Goal: Task Accomplishment & Management: Manage account settings

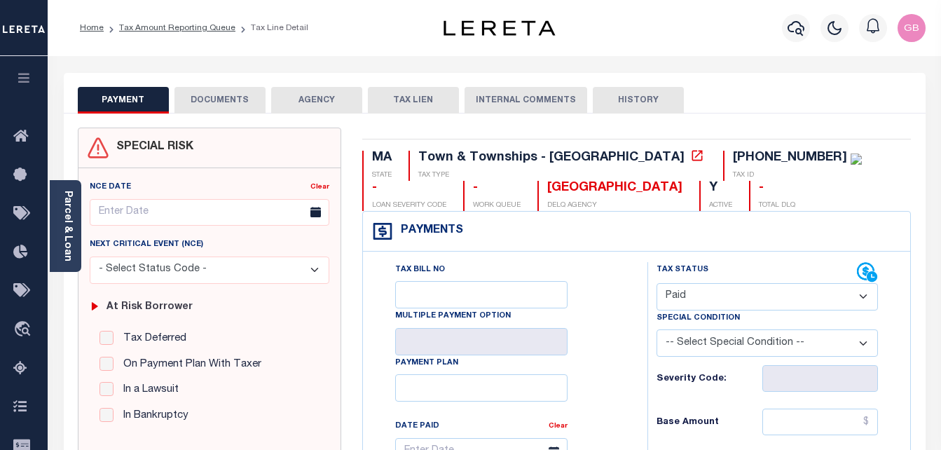
select select "PYD"
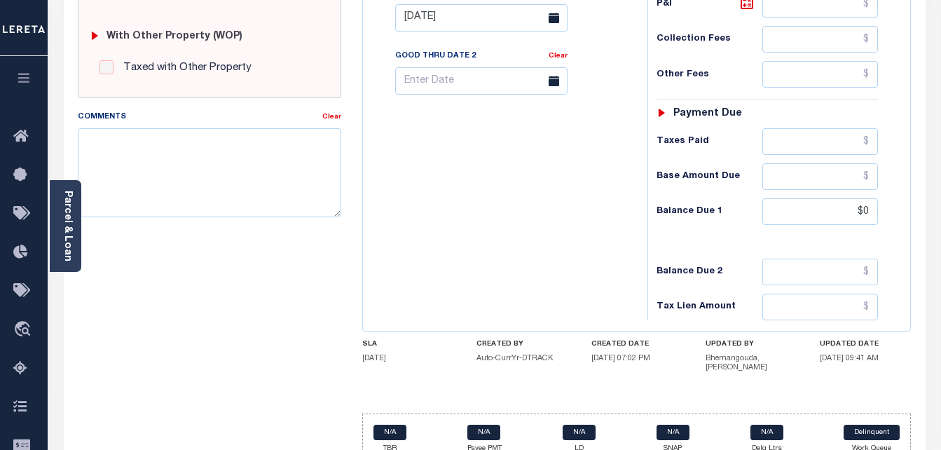
scroll to position [561, 0]
click at [475, 237] on div "Tax Bill No Multiple Payment Option Payment Plan Clear" at bounding box center [501, 11] width 270 height 619
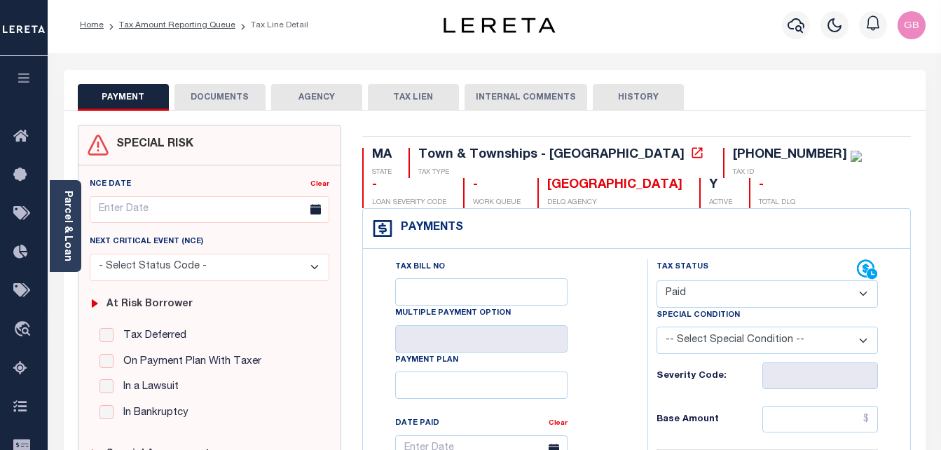
scroll to position [0, 0]
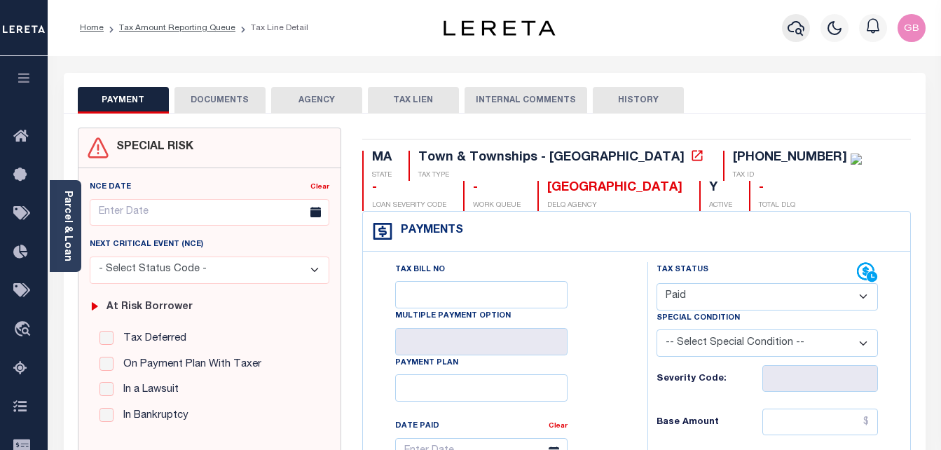
click at [796, 18] on button "button" at bounding box center [796, 28] width 28 height 28
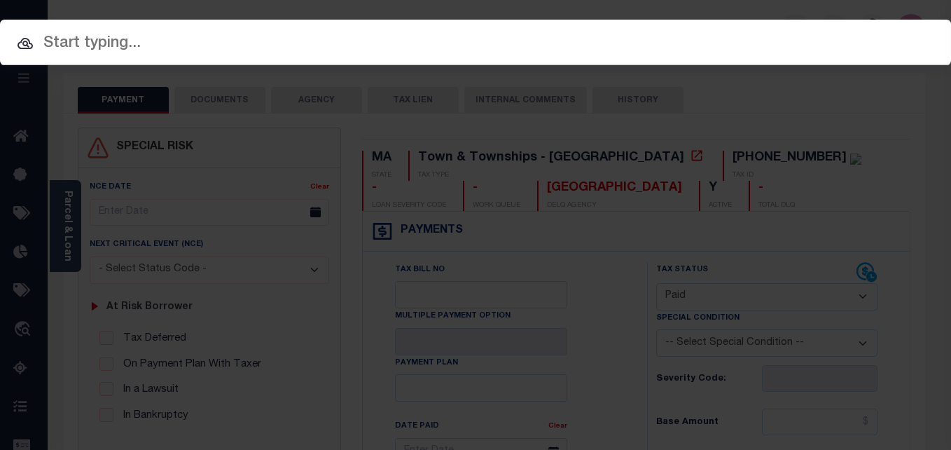
click at [391, 49] on input "text" at bounding box center [475, 44] width 951 height 25
paste input "278C-16-00"
type input "278C-16-00"
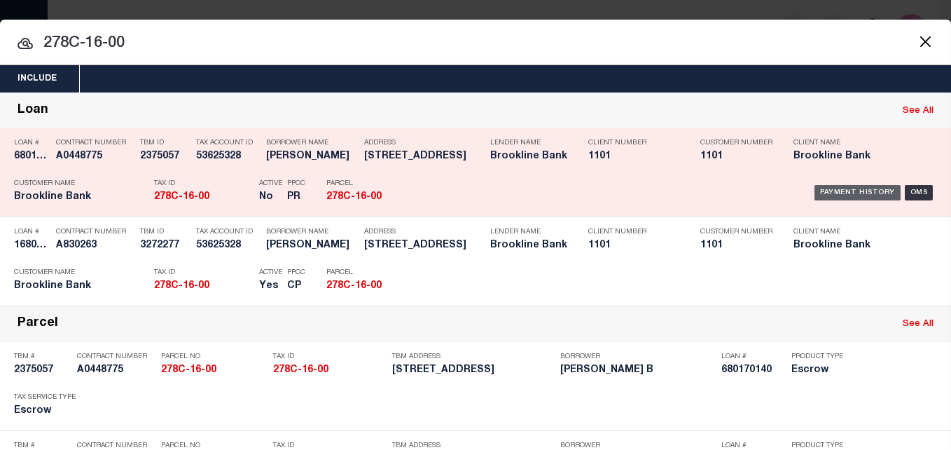
click at [844, 194] on div "Payment History" at bounding box center [858, 192] width 86 height 15
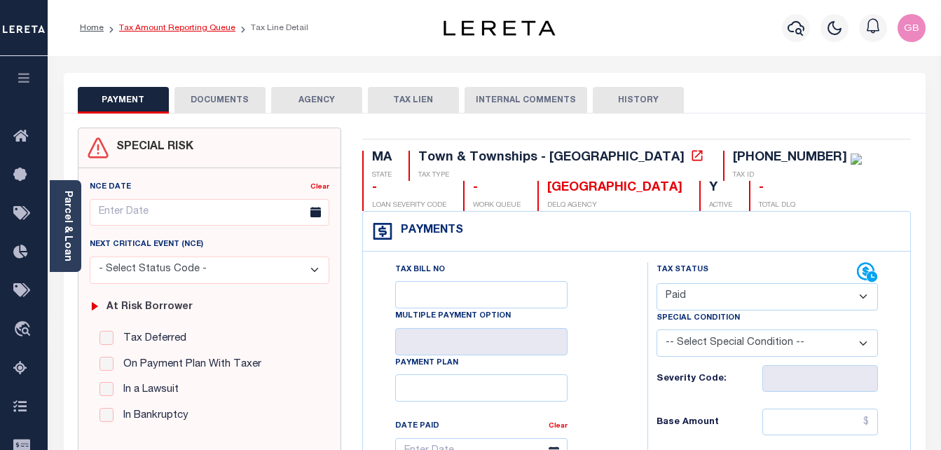
click at [140, 31] on link "Tax Amount Reporting Queue" at bounding box center [177, 28] width 116 height 8
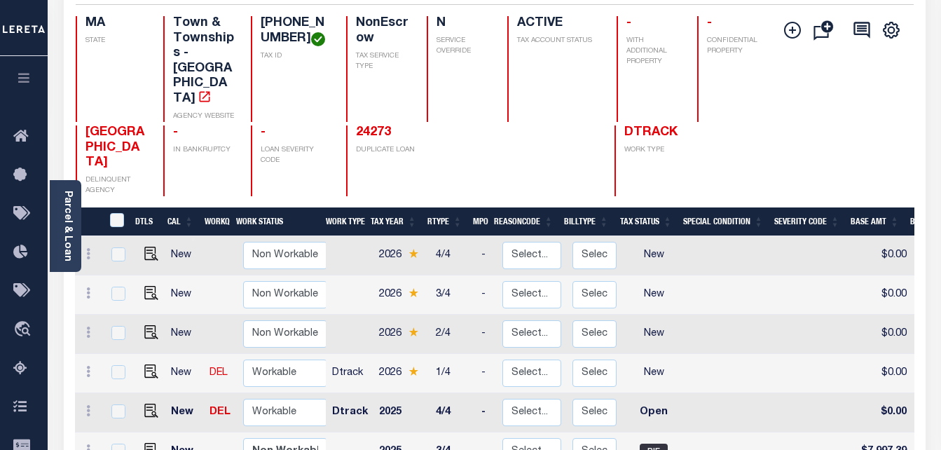
scroll to position [210, 0]
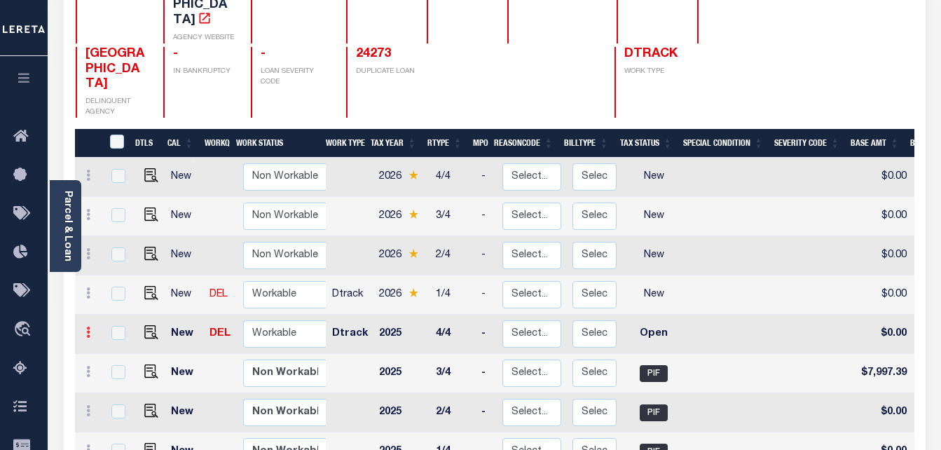
click at [91, 329] on link at bounding box center [88, 334] width 15 height 11
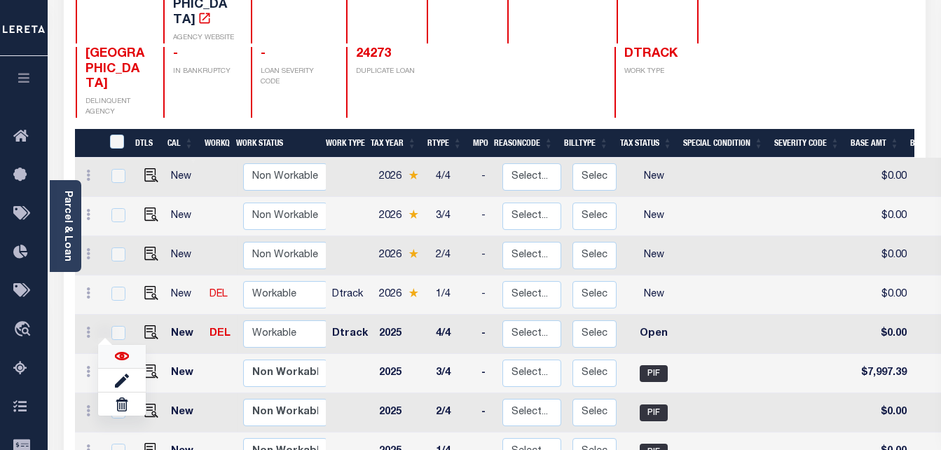
click at [116, 349] on img at bounding box center [122, 356] width 14 height 14
checkbox input "true"
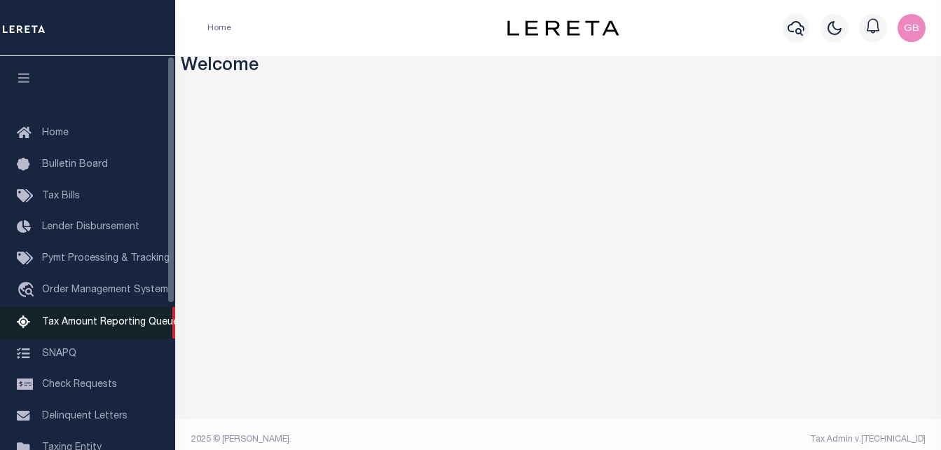
click at [110, 327] on span "Tax Amount Reporting Queue" at bounding box center [110, 322] width 137 height 10
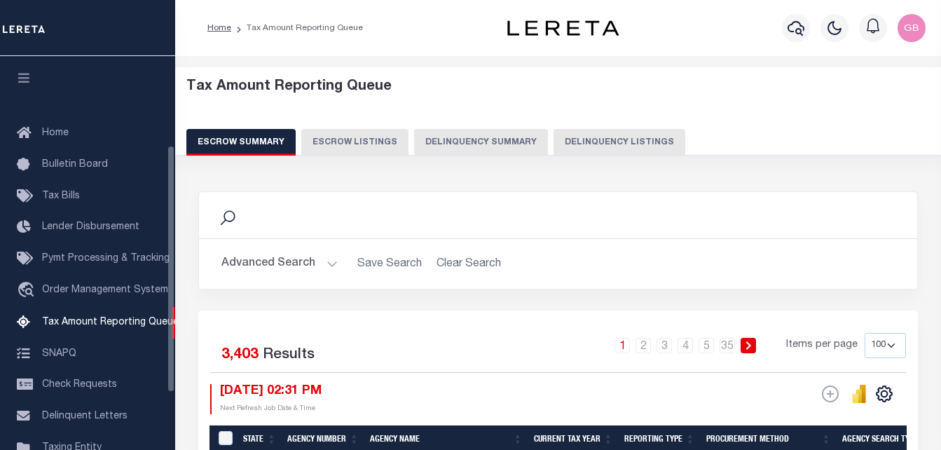
select select "100"
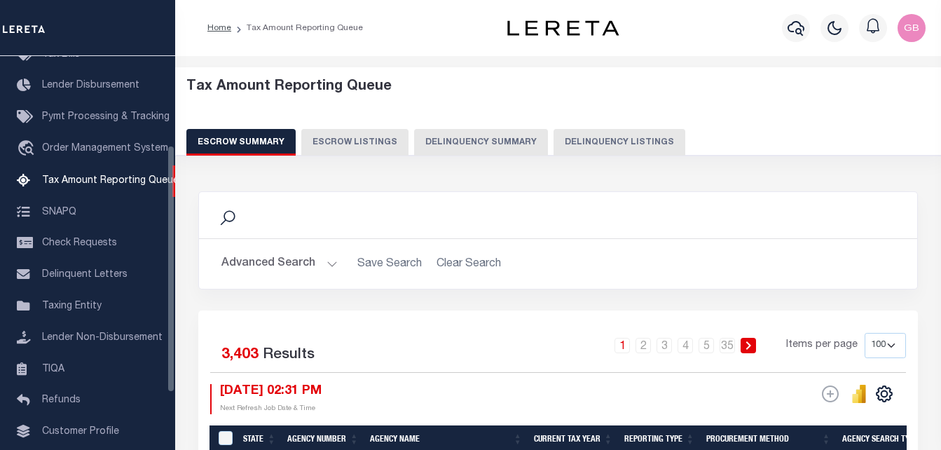
click at [573, 149] on button "Delinquency Listings" at bounding box center [619, 142] width 132 height 27
select select "100"
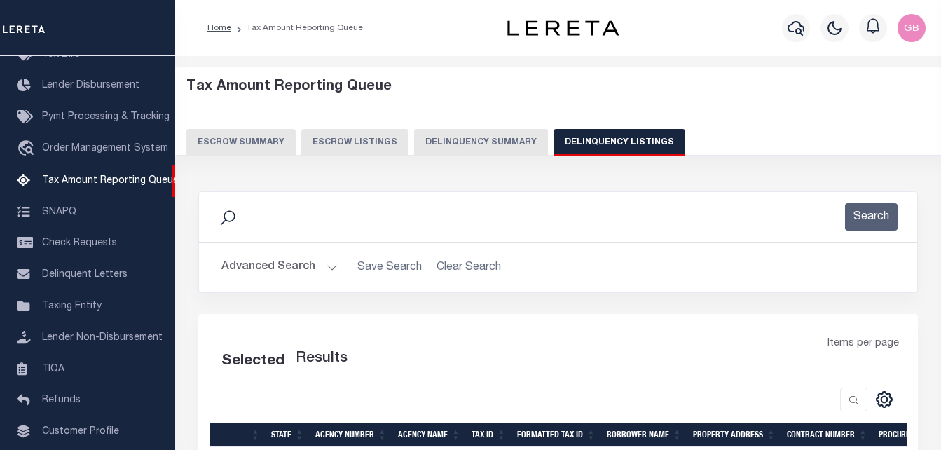
select select "100"
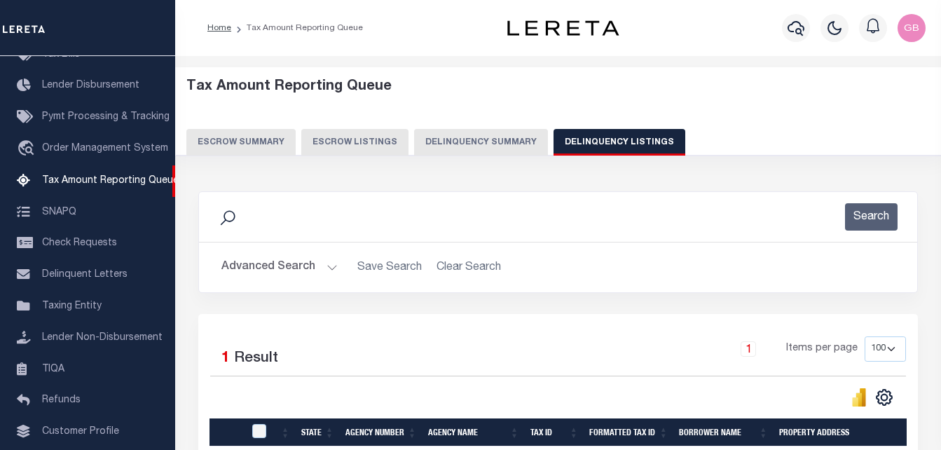
click at [328, 266] on button "Advanced Search" at bounding box center [279, 267] width 116 height 27
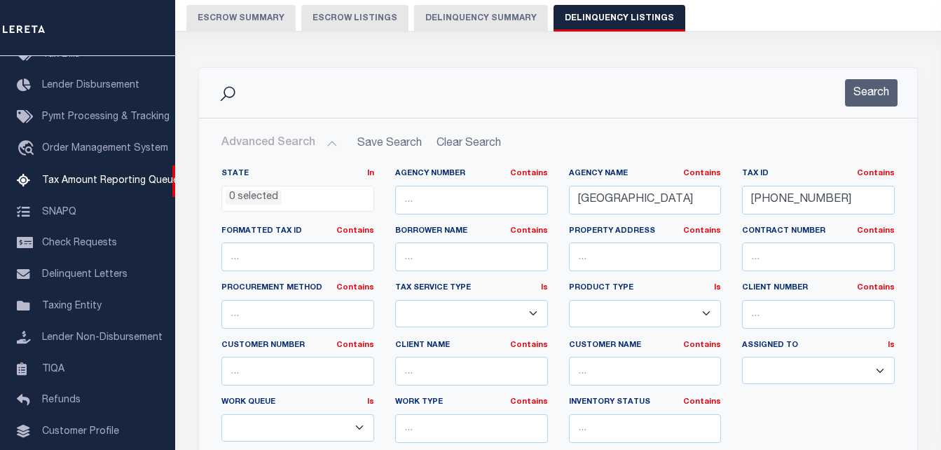
scroll to position [140, 0]
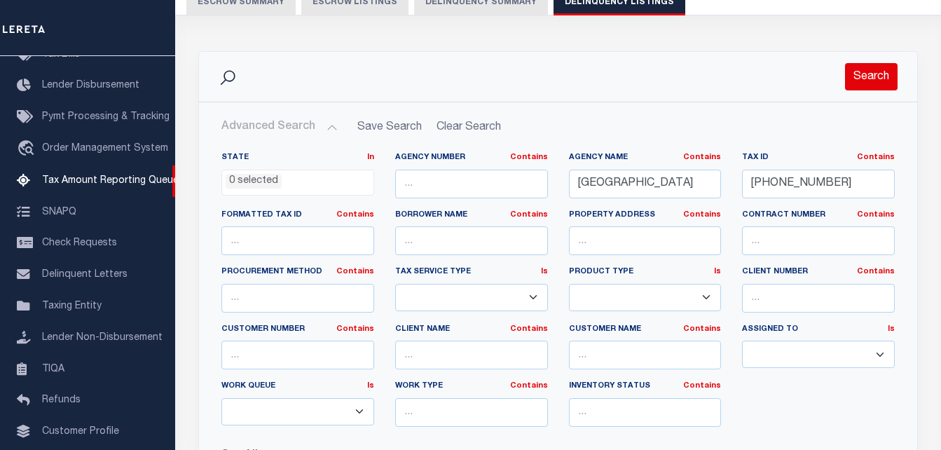
click at [879, 68] on button "Search" at bounding box center [871, 76] width 53 height 27
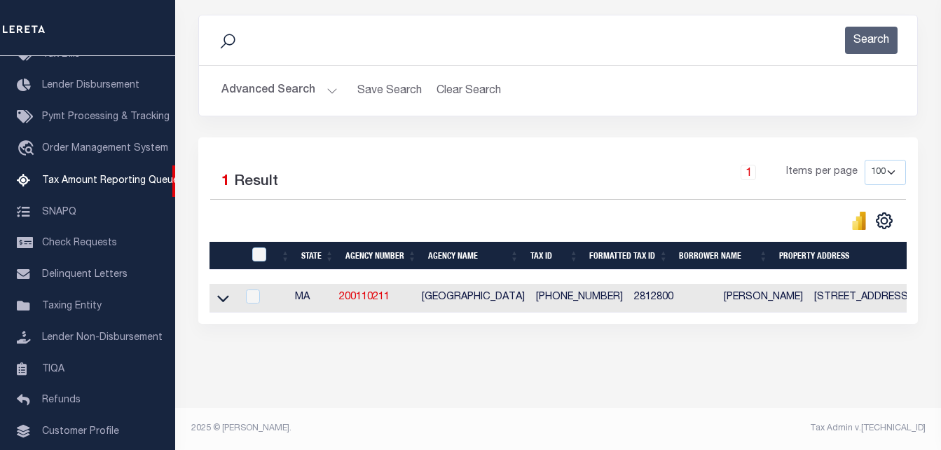
scroll to position [188, 0]
click at [222, 291] on icon at bounding box center [223, 298] width 12 height 15
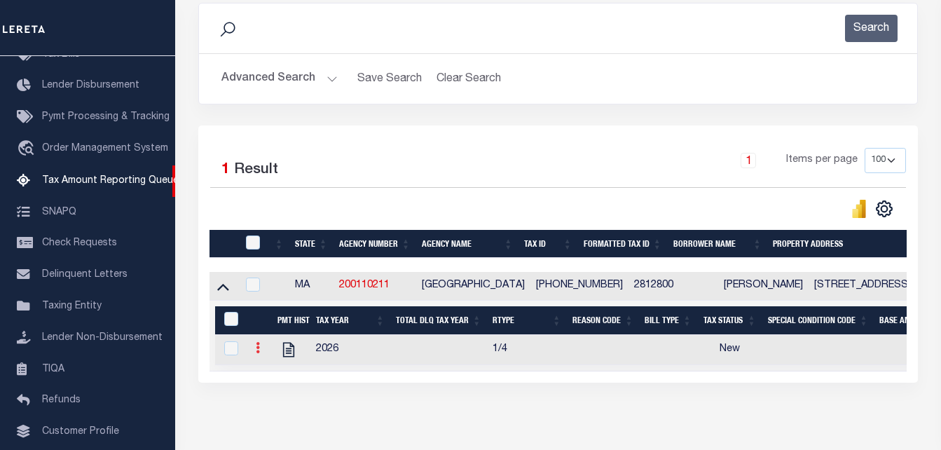
click at [257, 349] on icon at bounding box center [258, 347] width 4 height 11
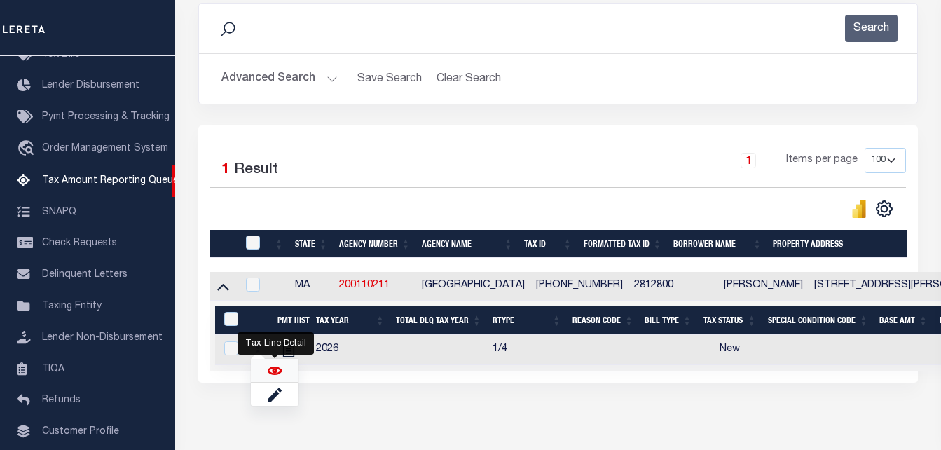
click at [275, 375] on img "" at bounding box center [275, 371] width 14 height 14
checkbox input "true"
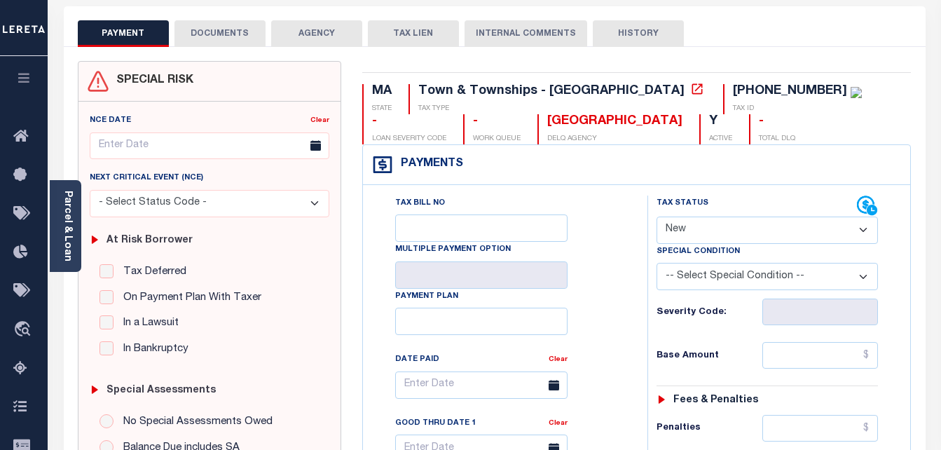
scroll to position [70, 0]
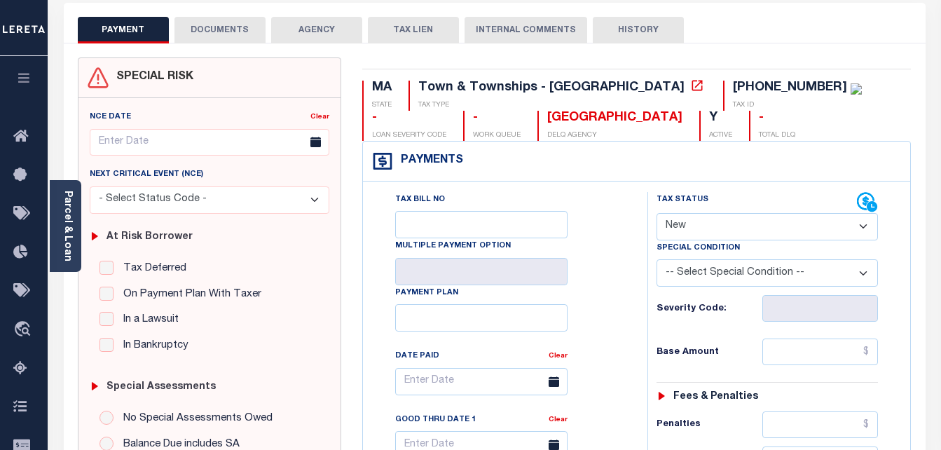
click at [705, 221] on select "- Select Status Code - Open Due/Unpaid Paid Incomplete No Tax Due Internal Refu…" at bounding box center [767, 226] width 222 height 27
select select "DUE"
click at [656, 214] on select "- Select Status Code - Open Due/Unpaid Paid Incomplete No Tax Due Internal Refu…" at bounding box center [767, 226] width 222 height 27
type input "[DATE]"
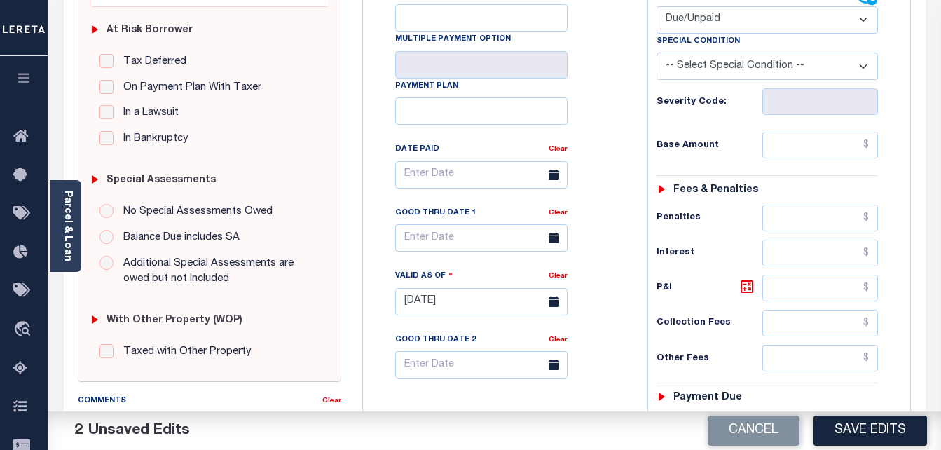
scroll to position [280, 0]
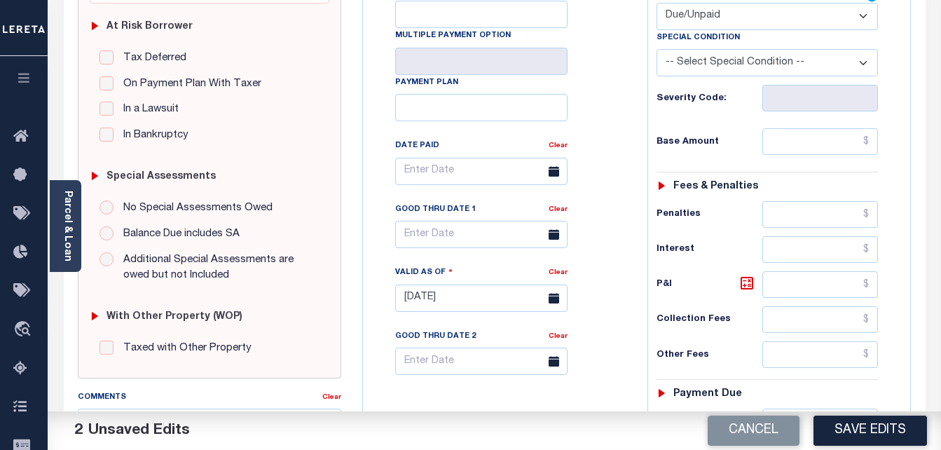
click at [756, 67] on select "-- Select Special Condition -- 3RD PARTY TAX LIEN AGENCY TAX LIEN (A.K.A Inside…" at bounding box center [767, 62] width 222 height 27
select select "15"
click at [656, 50] on select "-- Select Special Condition -- 3RD PARTY TAX LIEN AGENCY TAX LIEN (A.K.A Inside…" at bounding box center [767, 62] width 222 height 27
click at [873, 144] on input "text" at bounding box center [820, 141] width 116 height 27
paste input "8,415.60"
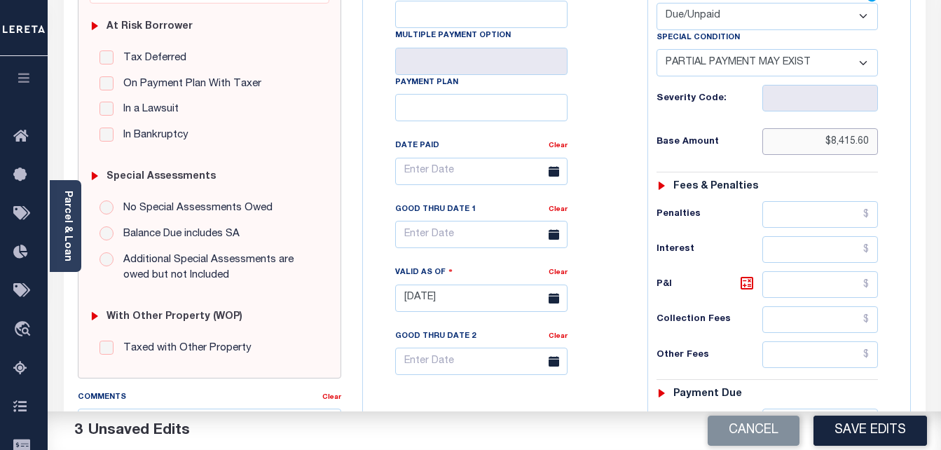
type input "$8,415.60"
click at [871, 287] on input "text" at bounding box center [820, 284] width 116 height 27
paste input "55.38"
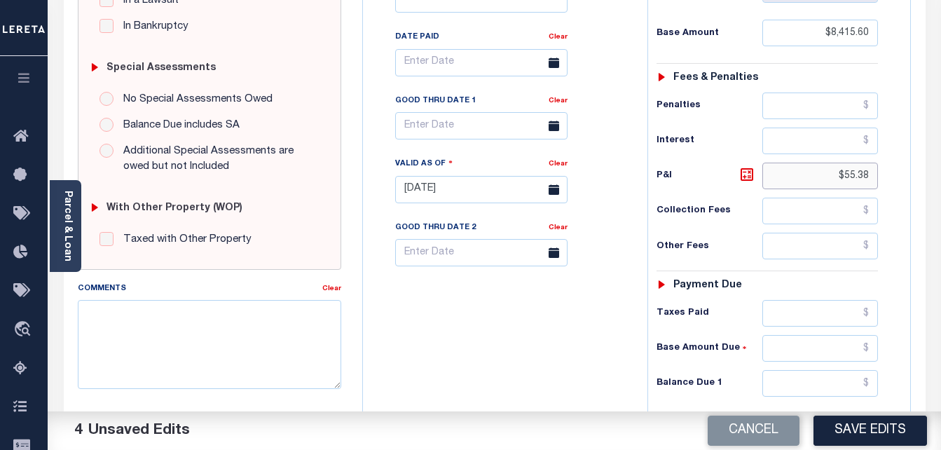
scroll to position [490, 0]
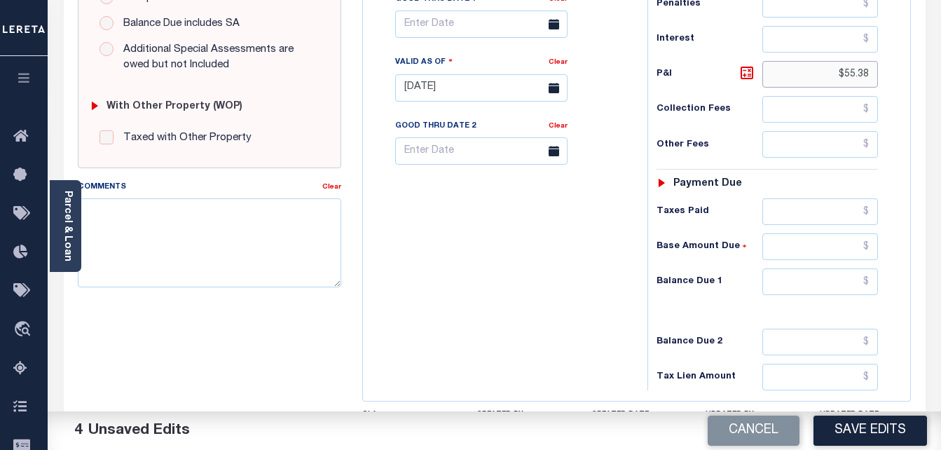
type input "$55.38"
click at [867, 287] on input "text" at bounding box center [820, 281] width 116 height 27
paste input "55.38"
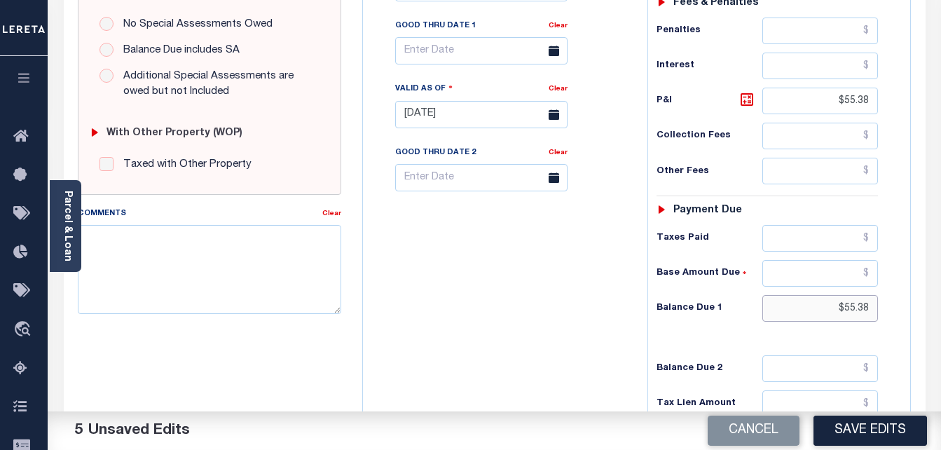
scroll to position [420, 0]
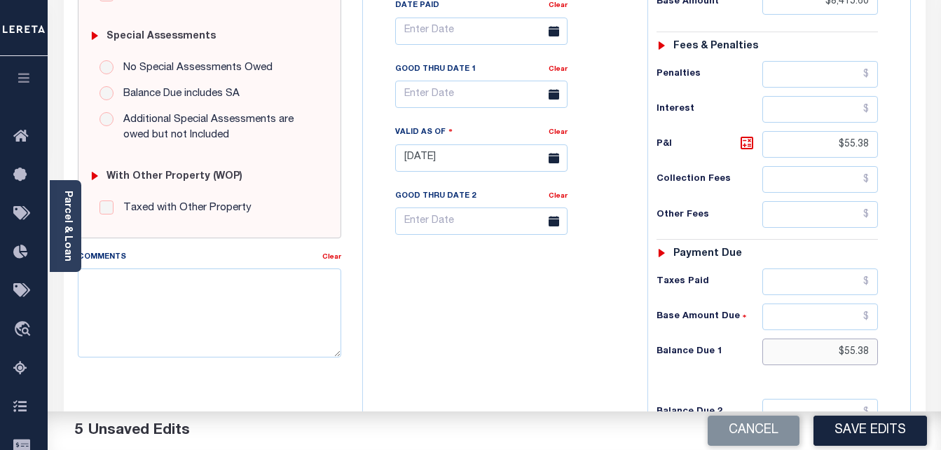
type input "$55.38"
click at [442, 105] on input "text" at bounding box center [481, 94] width 172 height 27
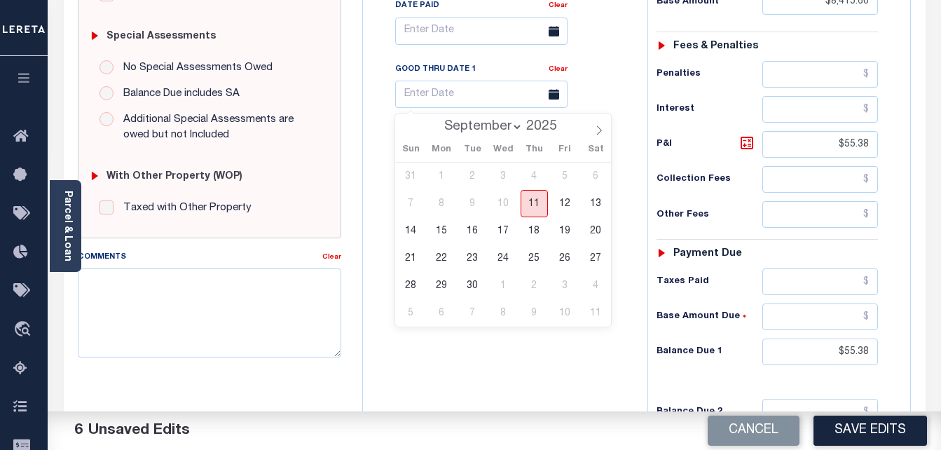
click at [530, 207] on span "11" at bounding box center [534, 203] width 27 height 27
type input "09/11/2025"
click at [598, 366] on div "Tax Bill No Multiple Payment Option Payment Plan Clear" at bounding box center [501, 151] width 270 height 619
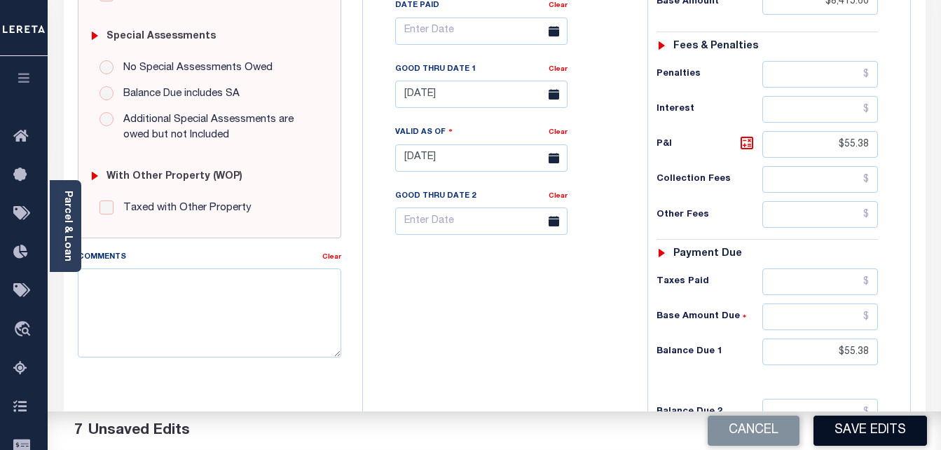
click at [853, 437] on button "Save Edits" at bounding box center [870, 430] width 114 height 30
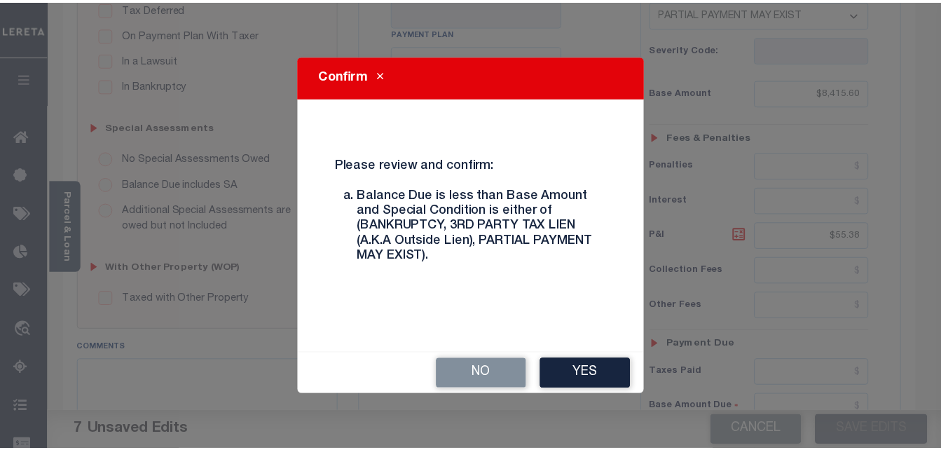
scroll to position [280, 0]
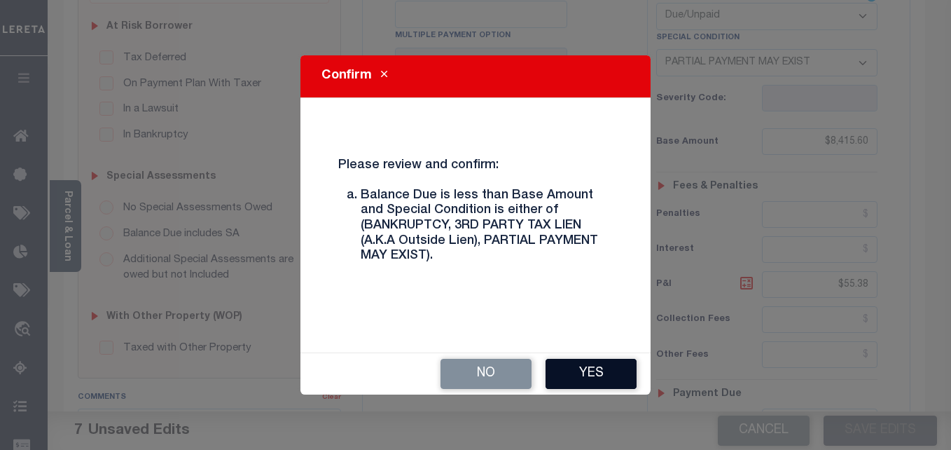
click at [570, 369] on button "Yes" at bounding box center [591, 374] width 91 height 30
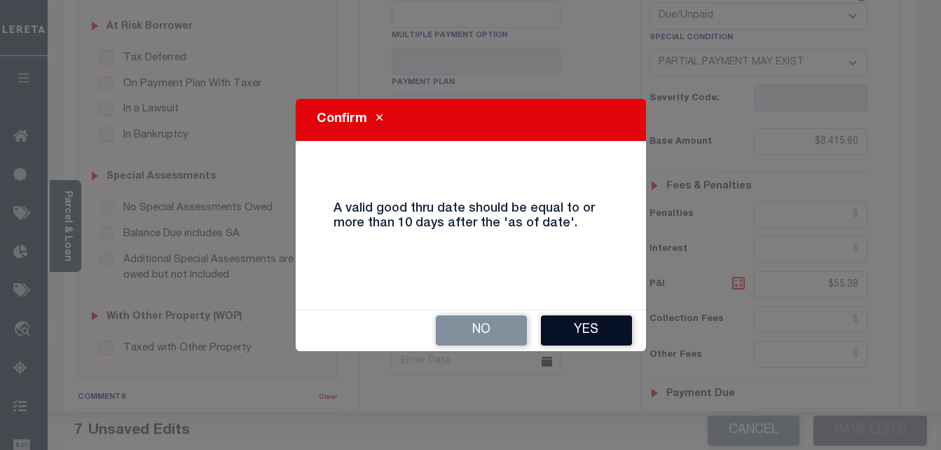
click at [591, 332] on button "Yes" at bounding box center [586, 330] width 91 height 30
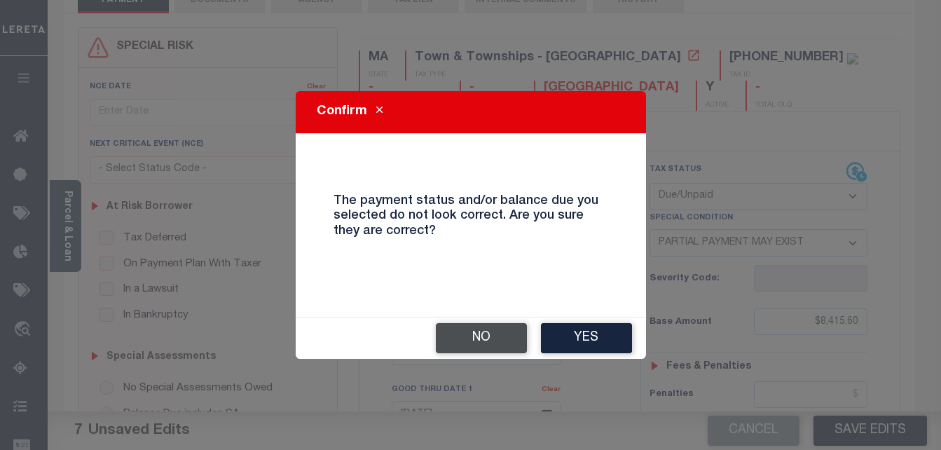
scroll to position [0, 0]
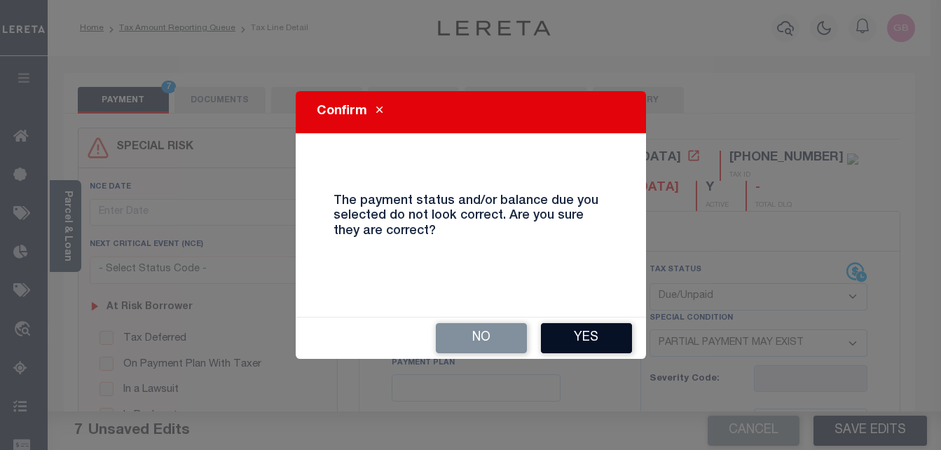
click at [563, 337] on button "Yes" at bounding box center [586, 338] width 91 height 30
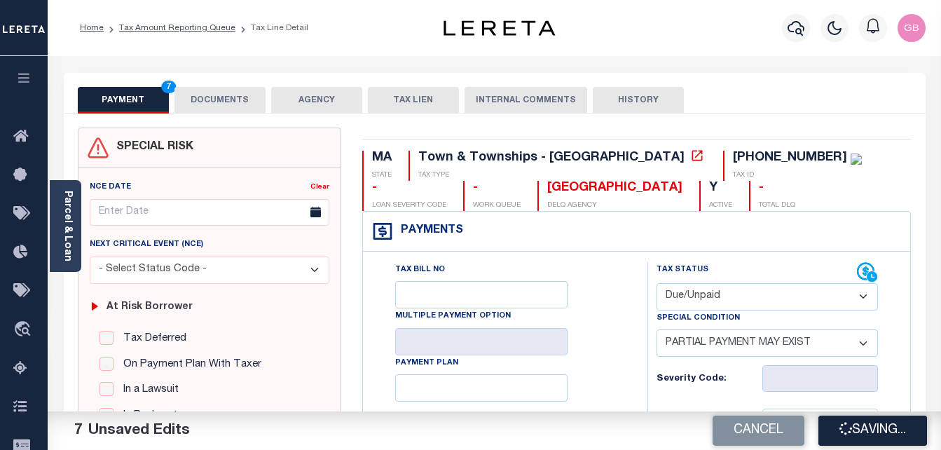
checkbox input "false"
type input "$8,415.6"
type input "$55.38"
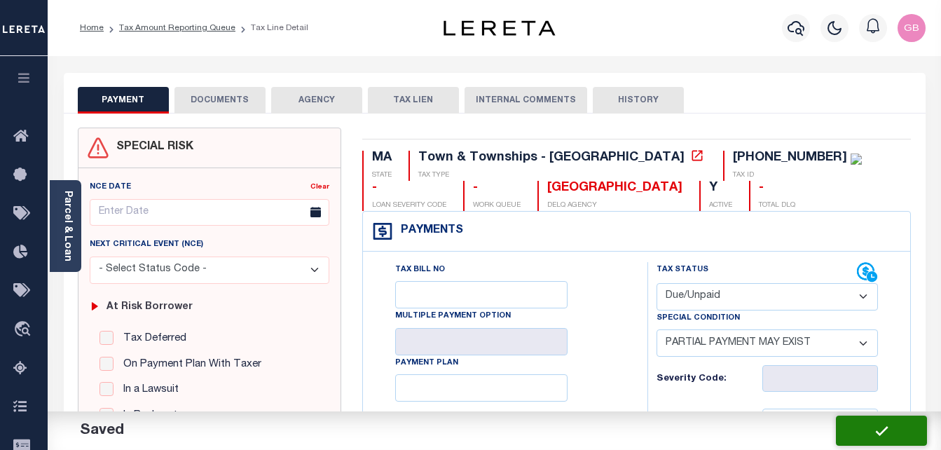
click at [201, 102] on button "DOCUMENTS" at bounding box center [219, 100] width 91 height 27
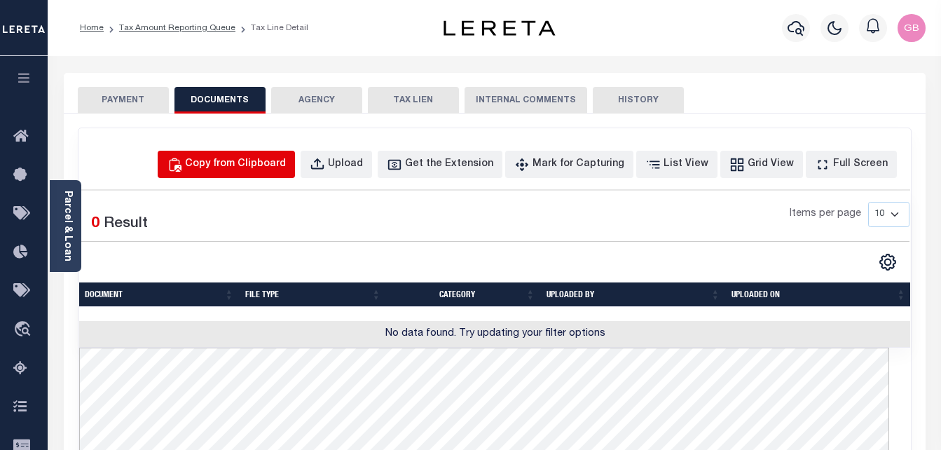
click at [265, 166] on div "Copy from Clipboard" at bounding box center [235, 164] width 101 height 15
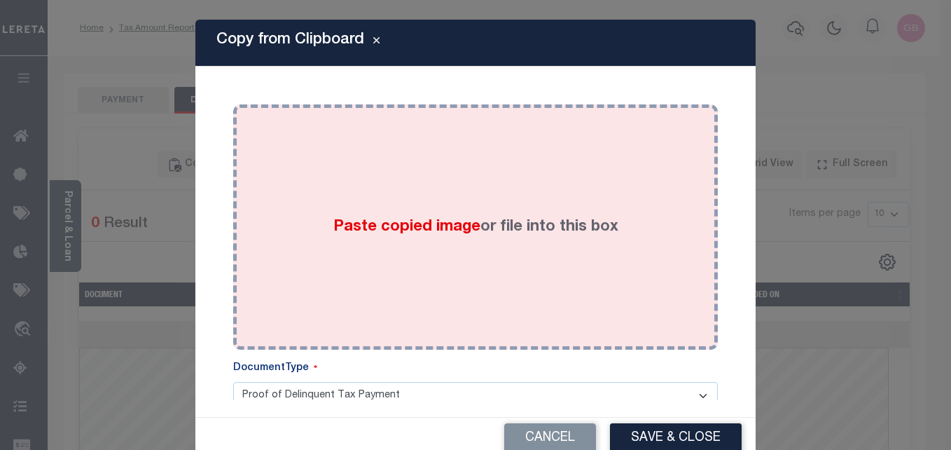
click at [453, 224] on span "Paste copied image" at bounding box center [406, 226] width 147 height 15
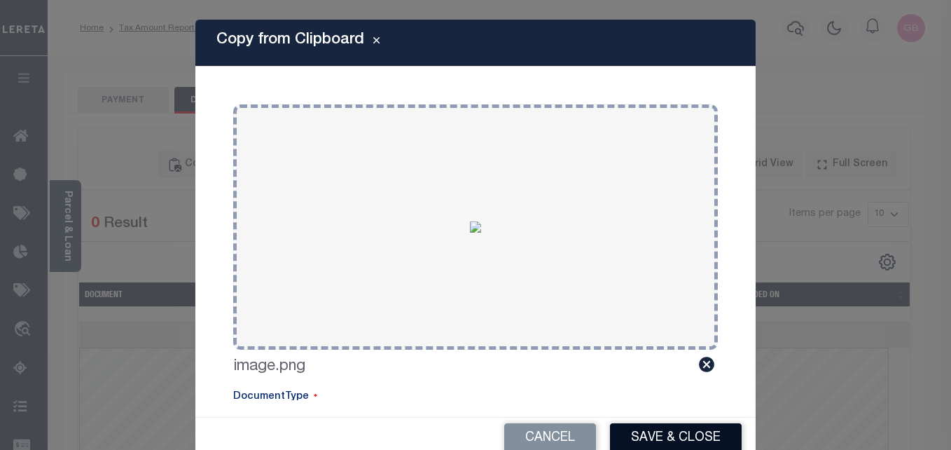
click at [640, 436] on button "Save & Close" at bounding box center [676, 438] width 132 height 30
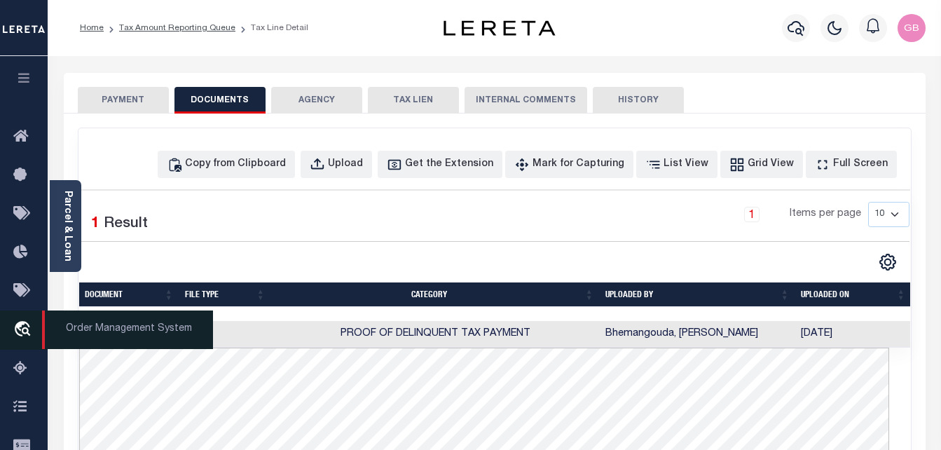
click at [22, 374] on icon at bounding box center [24, 369] width 22 height 18
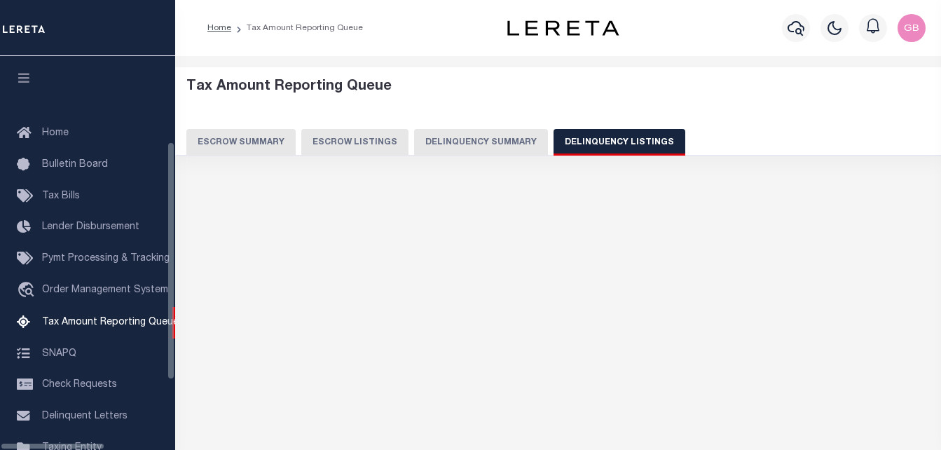
select select
select select "100"
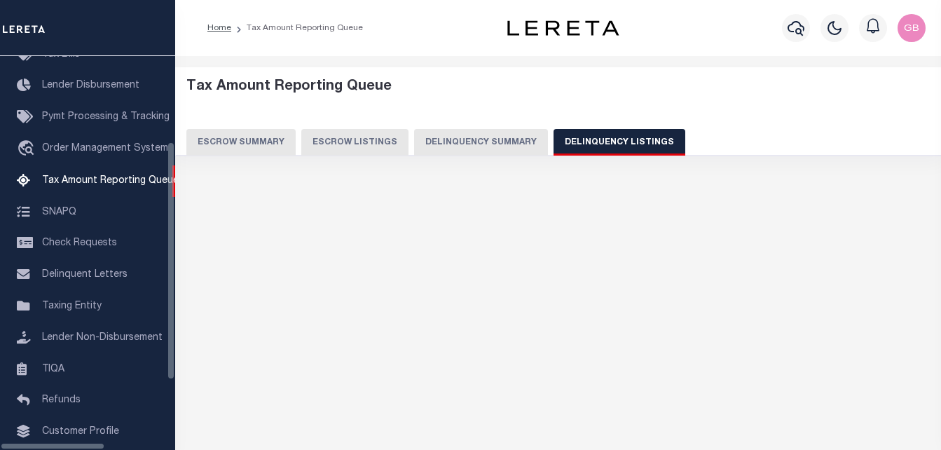
select select "100"
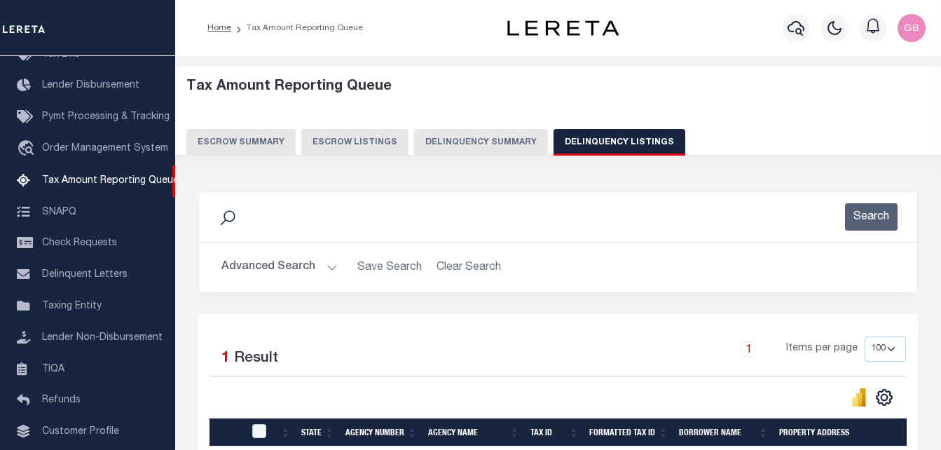
click at [332, 266] on button "Advanced Search" at bounding box center [279, 267] width 116 height 27
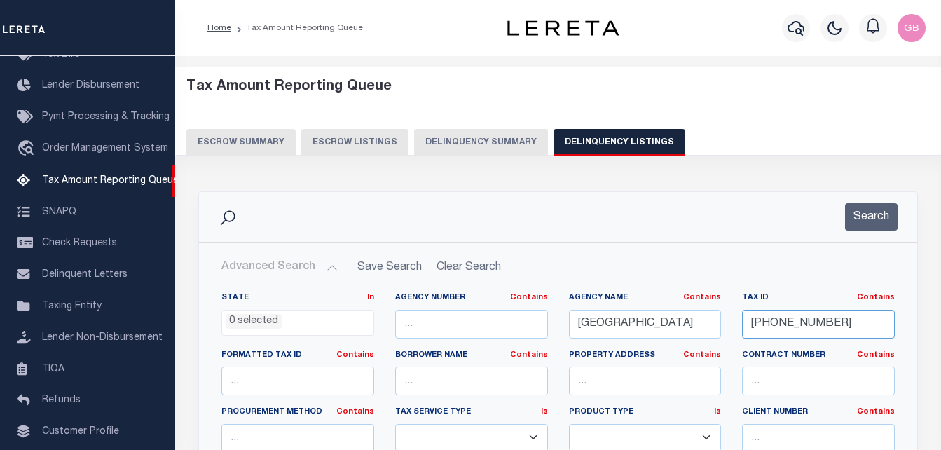
click at [766, 330] on input "281-28-00" at bounding box center [818, 324] width 153 height 29
paste input "78C-16"
click at [841, 229] on div "Search" at bounding box center [862, 216] width 69 height 27
click at [860, 219] on button "Search" at bounding box center [871, 216] width 53 height 27
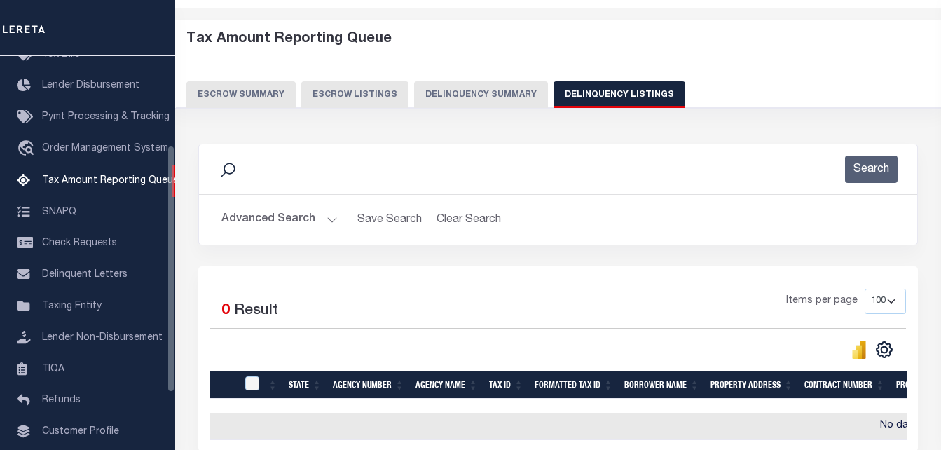
scroll to position [0, 0]
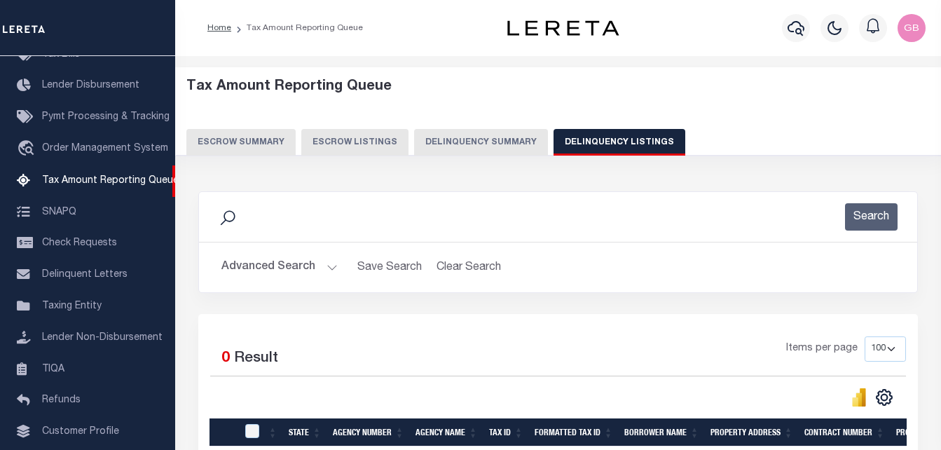
click at [324, 267] on button "Advanced Search" at bounding box center [279, 267] width 116 height 27
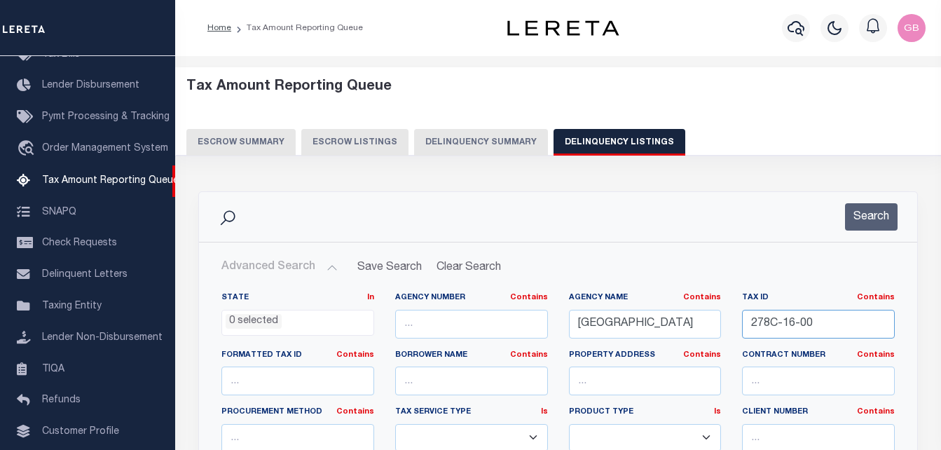
click at [788, 331] on input "278C-16-00" at bounding box center [818, 324] width 153 height 29
paste input "08-01"
type input "278C-08-01"
click at [862, 220] on button "Search" at bounding box center [871, 216] width 53 height 27
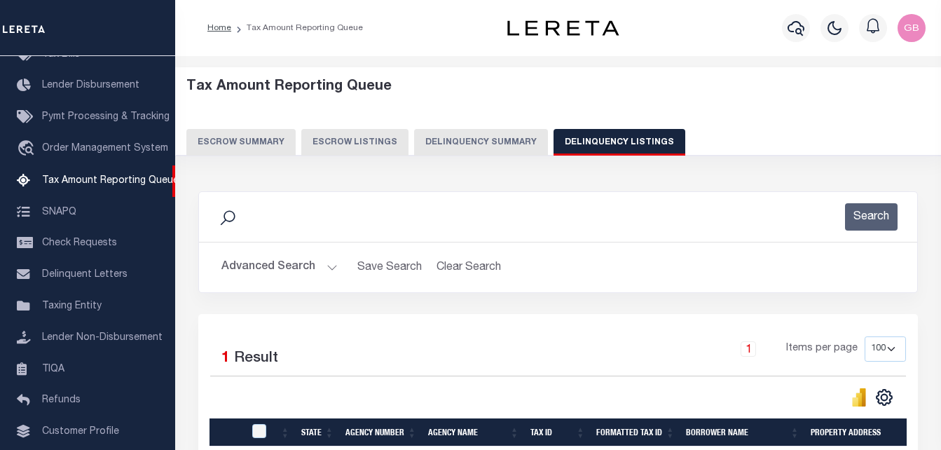
scroll to position [188, 0]
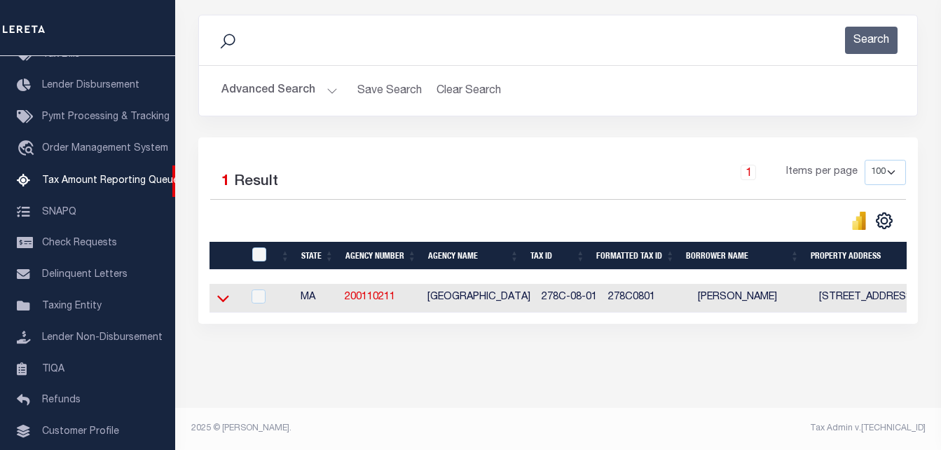
click at [226, 291] on icon at bounding box center [223, 298] width 12 height 15
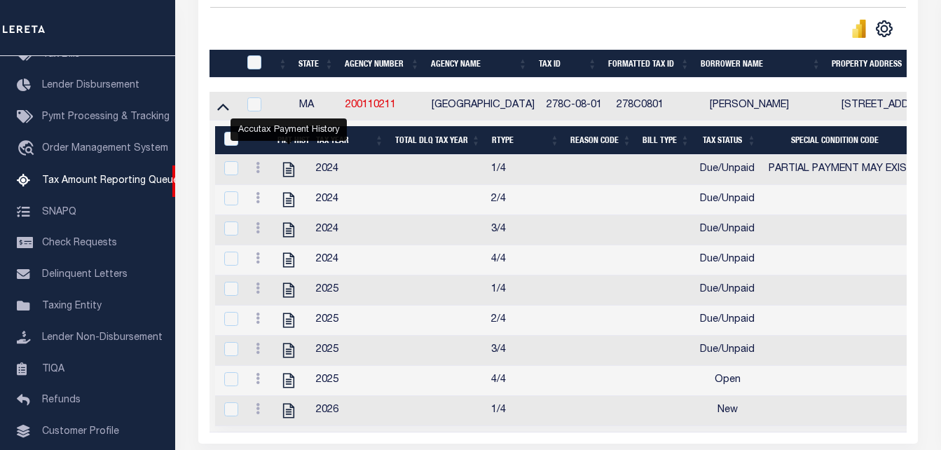
scroll to position [399, 0]
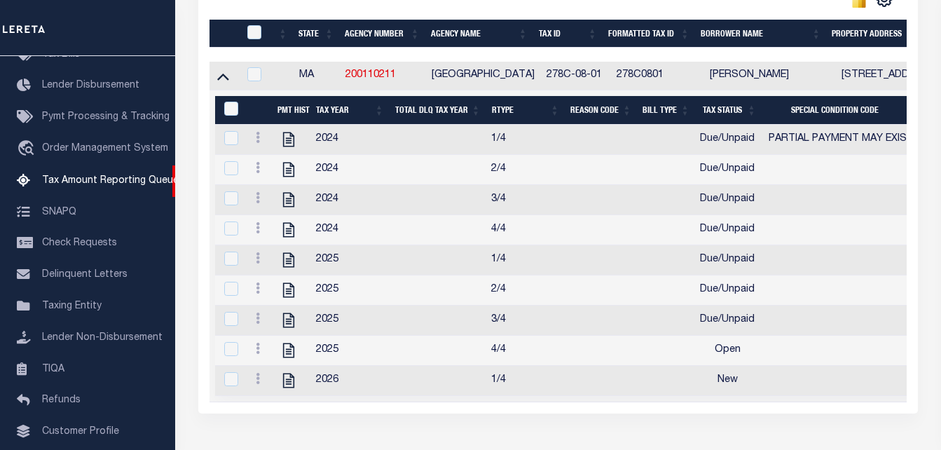
click at [259, 136] on div at bounding box center [258, 139] width 16 height 17
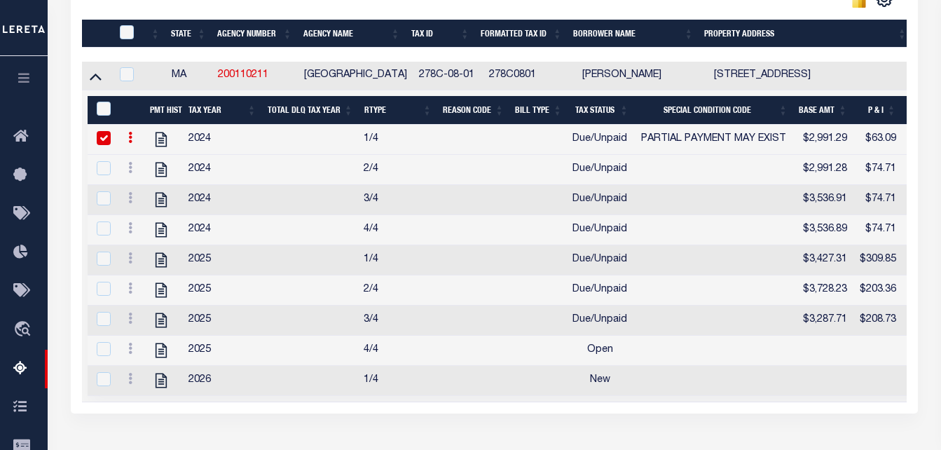
click at [104, 141] on input "checkbox" at bounding box center [104, 138] width 14 height 14
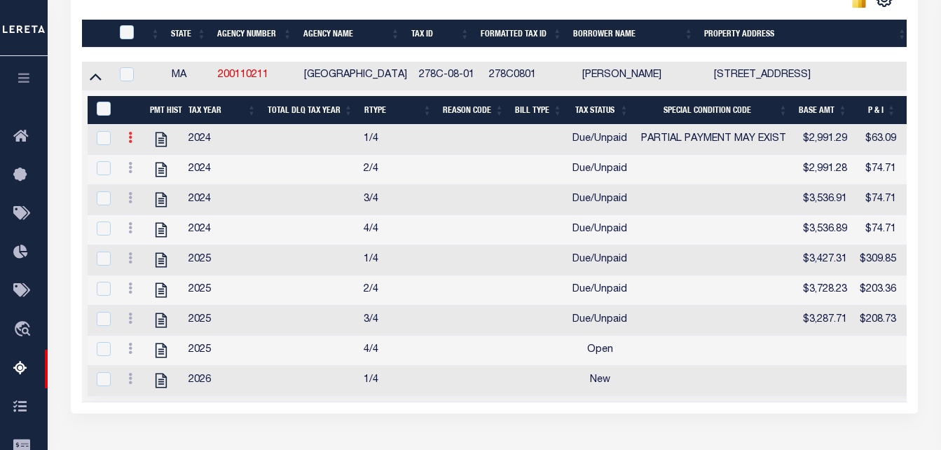
click at [128, 143] on link at bounding box center [130, 139] width 15 height 11
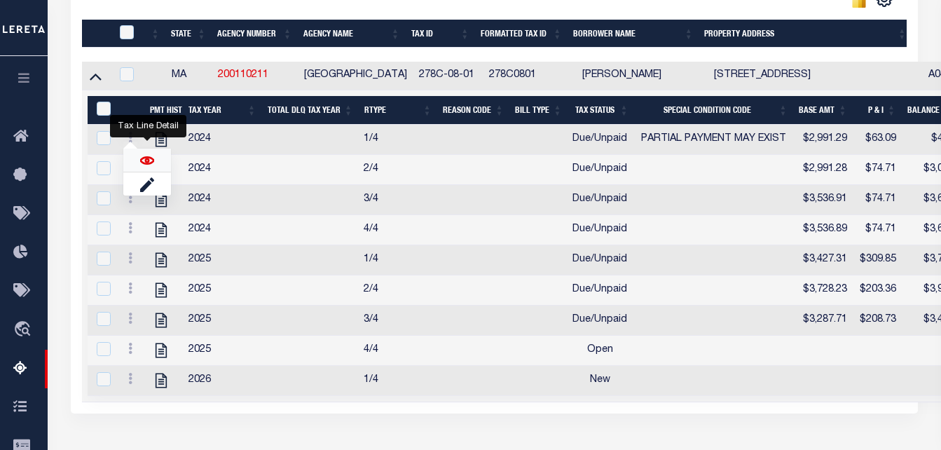
click at [151, 165] on img "" at bounding box center [147, 160] width 14 height 14
checkbox input "true"
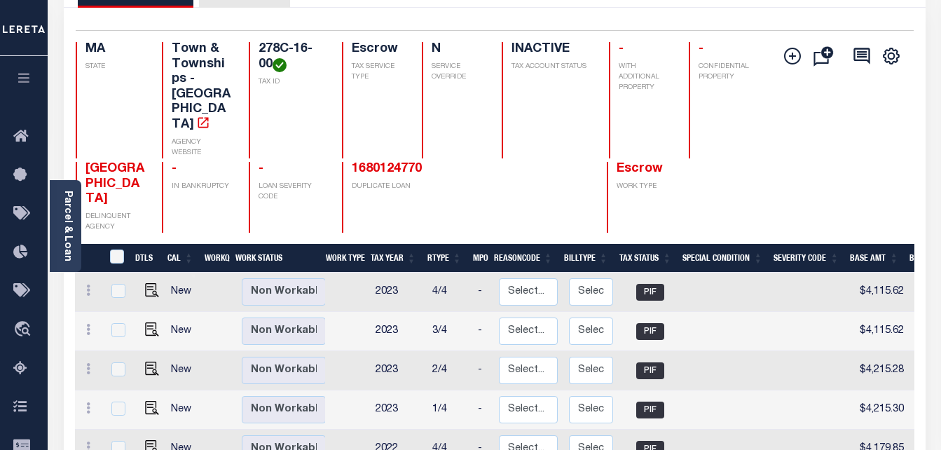
scroll to position [210, 0]
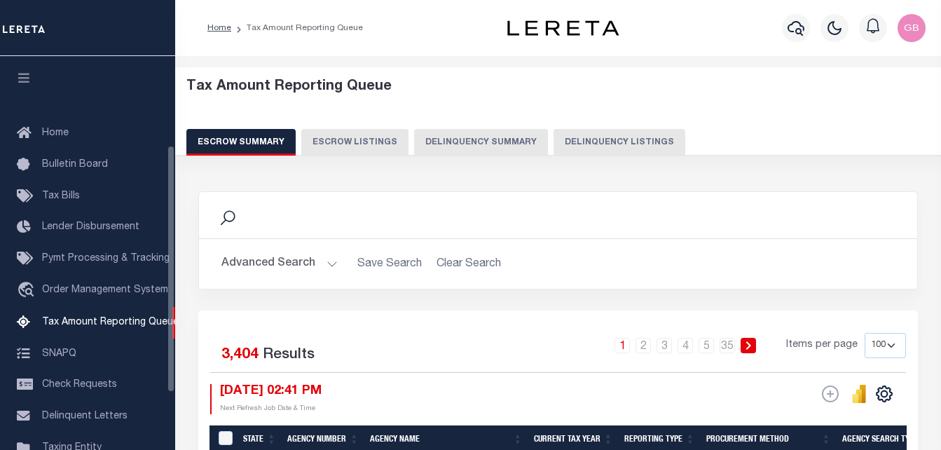
select select "100"
click at [798, 31] on icon "button" at bounding box center [796, 28] width 17 height 17
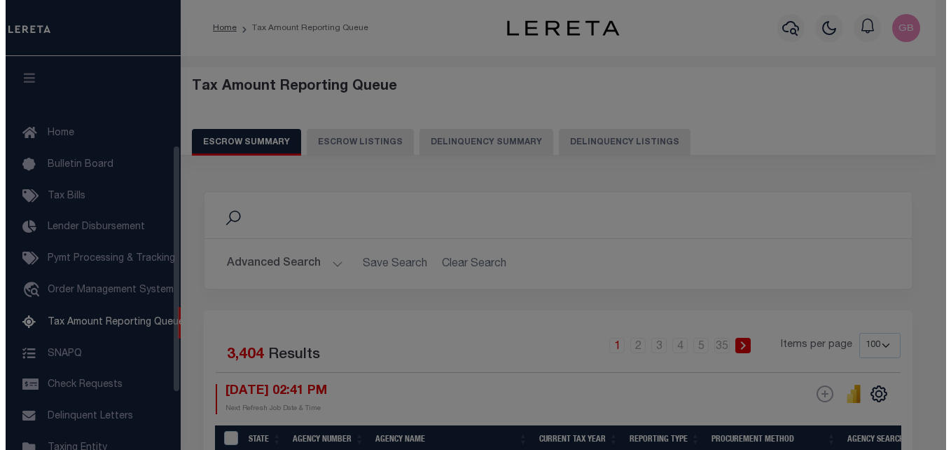
scroll to position [142, 0]
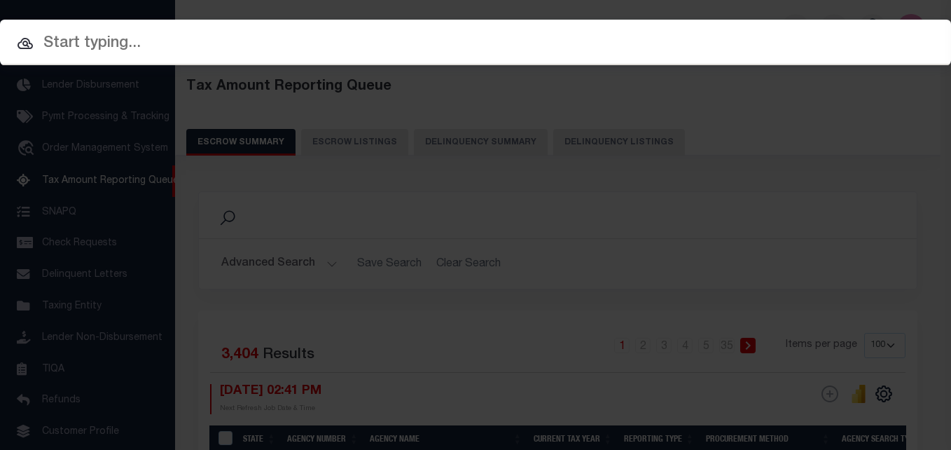
click at [399, 58] on div at bounding box center [475, 42] width 951 height 45
click at [393, 52] on input "text" at bounding box center [475, 44] width 951 height 25
paste input "278C-16-00"
type input "278C-16-00"
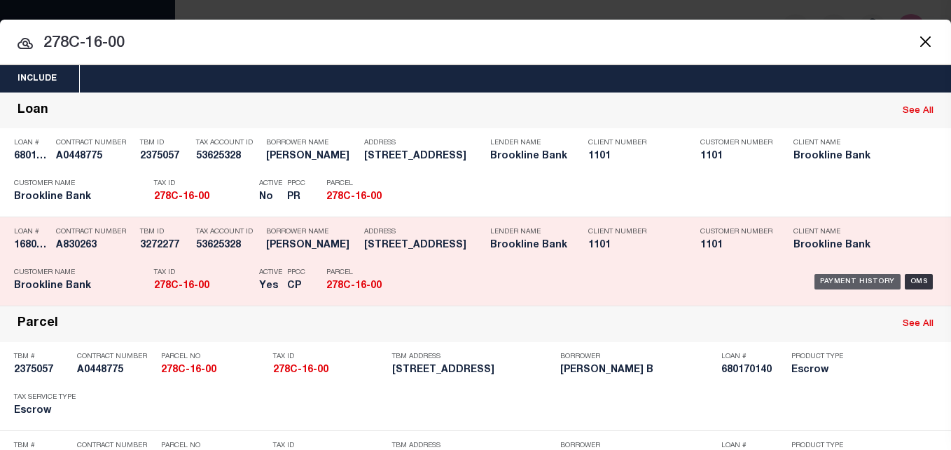
click at [850, 279] on div "Payment History" at bounding box center [858, 281] width 86 height 15
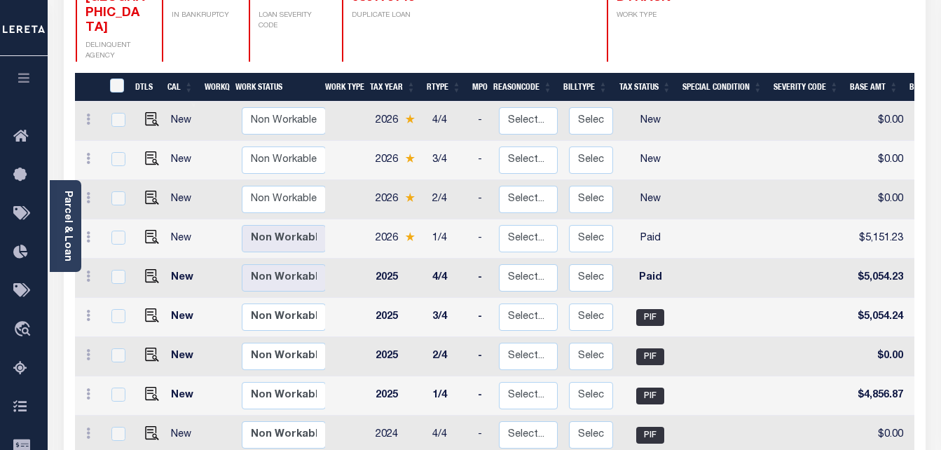
scroll to position [280, 0]
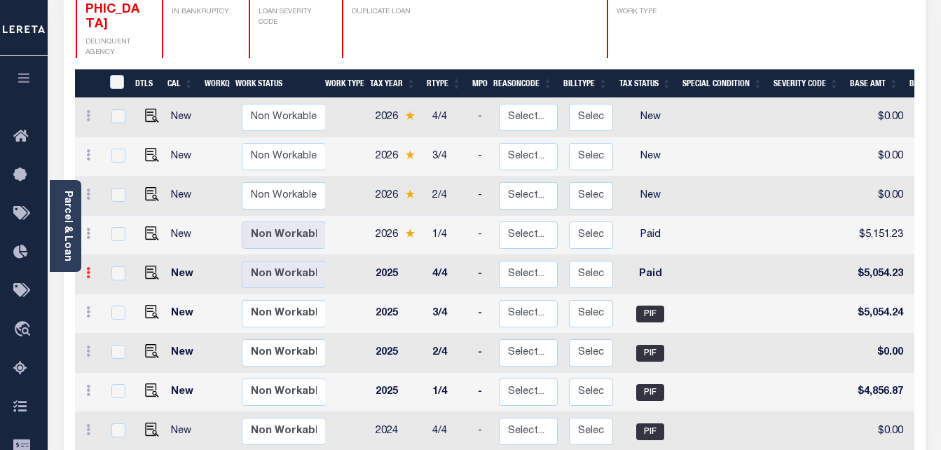
click at [88, 267] on icon at bounding box center [88, 272] width 4 height 11
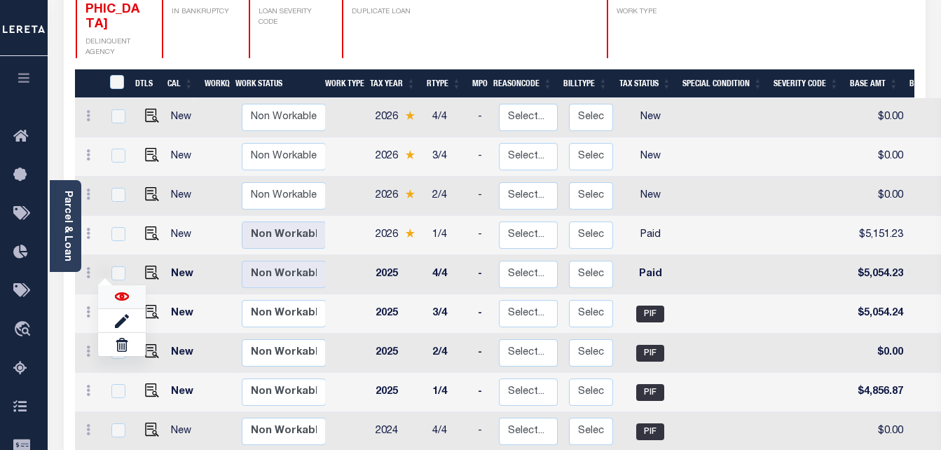
click at [120, 289] on img at bounding box center [122, 296] width 14 height 14
checkbox input "true"
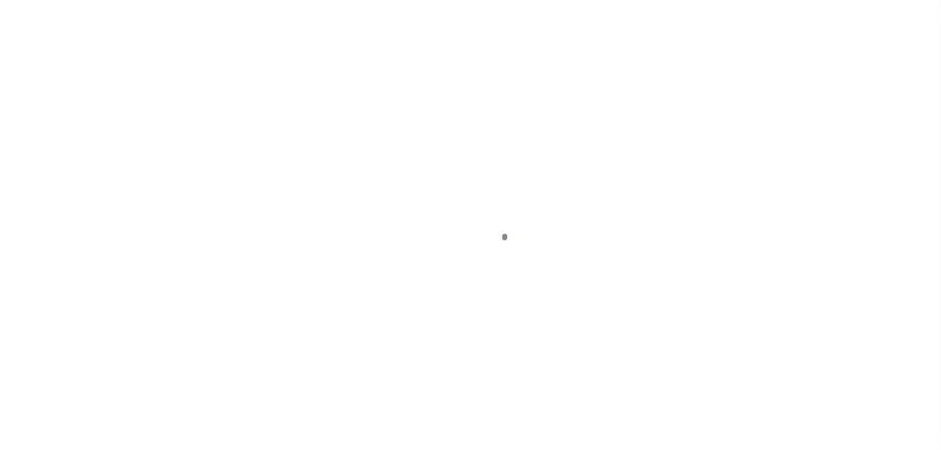
select select "PYD"
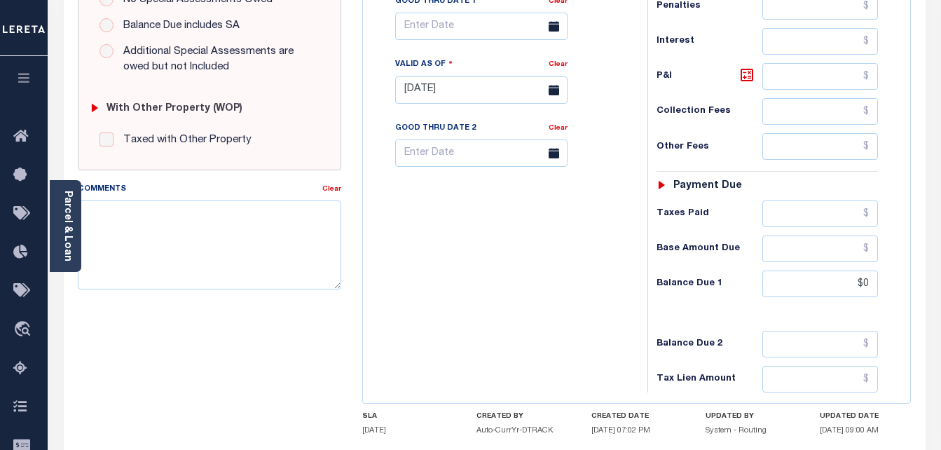
scroll to position [490, 0]
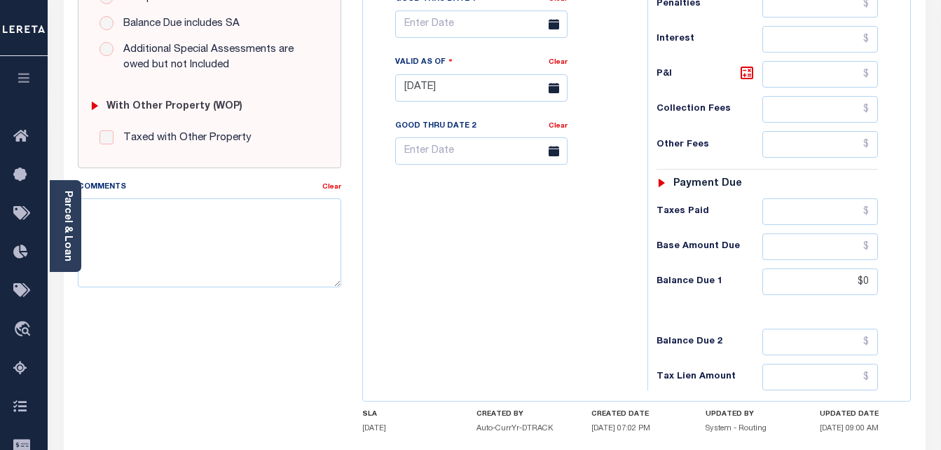
click at [598, 286] on div "Tax Bill No Multiple Payment Option Payment Plan Clear" at bounding box center [501, 81] width 270 height 619
click at [870, 282] on input "$0" at bounding box center [820, 281] width 116 height 27
type input "$0.00"
type input "[DATE]"
click at [520, 270] on div "Tax Bill No Multiple Payment Option Payment Plan Clear" at bounding box center [501, 81] width 270 height 619
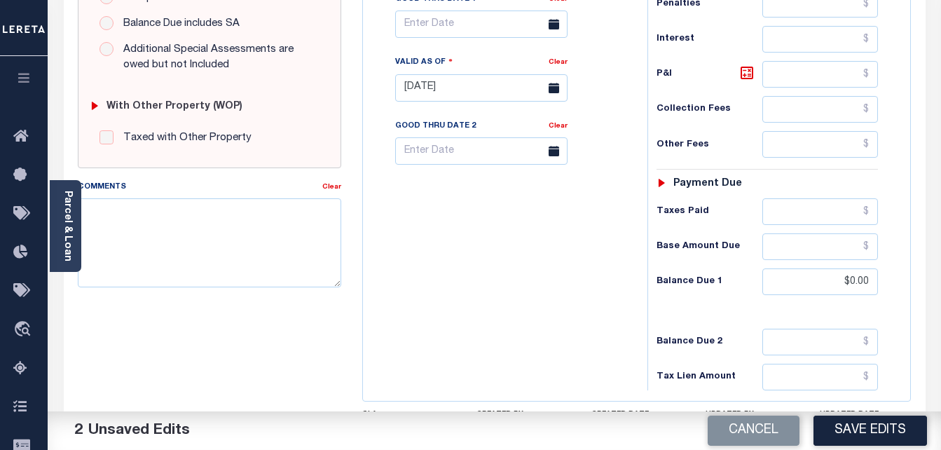
click at [518, 263] on div "Tax Bill No Multiple Payment Option Payment Plan Clear" at bounding box center [501, 81] width 270 height 619
click at [870, 433] on button "Save Edits" at bounding box center [870, 430] width 114 height 30
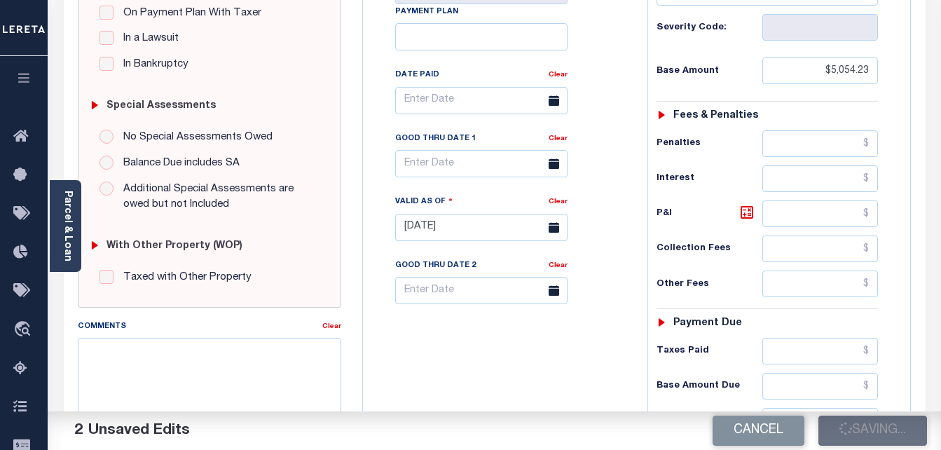
checkbox input "false"
type input "$5,054.23"
type input "$0"
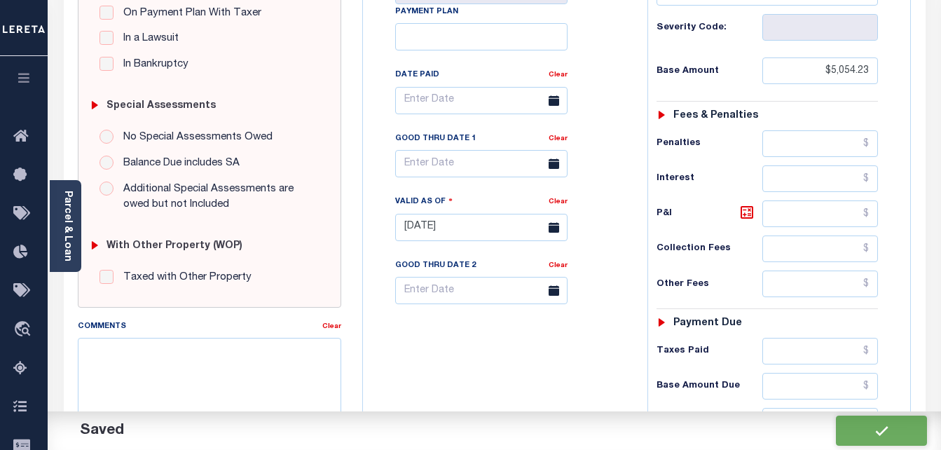
scroll to position [242, 0]
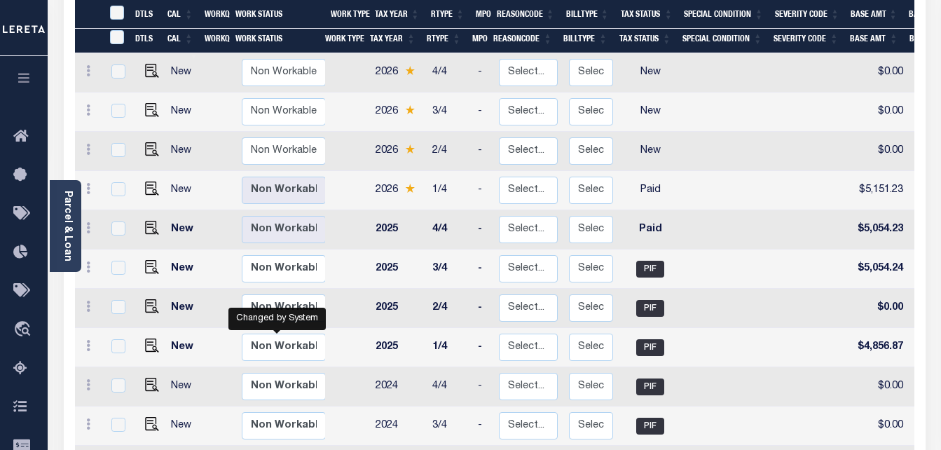
scroll to position [350, 0]
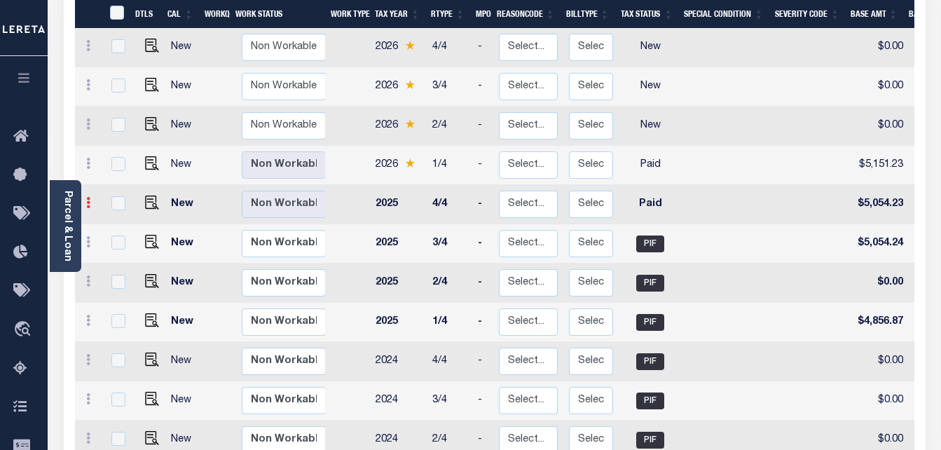
click at [86, 197] on icon at bounding box center [88, 202] width 4 height 11
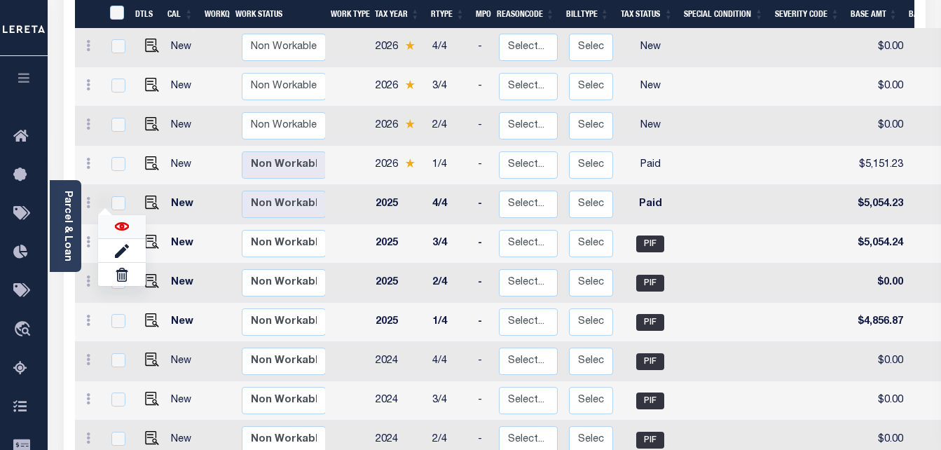
click at [124, 219] on img at bounding box center [122, 226] width 14 height 14
checkbox input "true"
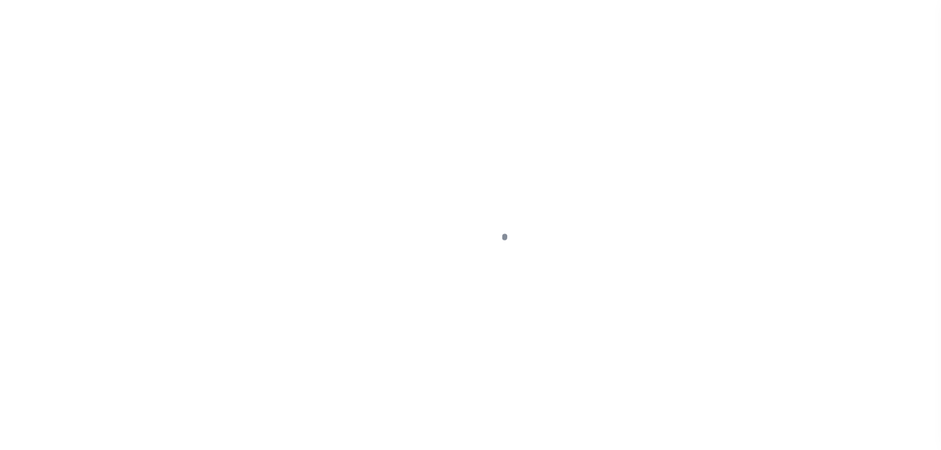
select select "PYD"
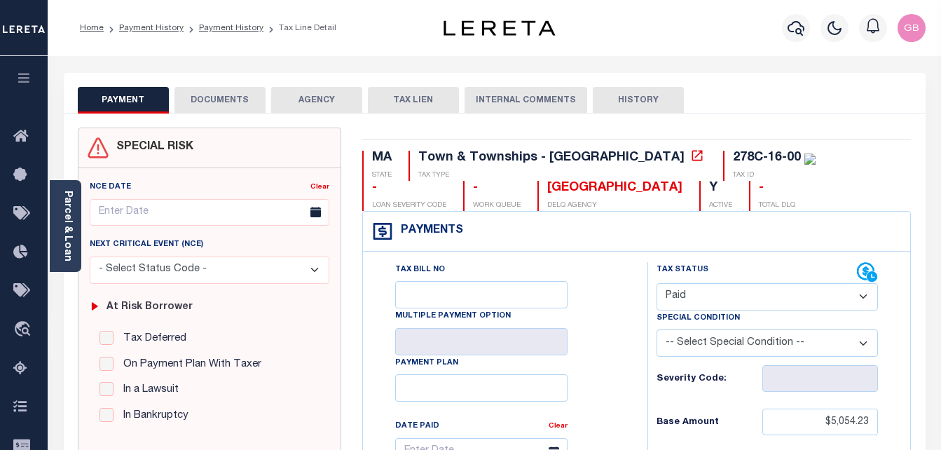
click at [219, 107] on button "DOCUMENTS" at bounding box center [219, 100] width 91 height 27
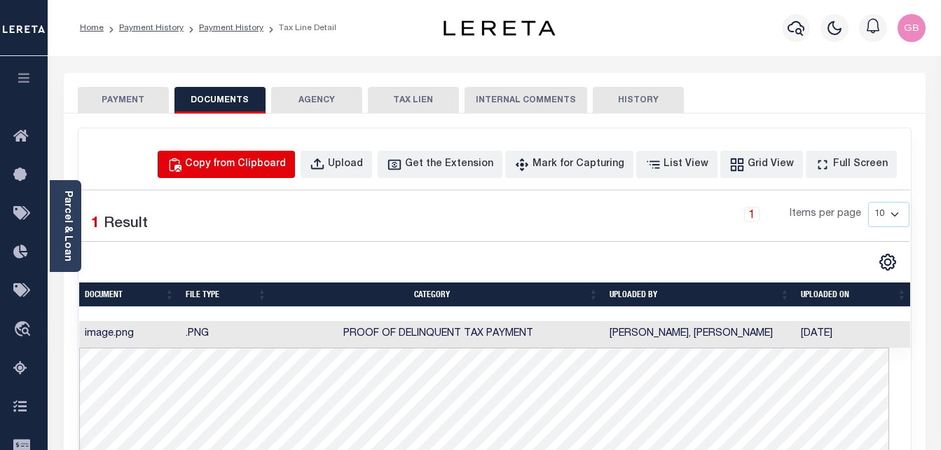
click at [285, 159] on div "Copy from Clipboard" at bounding box center [235, 164] width 101 height 15
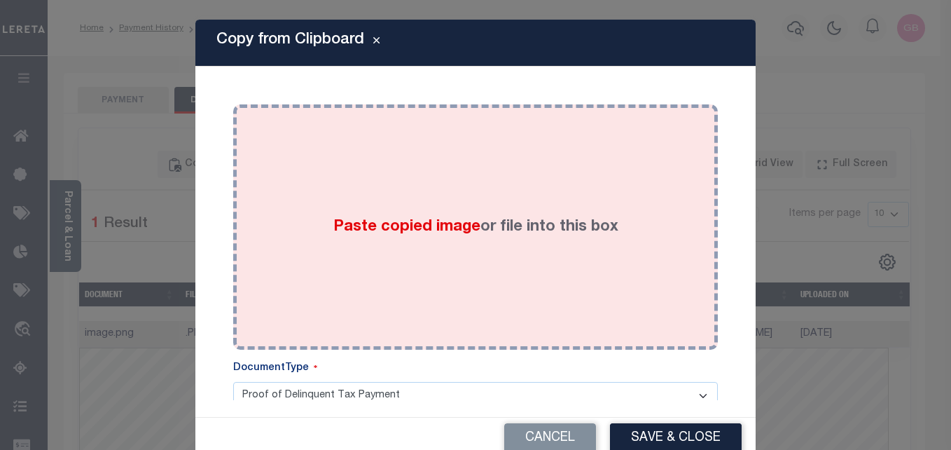
click at [481, 240] on div "Paste copied image or file into this box" at bounding box center [476, 227] width 464 height 224
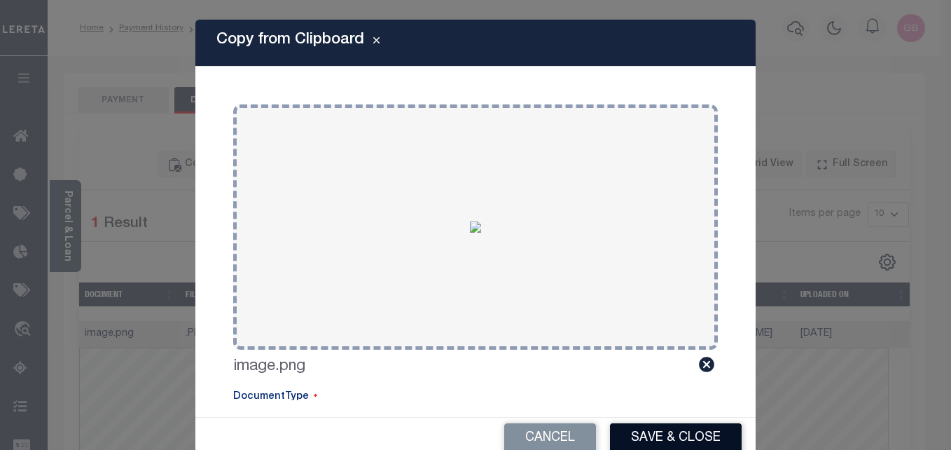
click at [647, 432] on button "Save & Close" at bounding box center [676, 438] width 132 height 30
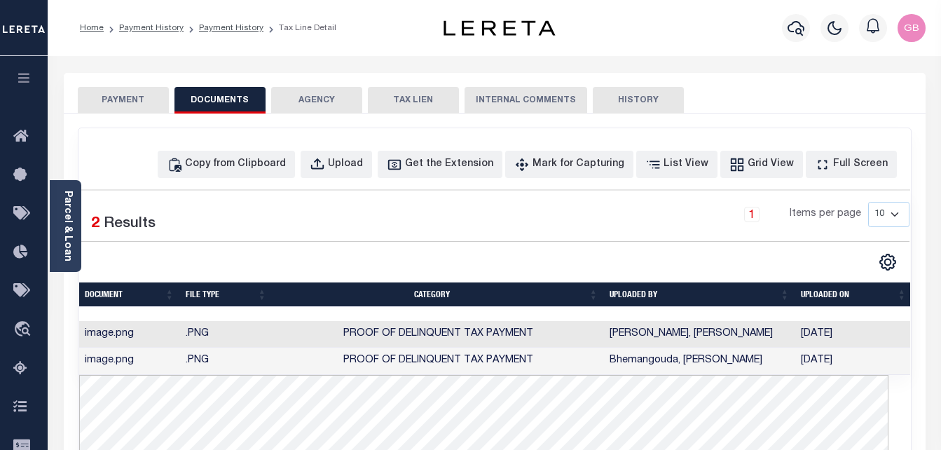
click at [117, 101] on button "PAYMENT" at bounding box center [123, 100] width 91 height 27
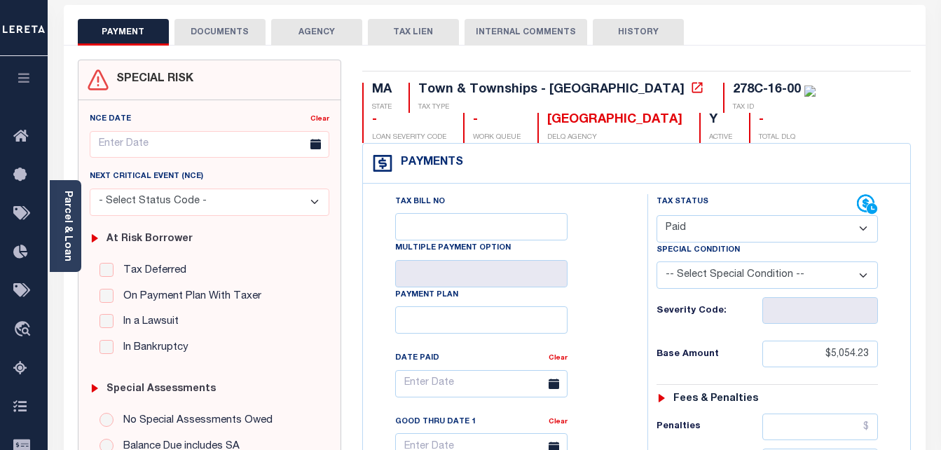
scroll to position [70, 0]
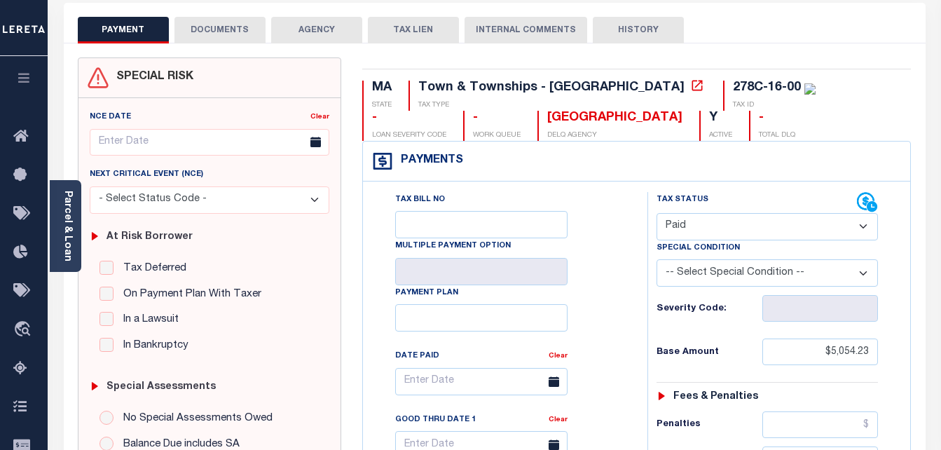
click at [733, 92] on div "278C-16-00" at bounding box center [767, 87] width 68 height 13
drag, startPoint x: 682, startPoint y: 85, endPoint x: 615, endPoint y: 90, distance: 67.4
click at [733, 90] on div "278C-16-00" at bounding box center [767, 87] width 68 height 13
copy div "278C-16-00"
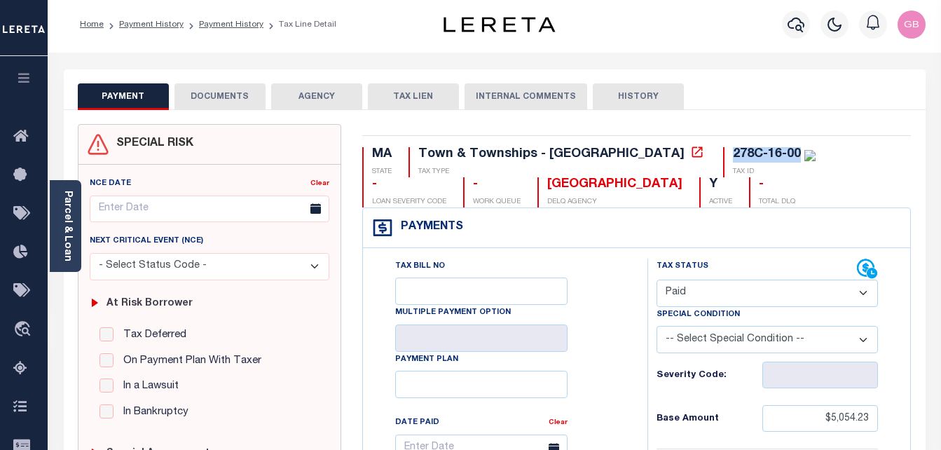
scroll to position [0, 0]
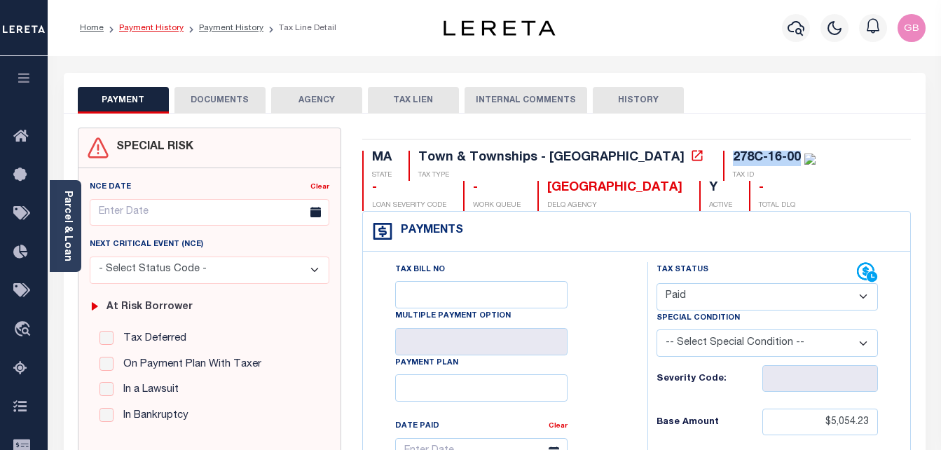
click at [165, 24] on link "Payment History" at bounding box center [151, 28] width 64 height 8
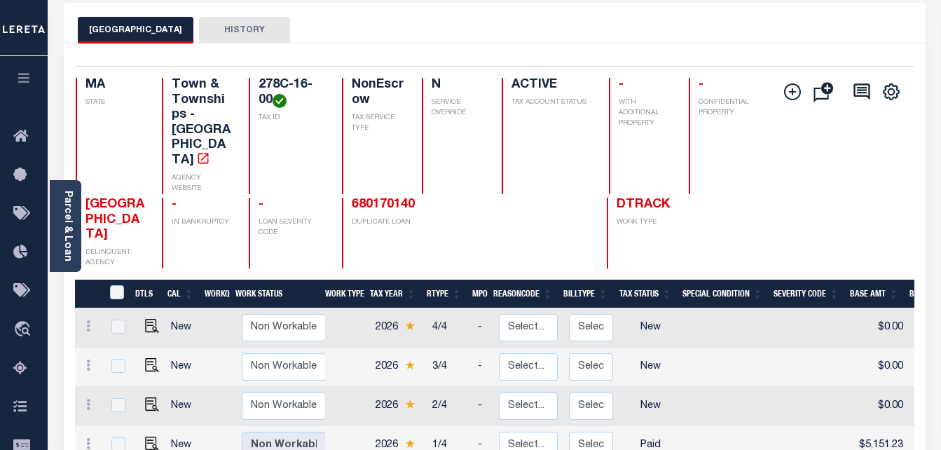
scroll to position [1, 0]
click at [91, 439] on link at bounding box center [88, 444] width 15 height 11
click at [121, 383] on img at bounding box center [122, 390] width 14 height 14
checkbox input "true"
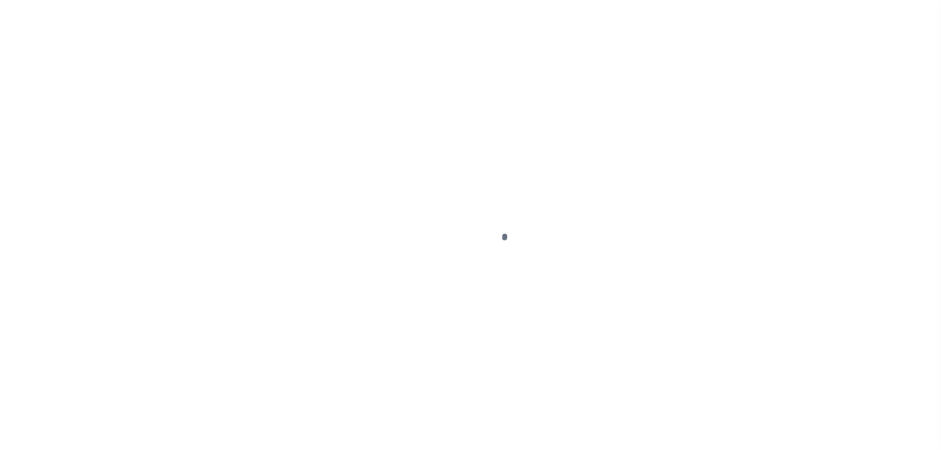
select select "PYD"
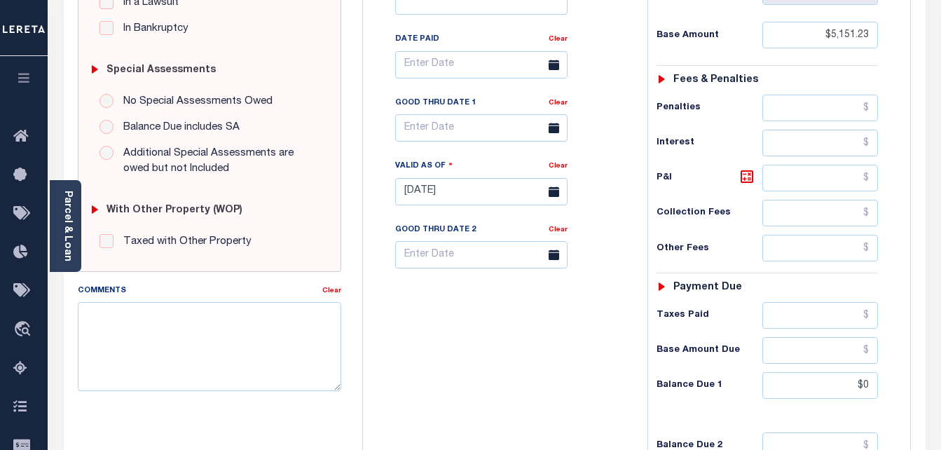
scroll to position [420, 0]
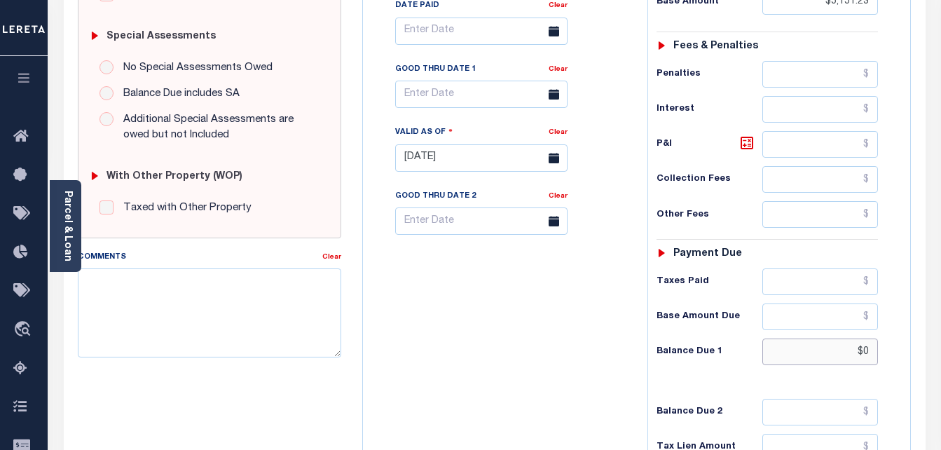
click at [873, 364] on input "$0" at bounding box center [820, 351] width 116 height 27
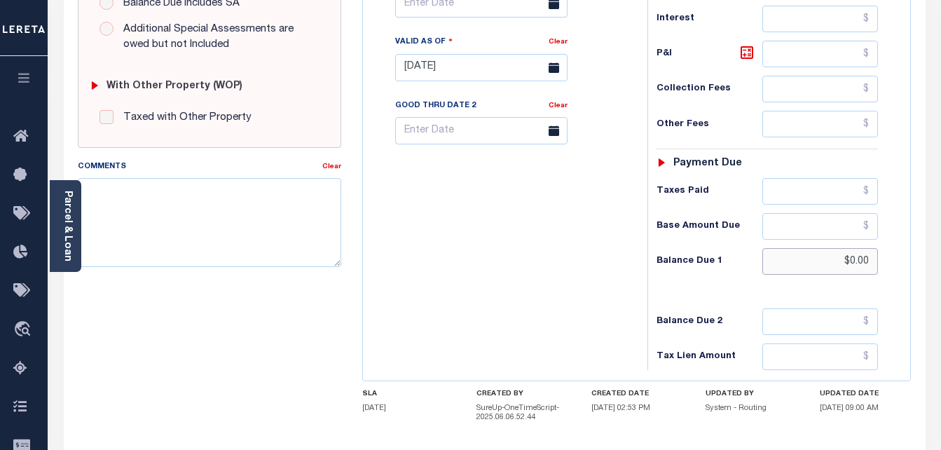
scroll to position [561, 0]
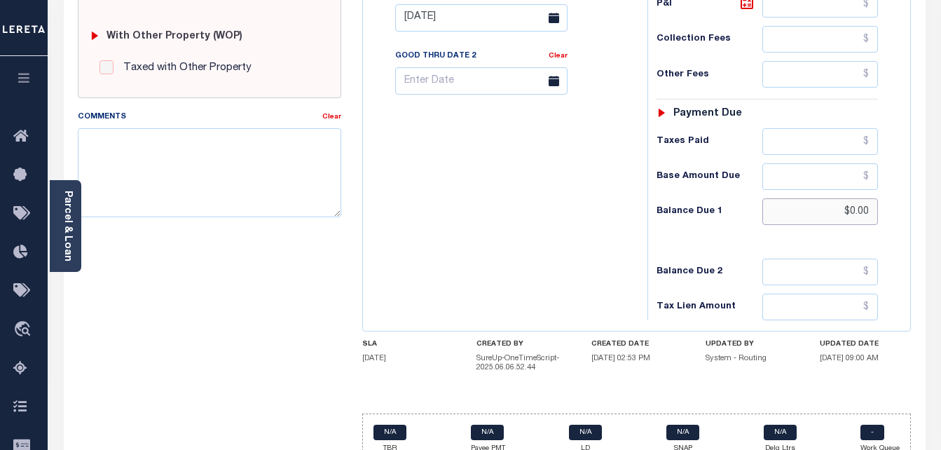
type input "$0.00"
type input "[DATE]"
click at [558, 291] on div "Tax Bill No Multiple Payment Option Payment Plan Clear" at bounding box center [501, 11] width 270 height 619
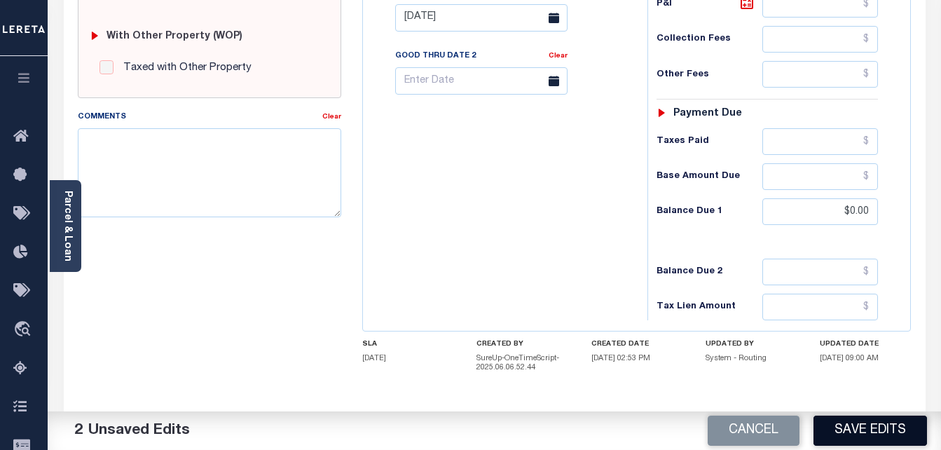
click at [865, 429] on button "Save Edits" at bounding box center [870, 430] width 114 height 30
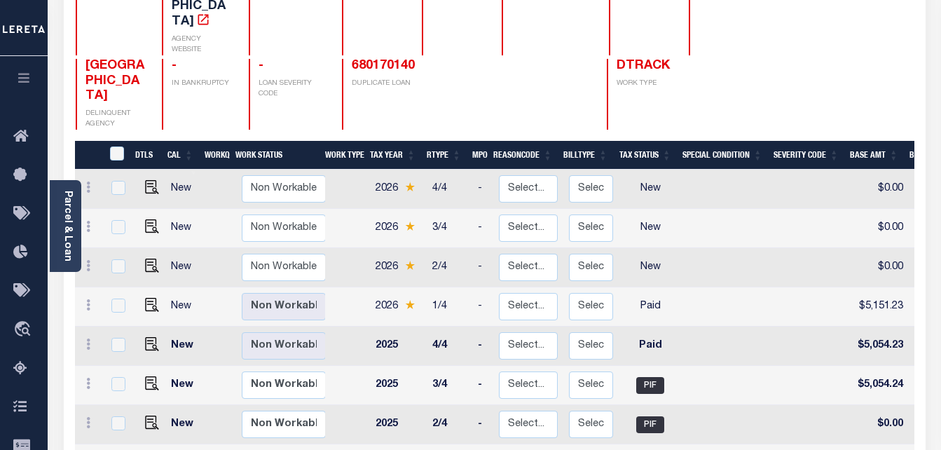
scroll to position [210, 0]
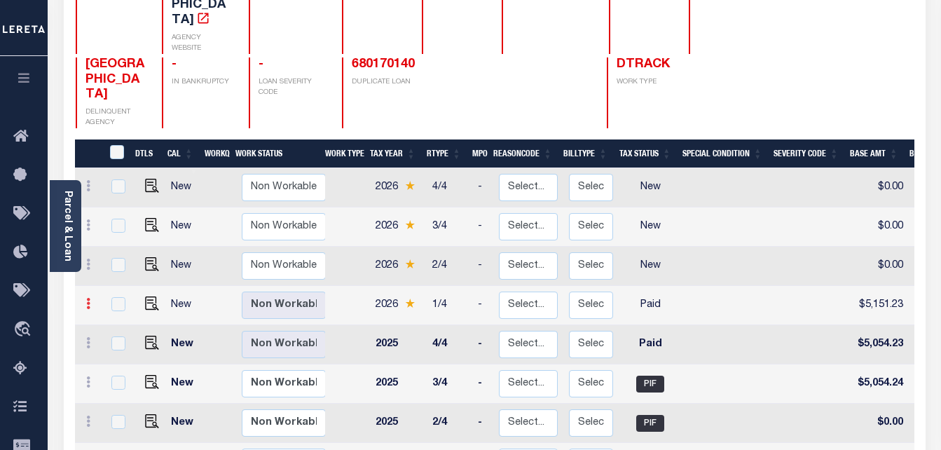
click at [86, 298] on icon at bounding box center [88, 303] width 4 height 11
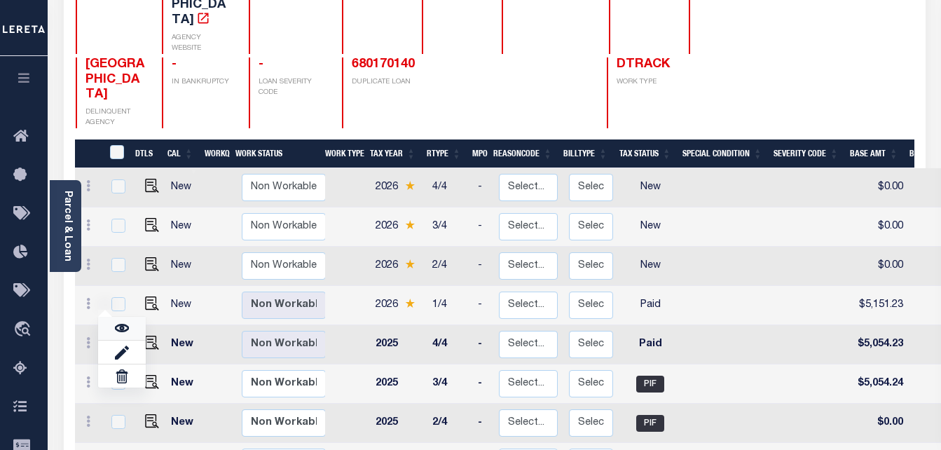
click at [131, 317] on link at bounding box center [122, 328] width 48 height 23
checkbox input "true"
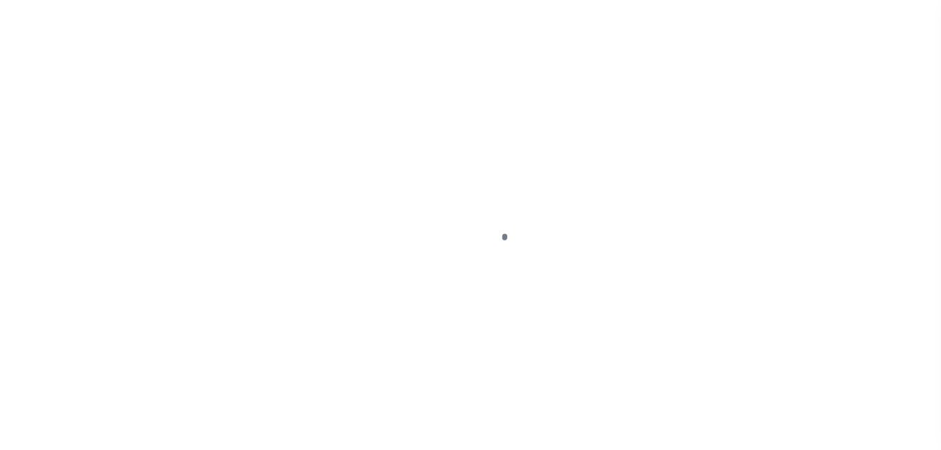
select select "PYD"
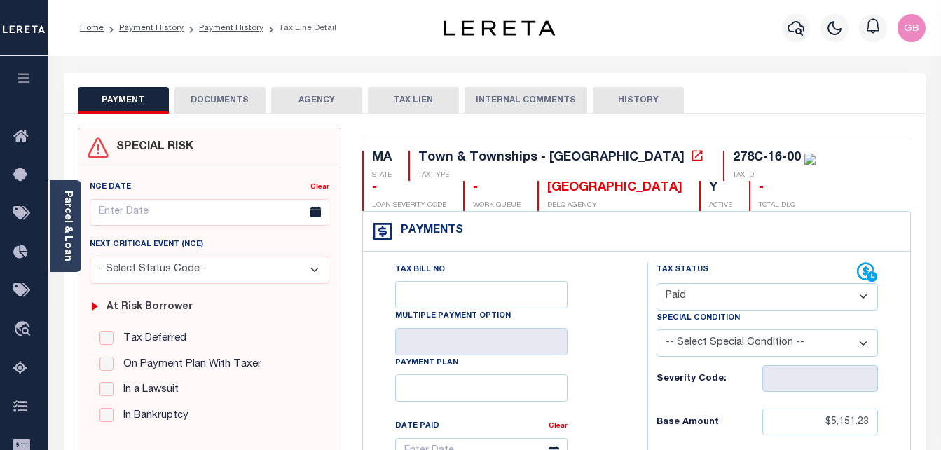
click at [216, 109] on button "DOCUMENTS" at bounding box center [219, 100] width 91 height 27
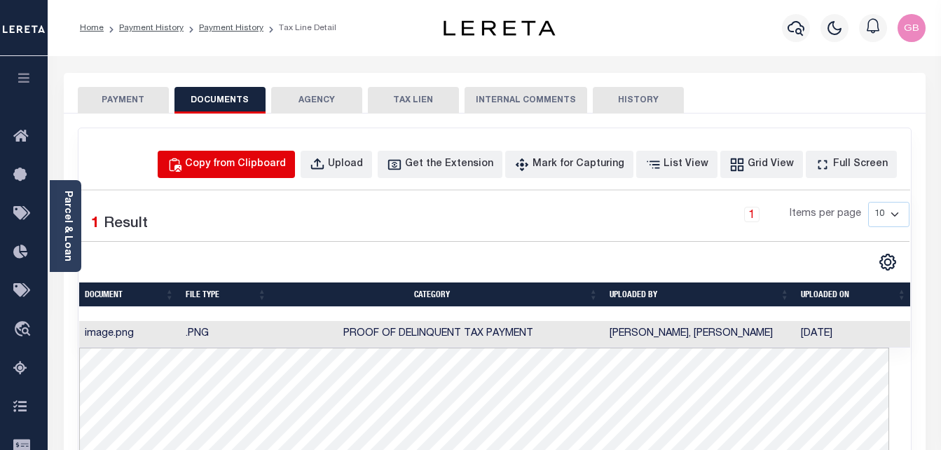
click at [275, 174] on button "Copy from Clipboard" at bounding box center [226, 164] width 137 height 27
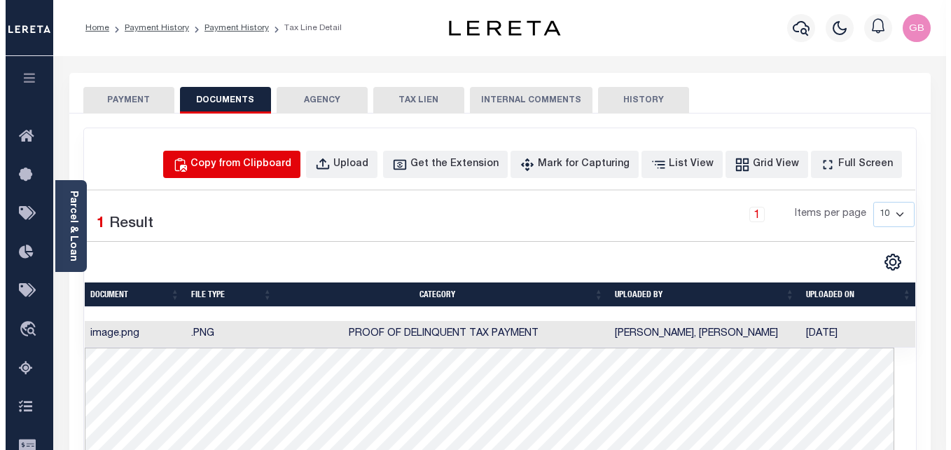
select select "POP"
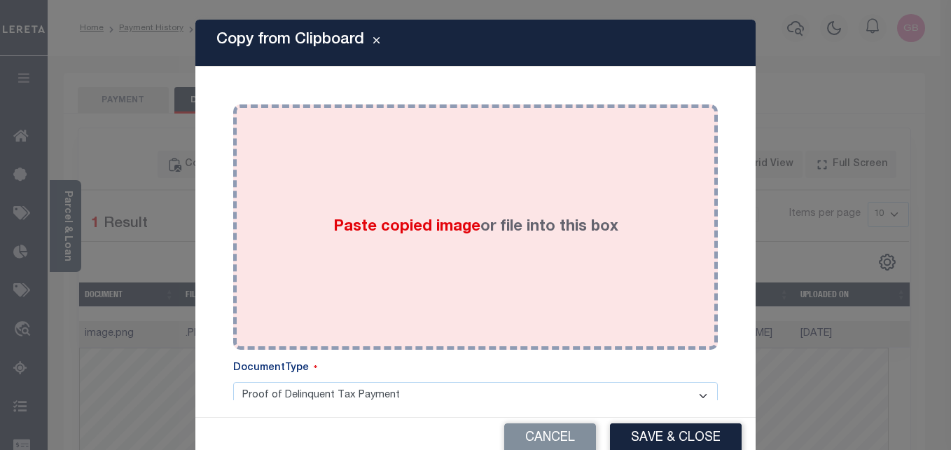
click at [408, 228] on span "Paste copied image" at bounding box center [406, 226] width 147 height 15
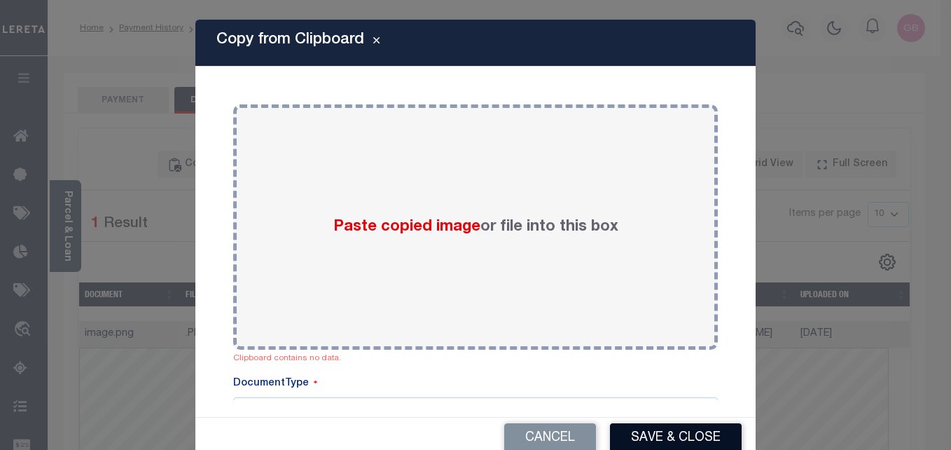
click at [654, 432] on button "Save & Close" at bounding box center [676, 438] width 132 height 30
click at [653, 434] on button "Save & Close" at bounding box center [676, 438] width 132 height 30
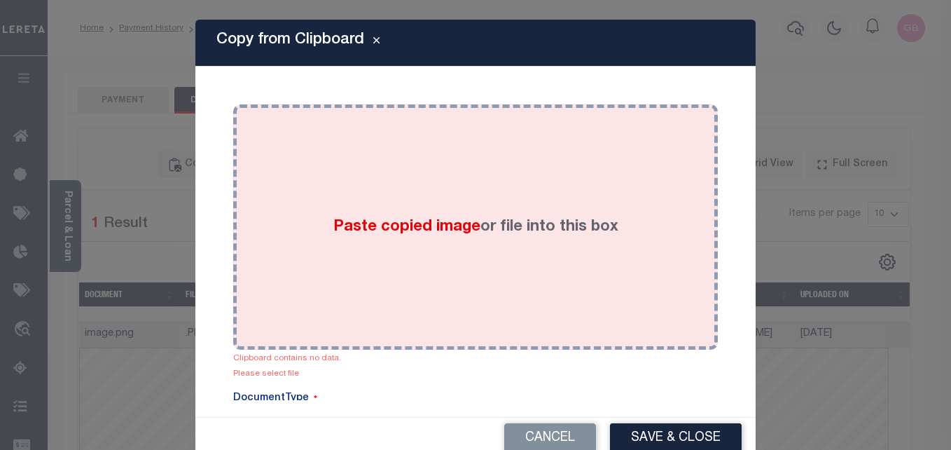
click at [363, 235] on span "Paste copied image" at bounding box center [406, 226] width 147 height 15
click at [436, 180] on div "Paste copied image or file into this box" at bounding box center [476, 227] width 464 height 224
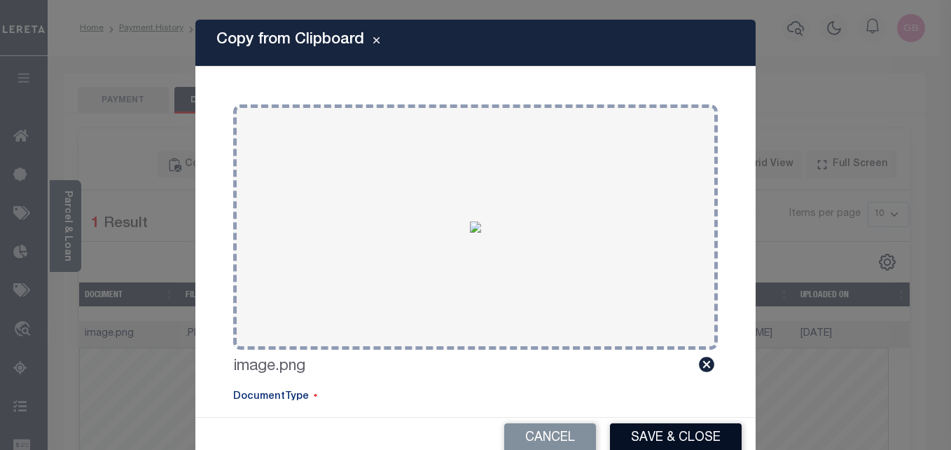
click at [663, 435] on button "Save & Close" at bounding box center [676, 438] width 132 height 30
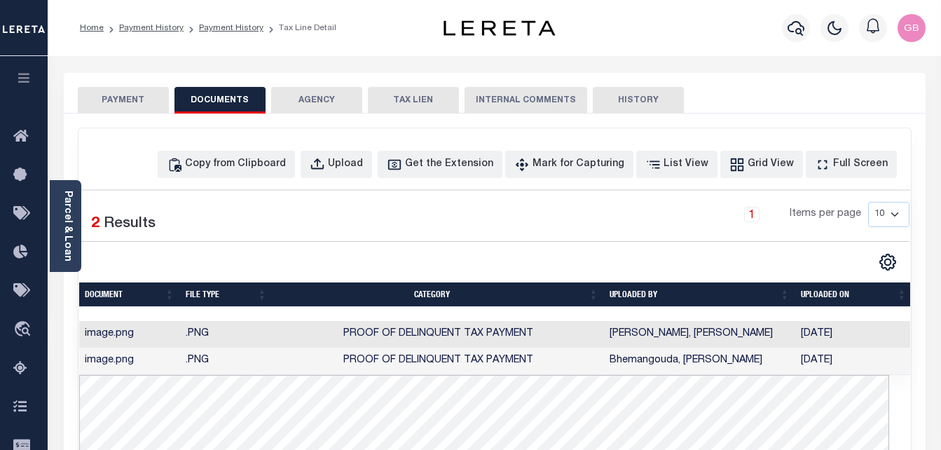
click at [129, 106] on button "PAYMENT" at bounding box center [123, 100] width 91 height 27
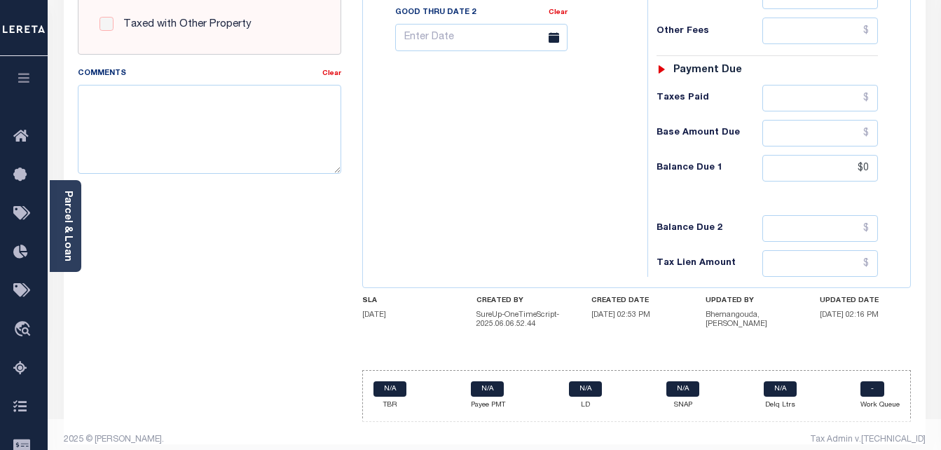
scroll to position [617, 0]
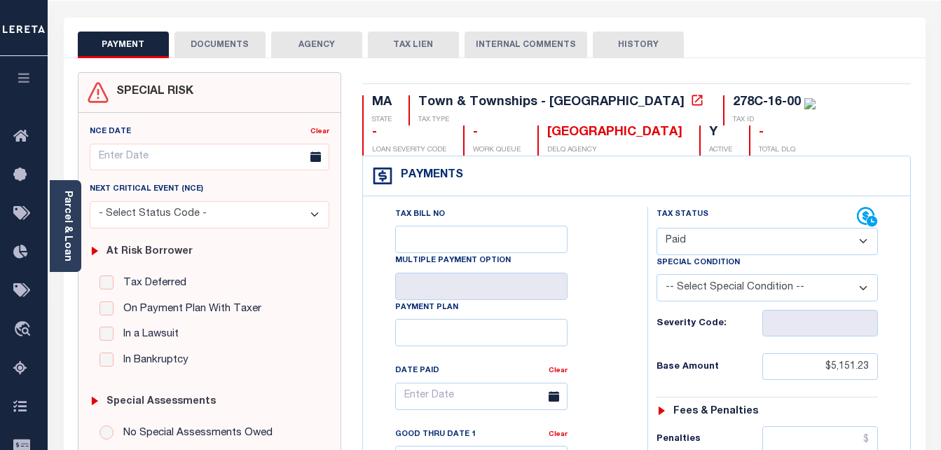
scroll to position [0, 0]
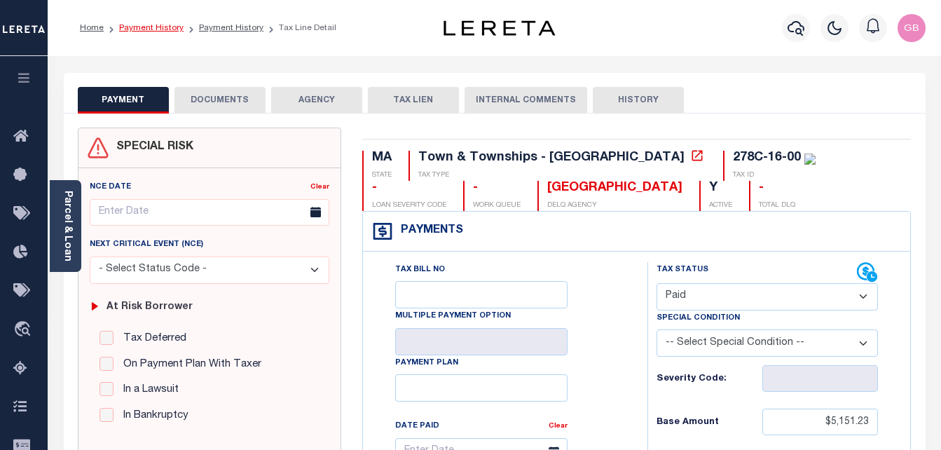
click at [157, 30] on link "Payment History" at bounding box center [151, 28] width 64 height 8
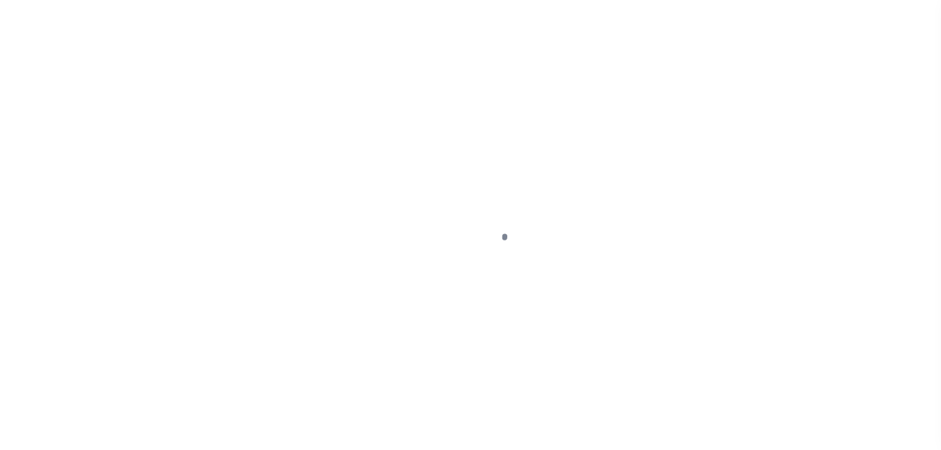
select select "DUE"
select select "15"
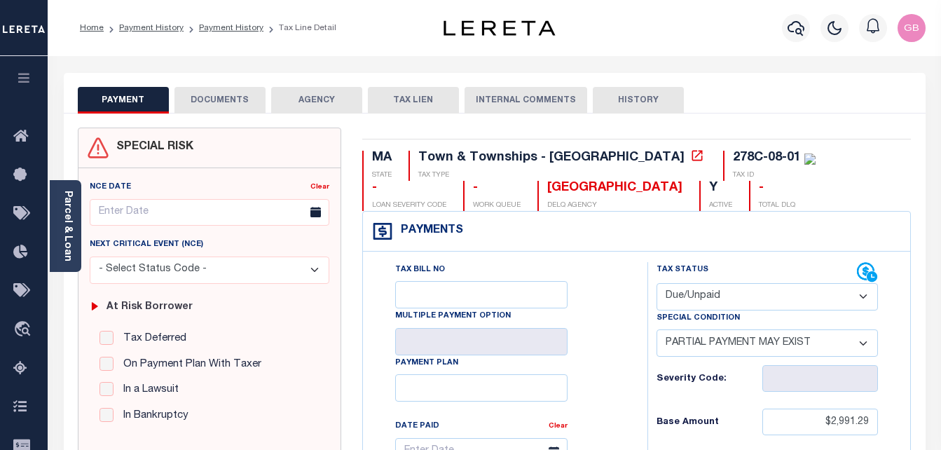
click at [207, 102] on button "DOCUMENTS" at bounding box center [219, 100] width 91 height 27
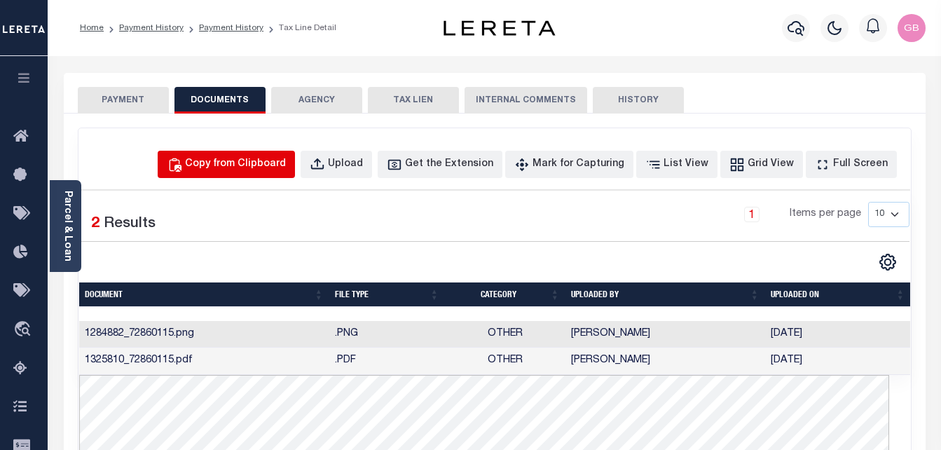
click at [282, 177] on button "Copy from Clipboard" at bounding box center [226, 164] width 137 height 27
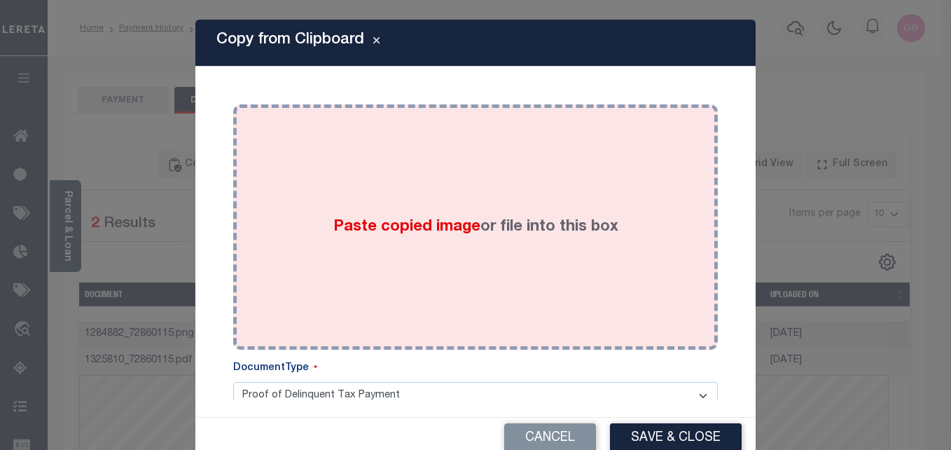
click at [275, 157] on div "Paste copied image or file into this box" at bounding box center [476, 227] width 464 height 224
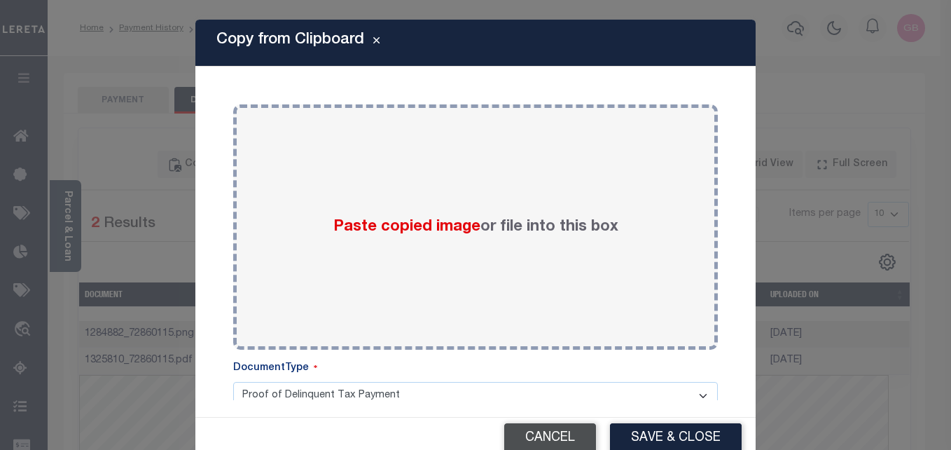
click at [528, 433] on button "Cancel" at bounding box center [550, 438] width 92 height 30
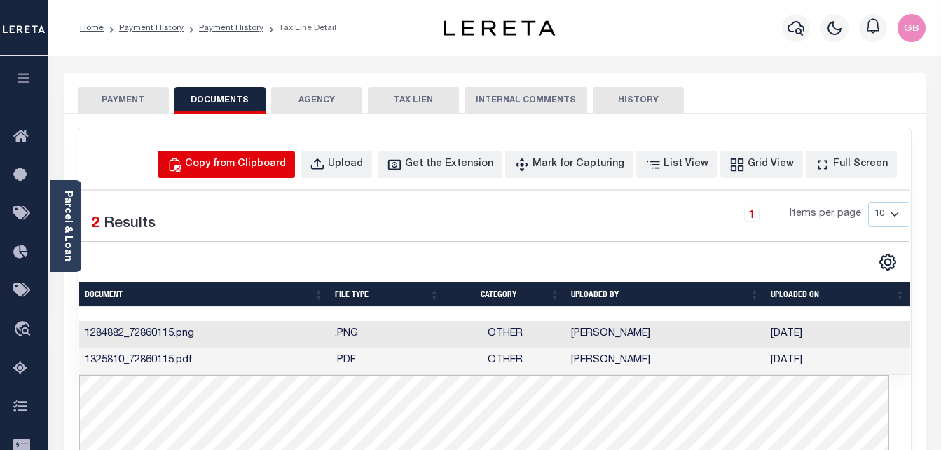
click at [286, 164] on div "Copy from Clipboard" at bounding box center [235, 164] width 101 height 15
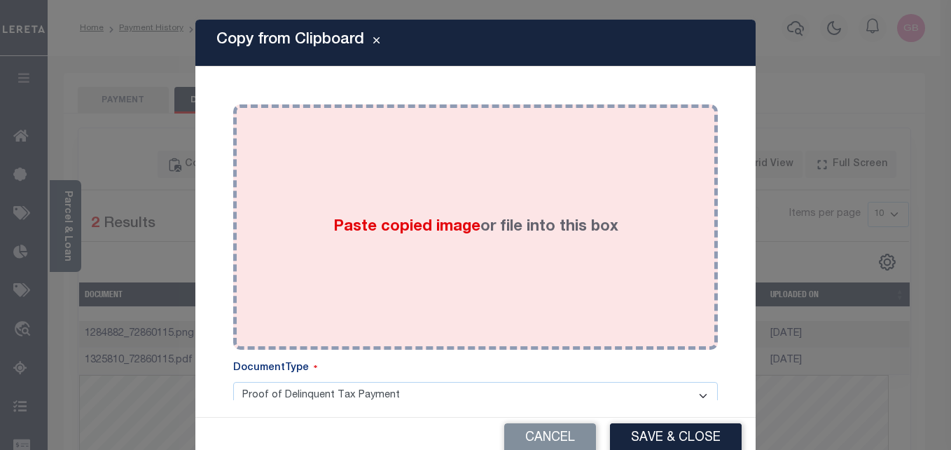
click at [417, 238] on label "Paste copied image or file into this box" at bounding box center [475, 227] width 285 height 23
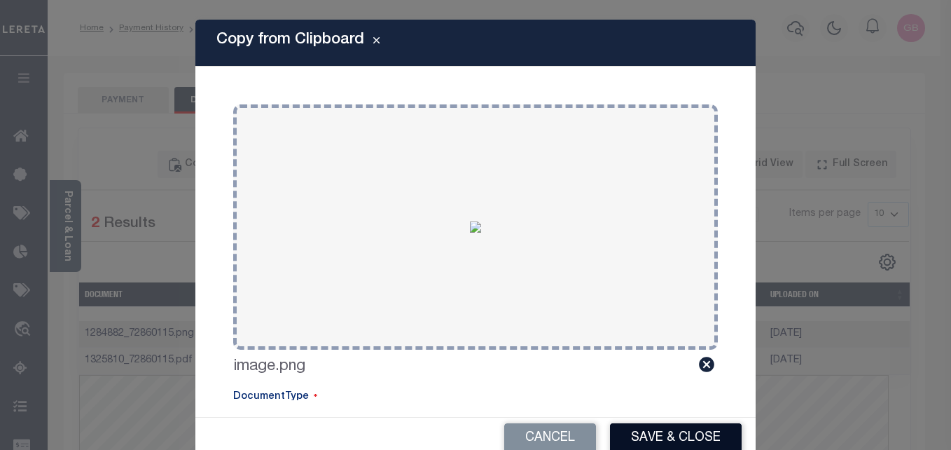
click at [645, 430] on button "Save & Close" at bounding box center [676, 438] width 132 height 30
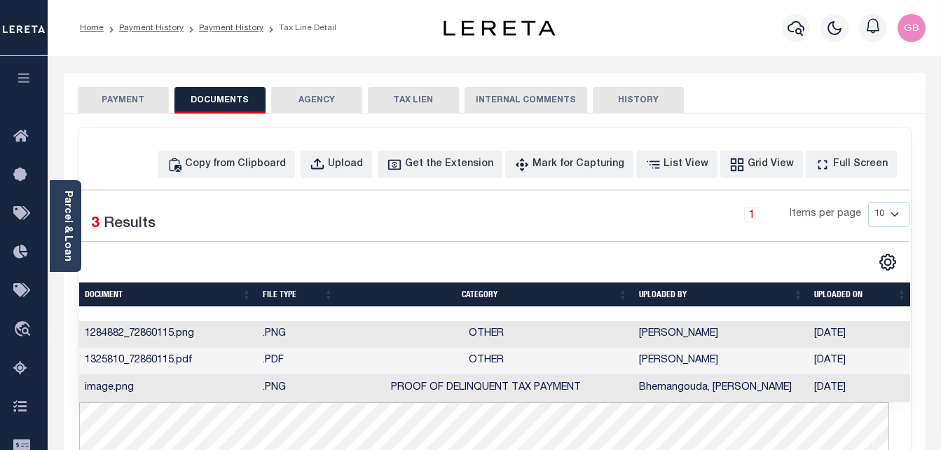
click at [134, 95] on button "PAYMENT" at bounding box center [123, 100] width 91 height 27
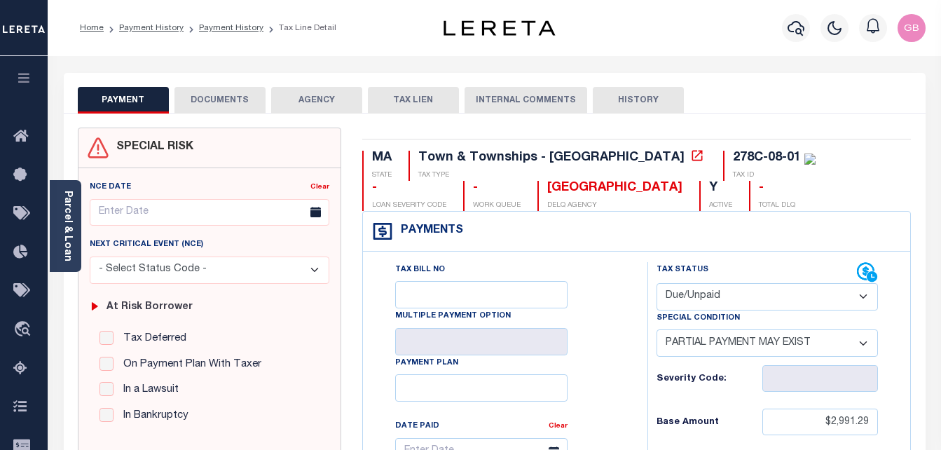
click at [703, 297] on select "- Select Status Code - Open Due/Unpaid Paid Incomplete No Tax Due Internal Refu…" at bounding box center [767, 296] width 222 height 27
select select "PYD"
click at [656, 284] on select "- Select Status Code - Open Due/Unpaid Paid Incomplete No Tax Due Internal Refu…" at bounding box center [767, 296] width 222 height 27
select select "0"
type input "[DATE]"
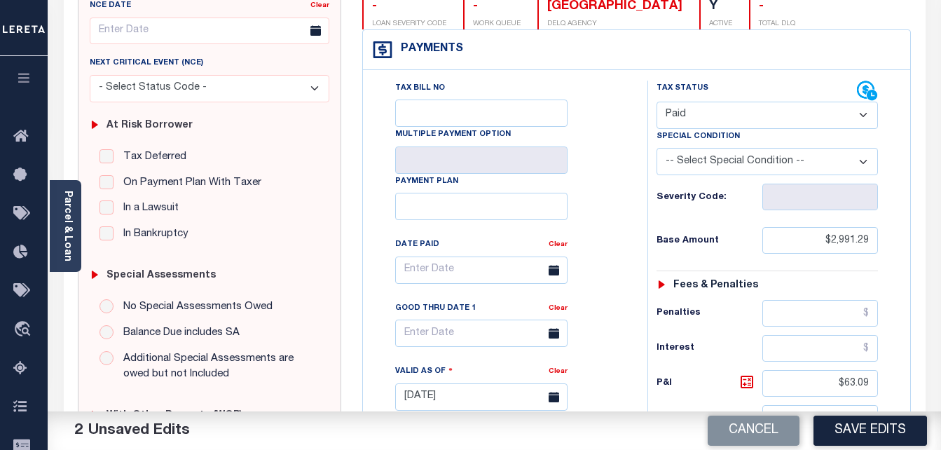
scroll to position [210, 0]
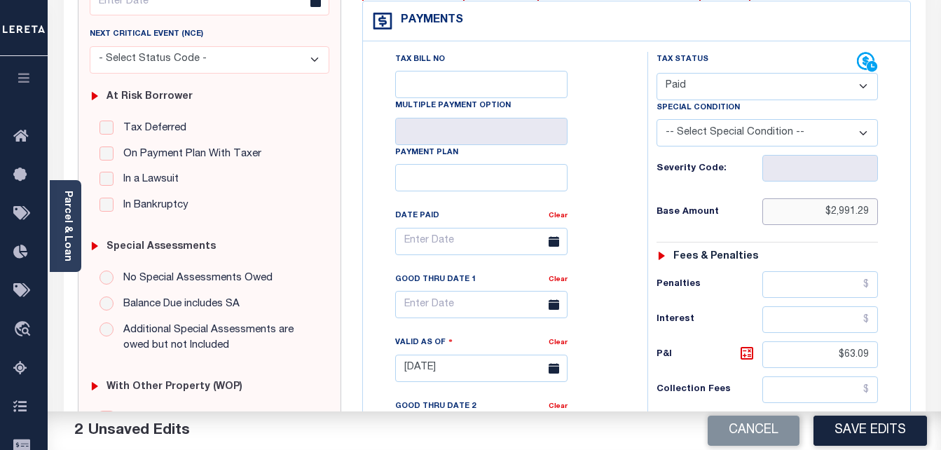
click at [839, 216] on input "$2,991.29" at bounding box center [820, 211] width 116 height 27
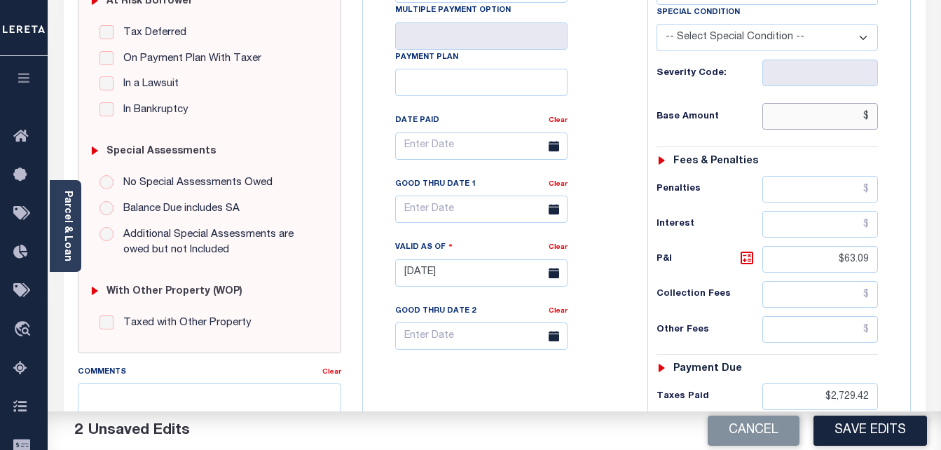
scroll to position [350, 0]
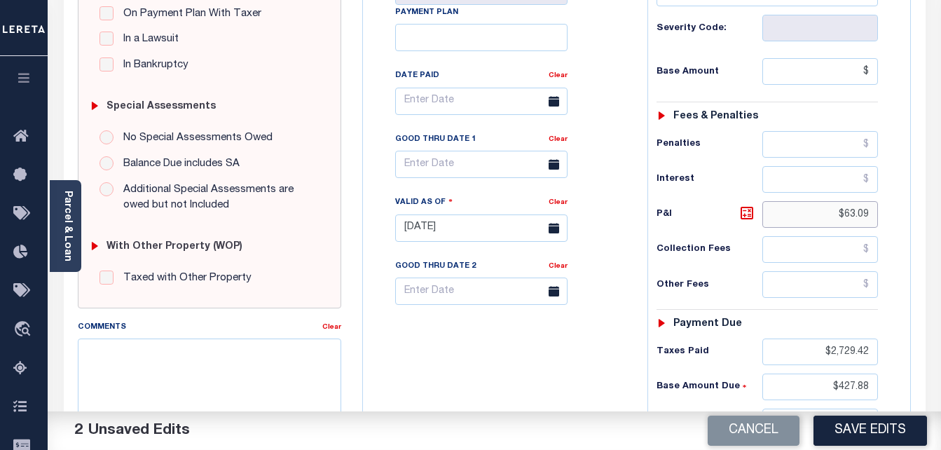
type input "$.00"
click at [855, 214] on input "$63.09" at bounding box center [820, 214] width 116 height 27
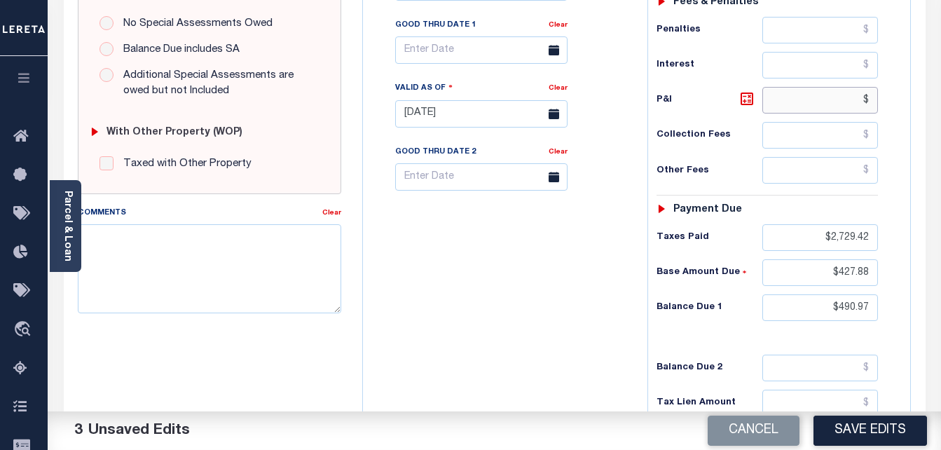
scroll to position [561, 0]
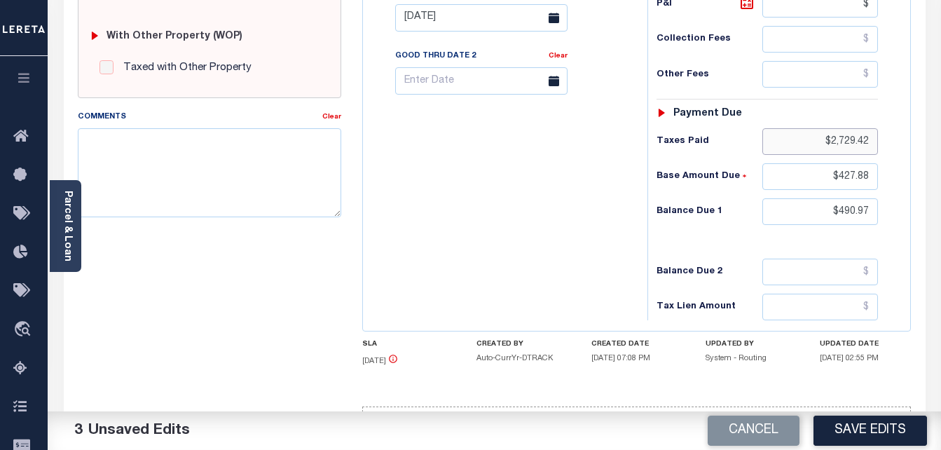
type input "$.00"
click at [851, 135] on input "$2,729.42" at bounding box center [820, 141] width 116 height 27
click at [851, 179] on input "$427.88" at bounding box center [820, 176] width 116 height 27
type input "$.00"
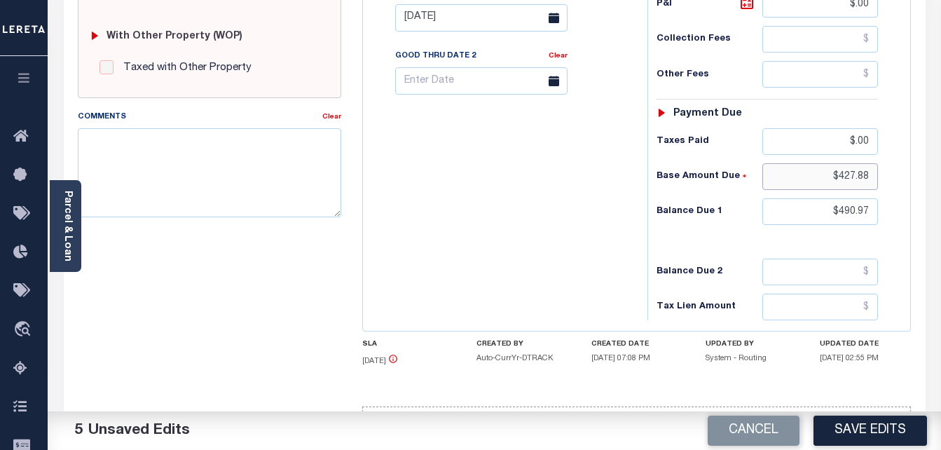
click at [851, 179] on input "$427.88" at bounding box center [820, 176] width 116 height 27
type input "$.00"
click at [857, 214] on input "$490.97" at bounding box center [820, 211] width 116 height 27
type input "$0.00"
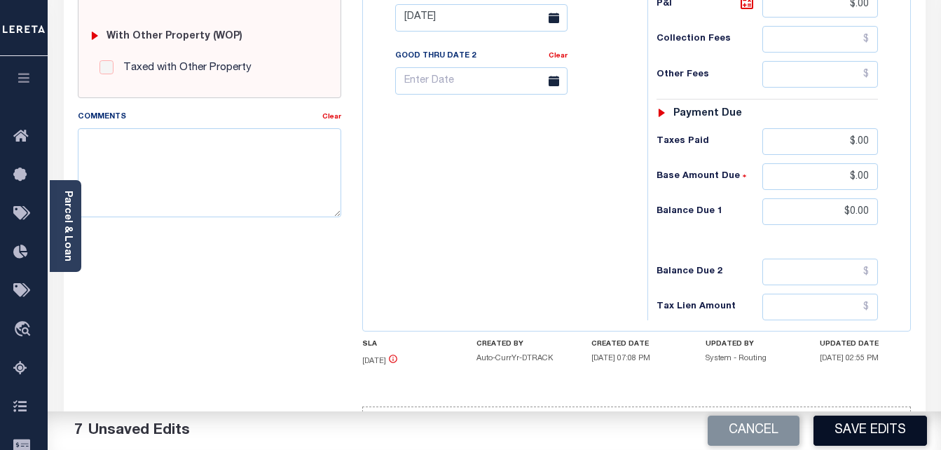
click at [863, 430] on button "Save Edits" at bounding box center [870, 430] width 114 height 30
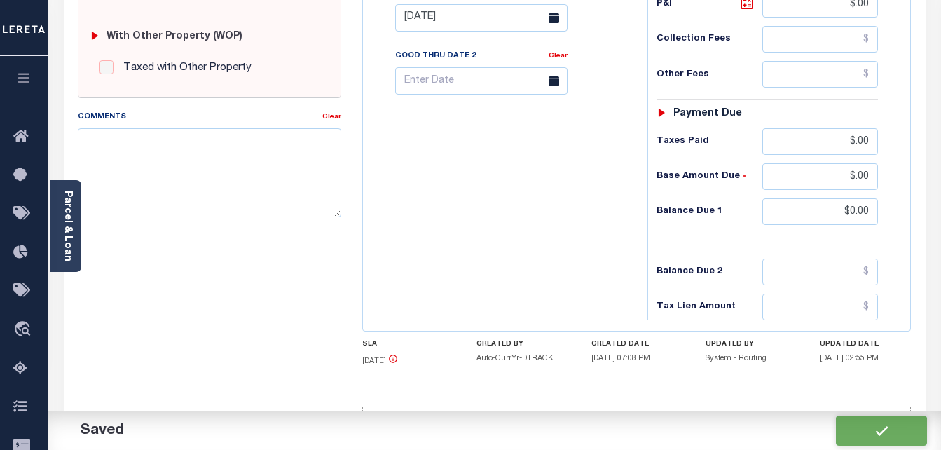
checkbox input "false"
type input "$0"
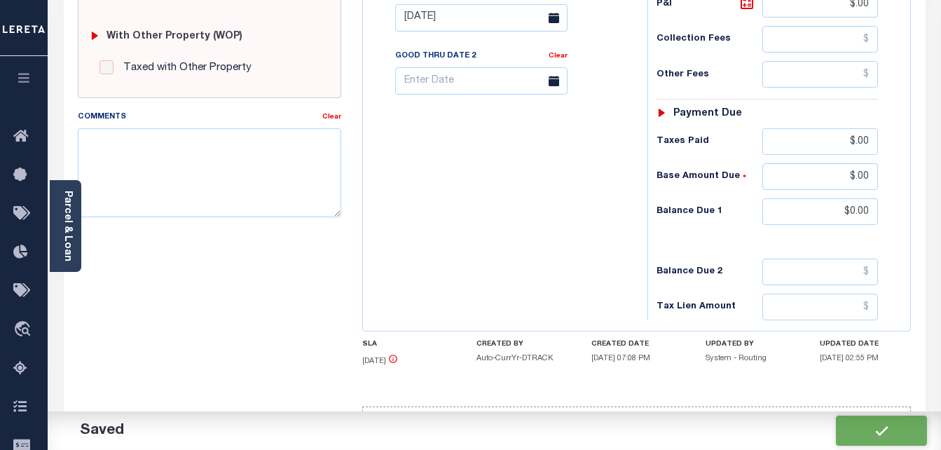
type input "$0"
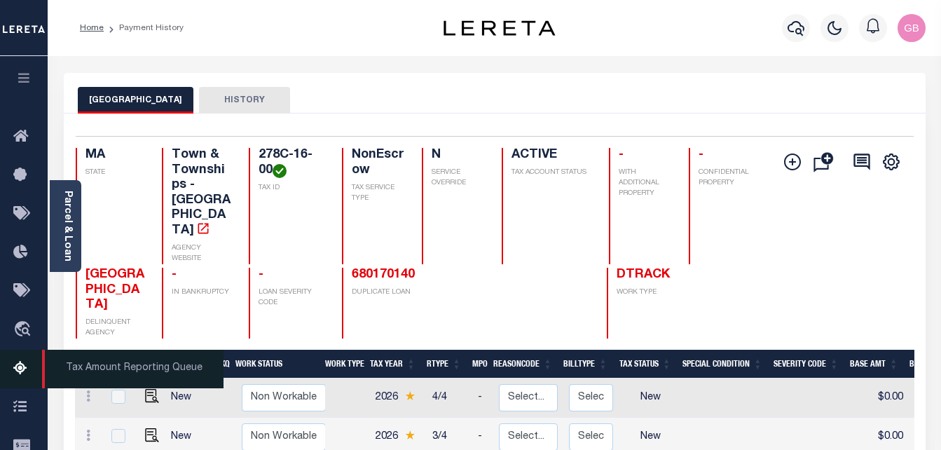
click at [19, 371] on icon at bounding box center [24, 369] width 22 height 18
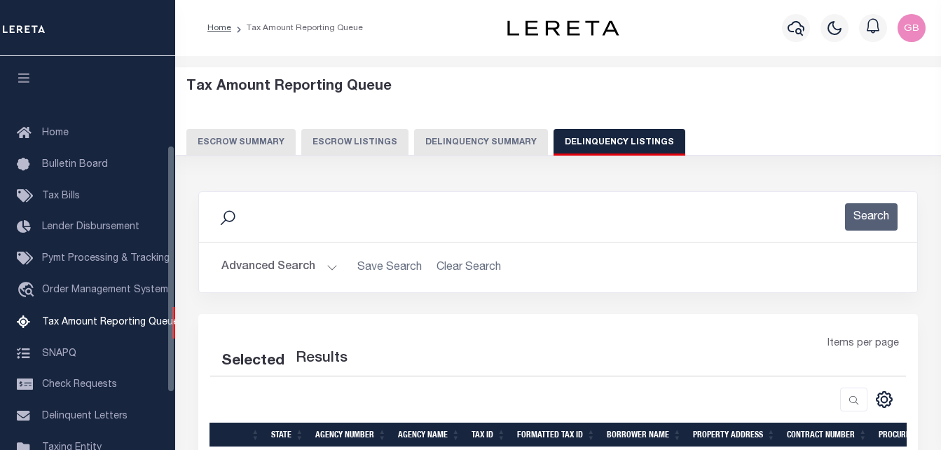
select select "100"
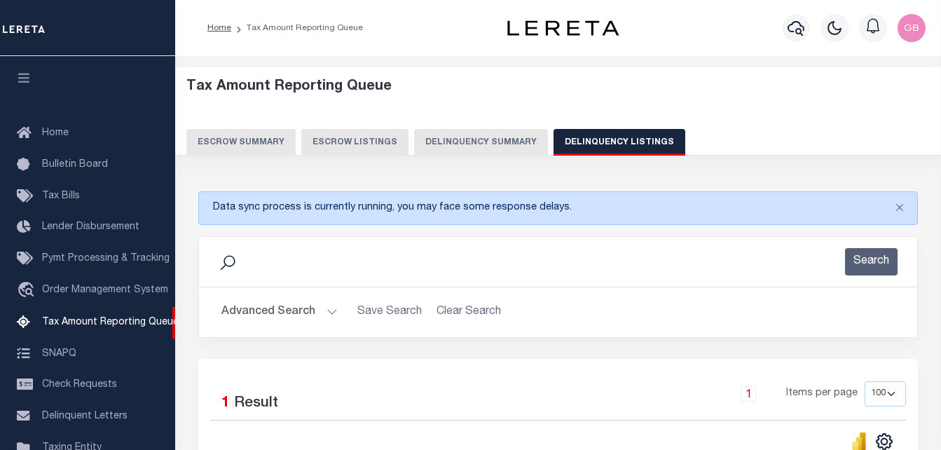
scroll to position [142, 0]
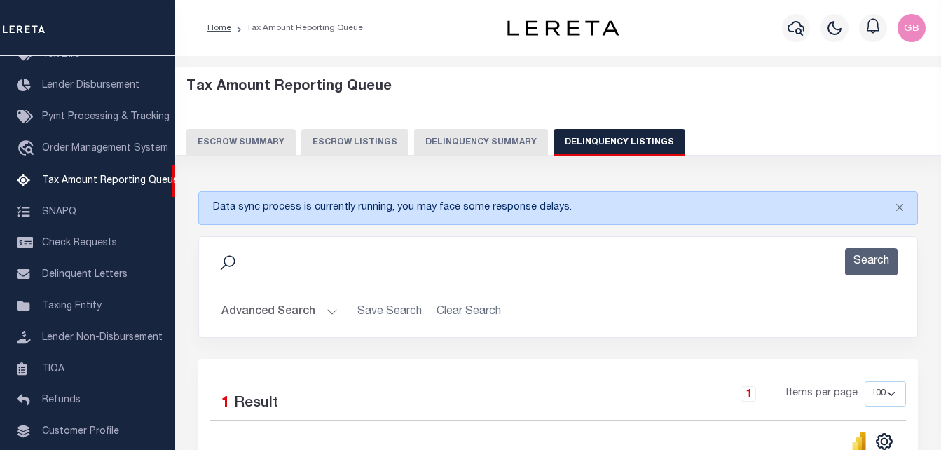
click at [333, 306] on button "Advanced Search" at bounding box center [279, 311] width 116 height 27
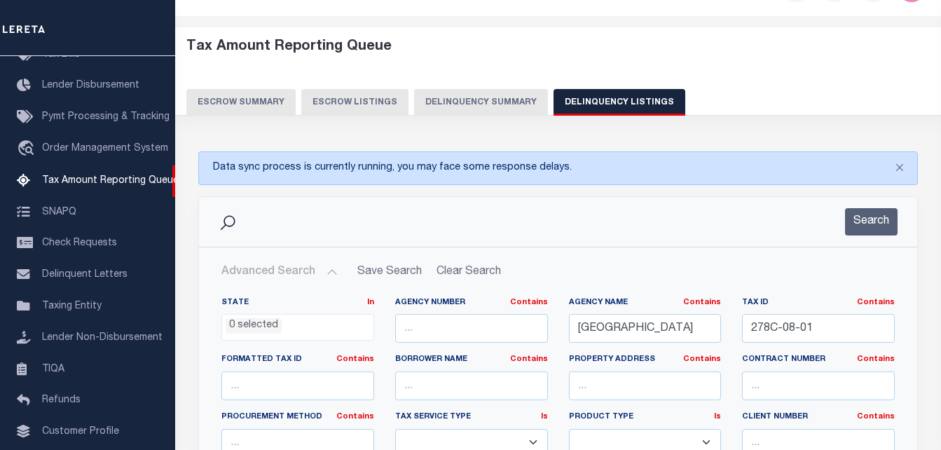
scroll to position [140, 0]
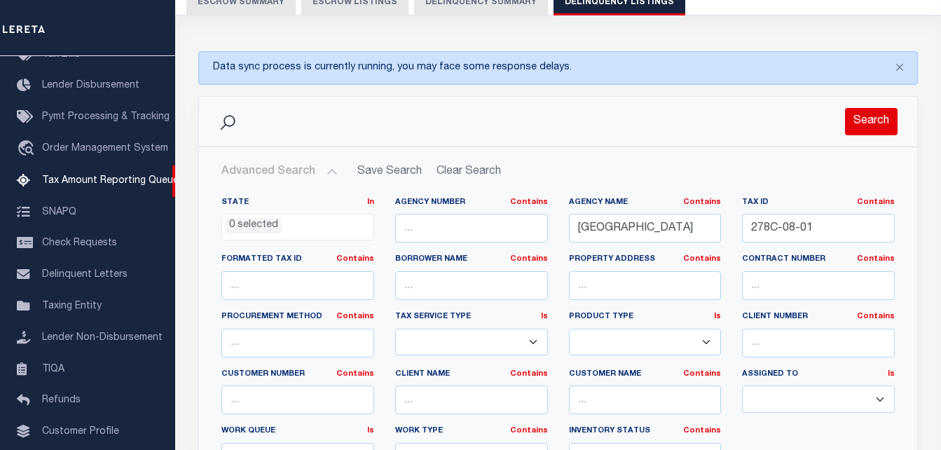
click at [868, 123] on button "Search" at bounding box center [871, 121] width 53 height 27
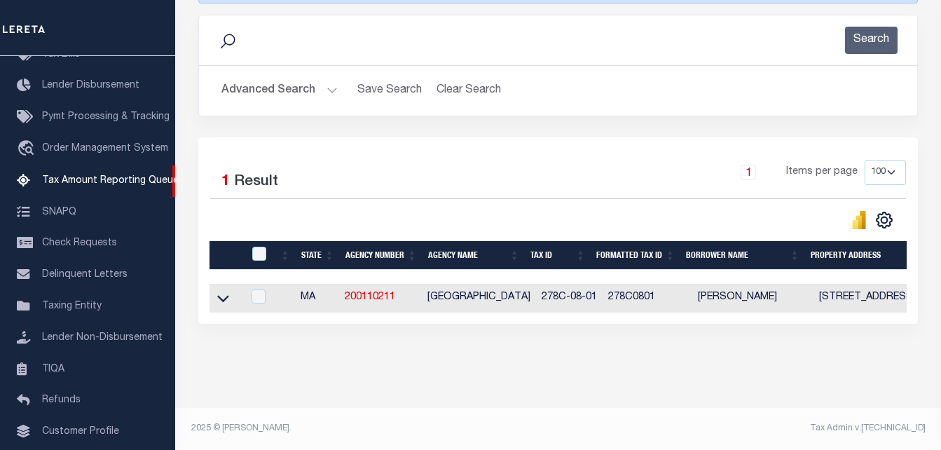
scroll to position [233, 0]
click at [224, 291] on icon at bounding box center [223, 298] width 12 height 15
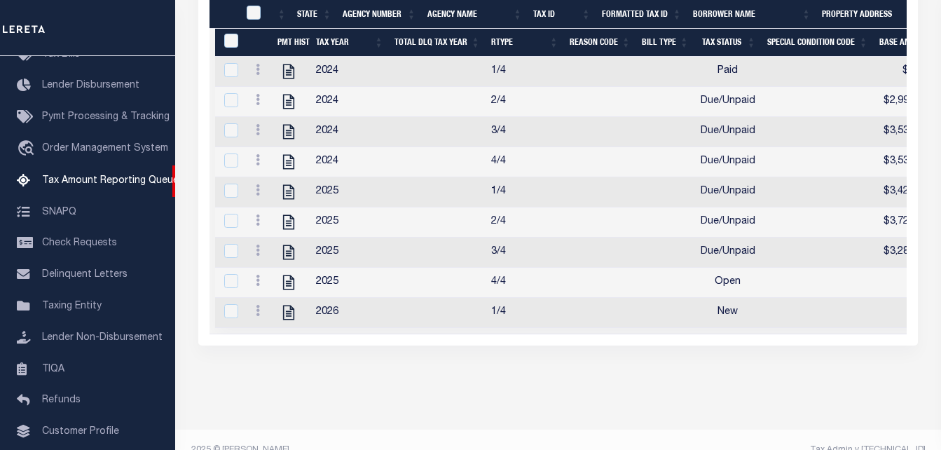
scroll to position [514, 0]
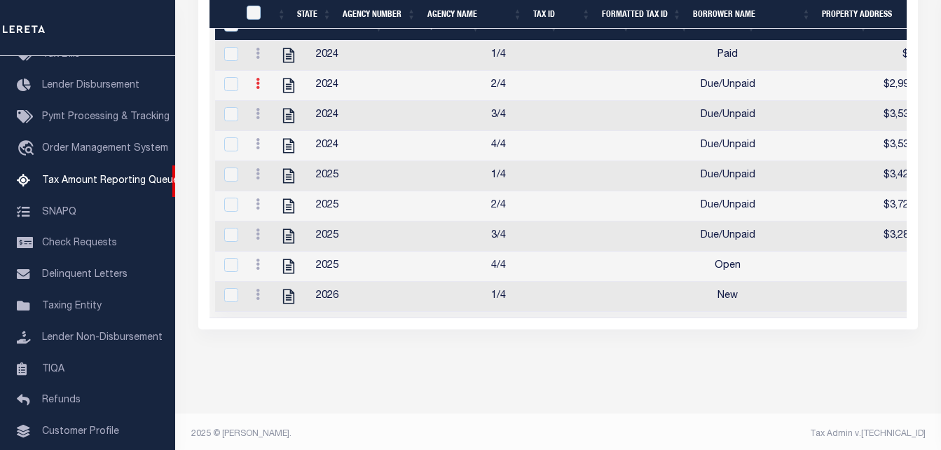
click at [255, 91] on link at bounding box center [257, 85] width 15 height 11
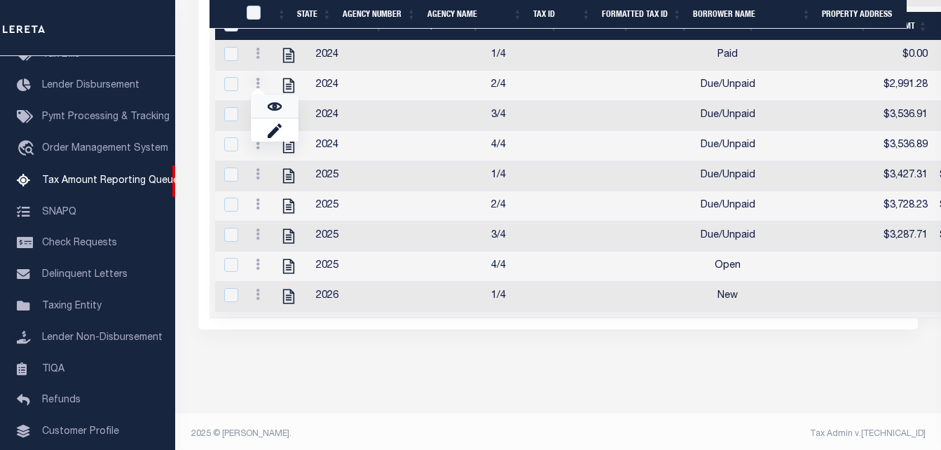
click at [276, 112] on img "" at bounding box center [275, 106] width 14 height 14
checkbox input "true"
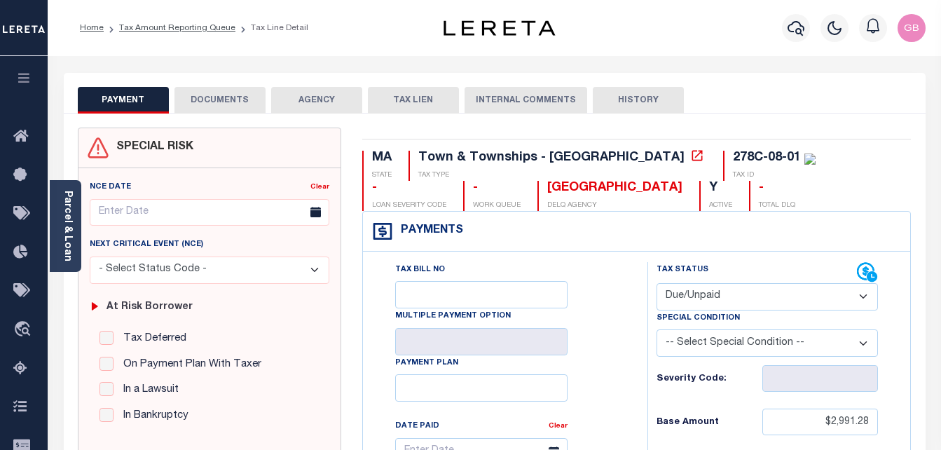
click at [785, 295] on select "- Select Status Code - Open Due/Unpaid Paid Incomplete No Tax Due Internal Refu…" at bounding box center [767, 296] width 222 height 27
select select "PYD"
click at [656, 284] on select "- Select Status Code - Open Due/Unpaid Paid Incomplete No Tax Due Internal Refu…" at bounding box center [767, 296] width 222 height 27
type input "[DATE]"
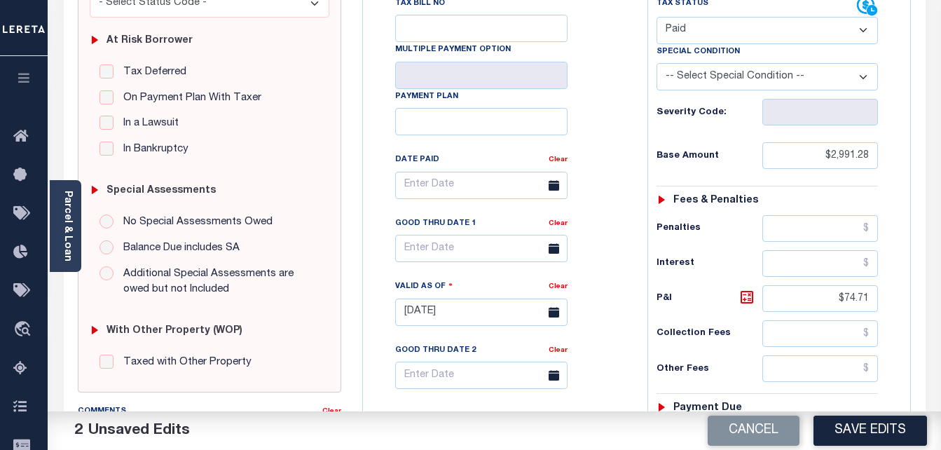
scroll to position [280, 0]
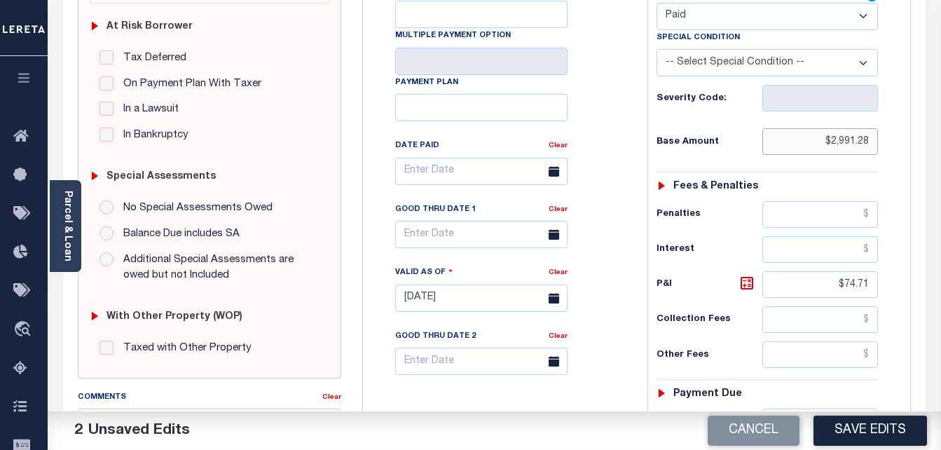
click at [841, 148] on input "$2,991.28" at bounding box center [820, 141] width 116 height 27
type input "$.00"
click at [856, 296] on input "$74.71" at bounding box center [820, 284] width 116 height 27
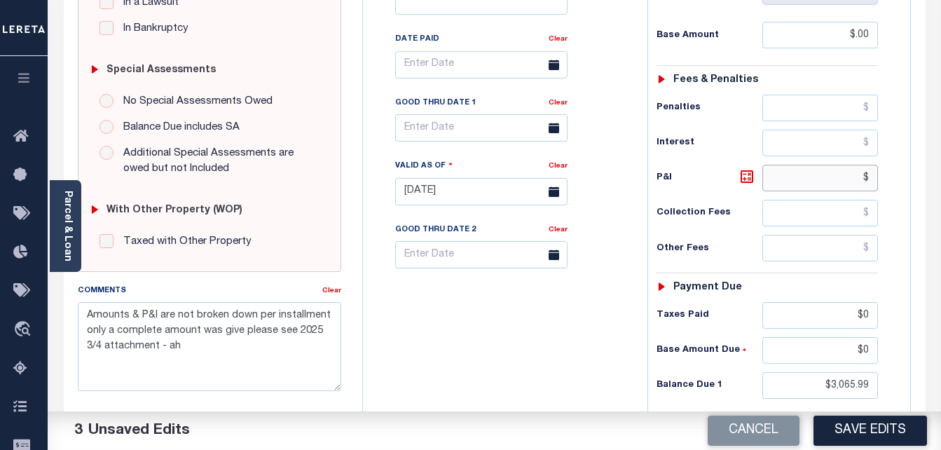
scroll to position [490, 0]
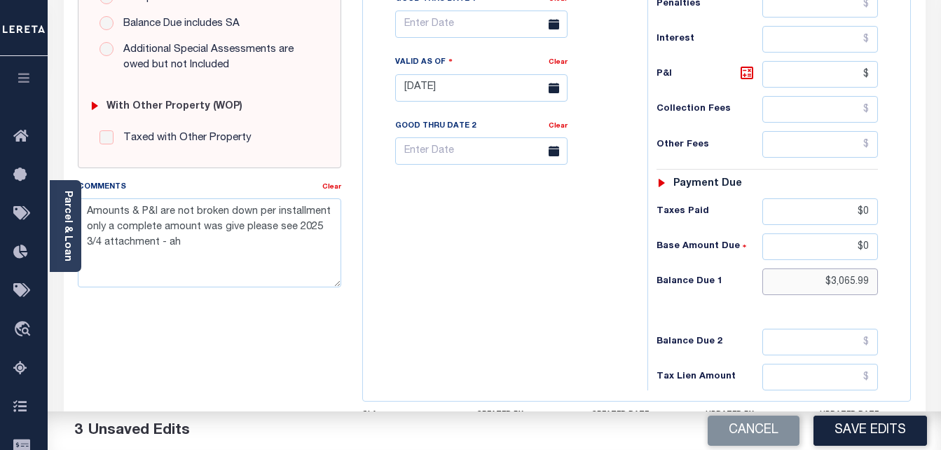
type input "$.00"
click at [843, 282] on input "$3,065.99" at bounding box center [820, 281] width 116 height 27
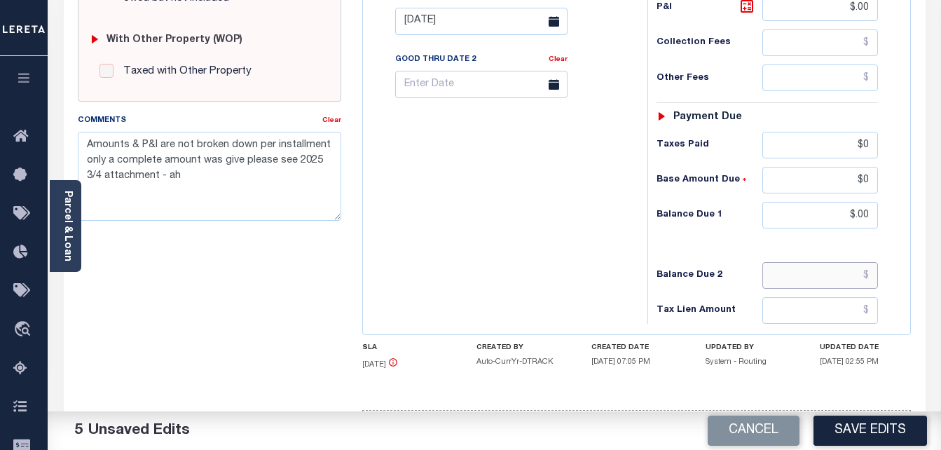
scroll to position [561, 0]
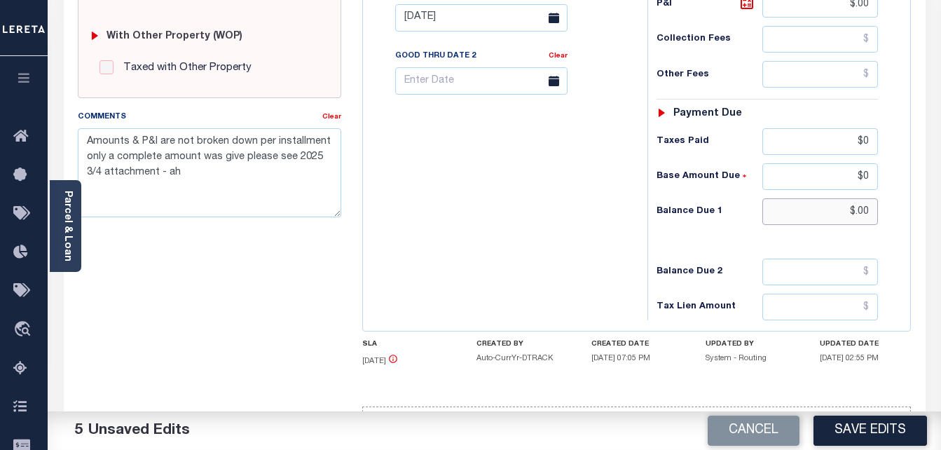
click at [865, 212] on input "$.00" at bounding box center [820, 211] width 116 height 27
type input "$0.00"
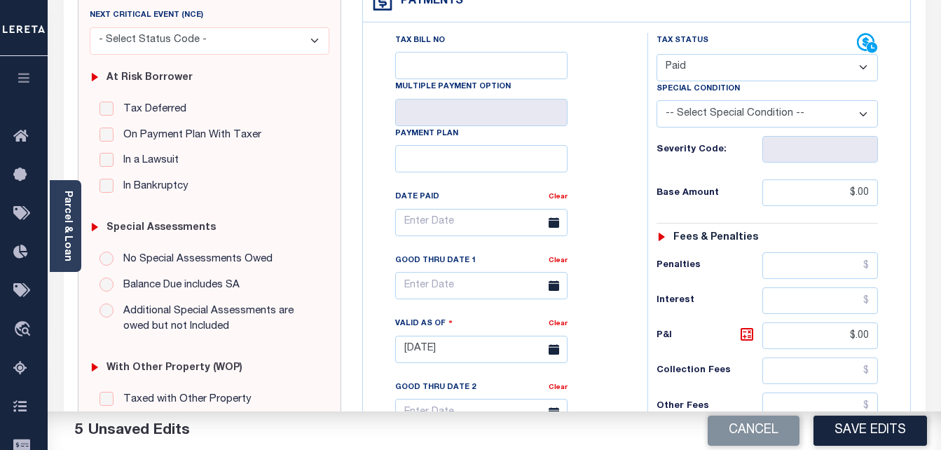
scroll to position [0, 0]
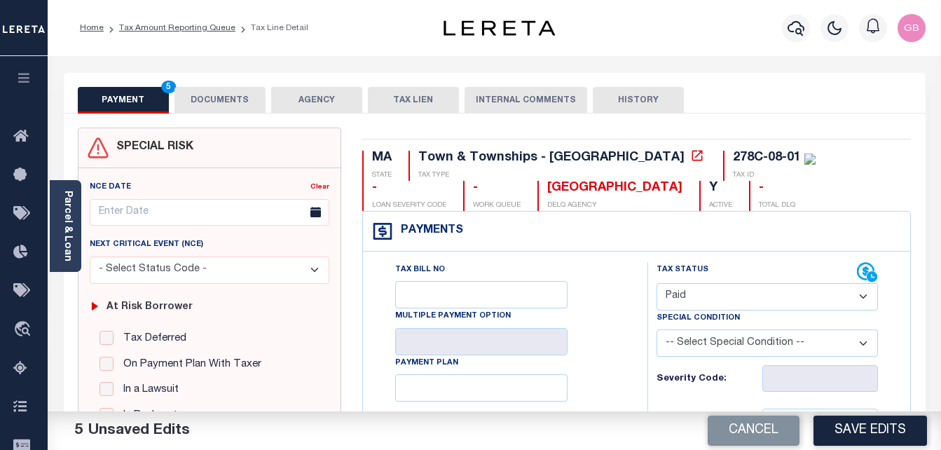
click at [206, 111] on button "DOCUMENTS" at bounding box center [219, 100] width 91 height 27
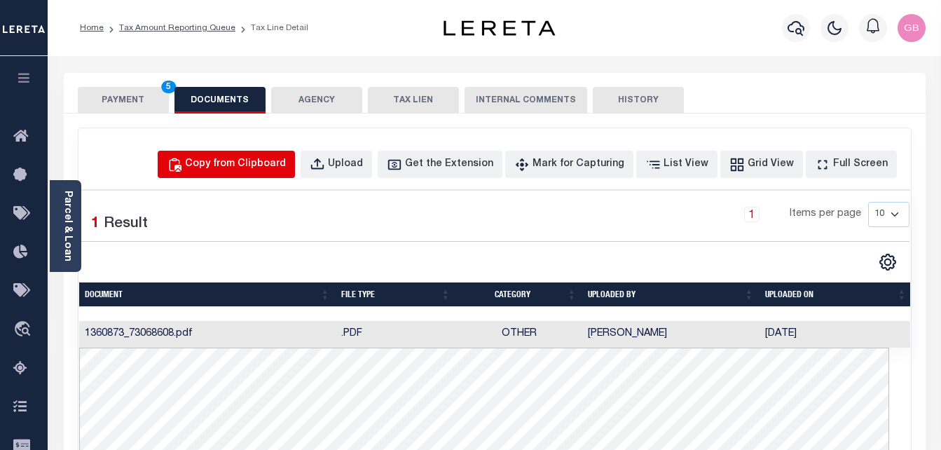
click at [241, 163] on div "Copy from Clipboard" at bounding box center [235, 164] width 101 height 15
select select "POP"
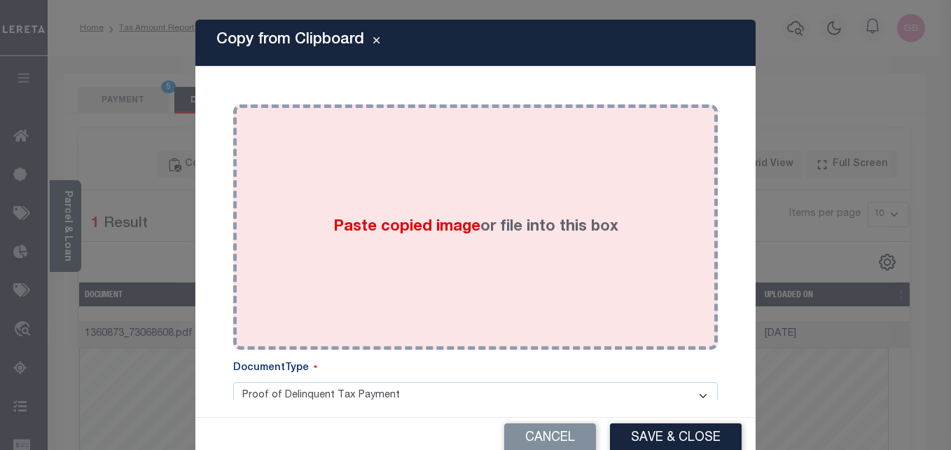
click at [413, 255] on div "Paste copied image or file into this box" at bounding box center [476, 227] width 464 height 224
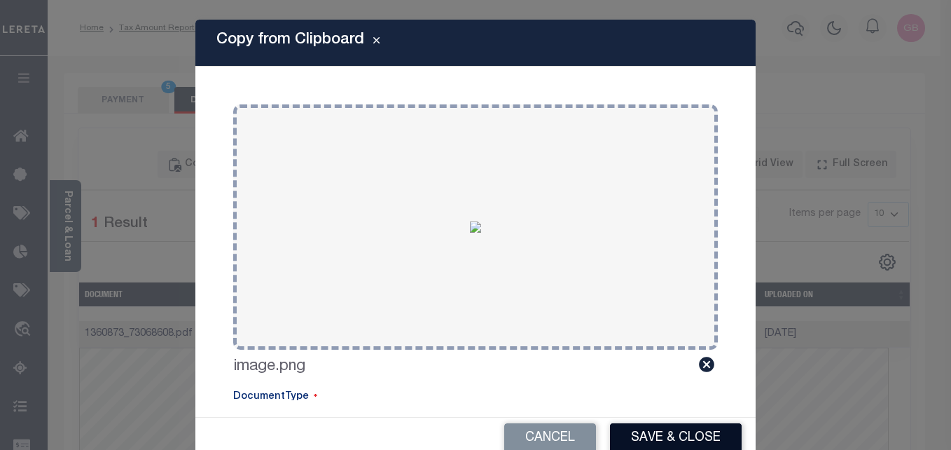
click at [663, 432] on button "Save & Close" at bounding box center [676, 438] width 132 height 30
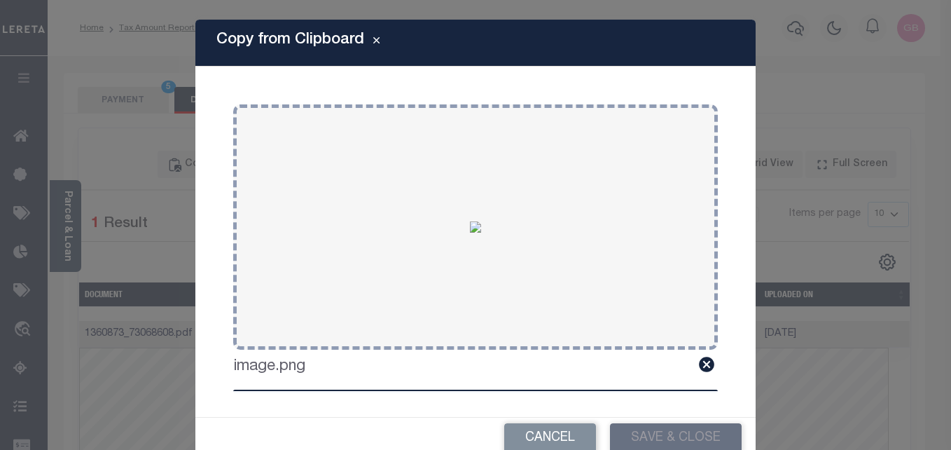
click at [146, 106] on div at bounding box center [475, 225] width 951 height 450
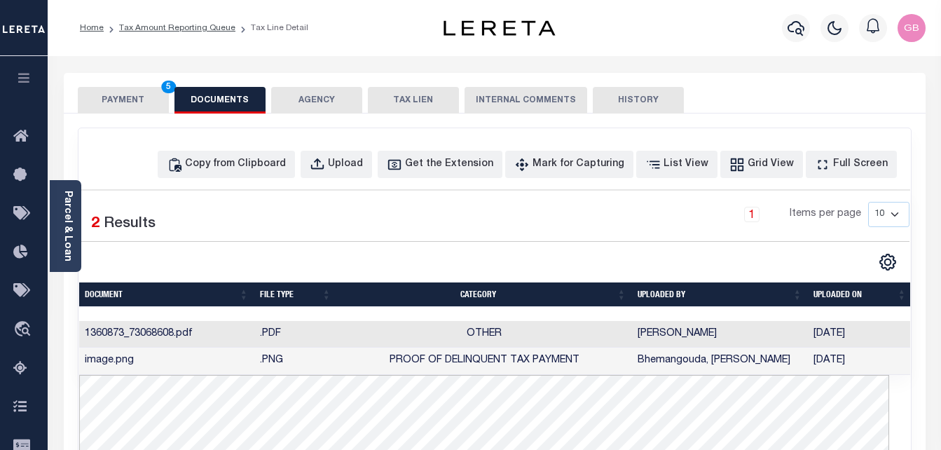
click at [143, 98] on button "PAYMENT 5" at bounding box center [123, 100] width 91 height 27
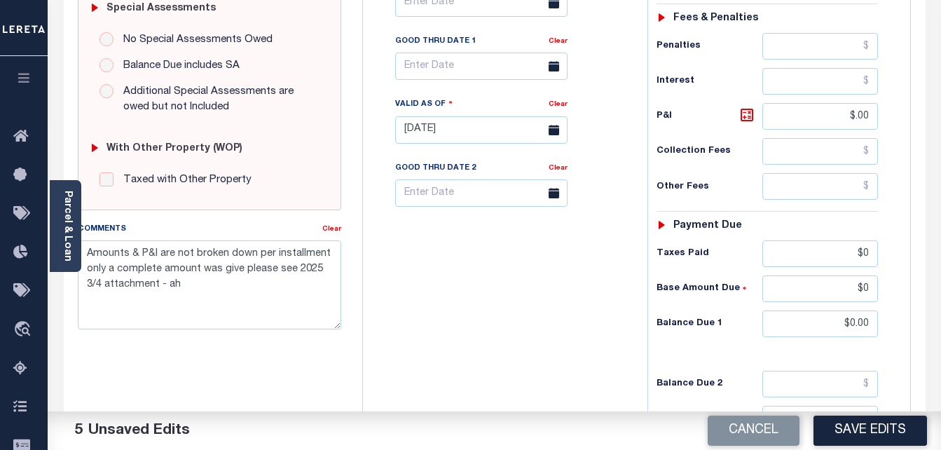
scroll to position [490, 0]
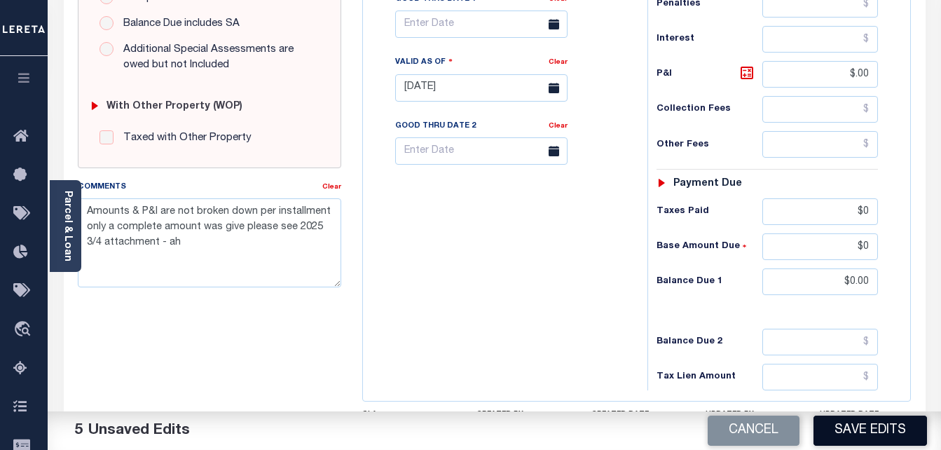
click at [912, 435] on button "Save Edits" at bounding box center [870, 430] width 114 height 30
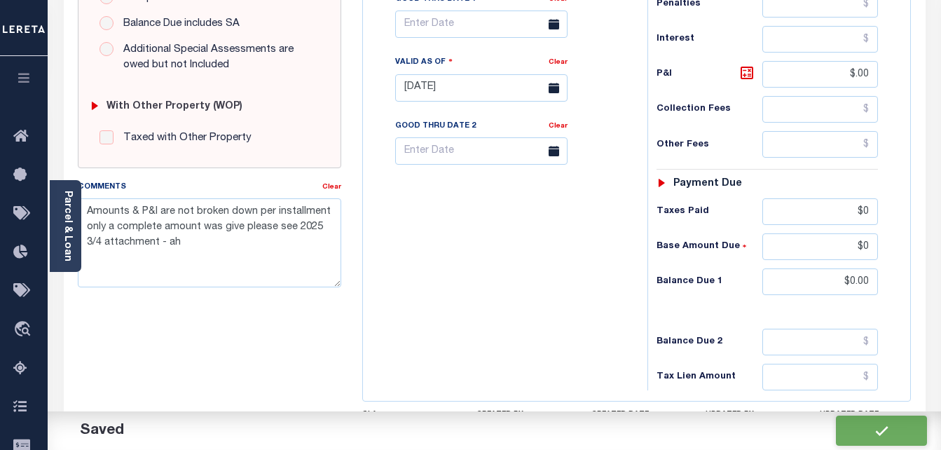
checkbox input "false"
type input "$0"
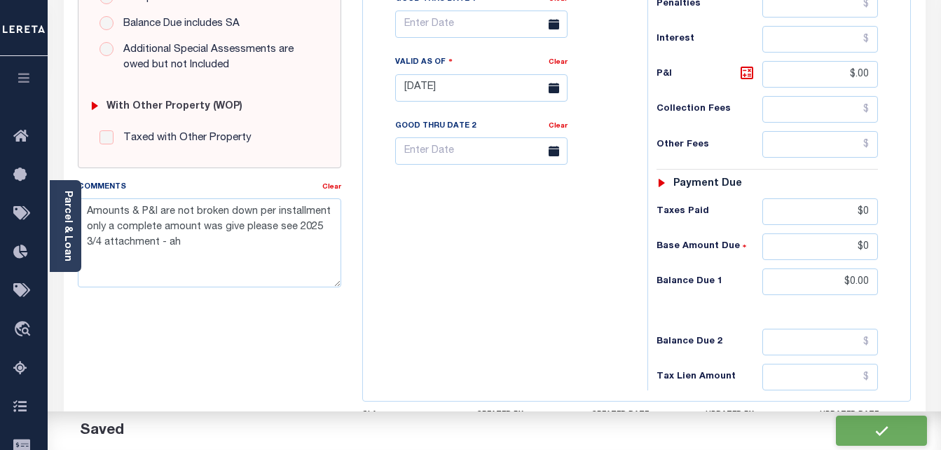
type input "$0"
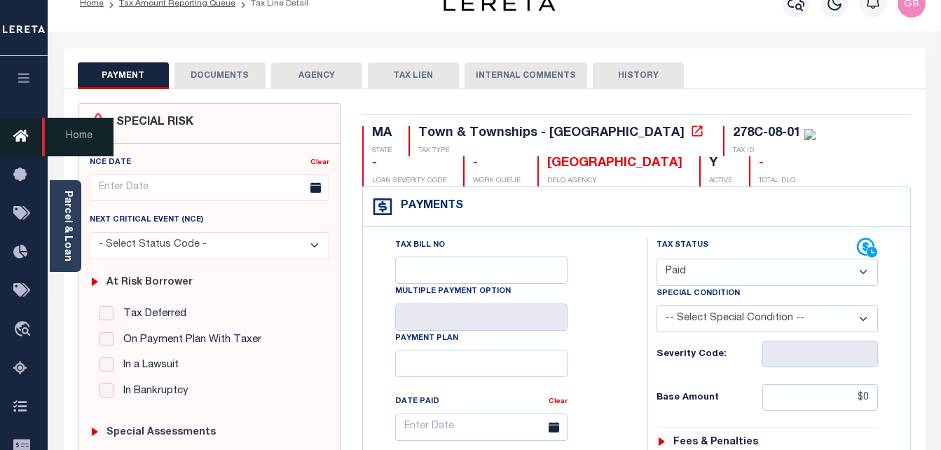
scroll to position [0, 0]
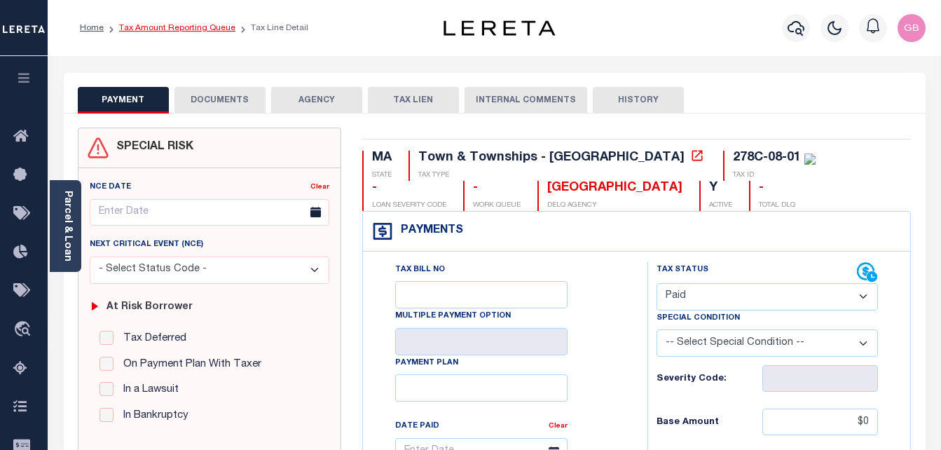
click at [170, 32] on link "Tax Amount Reporting Queue" at bounding box center [177, 28] width 116 height 8
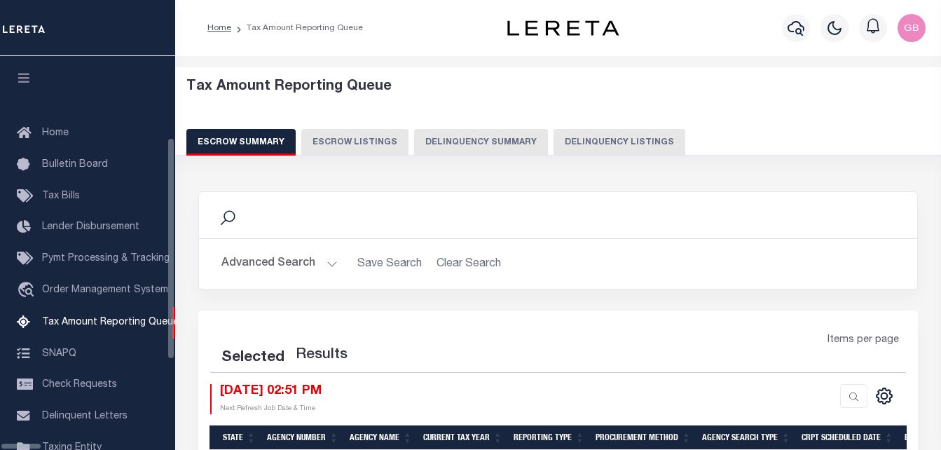
click at [577, 144] on button "Delinquency Listings" at bounding box center [619, 142] width 132 height 27
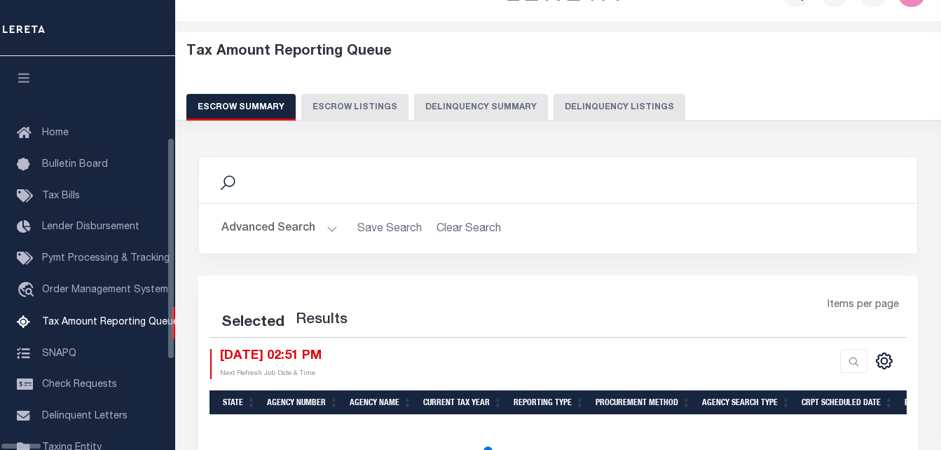
scroll to position [142, 0]
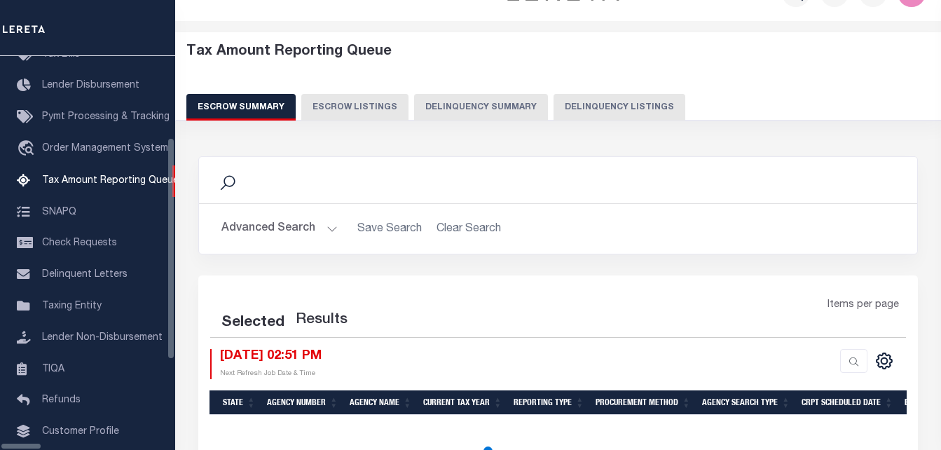
select select "100"
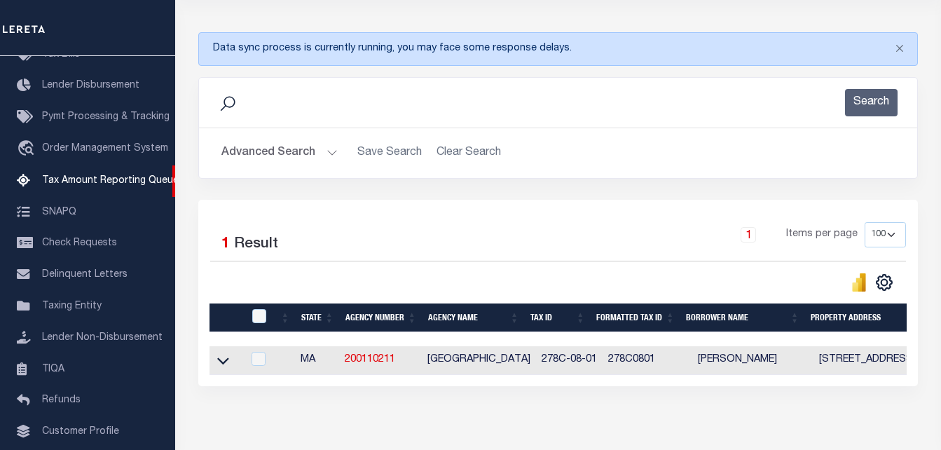
scroll to position [233, 0]
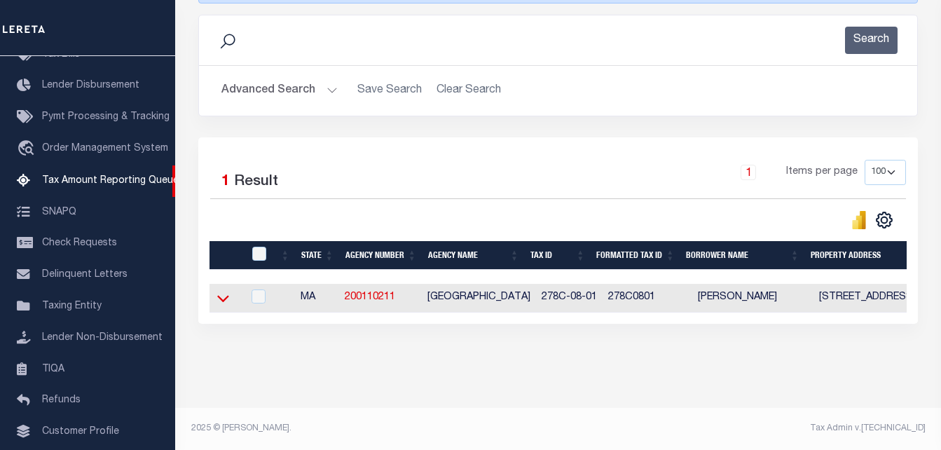
click at [223, 291] on icon at bounding box center [223, 298] width 12 height 15
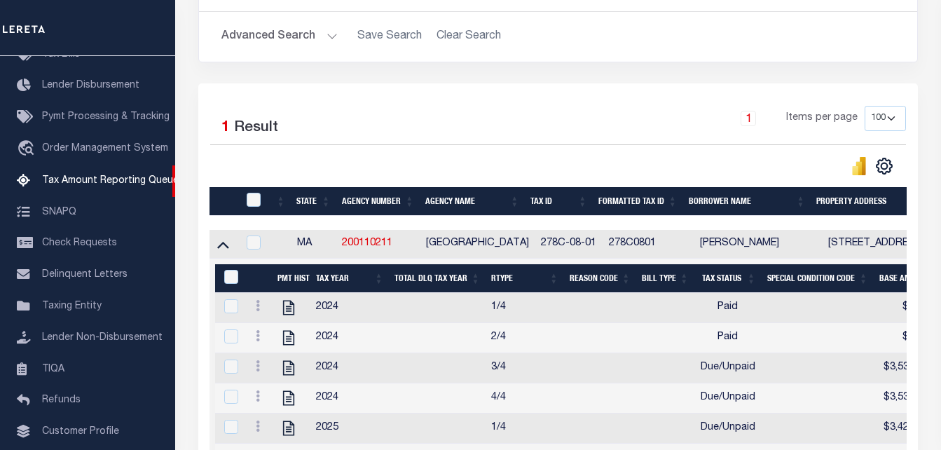
scroll to position [303, 0]
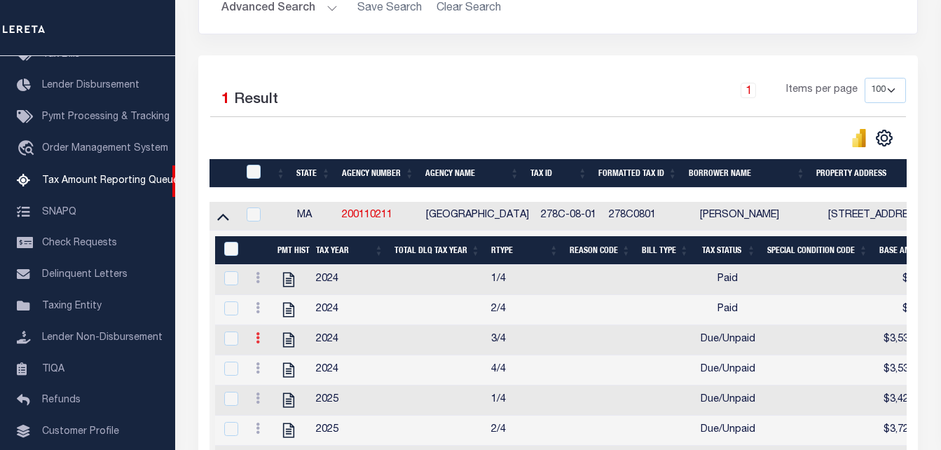
click at [256, 341] on icon at bounding box center [258, 337] width 4 height 11
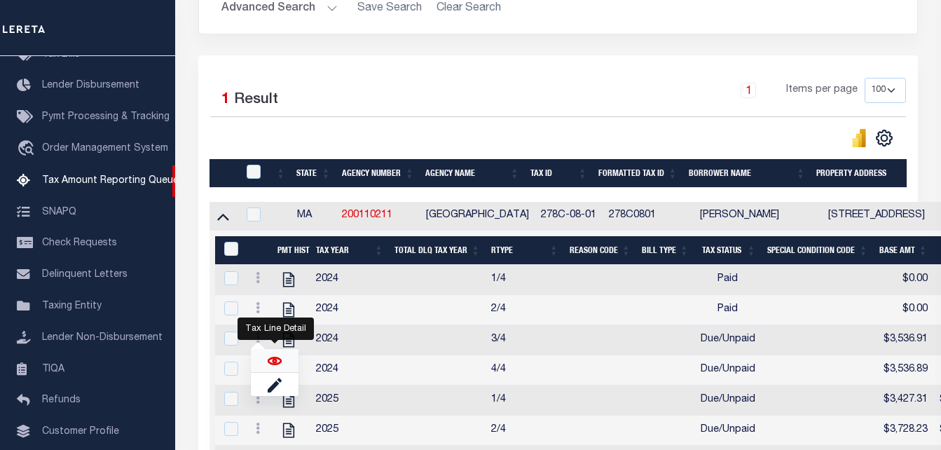
click at [272, 368] on img "" at bounding box center [275, 361] width 14 height 14
checkbox input "true"
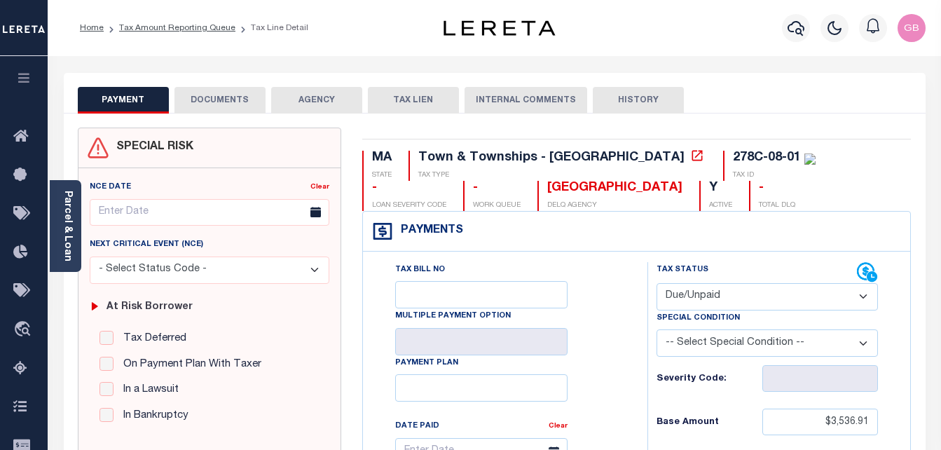
click at [732, 305] on select "- Select Status Code - Open Due/Unpaid Paid Incomplete No Tax Due Internal Refu…" at bounding box center [767, 296] width 222 height 27
select select "PYD"
click at [656, 284] on select "- Select Status Code - Open Due/Unpaid Paid Incomplete No Tax Due Internal Refu…" at bounding box center [767, 296] width 222 height 27
type input "[DATE]"
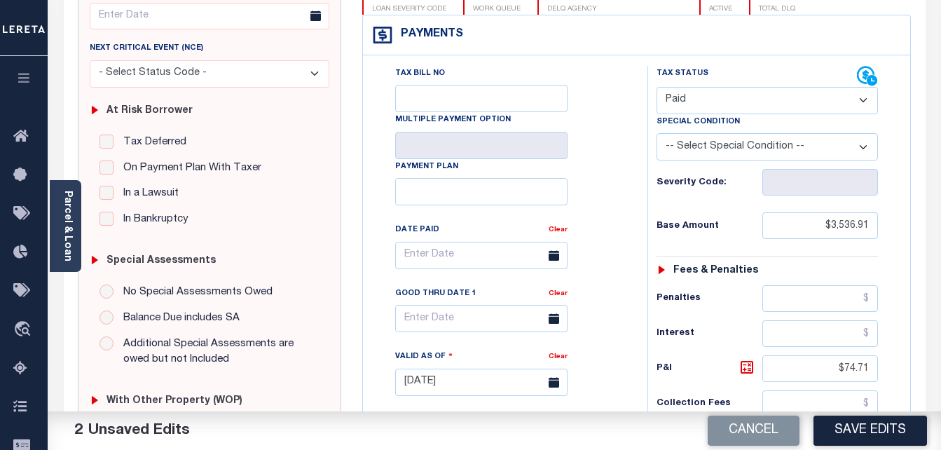
scroll to position [210, 0]
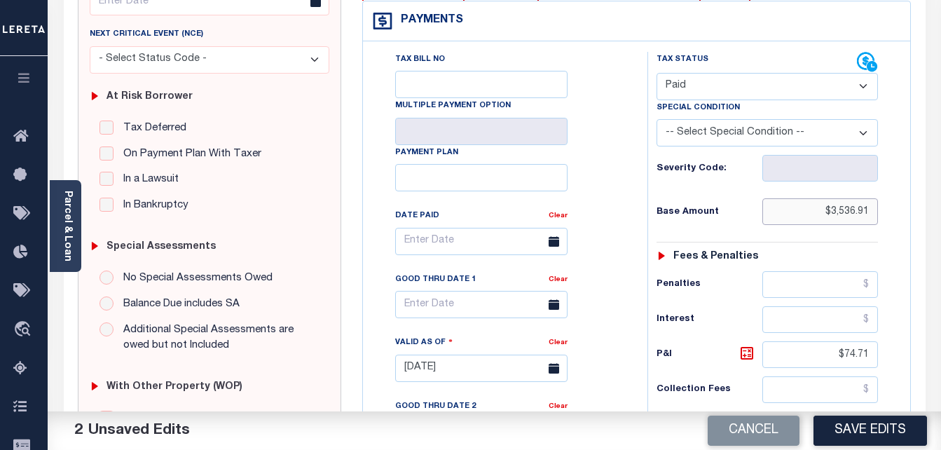
click at [834, 217] on input "$3,536.91" at bounding box center [820, 211] width 116 height 27
type input "$.00"
click at [862, 353] on input "$74.71" at bounding box center [820, 354] width 116 height 27
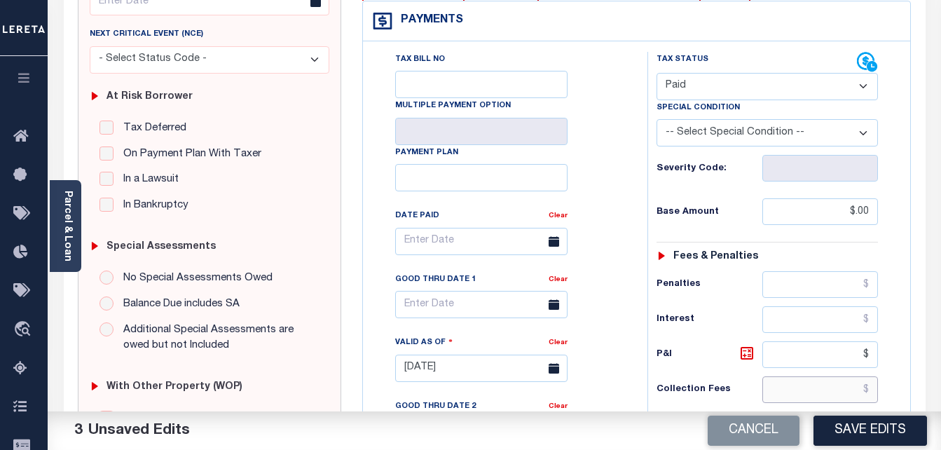
type input "$.00"
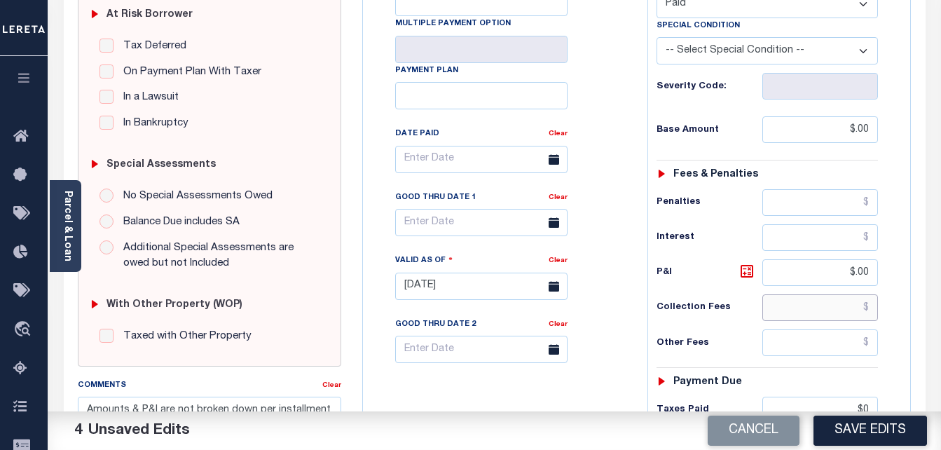
scroll to position [420, 0]
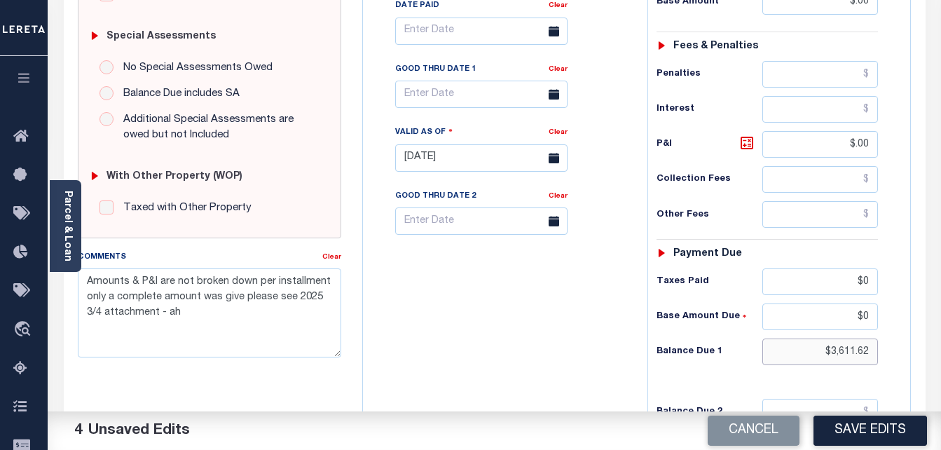
click at [858, 349] on input "$3,611.62" at bounding box center [820, 351] width 116 height 27
type input "$0.00"
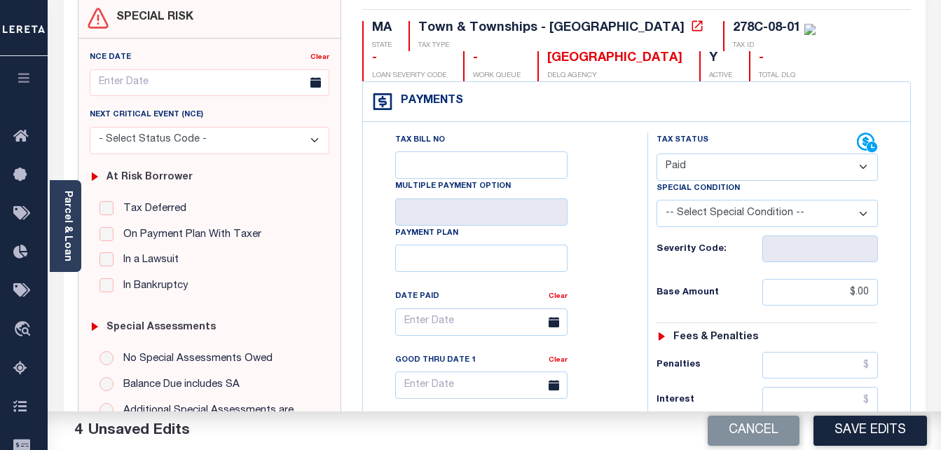
scroll to position [0, 0]
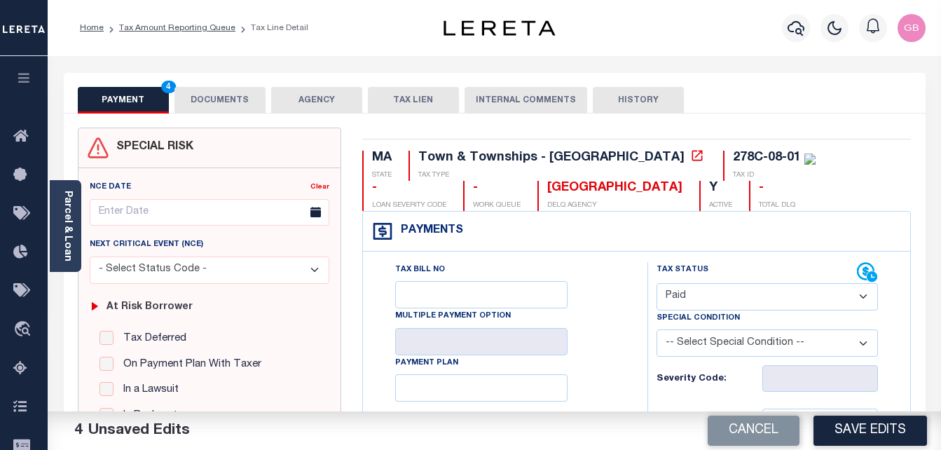
click at [218, 106] on button "DOCUMENTS" at bounding box center [219, 100] width 91 height 27
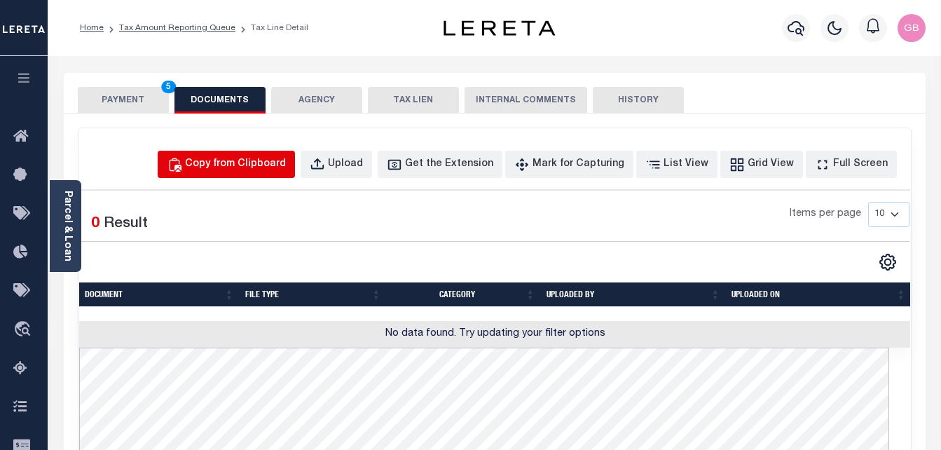
click at [235, 170] on div "Copy from Clipboard" at bounding box center [235, 164] width 101 height 15
select select "POP"
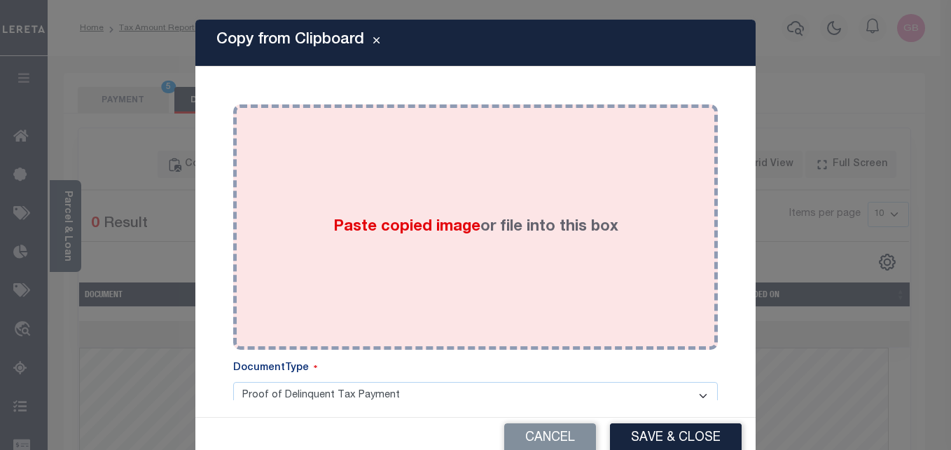
click at [449, 252] on div "Paste copied image or file into this box" at bounding box center [476, 227] width 464 height 224
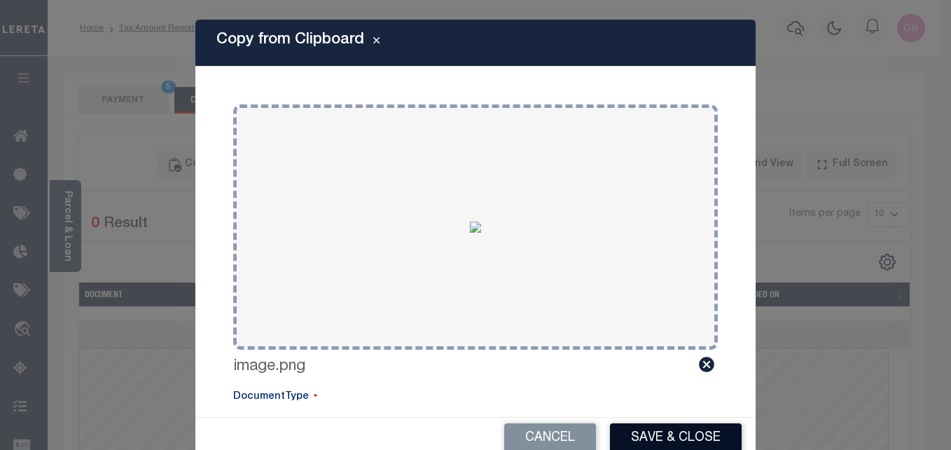
click at [636, 436] on button "Save & Close" at bounding box center [676, 438] width 132 height 30
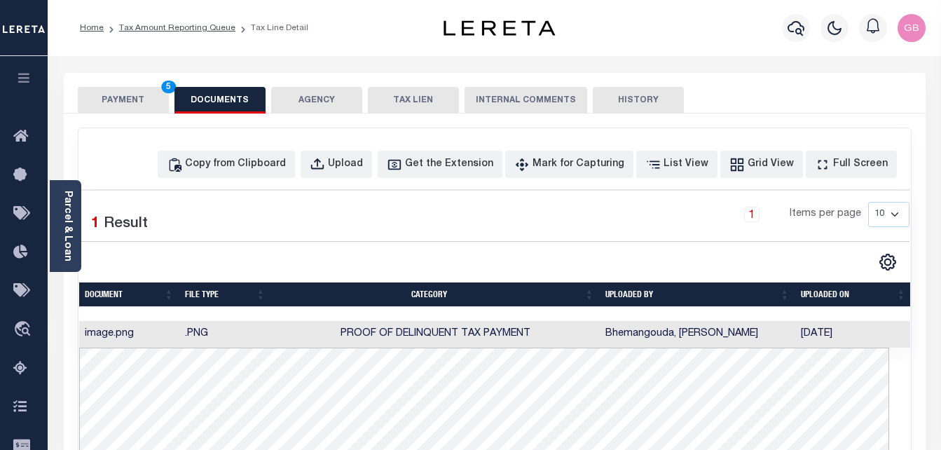
click at [137, 98] on button "PAYMENT 5" at bounding box center [123, 100] width 91 height 27
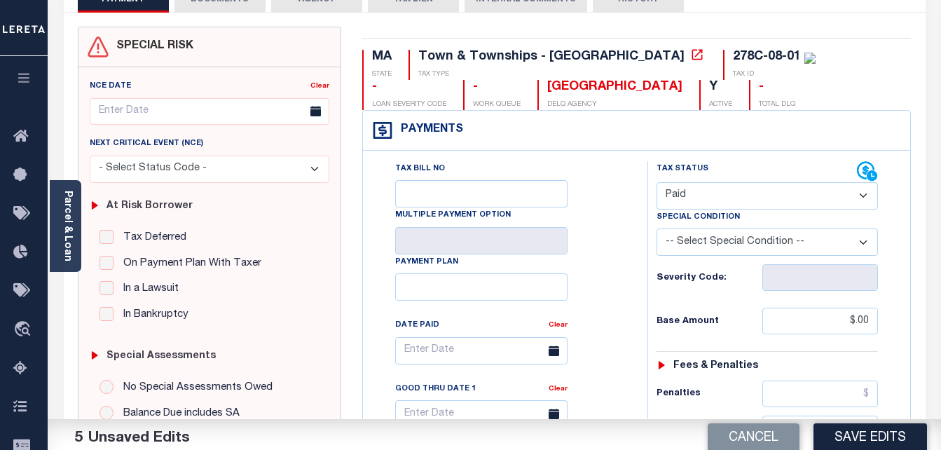
scroll to position [140, 0]
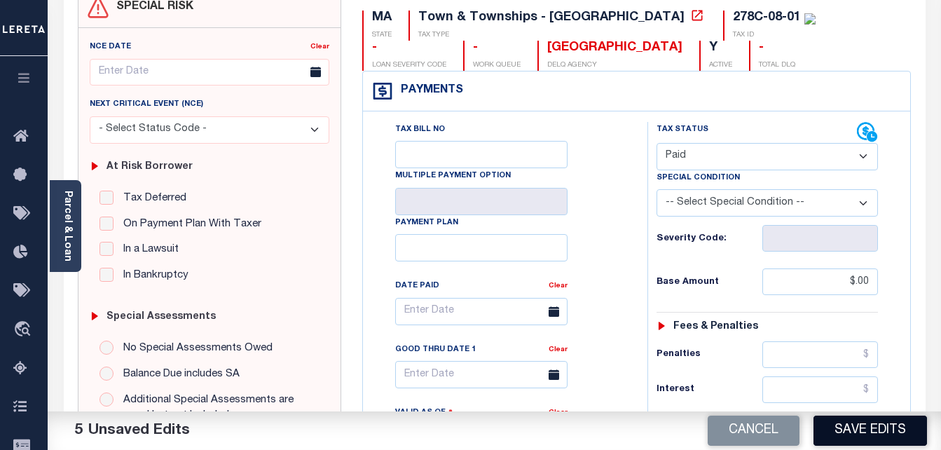
click at [860, 427] on button "Save Edits" at bounding box center [870, 430] width 114 height 30
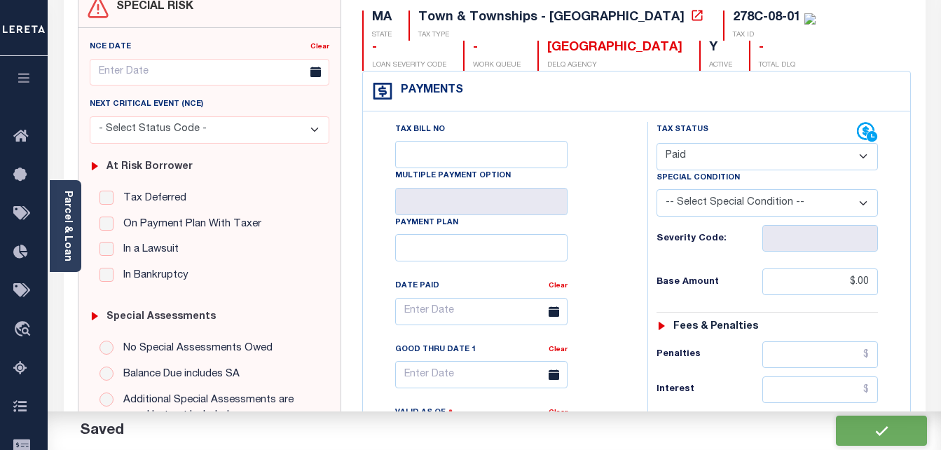
checkbox input "false"
type input "$0"
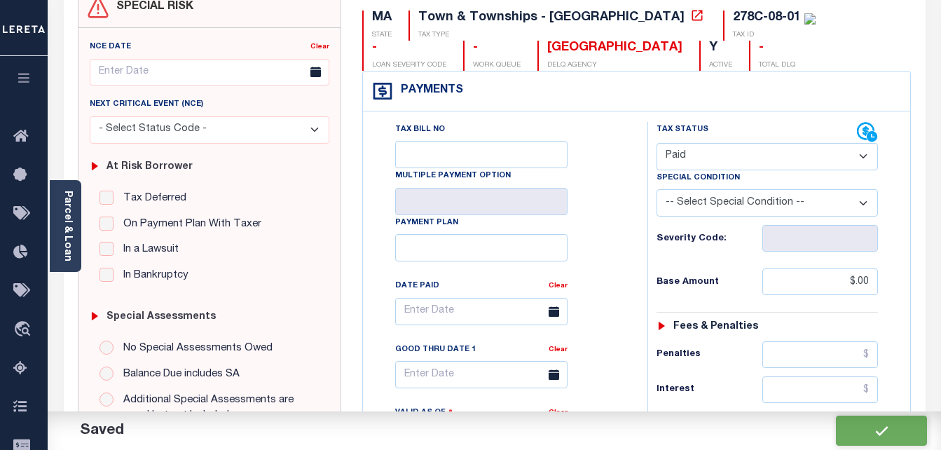
type input "$0"
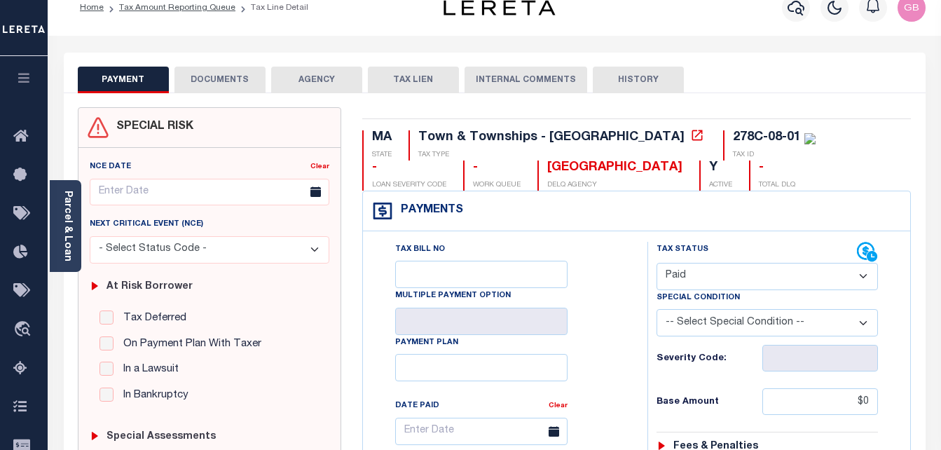
scroll to position [0, 0]
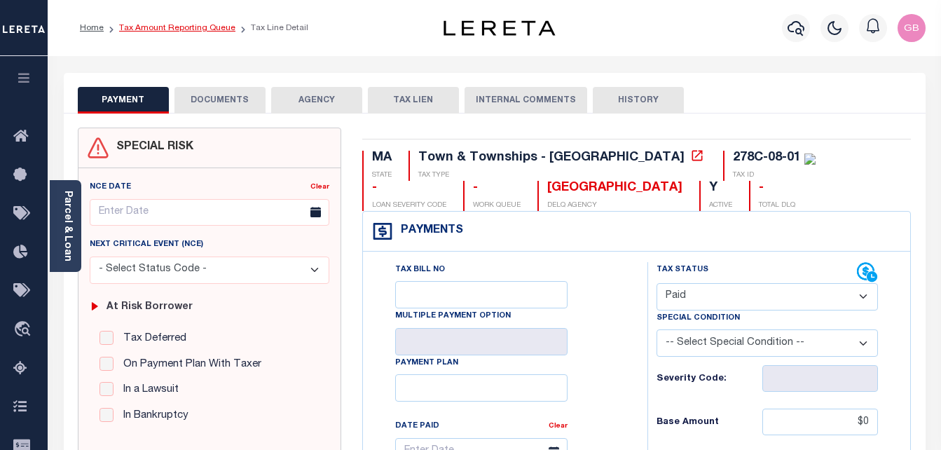
click at [171, 32] on link "Tax Amount Reporting Queue" at bounding box center [177, 28] width 116 height 8
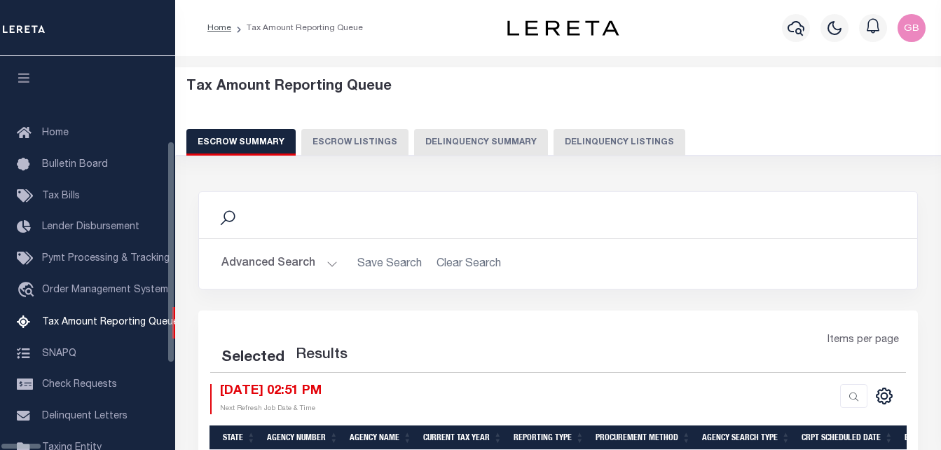
select select "100"
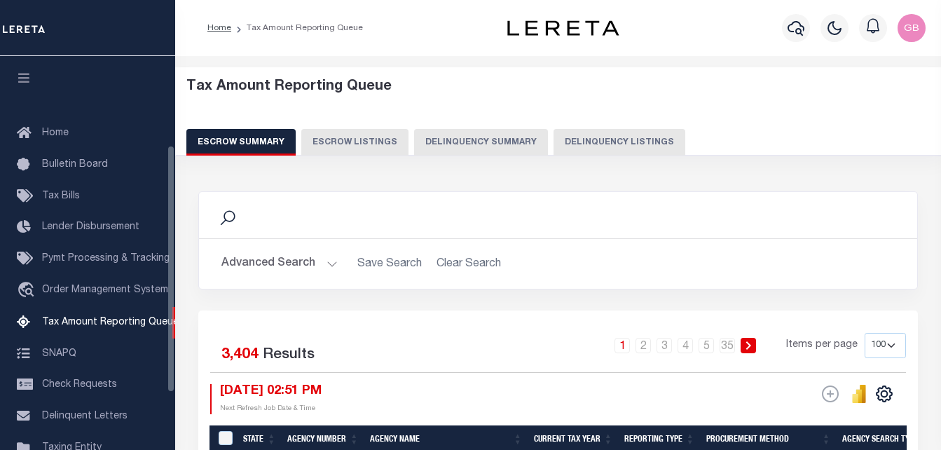
scroll to position [142, 0]
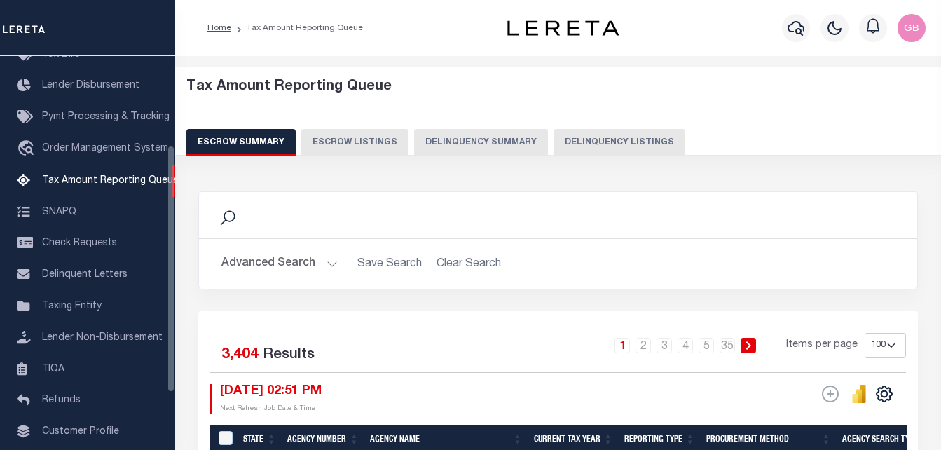
click at [635, 152] on button "Delinquency Listings" at bounding box center [619, 142] width 132 height 27
select select
select select "100"
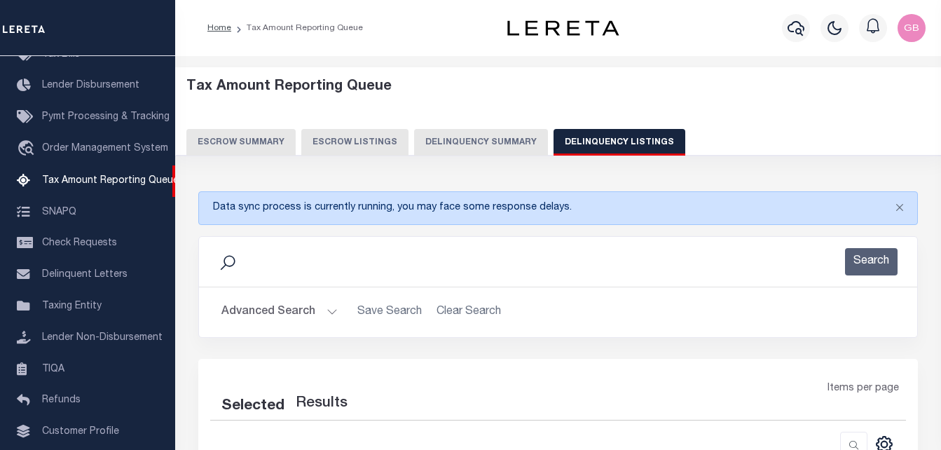
select select "100"
click at [328, 310] on button "Advanced Search" at bounding box center [279, 311] width 116 height 27
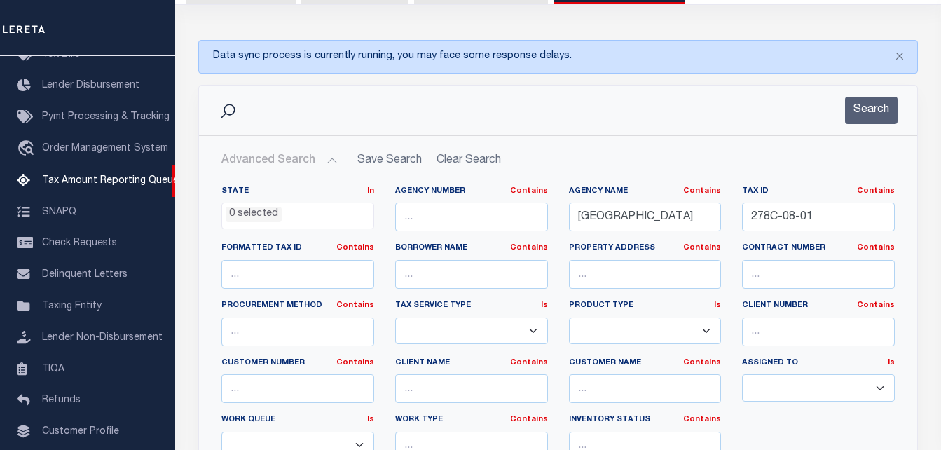
scroll to position [210, 0]
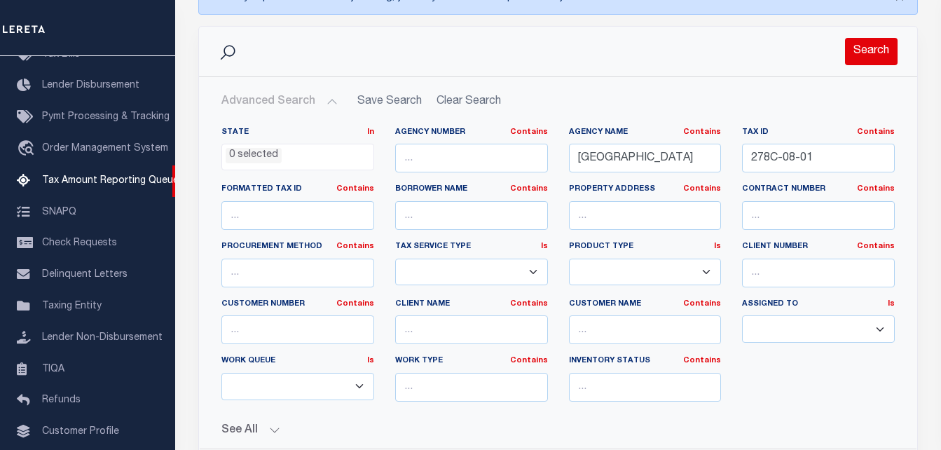
click at [863, 45] on button "Search" at bounding box center [871, 51] width 53 height 27
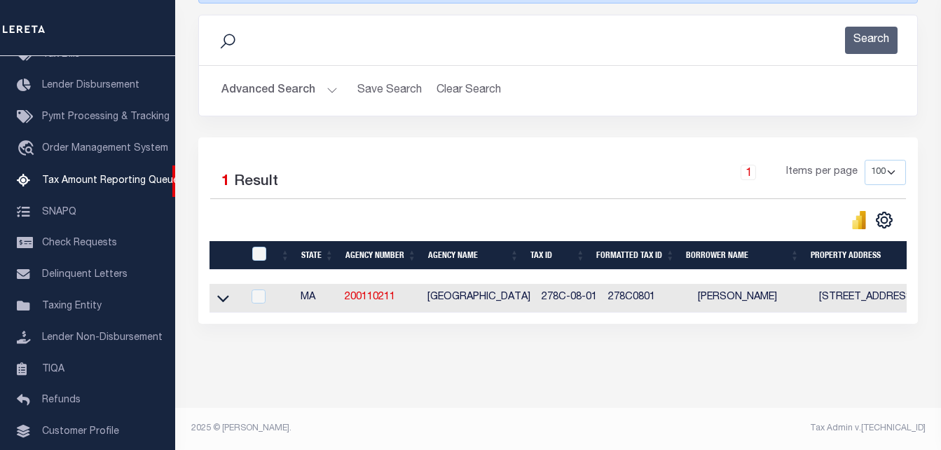
scroll to position [233, 0]
click at [217, 291] on icon at bounding box center [223, 298] width 12 height 15
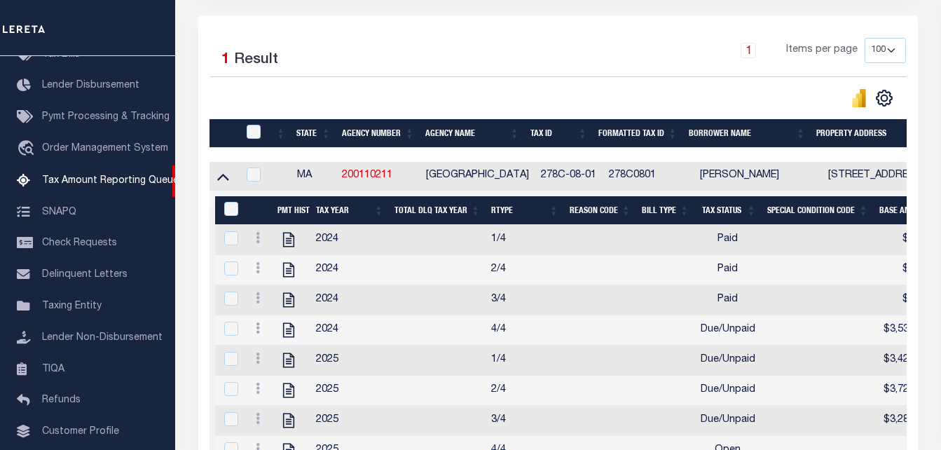
scroll to position [373, 0]
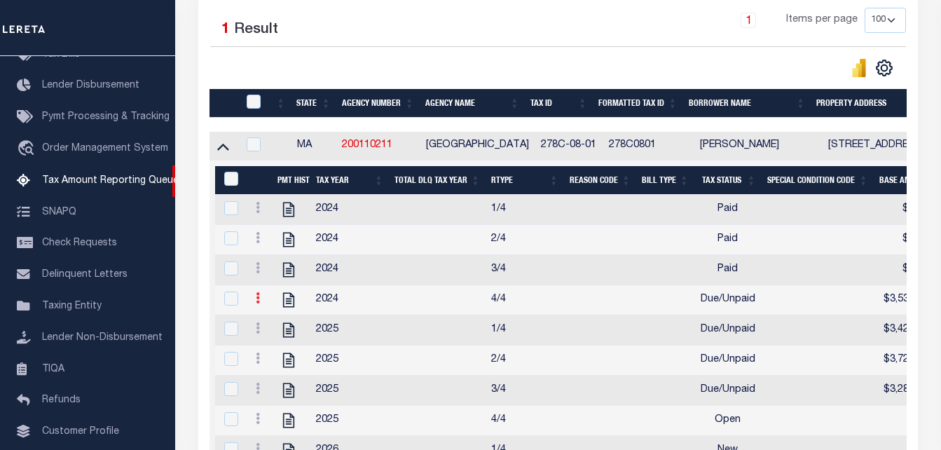
click at [259, 303] on icon at bounding box center [258, 297] width 4 height 11
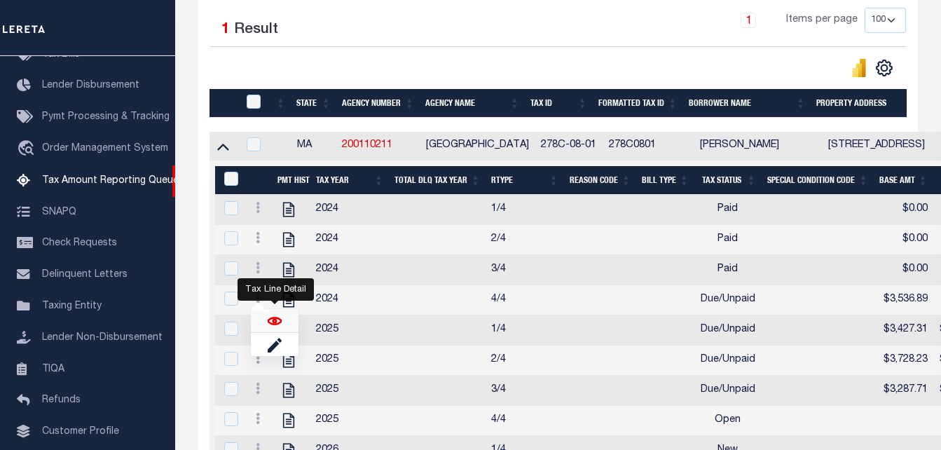
click at [276, 327] on img "" at bounding box center [275, 321] width 14 height 14
checkbox input "true"
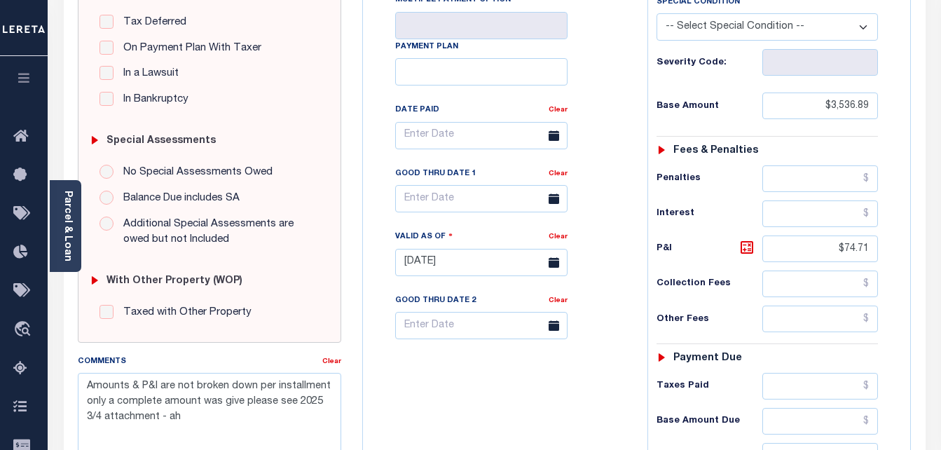
scroll to position [280, 0]
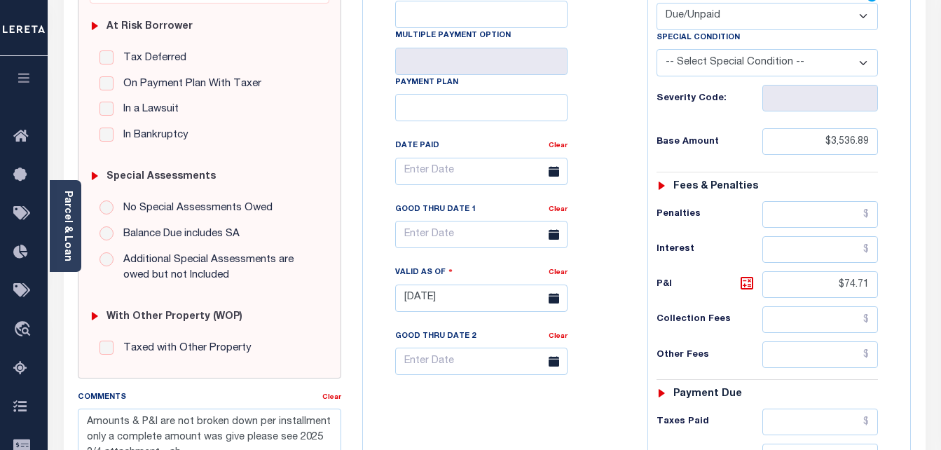
click at [715, 64] on select "-- Select Special Condition -- 3RD PARTY TAX LIEN AGENCY TAX LIEN (A.K.A Inside…" at bounding box center [767, 62] width 222 height 27
click at [706, 17] on select "- Select Status Code - Open Due/Unpaid Paid Incomplete No Tax Due Internal Refu…" at bounding box center [767, 16] width 222 height 27
select select "PYD"
click at [656, 4] on select "- Select Status Code - Open Due/Unpaid Paid Incomplete No Tax Due Internal Refu…" at bounding box center [767, 16] width 222 height 27
type input "[DATE]"
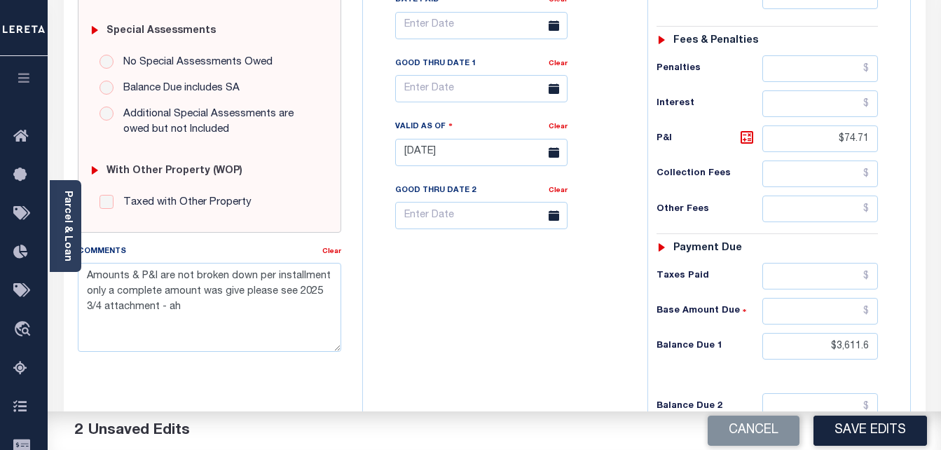
scroll to position [490, 0]
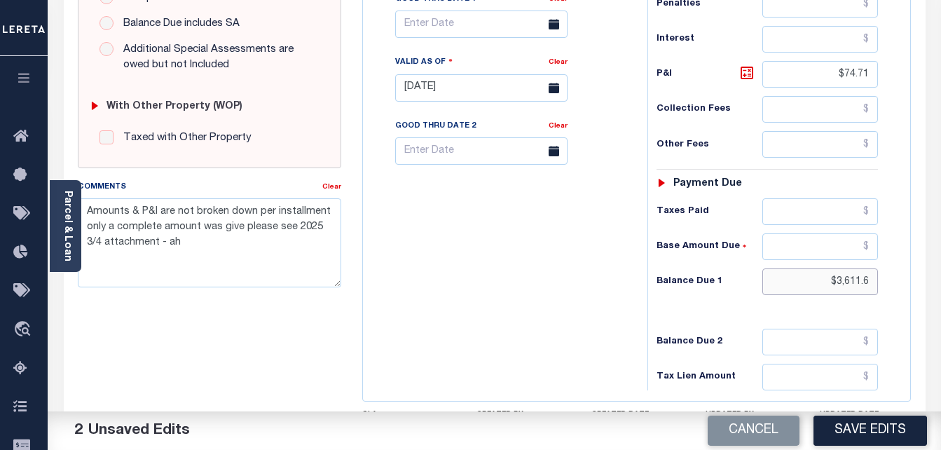
click at [855, 284] on input "$3,611.6" at bounding box center [820, 281] width 116 height 27
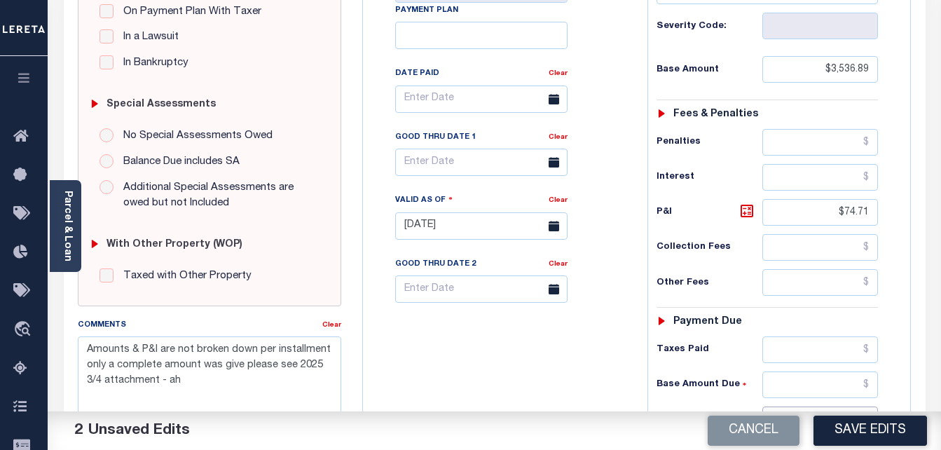
scroll to position [350, 0]
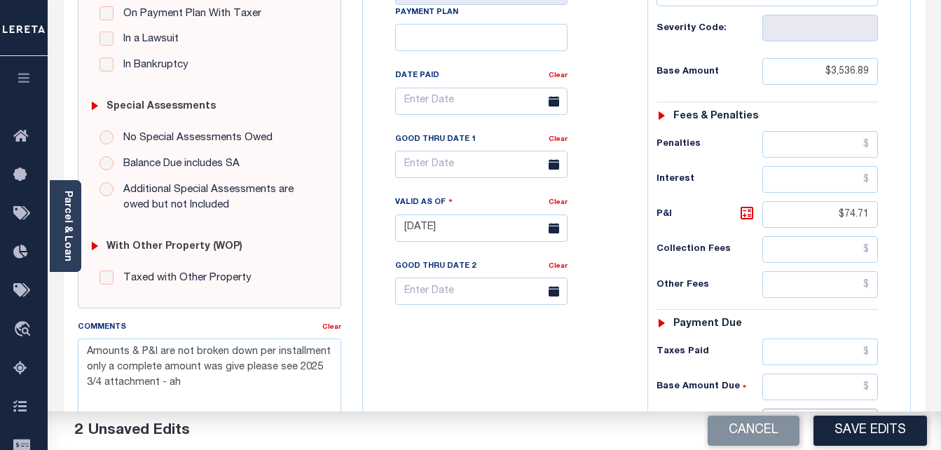
type input "$0.00"
click at [857, 213] on input "$74.71" at bounding box center [820, 214] width 116 height 27
type input "$.00"
click at [857, 72] on input "$3,536.89" at bounding box center [820, 71] width 116 height 27
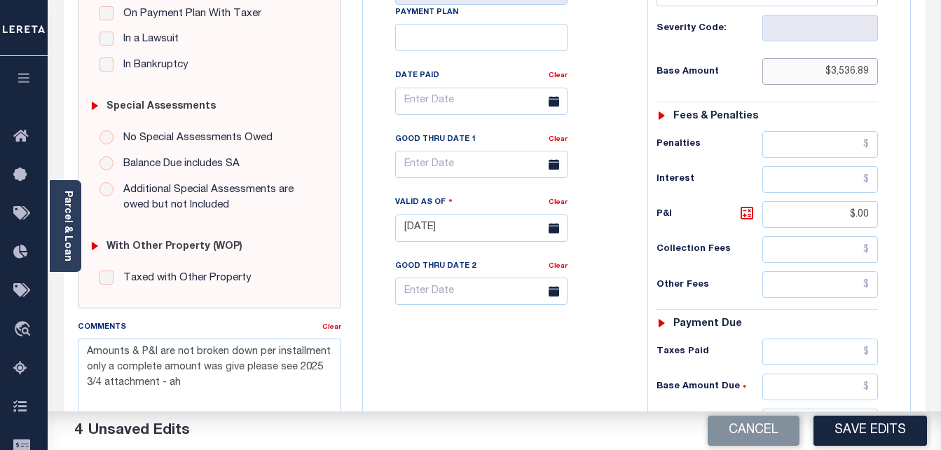
click at [857, 72] on input "$3,536.89" at bounding box center [820, 71] width 116 height 27
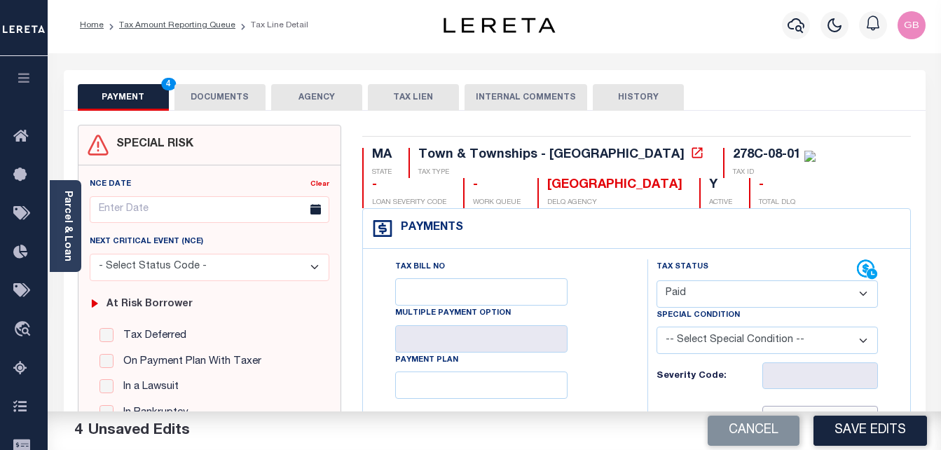
scroll to position [0, 0]
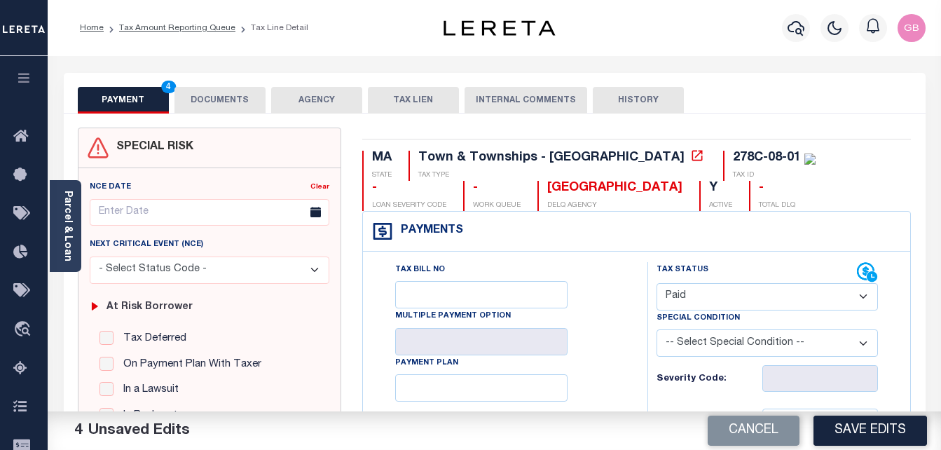
type input "$.00"
click at [208, 97] on button "DOCUMENTS" at bounding box center [219, 100] width 91 height 27
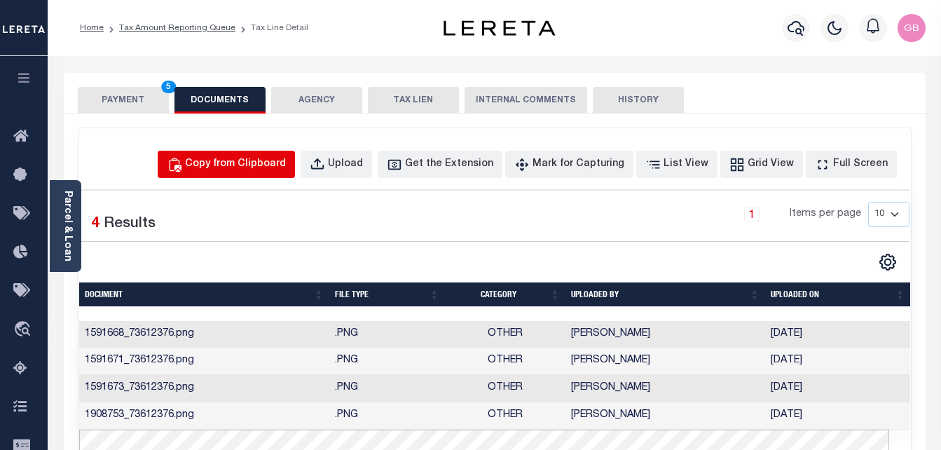
click at [222, 173] on button "Copy from Clipboard" at bounding box center [226, 164] width 137 height 27
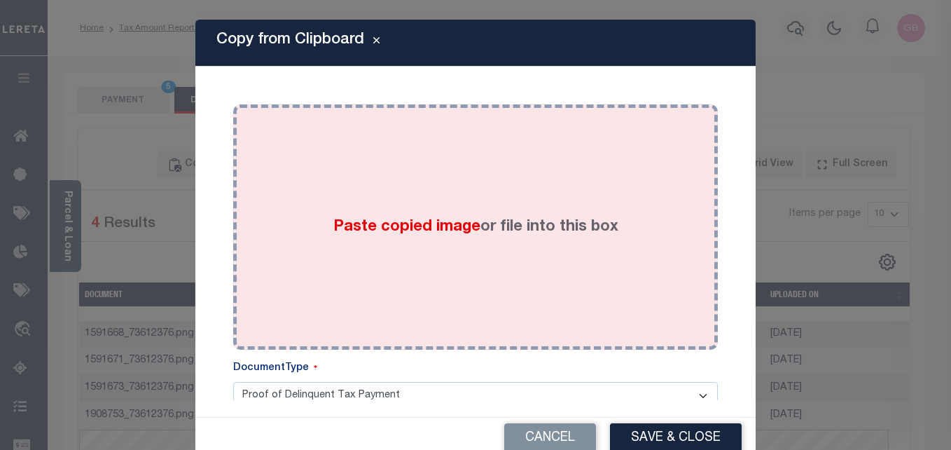
click at [348, 186] on div "Paste copied image or file into this box" at bounding box center [476, 227] width 464 height 224
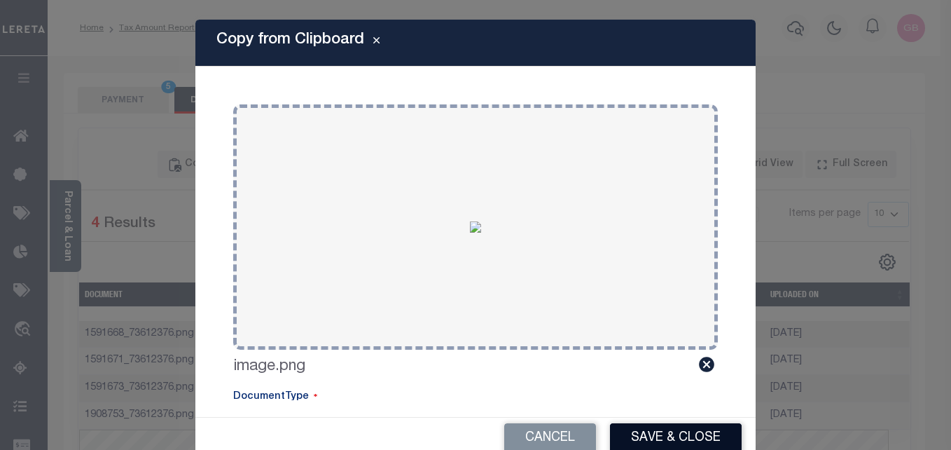
click at [638, 432] on button "Save & Close" at bounding box center [676, 438] width 132 height 30
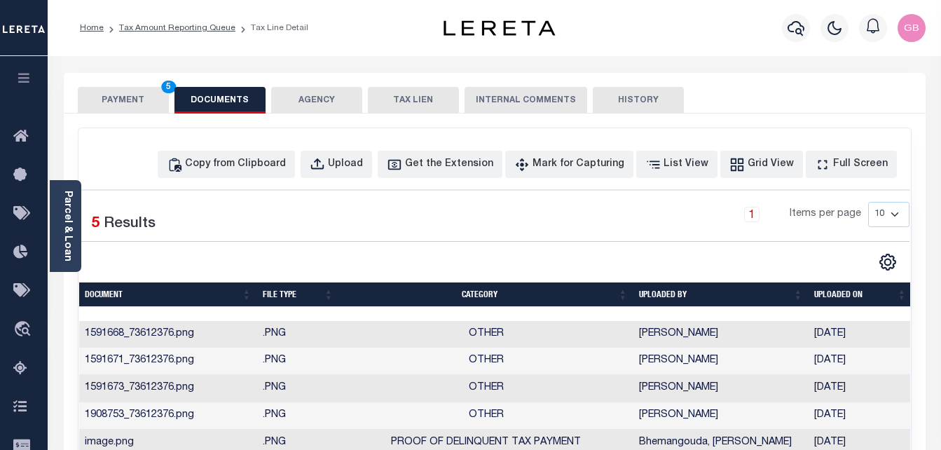
click at [112, 102] on button "PAYMENT 5" at bounding box center [123, 100] width 91 height 27
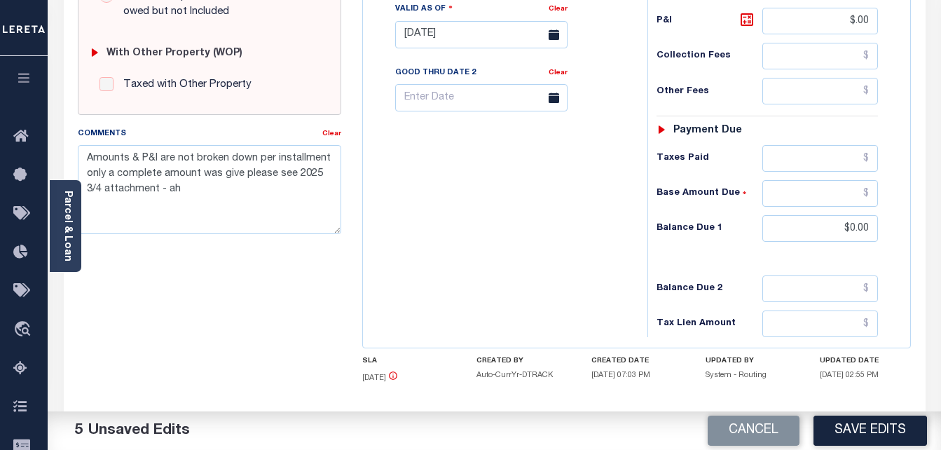
scroll to position [610, 0]
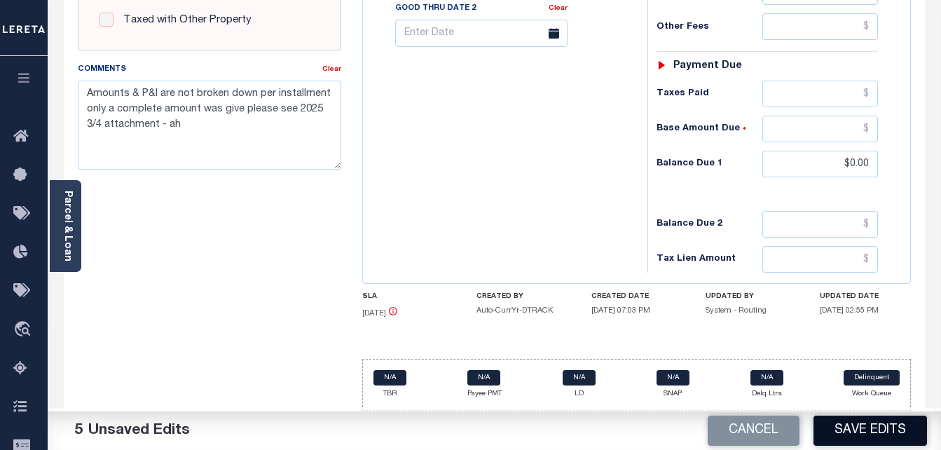
click at [865, 429] on button "Save Edits" at bounding box center [870, 430] width 114 height 30
checkbox input "false"
type input "$0"
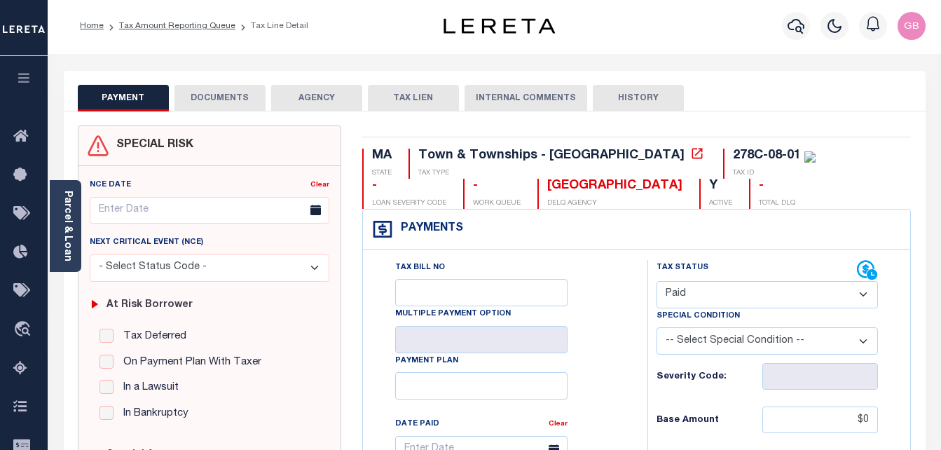
scroll to position [0, 0]
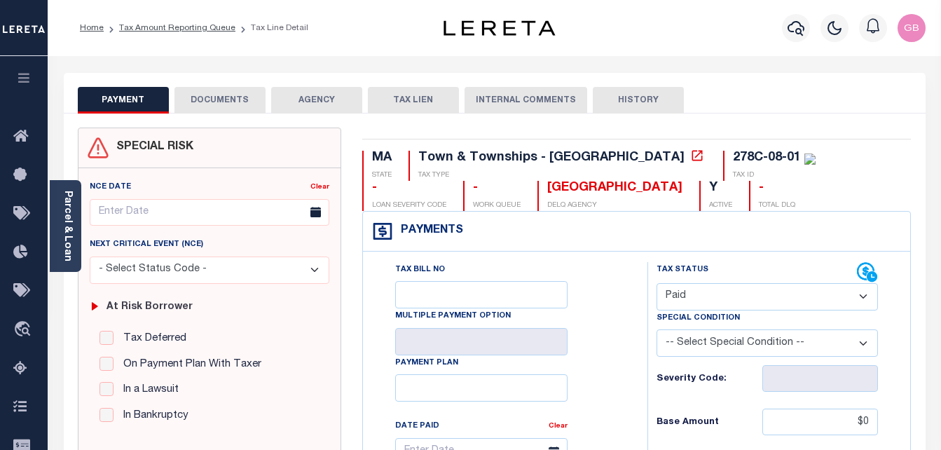
click at [134, 33] on li "Tax Amount Reporting Queue" at bounding box center [170, 28] width 132 height 13
click at [155, 27] on link "Tax Amount Reporting Queue" at bounding box center [177, 28] width 116 height 8
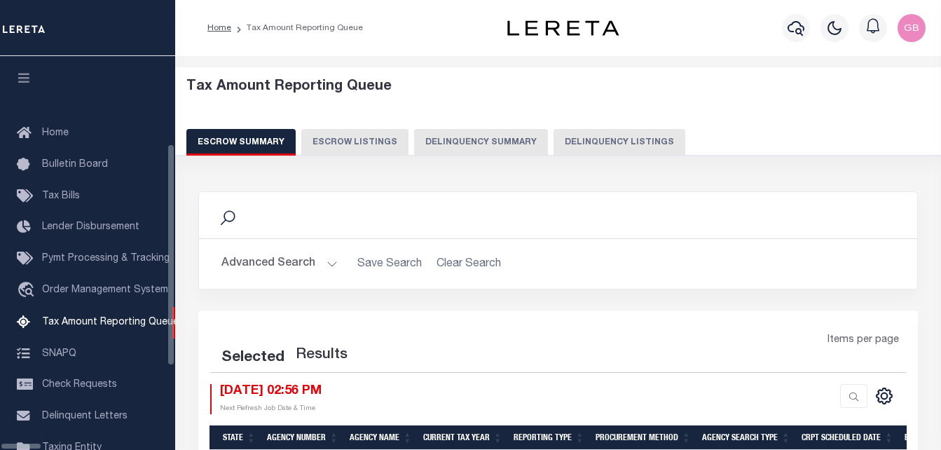
click at [553, 144] on button "Delinquency Listings" at bounding box center [619, 142] width 132 height 27
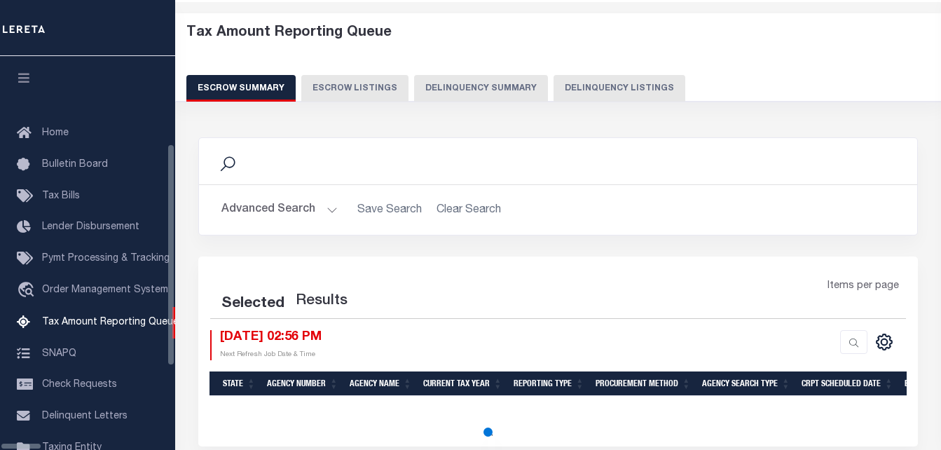
scroll to position [142, 0]
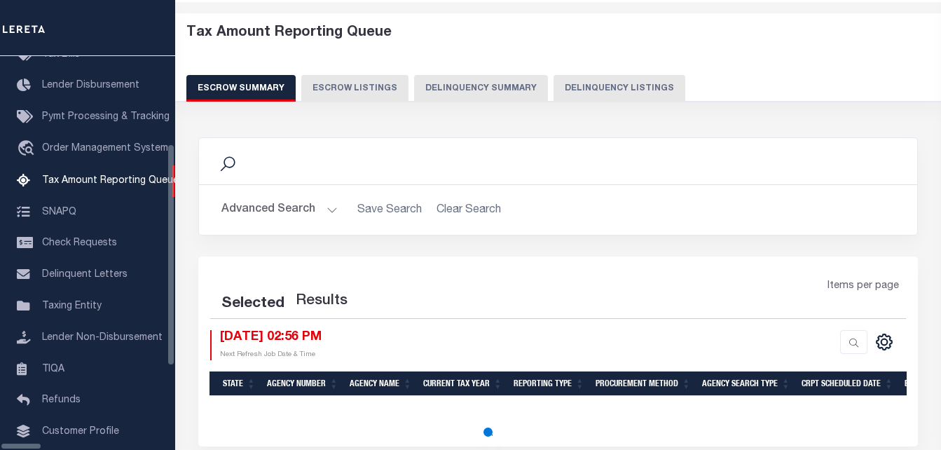
select select "100"
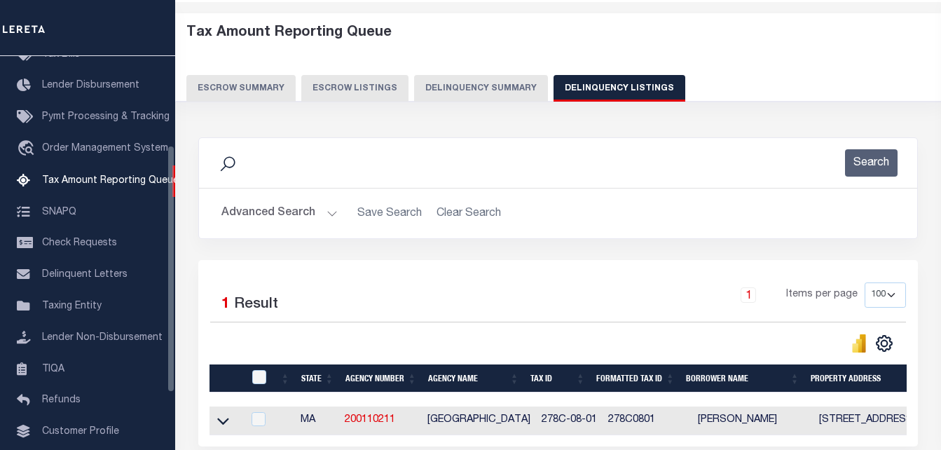
scroll to position [70, 0]
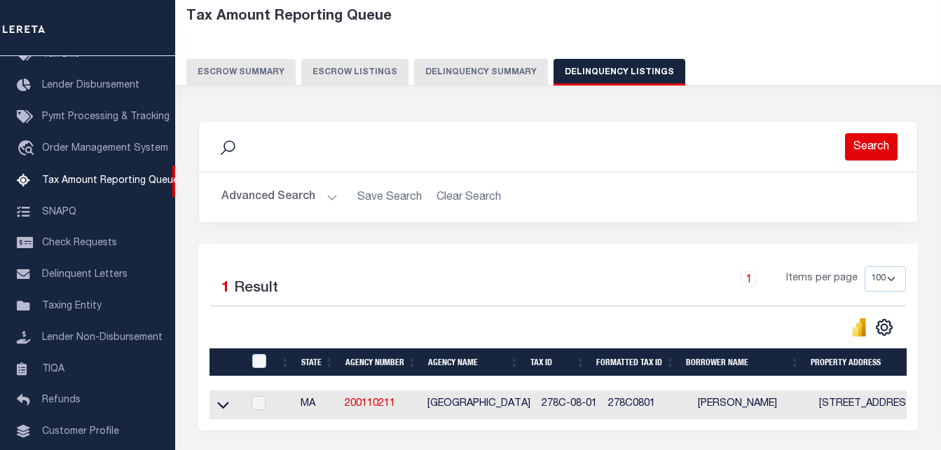
click at [881, 139] on button "Search" at bounding box center [871, 146] width 53 height 27
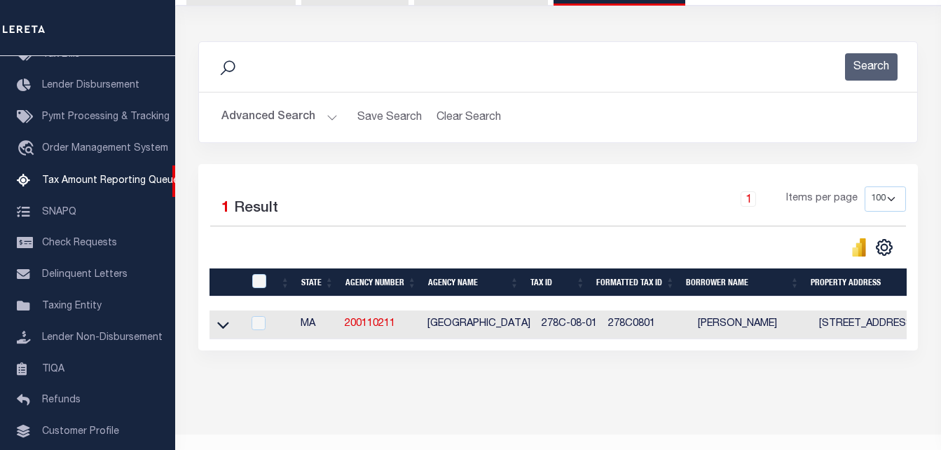
scroll to position [188, 0]
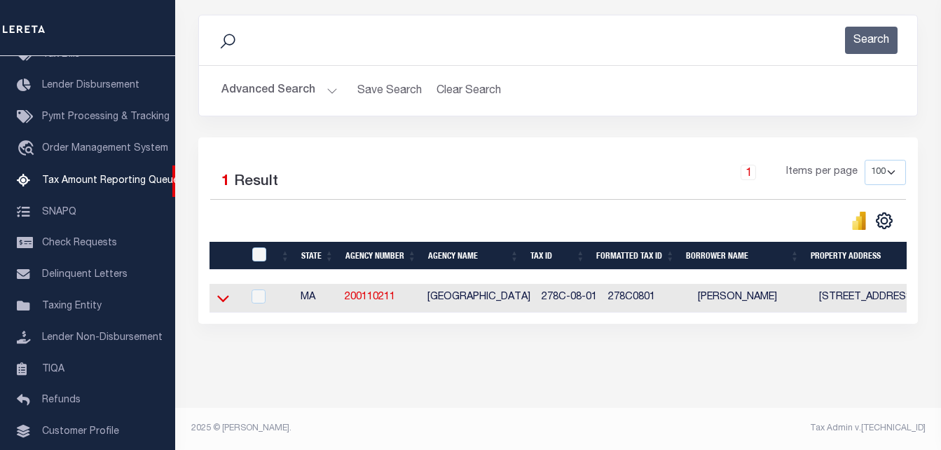
click at [227, 296] on icon at bounding box center [223, 299] width 12 height 7
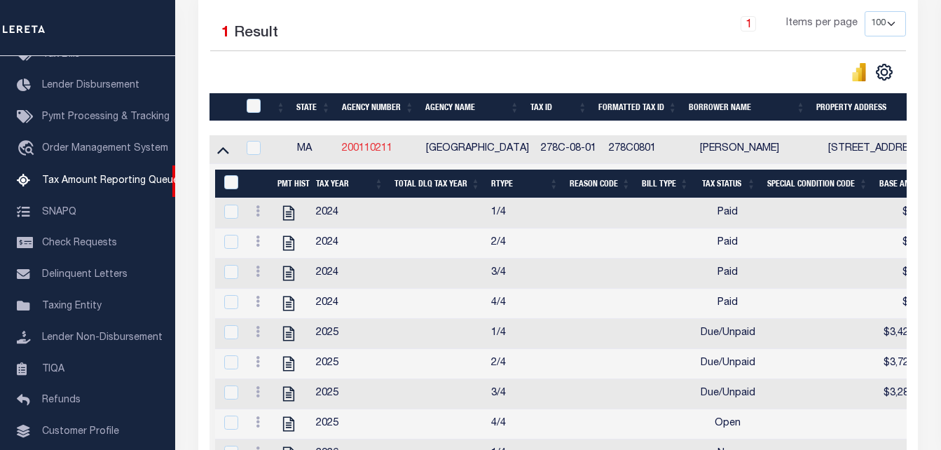
scroll to position [329, 0]
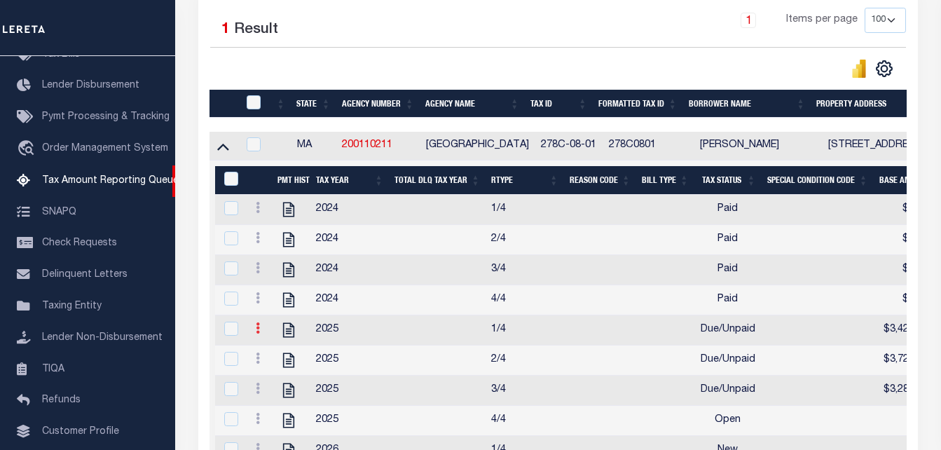
click at [260, 336] on link at bounding box center [257, 329] width 15 height 11
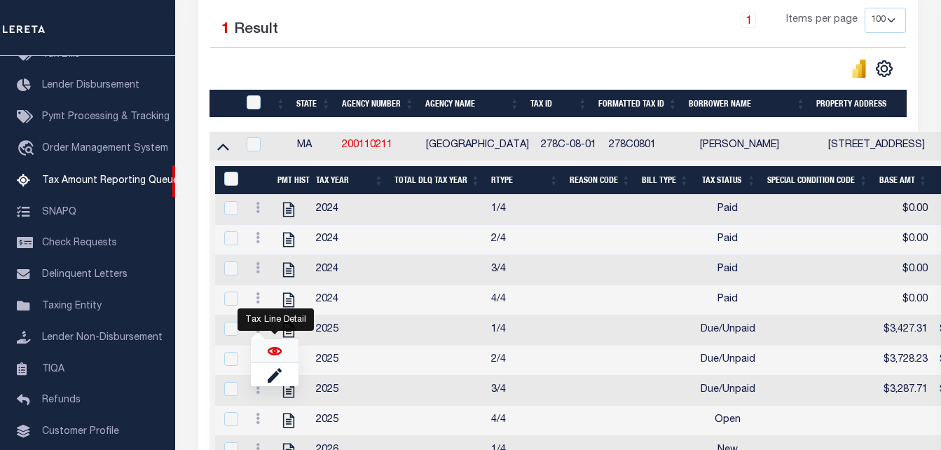
click at [279, 356] on img "" at bounding box center [275, 351] width 14 height 14
checkbox input "true"
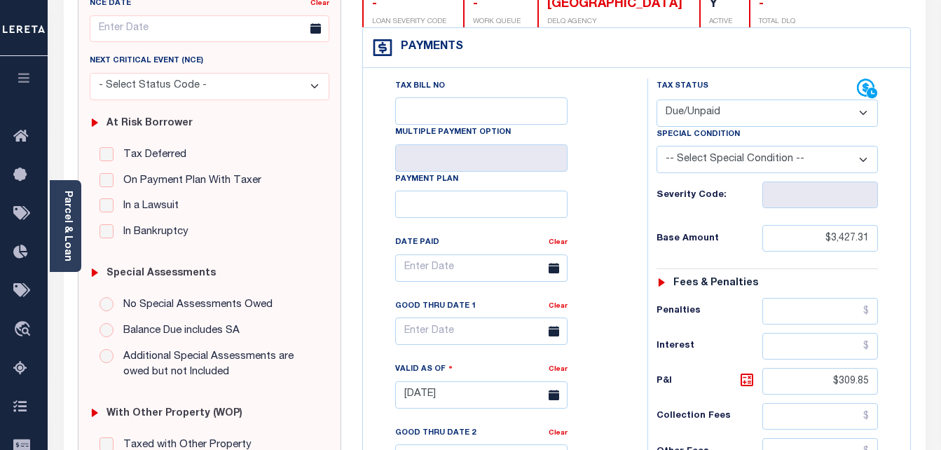
scroll to position [210, 0]
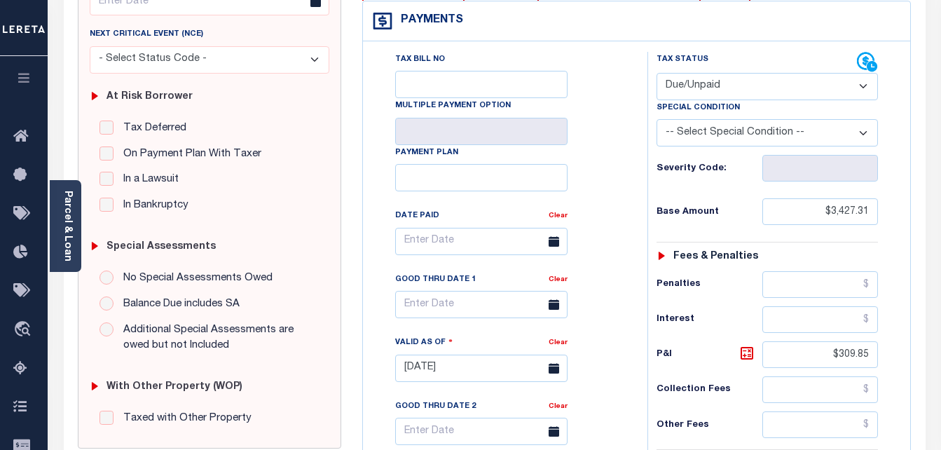
click at [694, 88] on select "- Select Status Code - Open Due/Unpaid Paid Incomplete No Tax Due Internal Refu…" at bounding box center [767, 86] width 222 height 27
select select "PYD"
click at [656, 74] on select "- Select Status Code - Open Due/Unpaid Paid Incomplete No Tax Due Internal Refu…" at bounding box center [767, 86] width 222 height 27
type input "[DATE]"
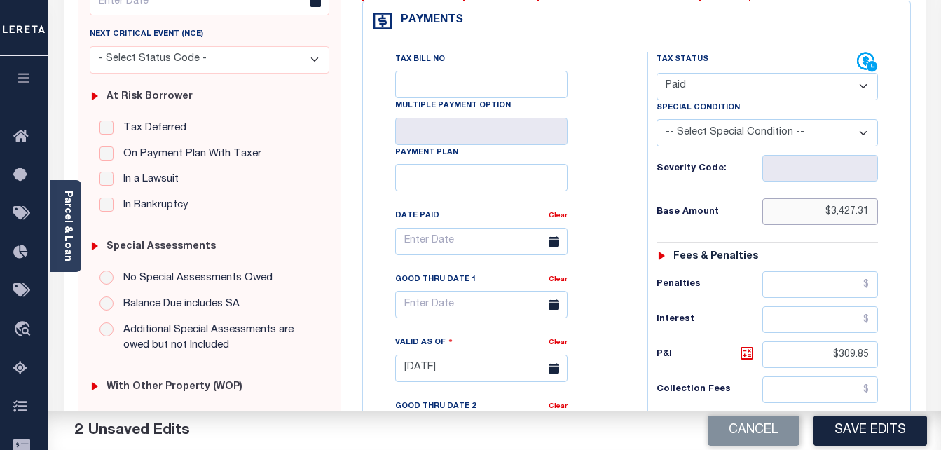
click at [825, 211] on input "$3,427.31" at bounding box center [820, 211] width 116 height 27
click at [857, 215] on input "$3,427.31" at bounding box center [820, 211] width 116 height 27
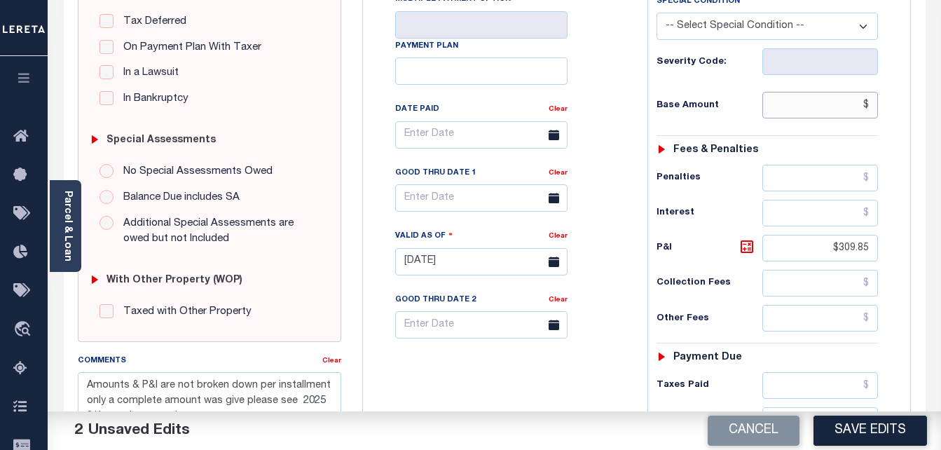
scroll to position [350, 0]
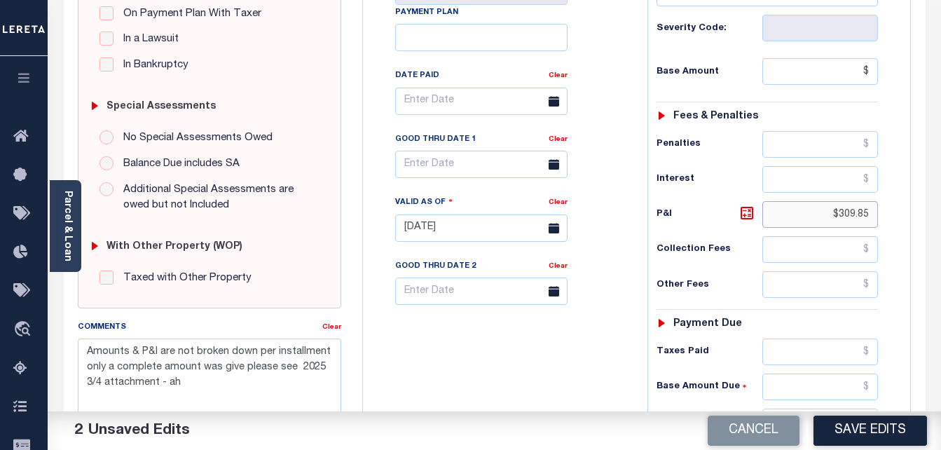
type input "$.00"
click at [848, 217] on input "$309.85" at bounding box center [820, 214] width 116 height 27
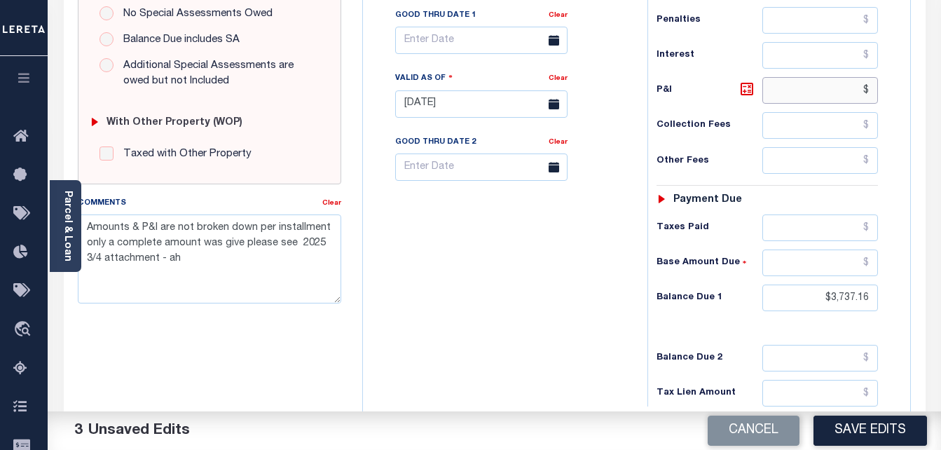
scroll to position [490, 0]
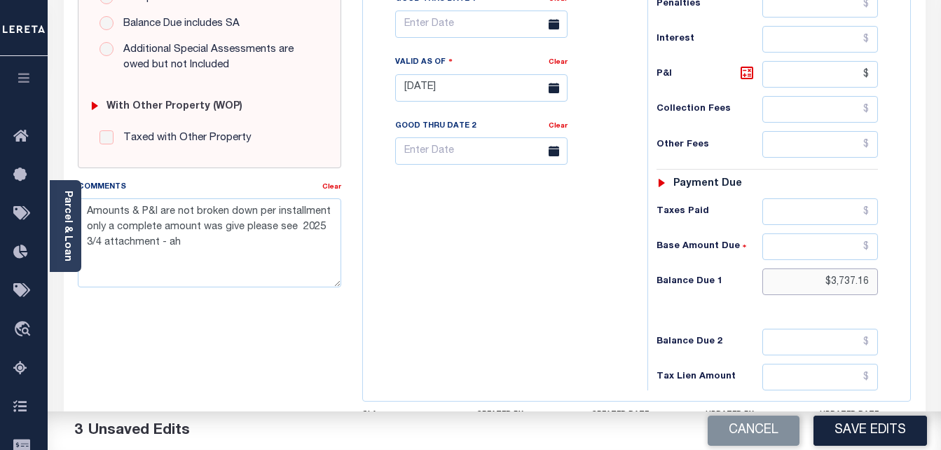
type input "$.00"
click at [847, 281] on input "$3,737.16" at bounding box center [820, 281] width 116 height 27
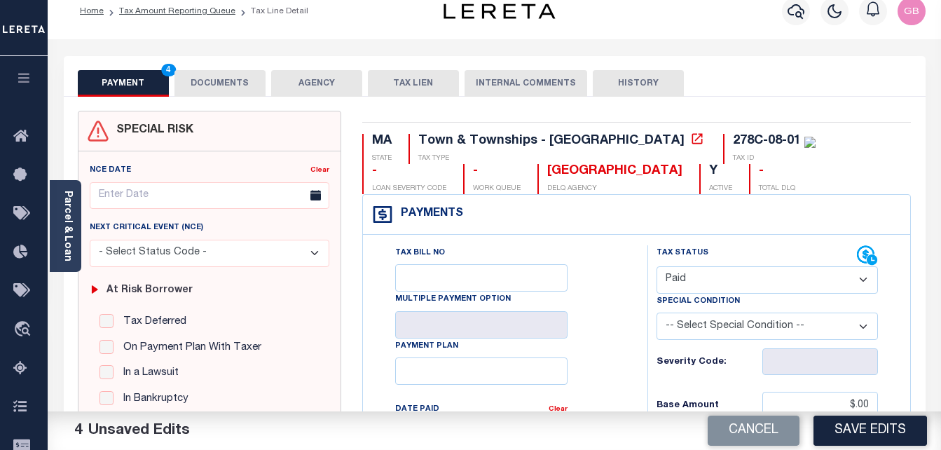
scroll to position [0, 0]
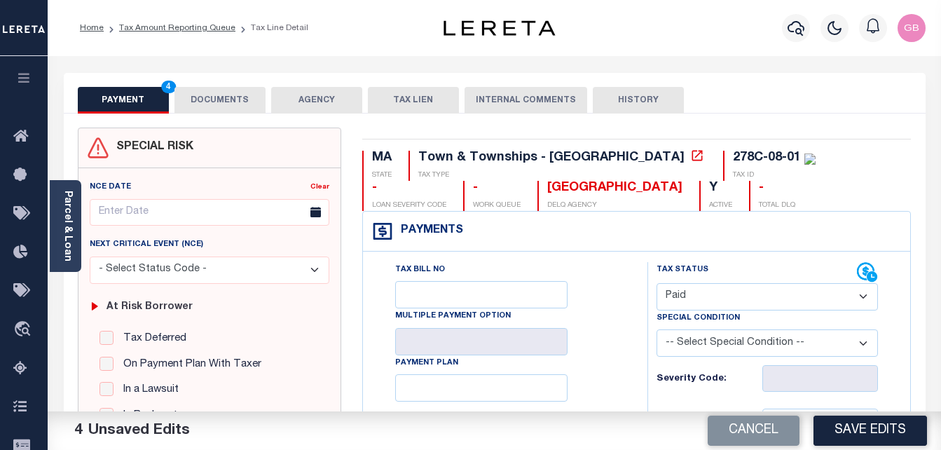
type input "$0.00"
click at [221, 109] on button "DOCUMENTS" at bounding box center [219, 100] width 91 height 27
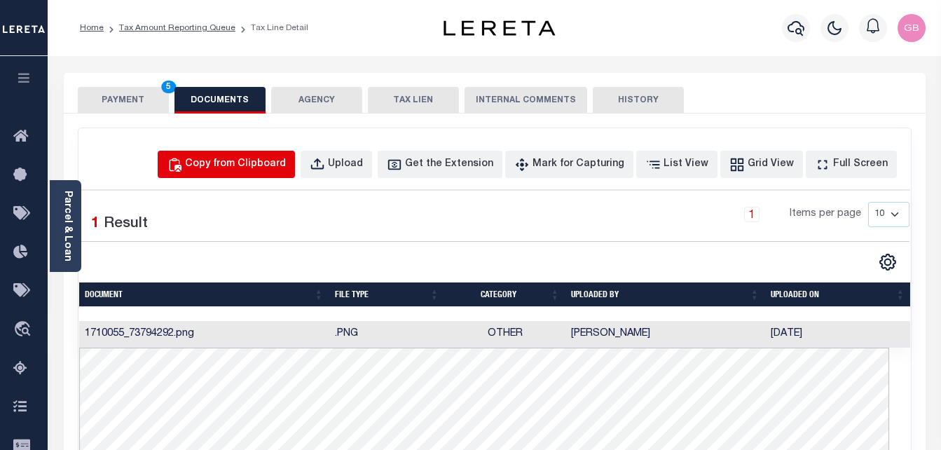
click at [259, 167] on div "Copy from Clipboard" at bounding box center [235, 164] width 101 height 15
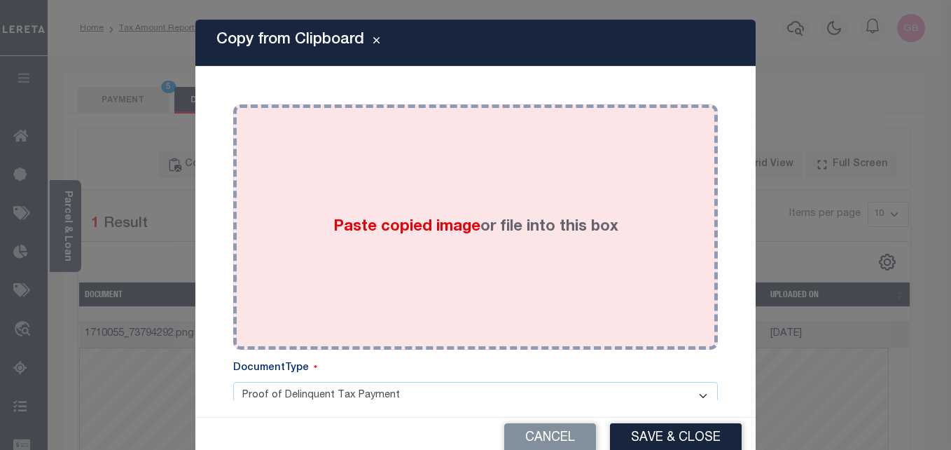
click at [437, 225] on span "Paste copied image" at bounding box center [406, 226] width 147 height 15
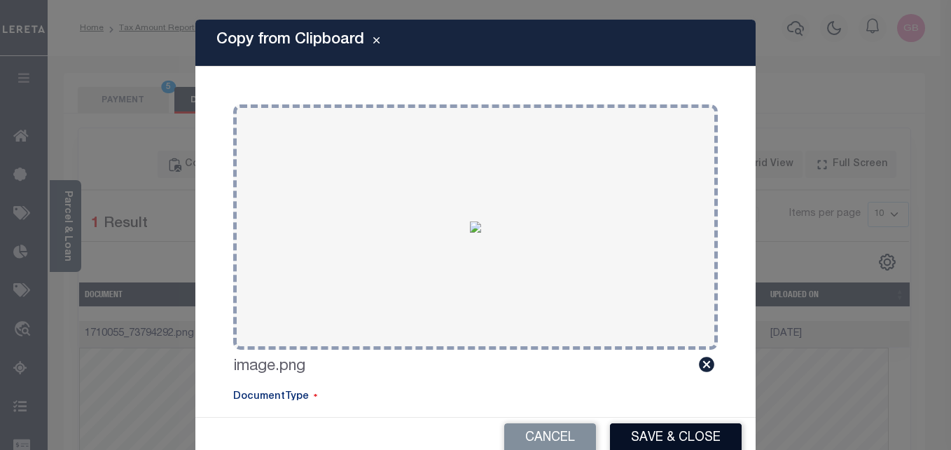
click at [661, 435] on button "Save & Close" at bounding box center [676, 438] width 132 height 30
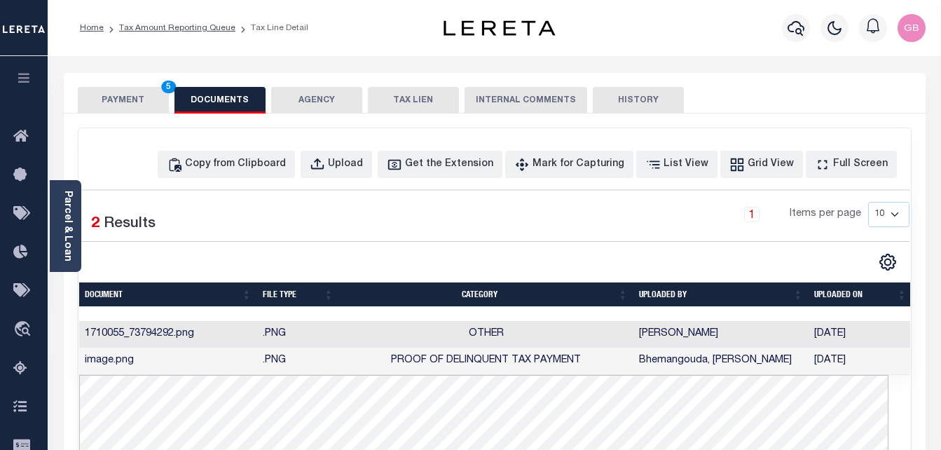
click at [137, 105] on button "PAYMENT 5" at bounding box center [123, 100] width 91 height 27
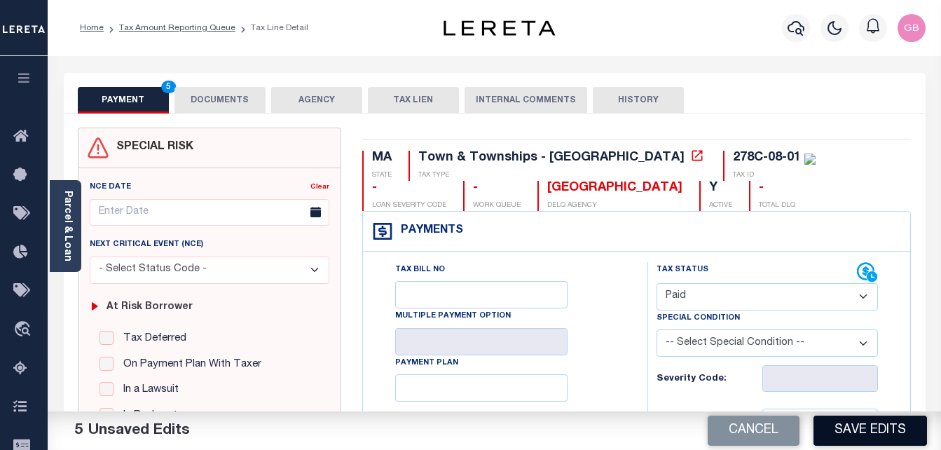
click at [857, 431] on button "Save Edits" at bounding box center [870, 430] width 114 height 30
checkbox input "false"
type input "$0"
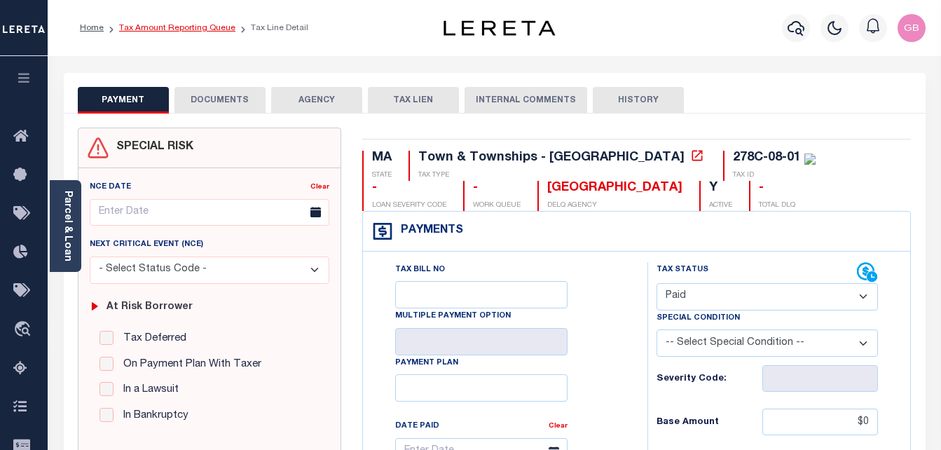
click at [210, 24] on link "Tax Amount Reporting Queue" at bounding box center [177, 28] width 116 height 8
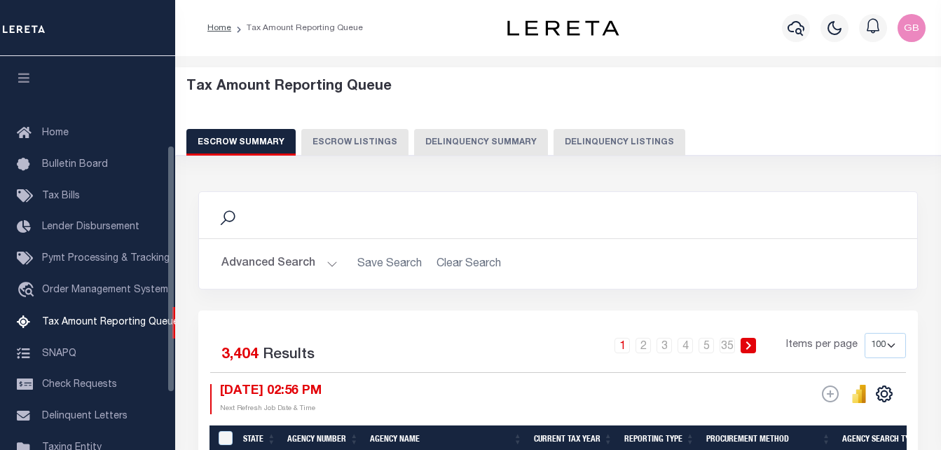
click at [568, 135] on button "Delinquency Listings" at bounding box center [619, 142] width 132 height 27
click at [620, 145] on button "Delinquency Listings" at bounding box center [619, 142] width 132 height 27
select select "100"
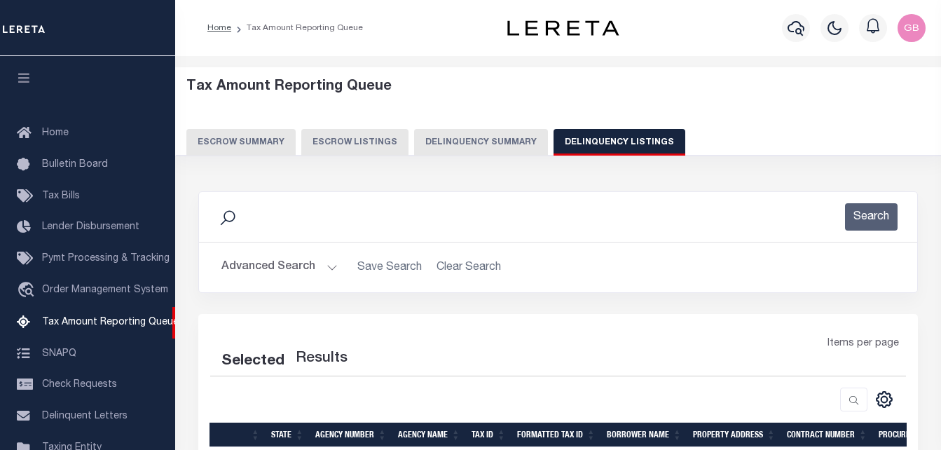
scroll to position [142, 0]
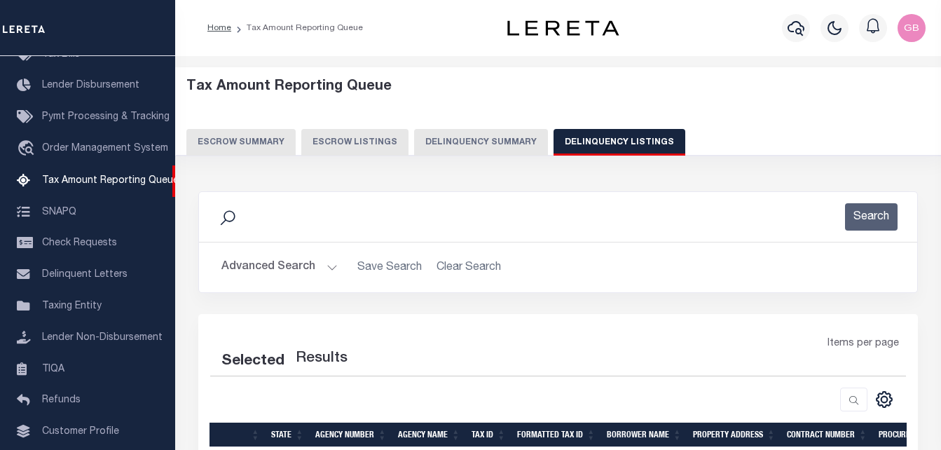
select select "100"
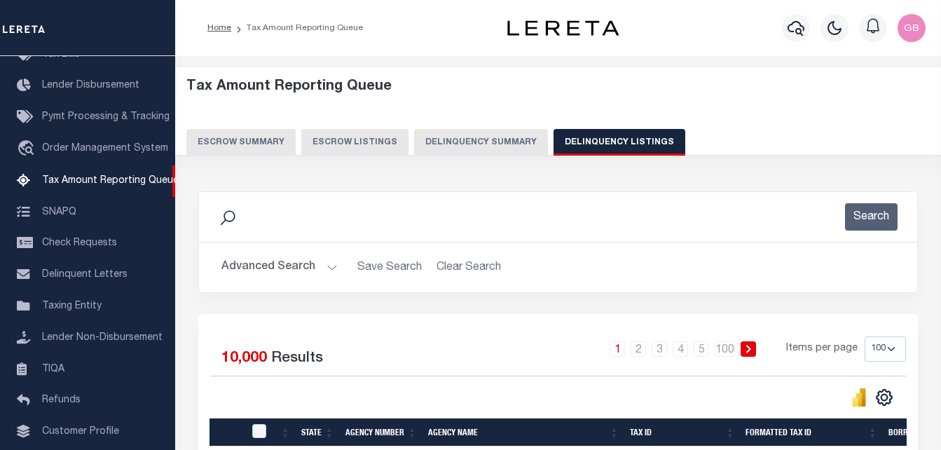
scroll to position [140, 0]
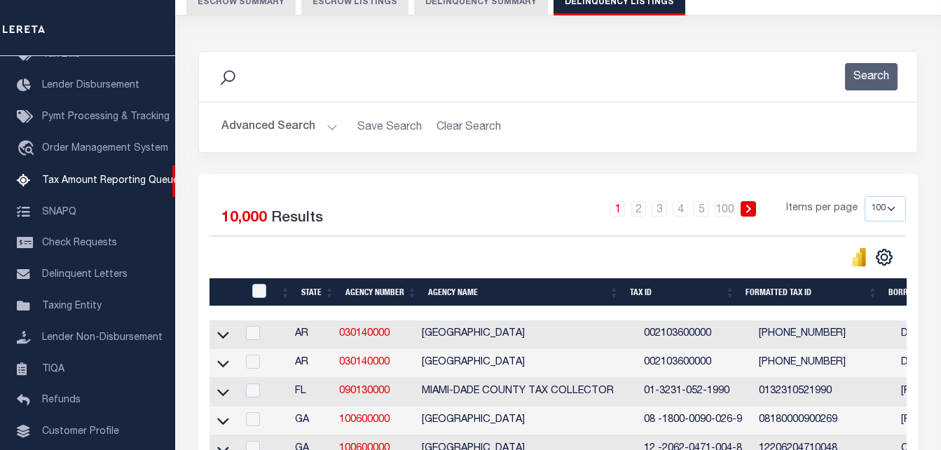
click at [325, 132] on button "Advanced Search" at bounding box center [279, 127] width 116 height 27
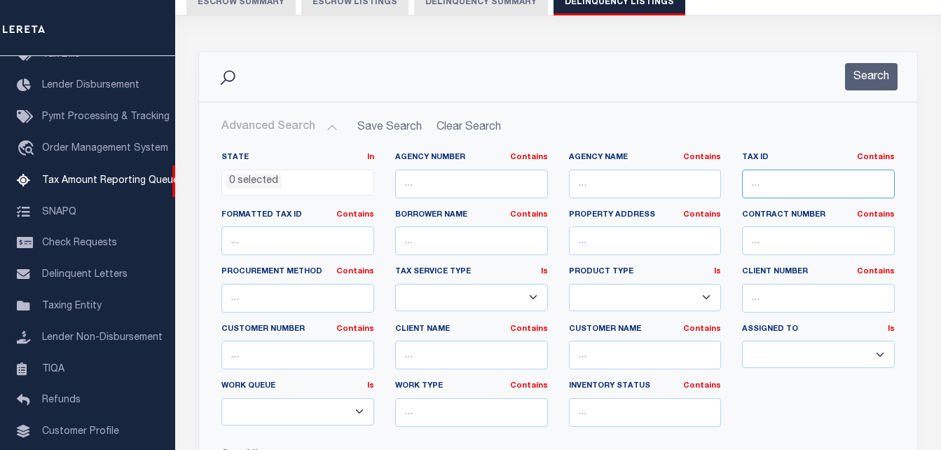
click at [766, 177] on input "text" at bounding box center [818, 184] width 153 height 29
paste input "278C-08-01"
type input "278C-08-01"
click at [863, 76] on button "Search" at bounding box center [871, 76] width 53 height 27
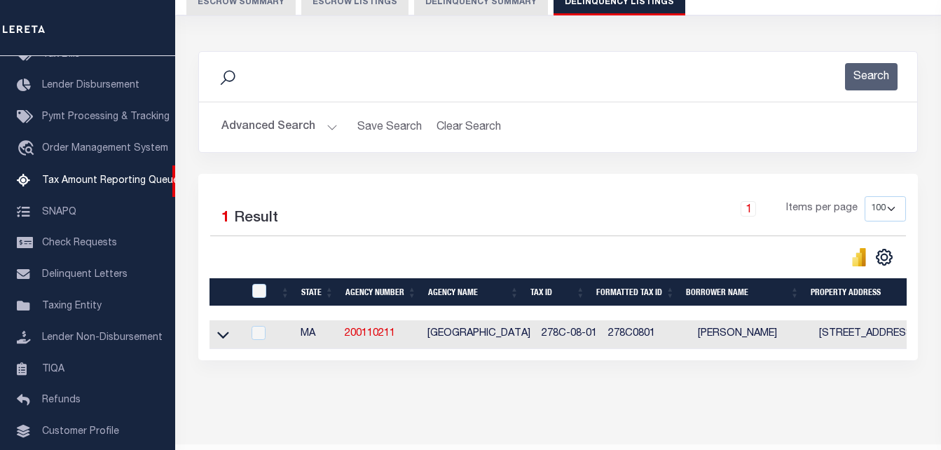
drag, startPoint x: 222, startPoint y: 340, endPoint x: 258, endPoint y: 296, distance: 56.2
click at [222, 339] on icon at bounding box center [223, 335] width 12 height 7
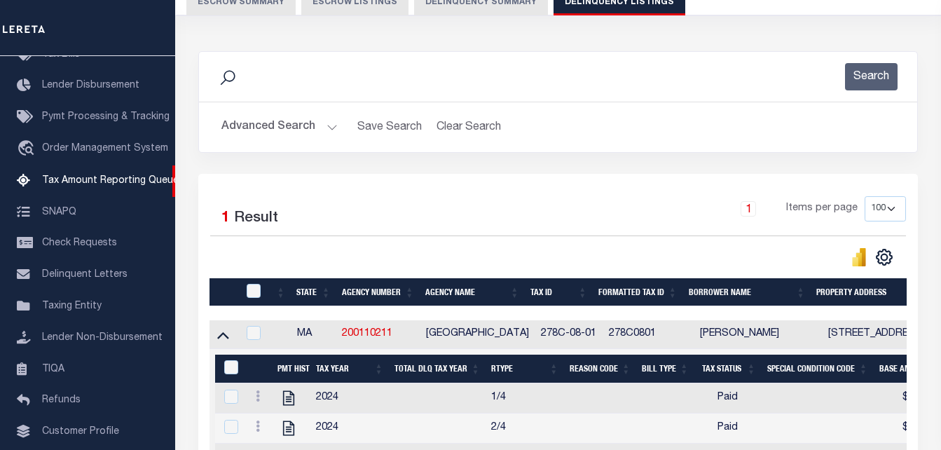
scroll to position [329, 0]
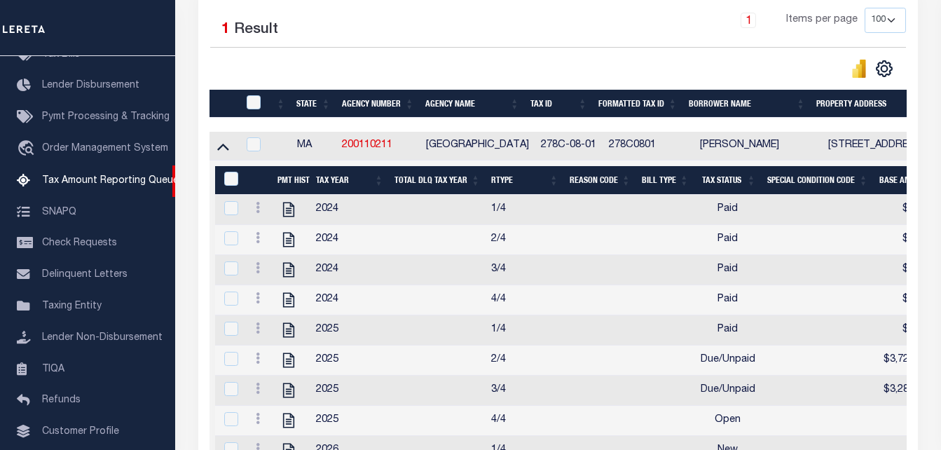
click at [269, 367] on td at bounding box center [258, 360] width 27 height 30
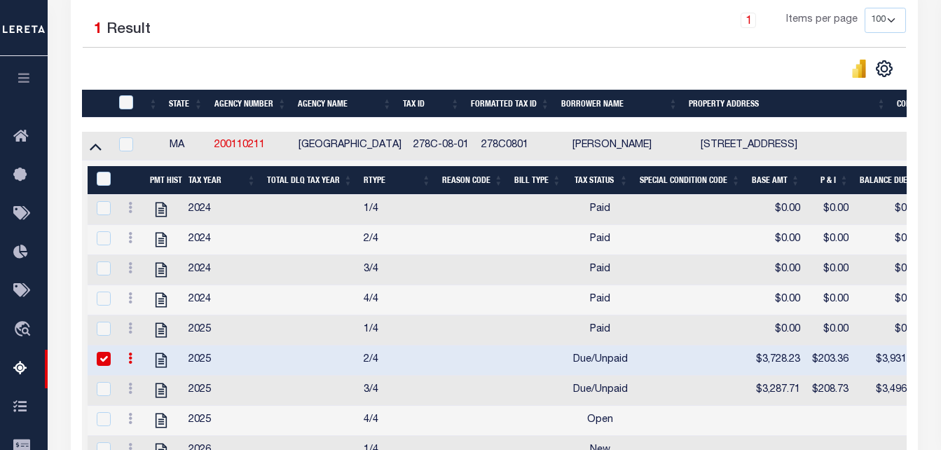
click at [104, 366] on input "checkbox" at bounding box center [104, 359] width 14 height 14
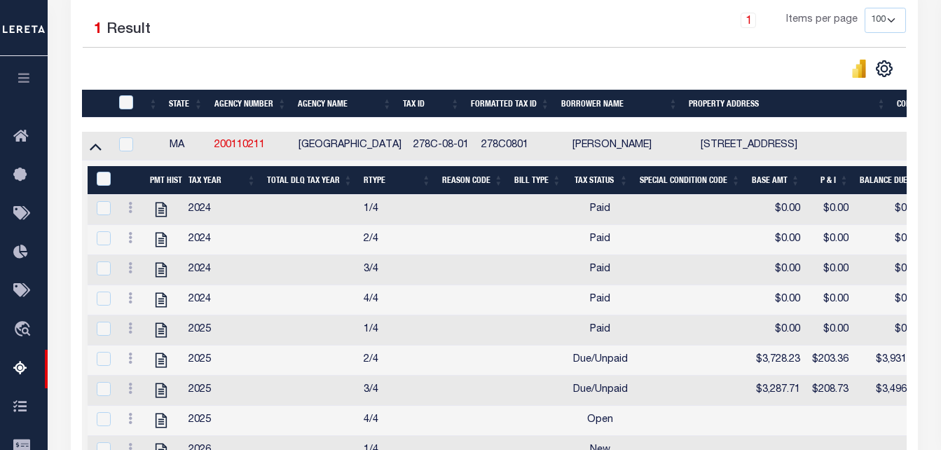
click at [123, 369] on div at bounding box center [131, 360] width 16 height 17
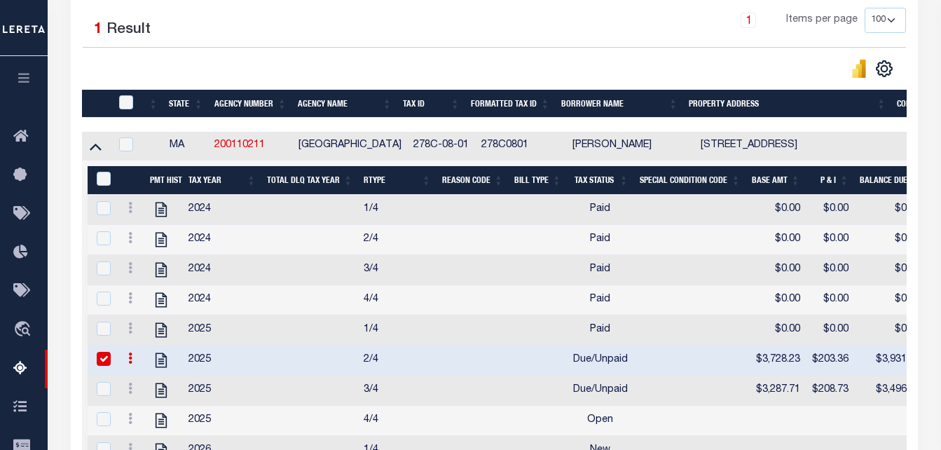
click at [99, 366] on input "checkbox" at bounding box center [104, 359] width 14 height 14
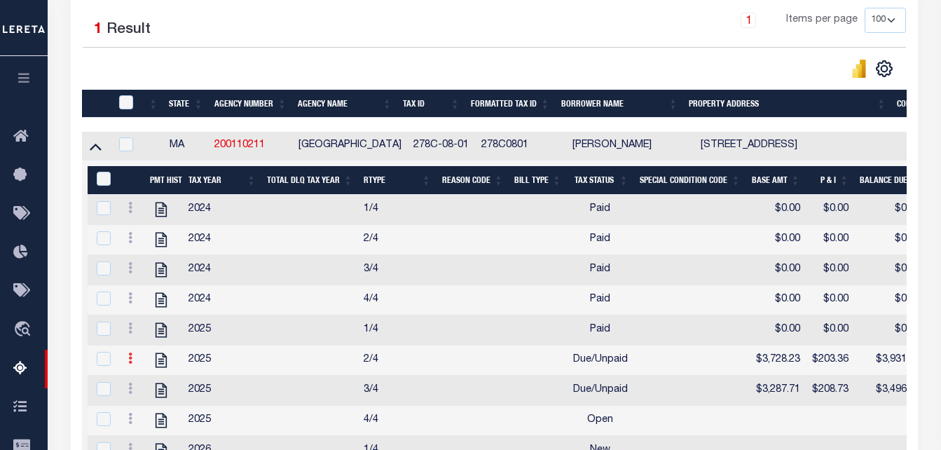
click at [130, 364] on icon at bounding box center [130, 357] width 4 height 11
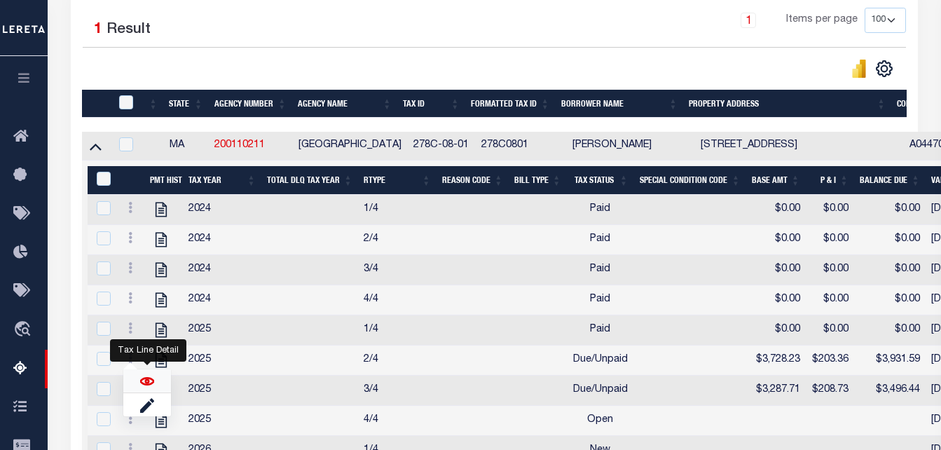
click at [147, 388] on img "" at bounding box center [147, 381] width 14 height 14
checkbox input "true"
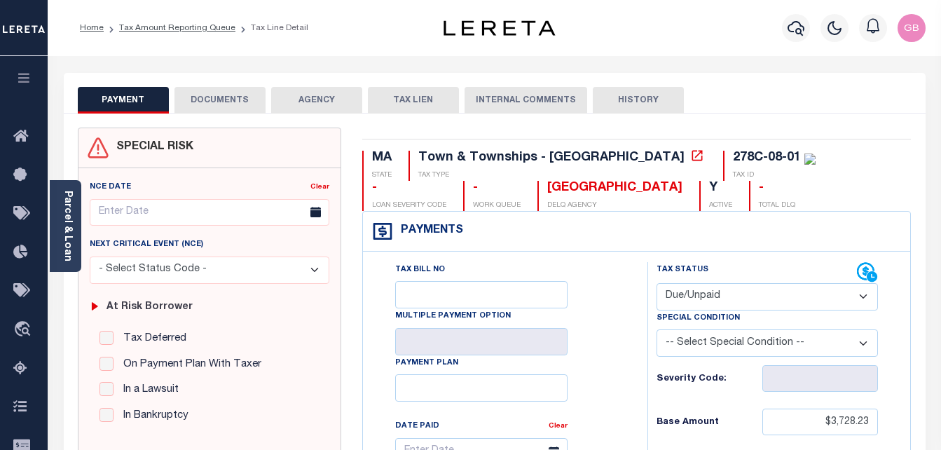
click at [719, 291] on select "- Select Status Code - Open Due/Unpaid Paid Incomplete No Tax Due Internal Refu…" at bounding box center [767, 296] width 222 height 27
select select "PYD"
click at [656, 284] on select "- Select Status Code - Open Due/Unpaid Paid Incomplete No Tax Due Internal Refu…" at bounding box center [767, 296] width 222 height 27
type input "[DATE]"
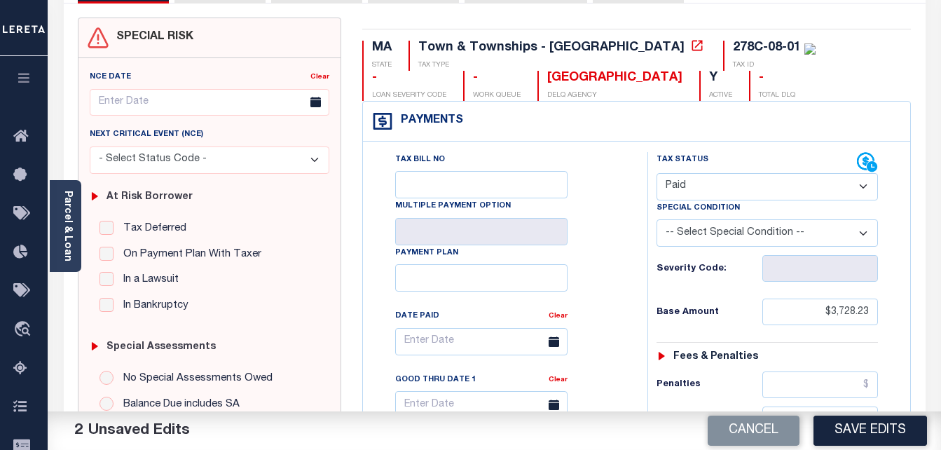
scroll to position [140, 0]
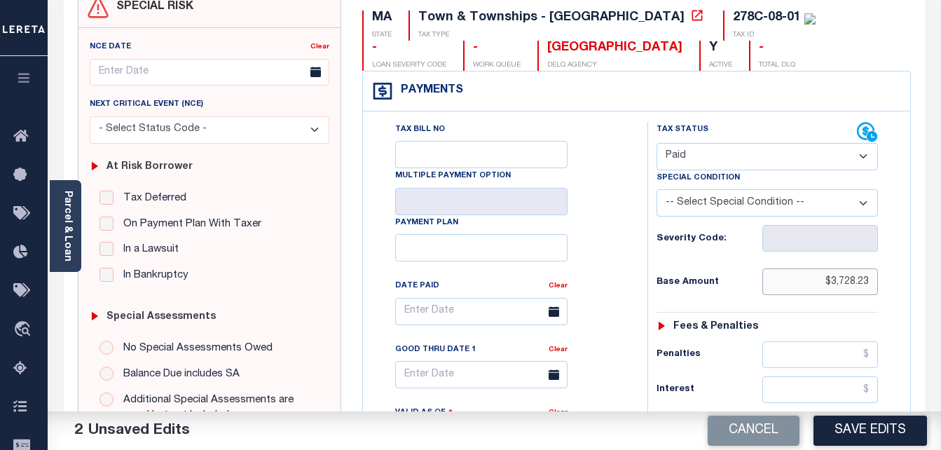
click at [851, 282] on input "$3,728.23" at bounding box center [820, 281] width 116 height 27
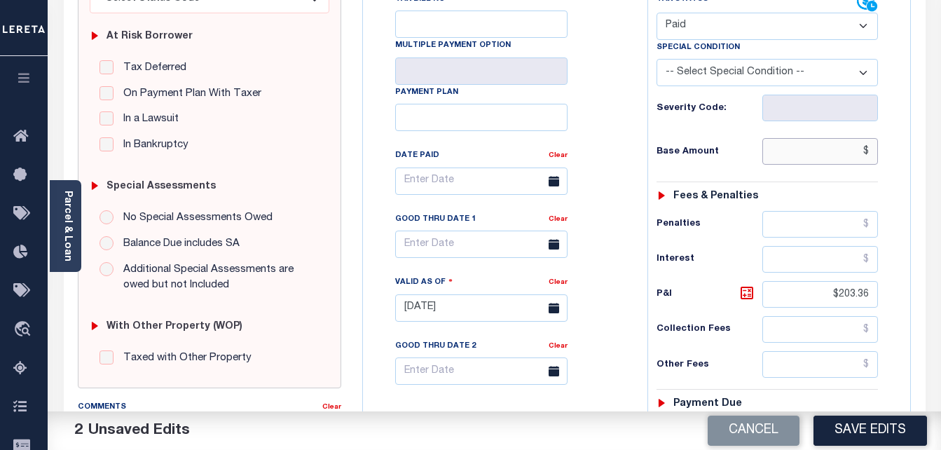
scroll to position [280, 0]
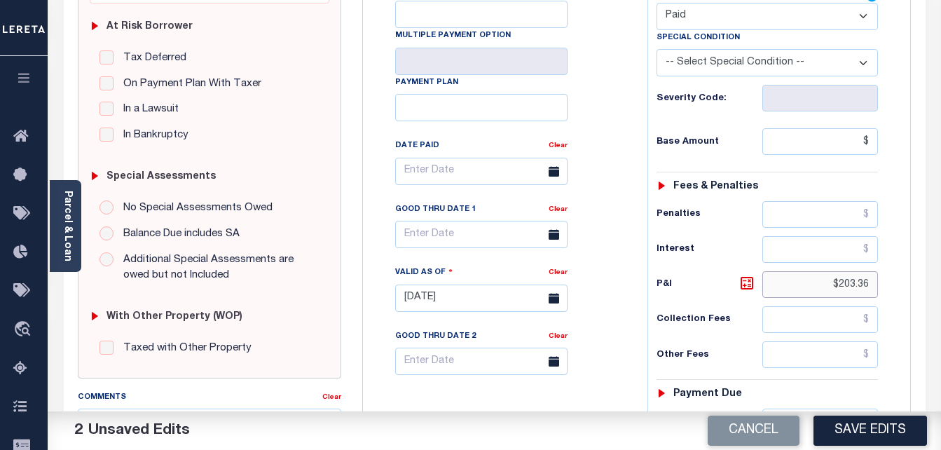
type input "$.00"
click at [854, 289] on input "$203.36" at bounding box center [820, 284] width 116 height 27
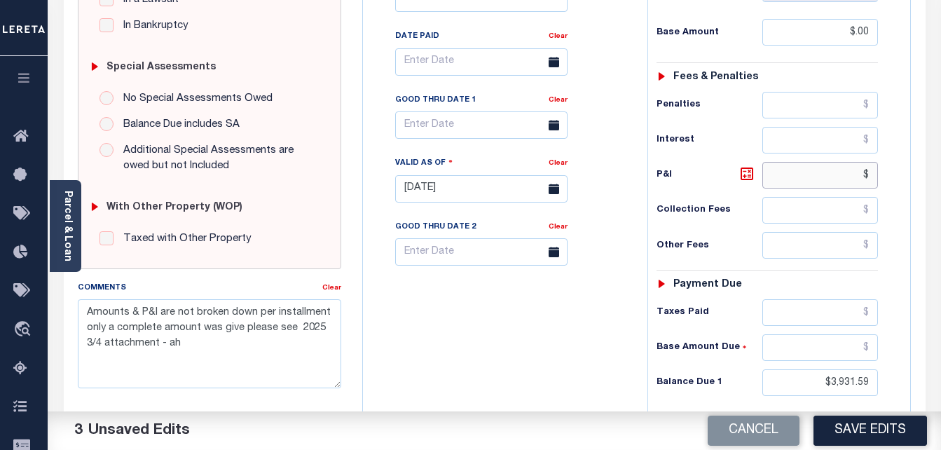
scroll to position [490, 0]
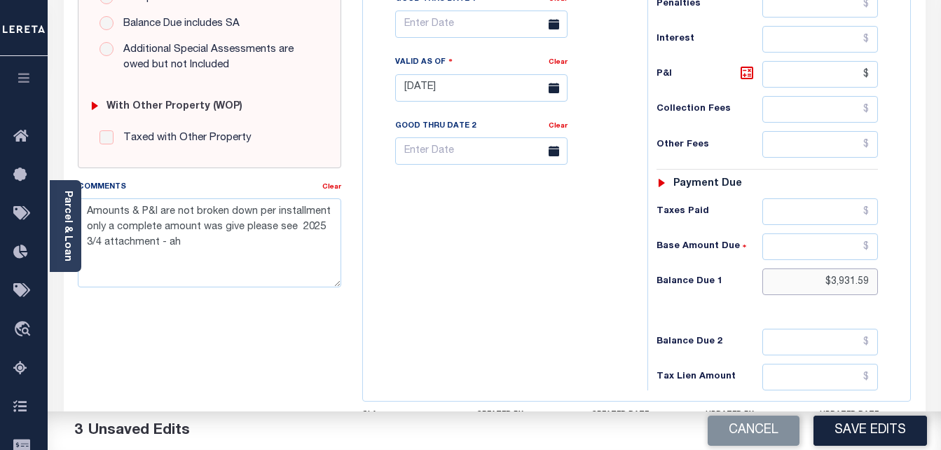
type input "$.00"
click at [855, 284] on input "$3,931.59" at bounding box center [820, 281] width 116 height 27
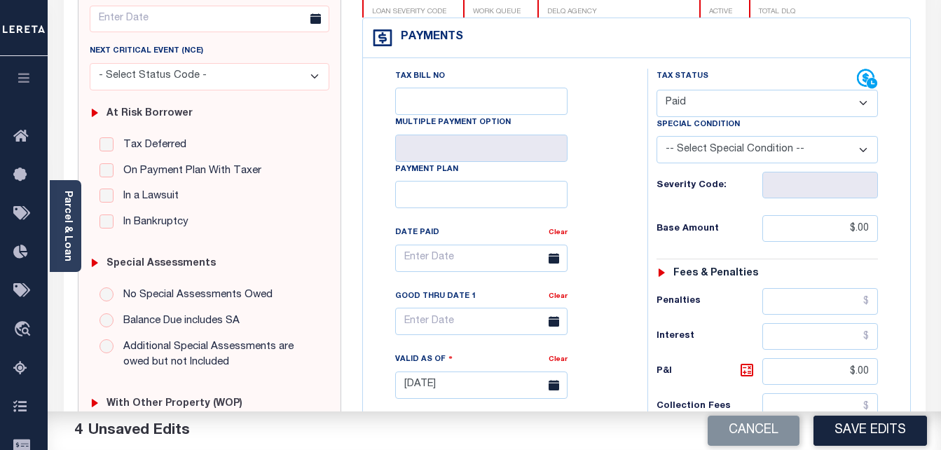
scroll to position [0, 0]
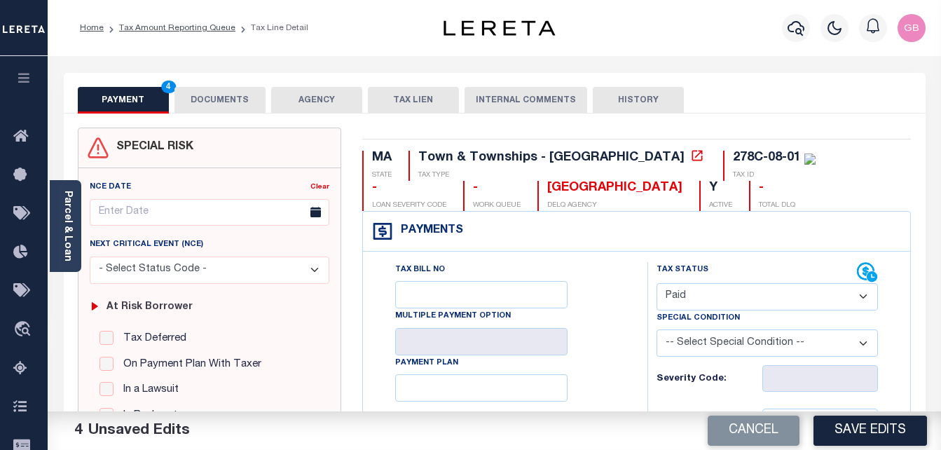
type input "$0.00"
click at [237, 92] on button "DOCUMENTS" at bounding box center [219, 100] width 91 height 27
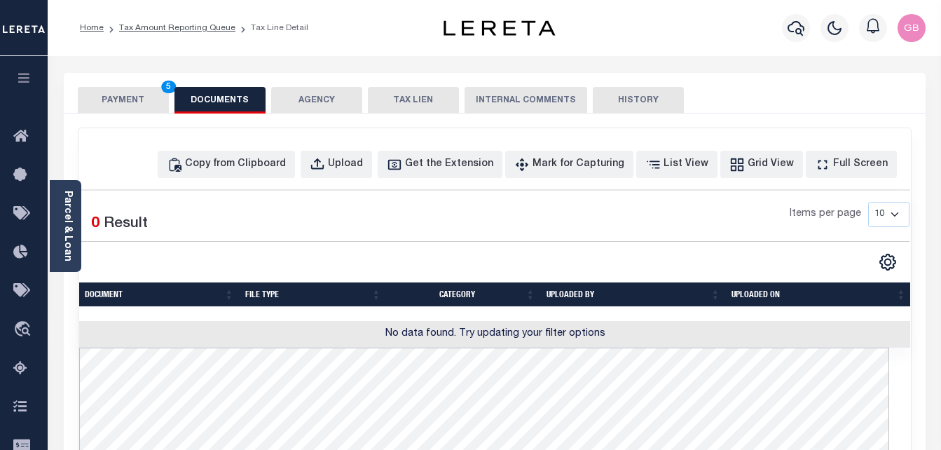
click at [256, 181] on div "Copy from Clipboard Upload Get the Extension Mark for Capturing Got it List Vie…" at bounding box center [494, 450] width 832 height 645
click at [256, 178] on button "Copy from Clipboard" at bounding box center [226, 164] width 137 height 27
select select "POP"
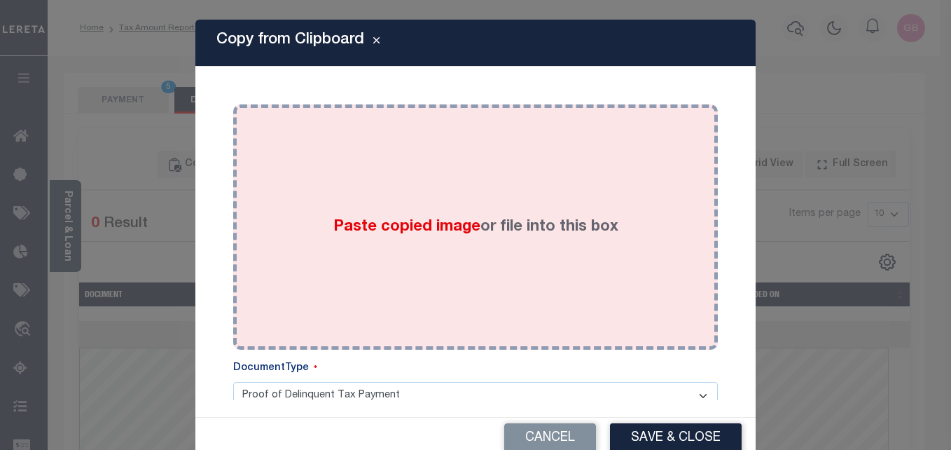
click at [354, 241] on div "Paste copied image or file into this box" at bounding box center [476, 227] width 464 height 224
click at [455, 210] on div "Paste copied image or file into this box" at bounding box center [476, 227] width 464 height 224
click at [442, 212] on div "Paste copied image or file into this box" at bounding box center [476, 227] width 464 height 224
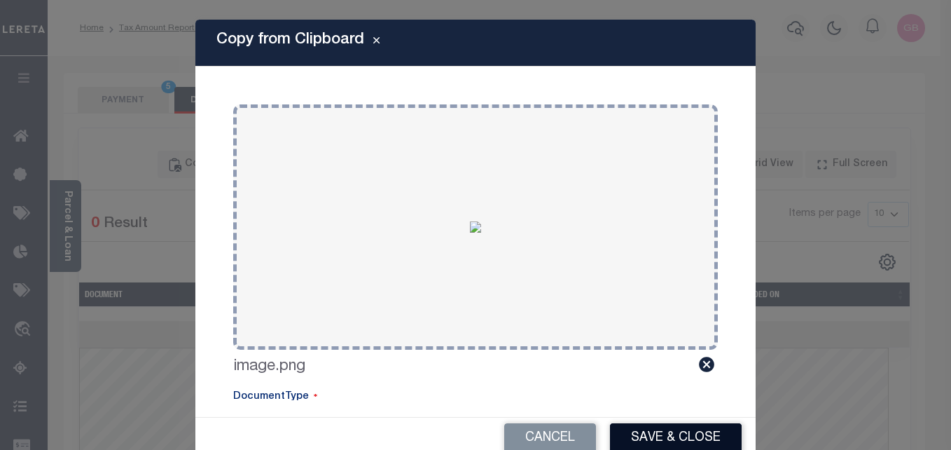
click at [638, 434] on button "Save & Close" at bounding box center [676, 438] width 132 height 30
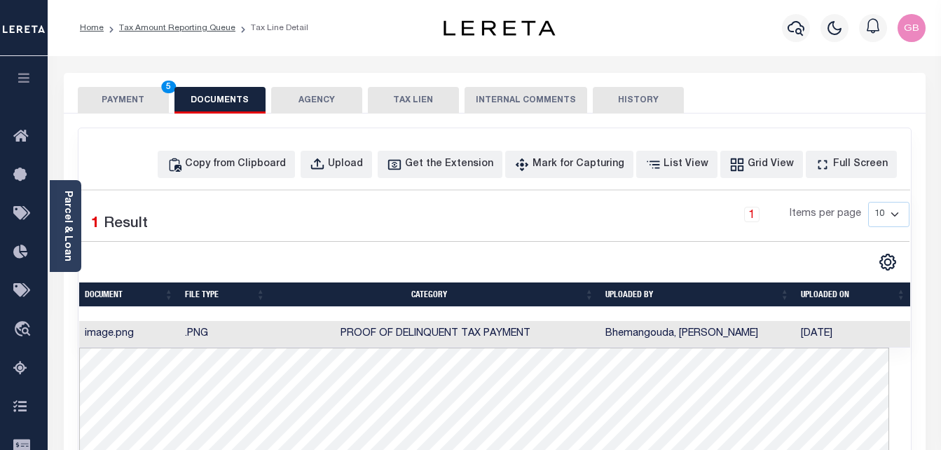
click at [165, 95] on button "PAYMENT 5" at bounding box center [123, 100] width 91 height 27
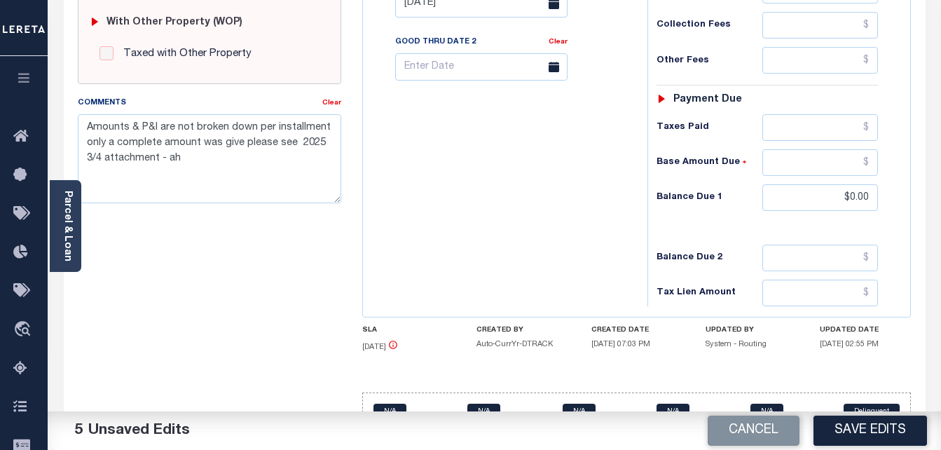
scroll to position [610, 0]
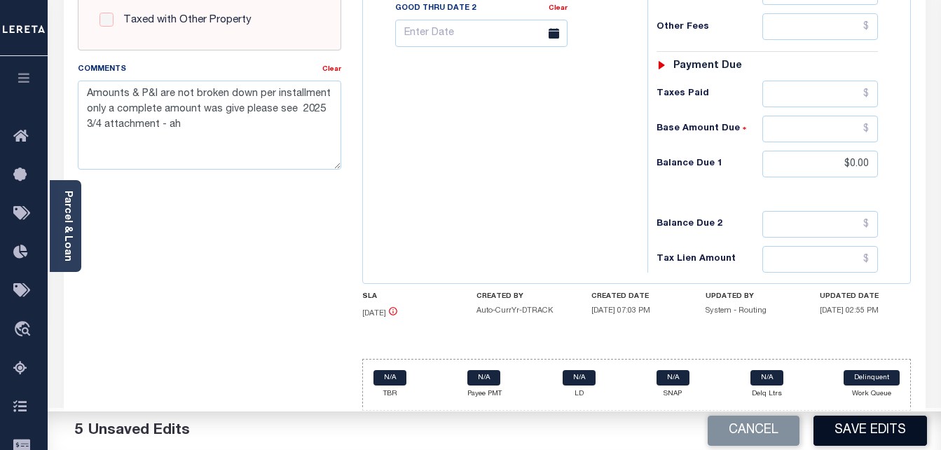
click at [871, 427] on button "Save Edits" at bounding box center [870, 430] width 114 height 30
checkbox input "false"
type input "$0"
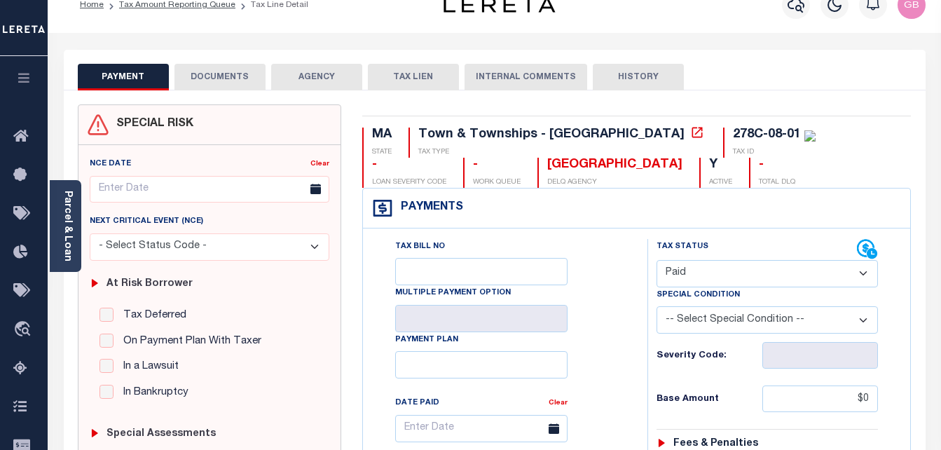
scroll to position [0, 0]
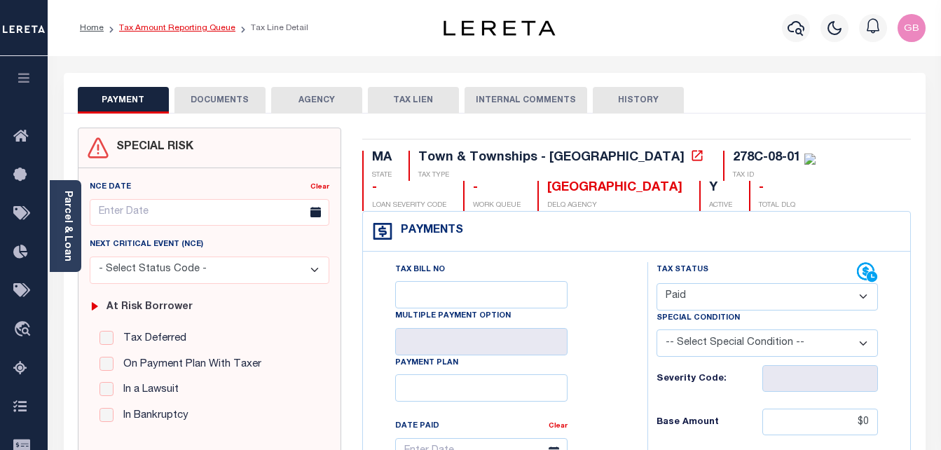
click at [167, 25] on link "Tax Amount Reporting Queue" at bounding box center [177, 28] width 116 height 8
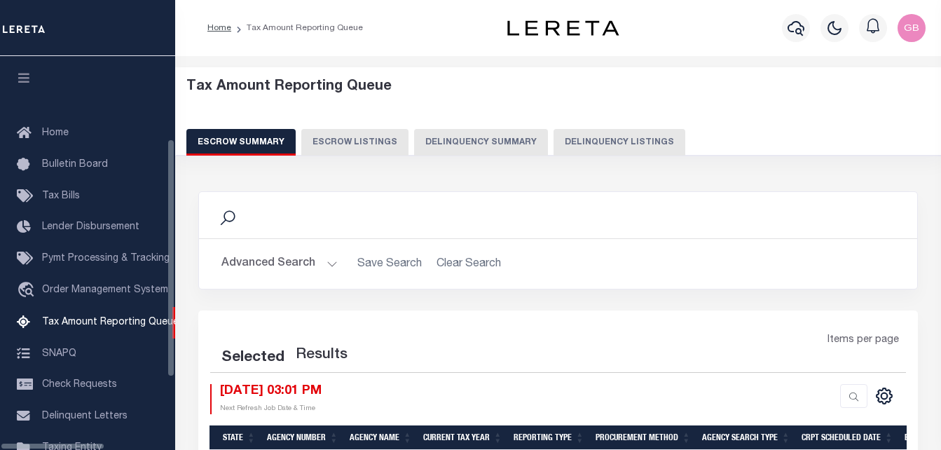
select select "100"
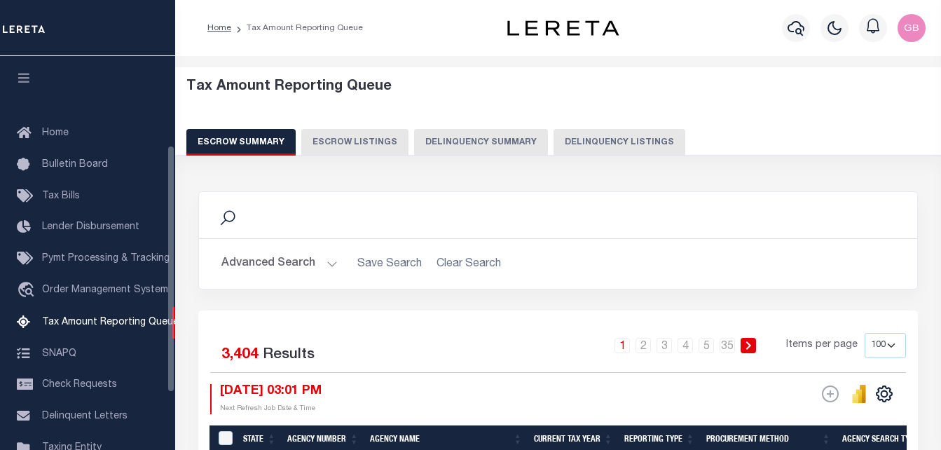
scroll to position [142, 0]
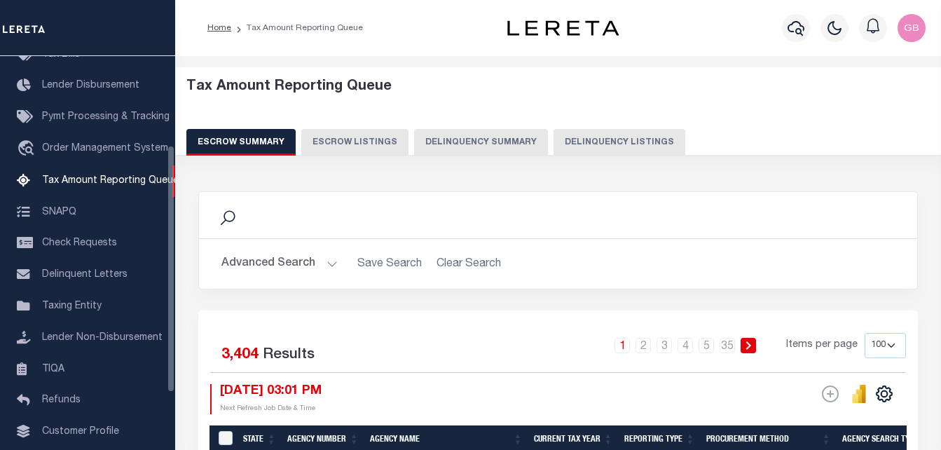
click at [576, 149] on button "Delinquency Listings" at bounding box center [619, 142] width 132 height 27
select select "100"
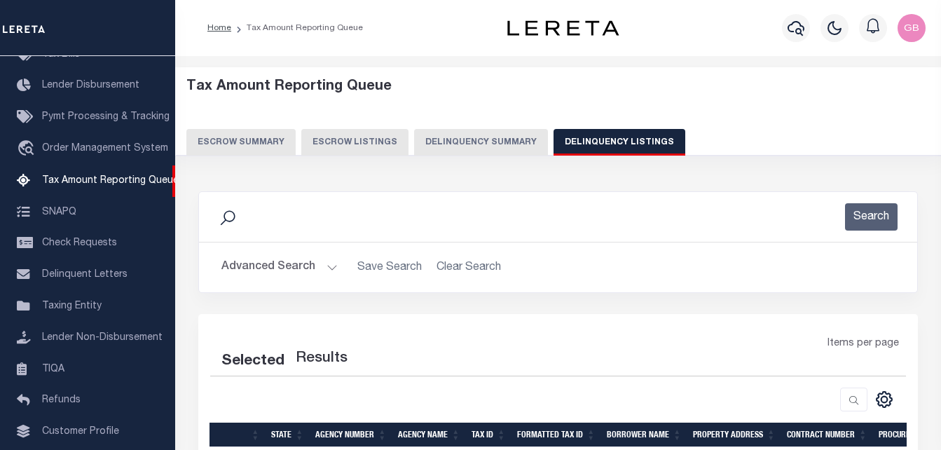
select select "100"
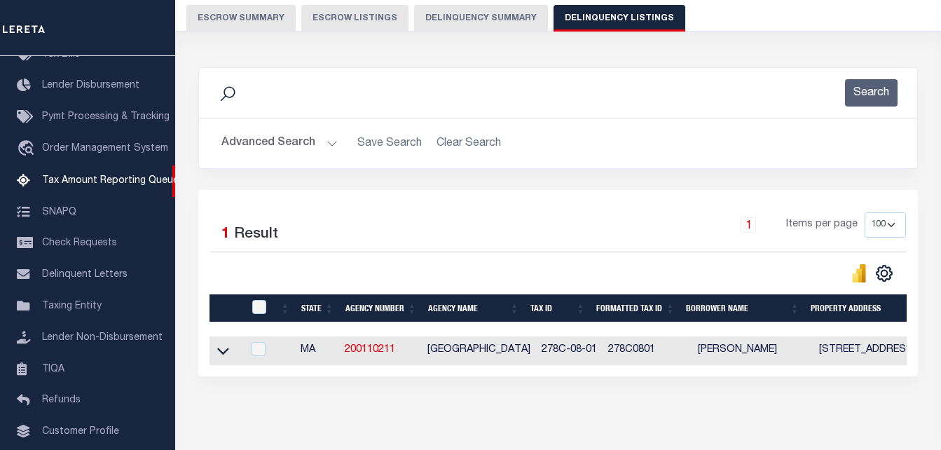
scroll to position [140, 0]
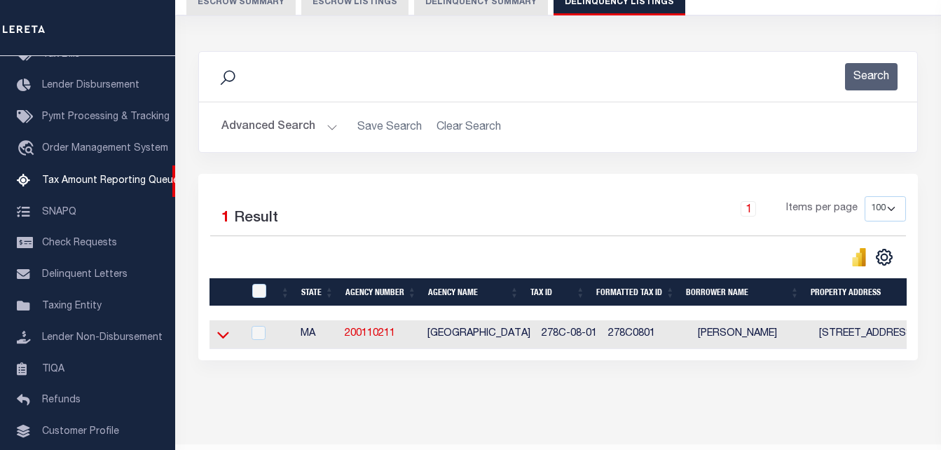
click at [223, 338] on icon at bounding box center [223, 334] width 12 height 15
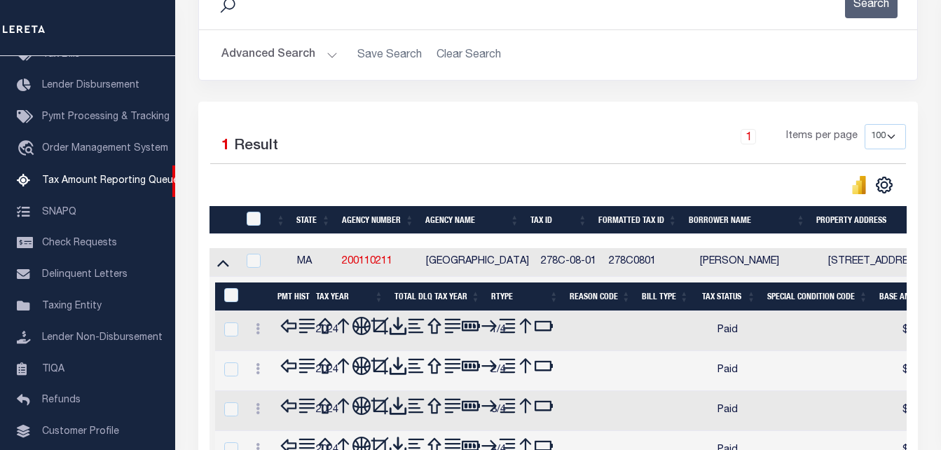
scroll to position [420, 0]
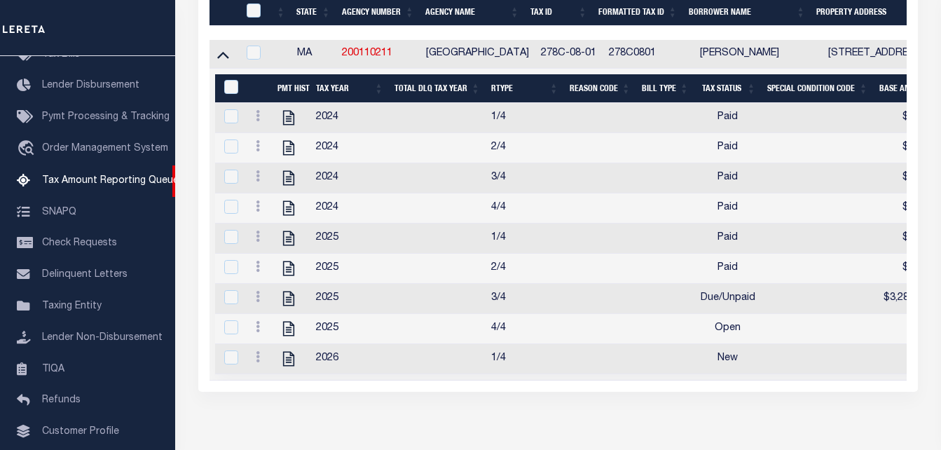
click at [261, 300] on div at bounding box center [258, 298] width 16 height 17
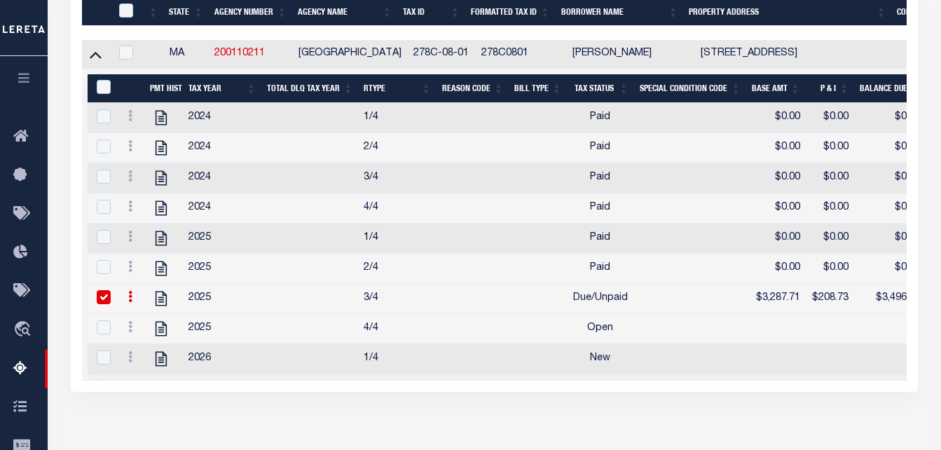
click at [103, 304] on input "checkbox" at bounding box center [104, 297] width 14 height 14
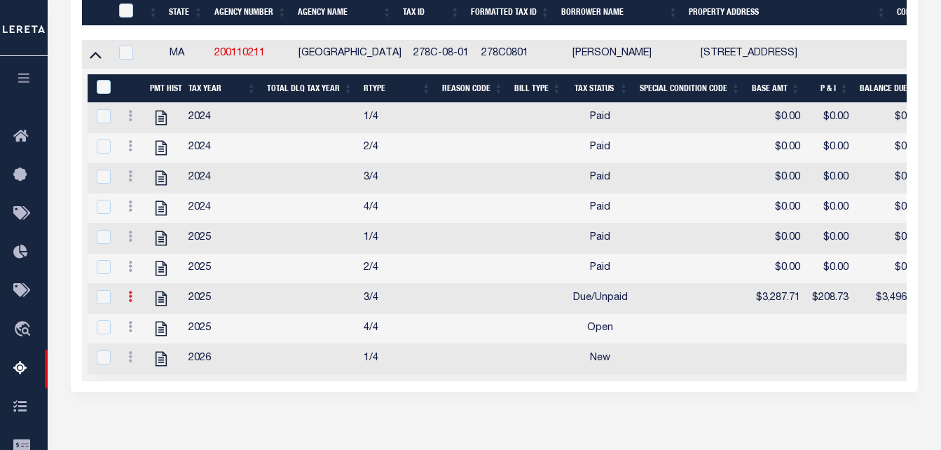
click at [126, 304] on link at bounding box center [130, 298] width 15 height 11
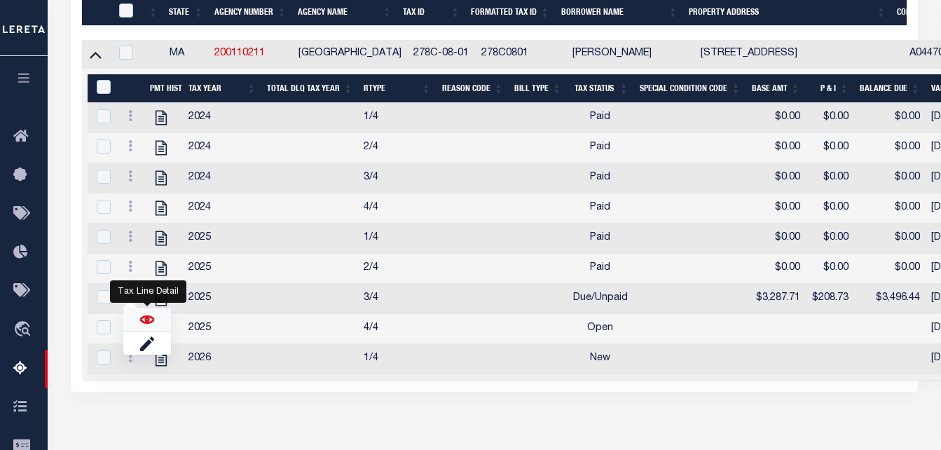
click at [147, 326] on img "" at bounding box center [147, 319] width 14 height 14
checkbox input "true"
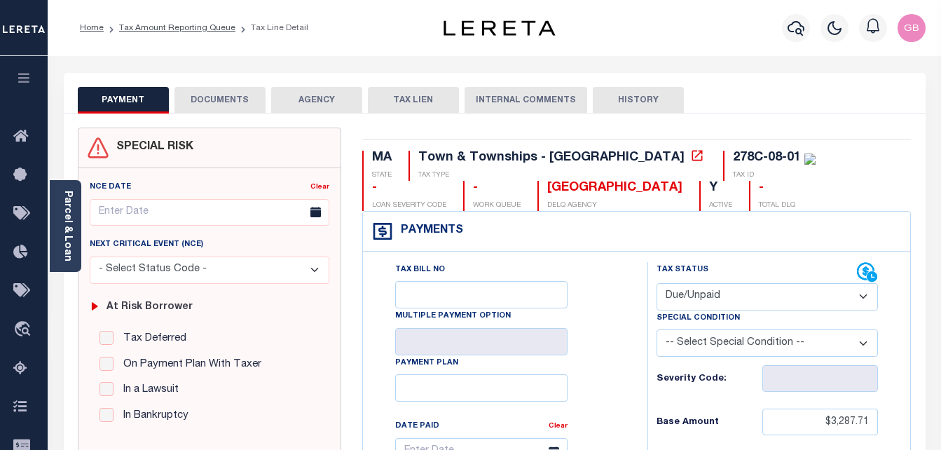
click at [722, 305] on select "- Select Status Code - Open Due/Unpaid Paid Incomplete No Tax Due Internal Refu…" at bounding box center [767, 296] width 222 height 27
select select "PYD"
click at [656, 284] on select "- Select Status Code - Open Due/Unpaid Paid Incomplete No Tax Due Internal Refu…" at bounding box center [767, 296] width 222 height 27
type input "[DATE]"
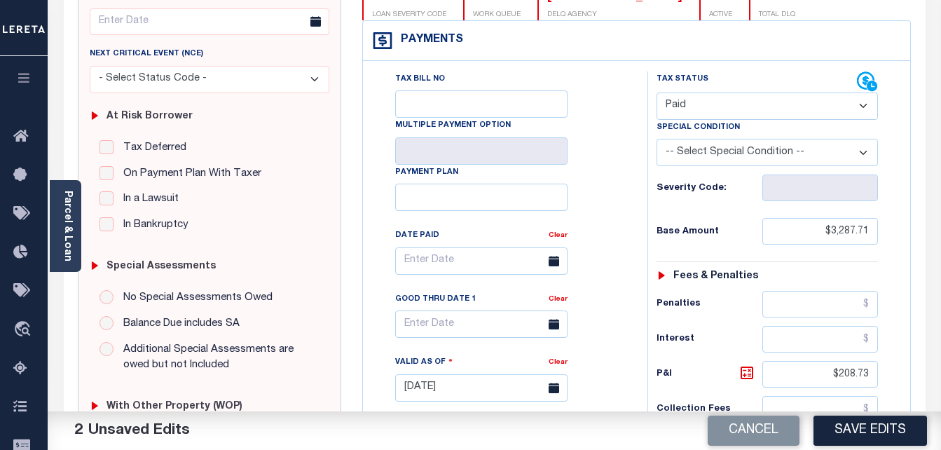
scroll to position [210, 0]
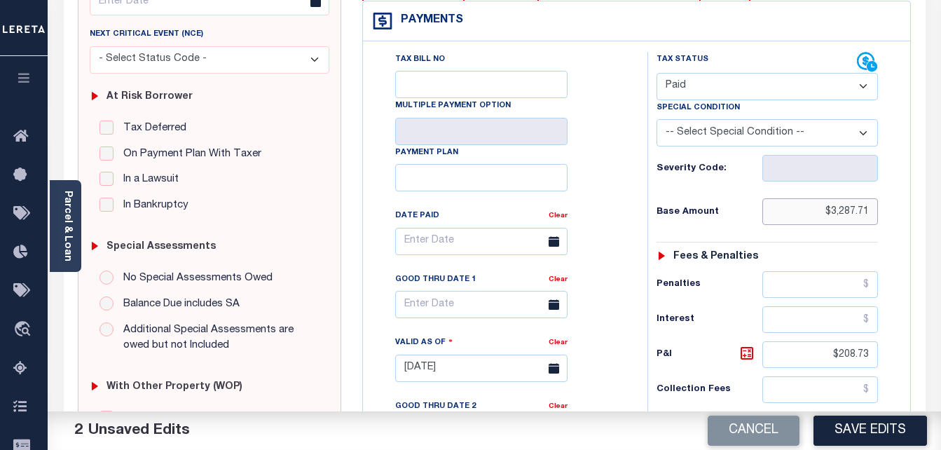
click at [848, 208] on input "$3,287.71" at bounding box center [820, 211] width 116 height 27
type input "$"
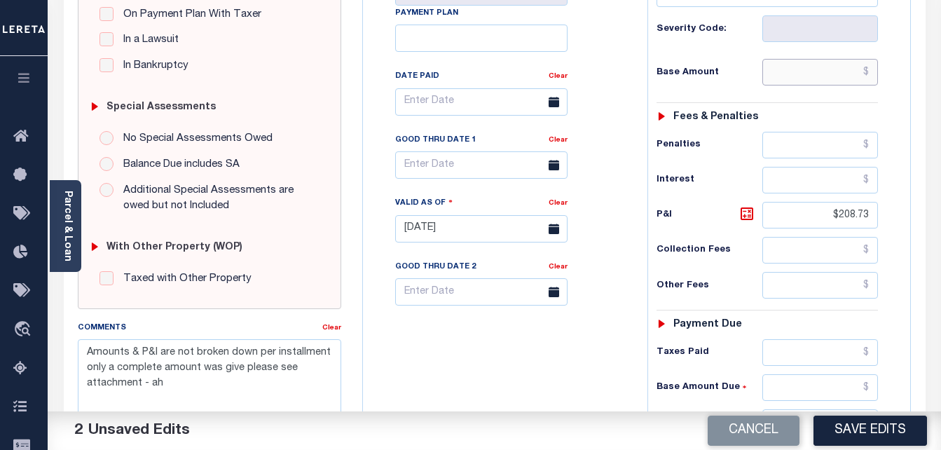
scroll to position [350, 0]
click at [848, 224] on input "$208.73" at bounding box center [820, 214] width 116 height 27
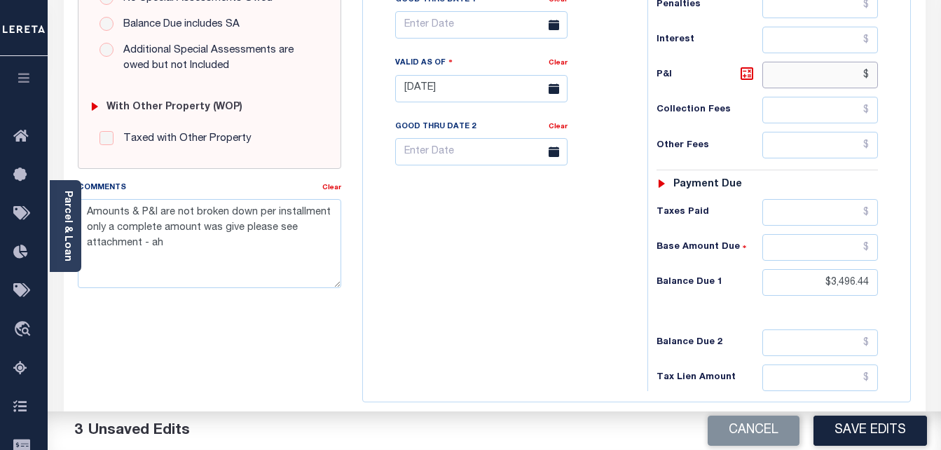
scroll to position [490, 0]
type input "$.00"
click at [856, 282] on input "$3,496.44" at bounding box center [820, 281] width 116 height 27
type input "$0.00"
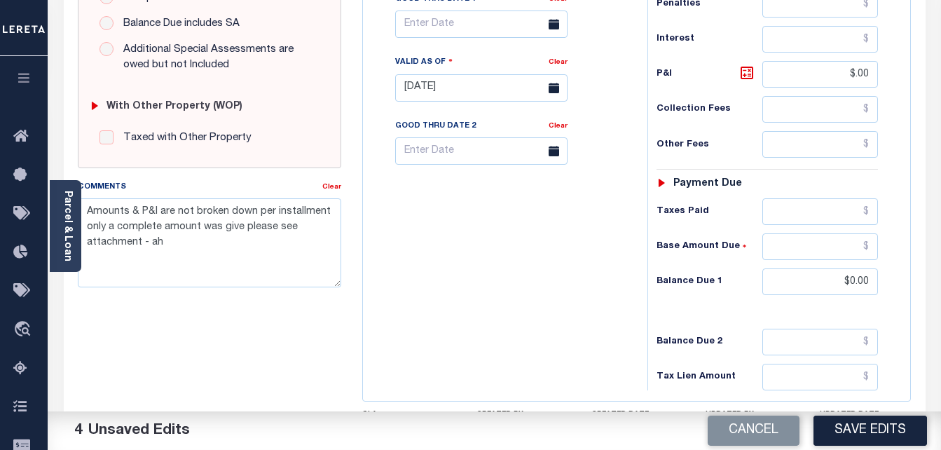
click at [517, 369] on div "Tax Bill No Multiple Payment Option Payment Plan Clear" at bounding box center [501, 81] width 270 height 619
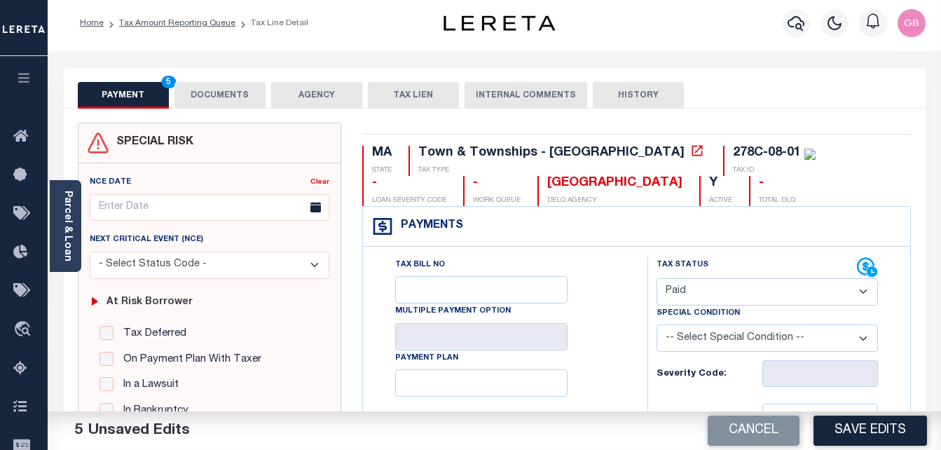
scroll to position [0, 0]
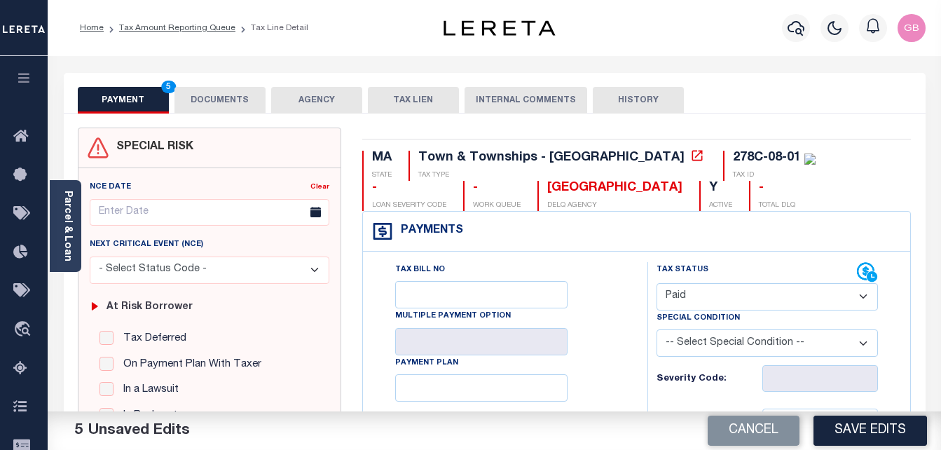
click at [231, 92] on button "DOCUMENTS" at bounding box center [219, 100] width 91 height 27
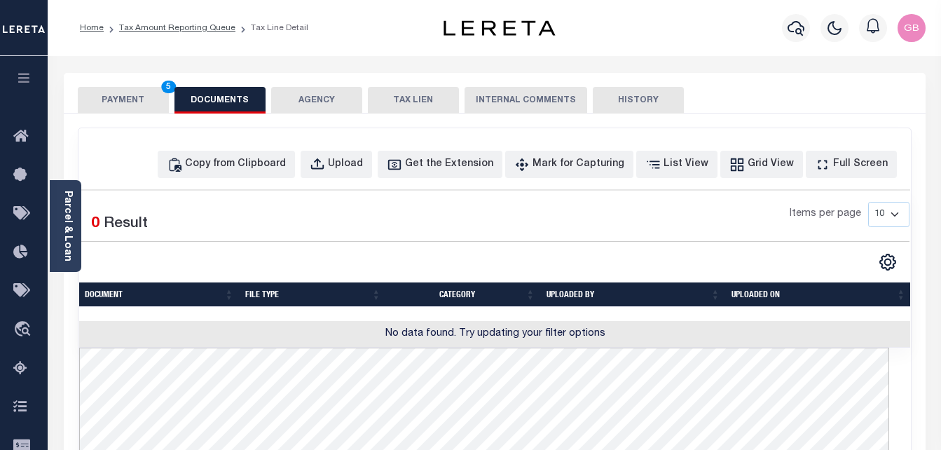
click at [325, 175] on div "Copy from Clipboard Upload Get the Extension Mark for Capturing Got it List Vie…" at bounding box center [529, 164] width 742 height 27
click at [286, 166] on div "Copy from Clipboard" at bounding box center [235, 164] width 101 height 15
select select "POP"
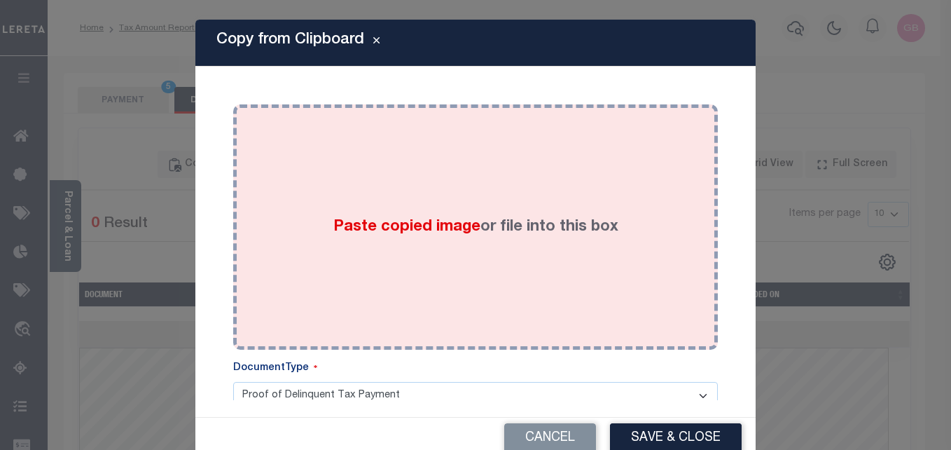
click at [364, 220] on span "Paste copied image" at bounding box center [406, 226] width 147 height 15
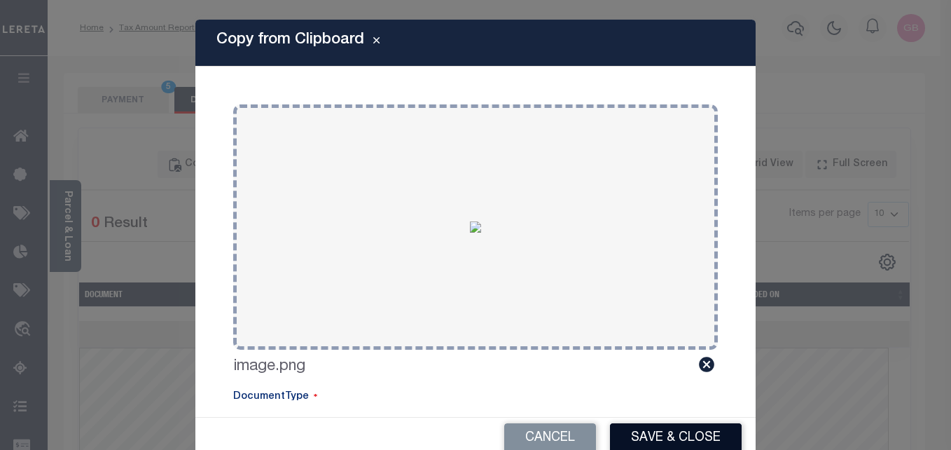
click at [667, 431] on button "Save & Close" at bounding box center [676, 438] width 132 height 30
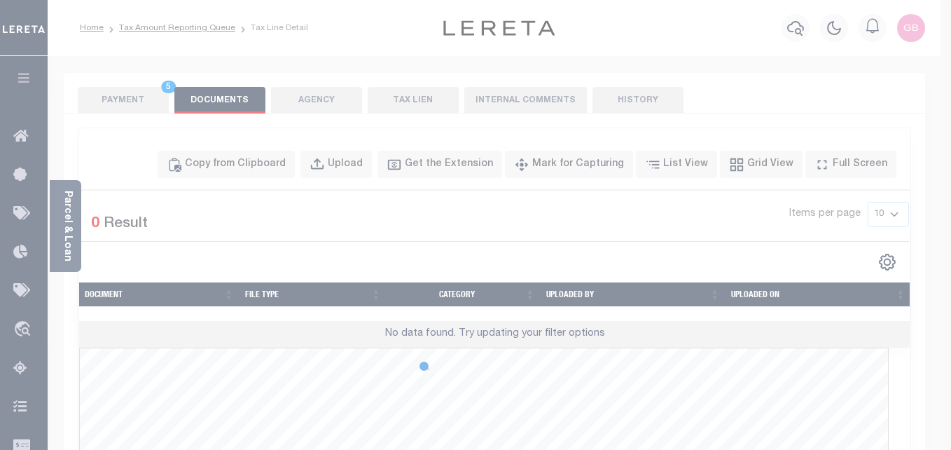
click at [103, 102] on div at bounding box center [475, 225] width 951 height 450
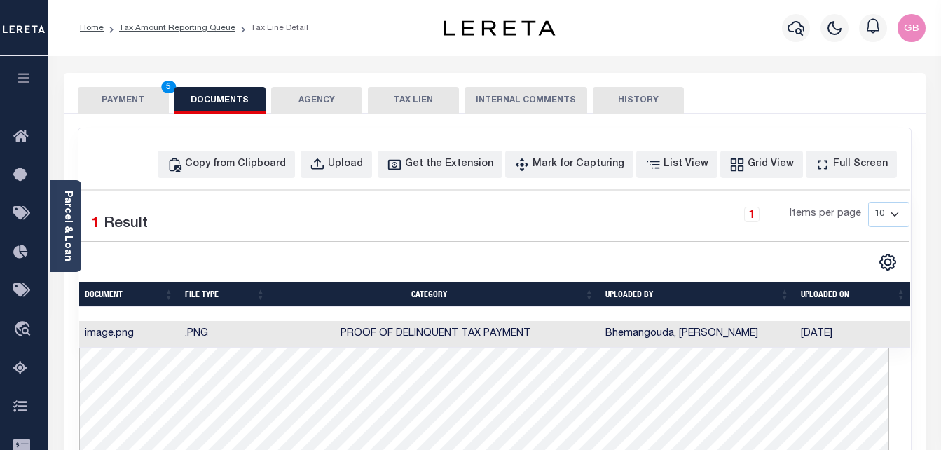
click at [123, 113] on button "PAYMENT 5" at bounding box center [123, 100] width 91 height 27
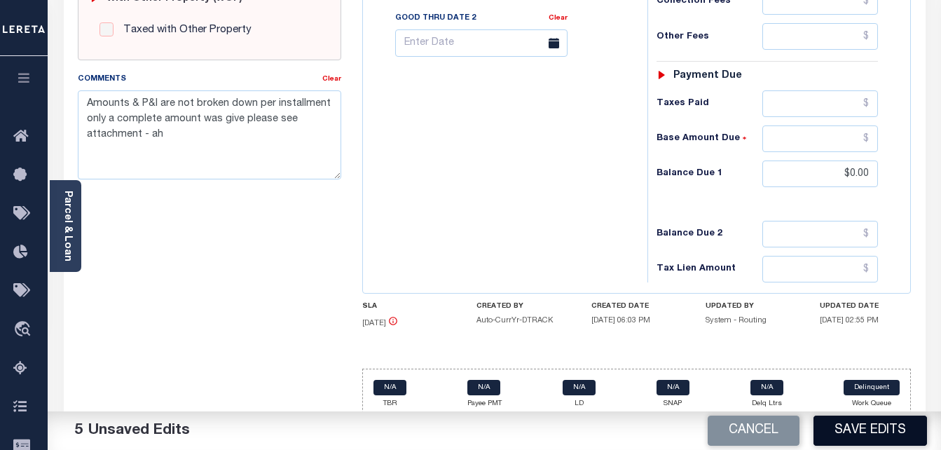
scroll to position [610, 0]
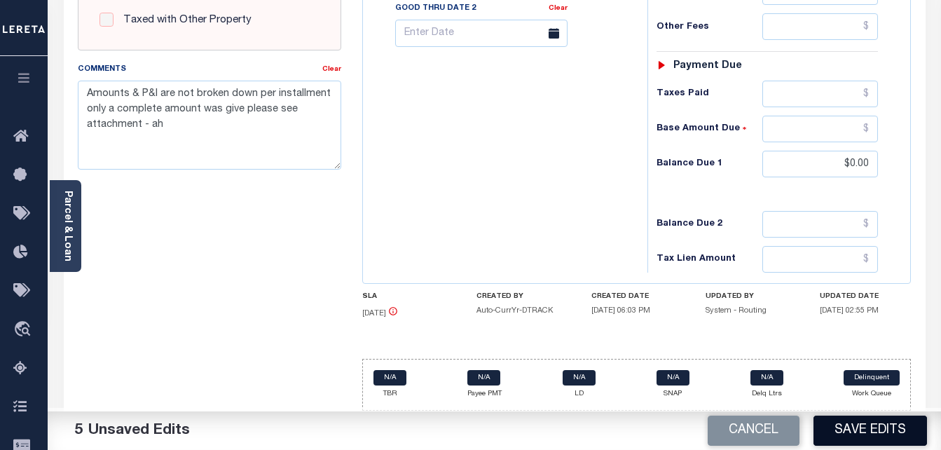
click at [890, 420] on button "Save Edits" at bounding box center [870, 430] width 114 height 30
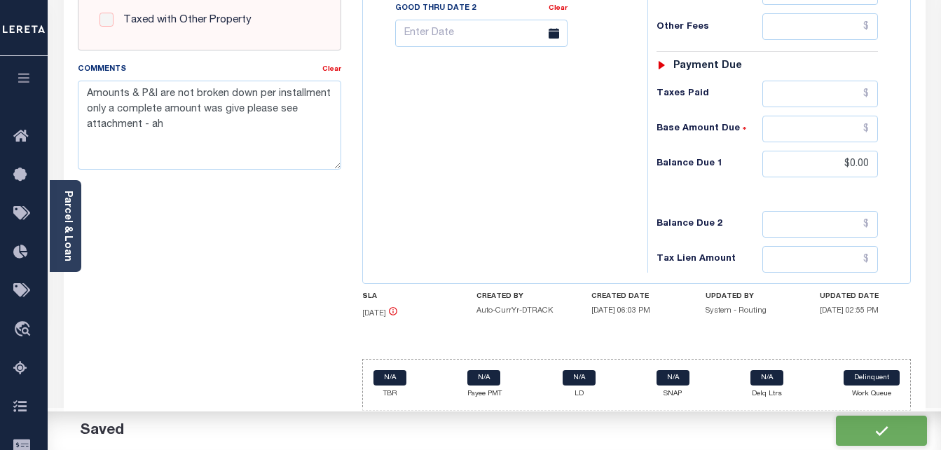
scroll to position [607, 0]
checkbox input "false"
type input "$0"
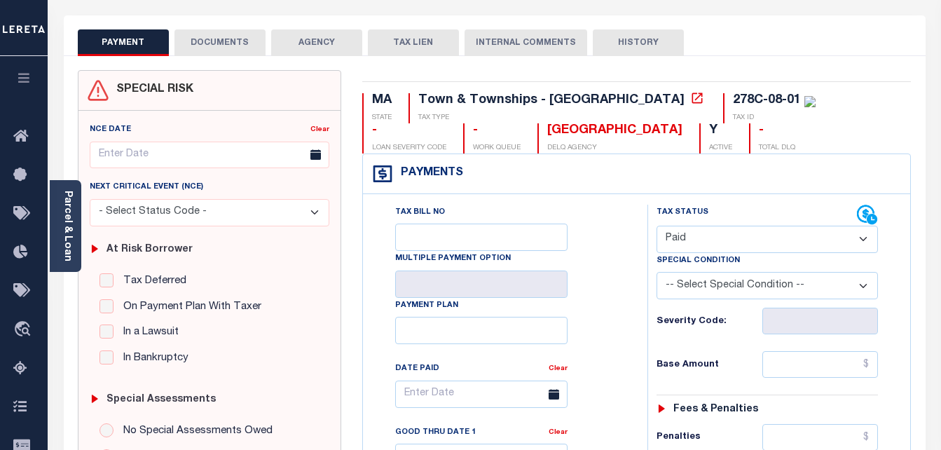
scroll to position [0, 0]
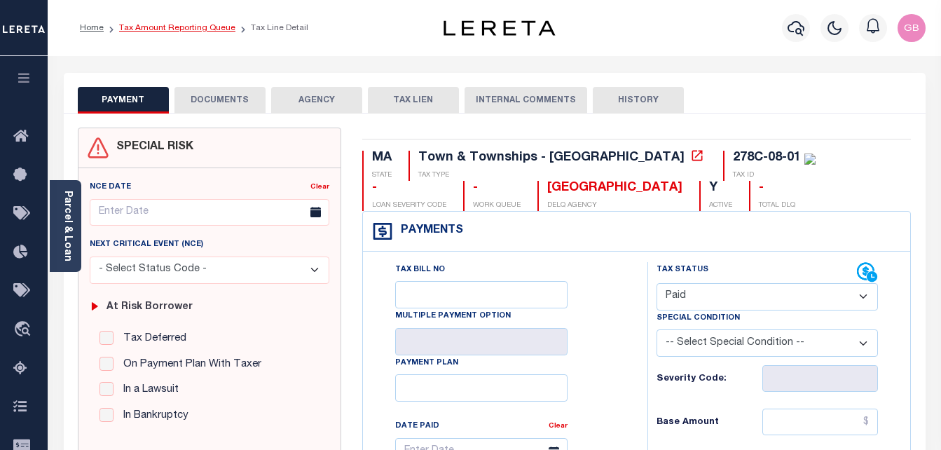
click at [177, 30] on link "Tax Amount Reporting Queue" at bounding box center [177, 28] width 116 height 8
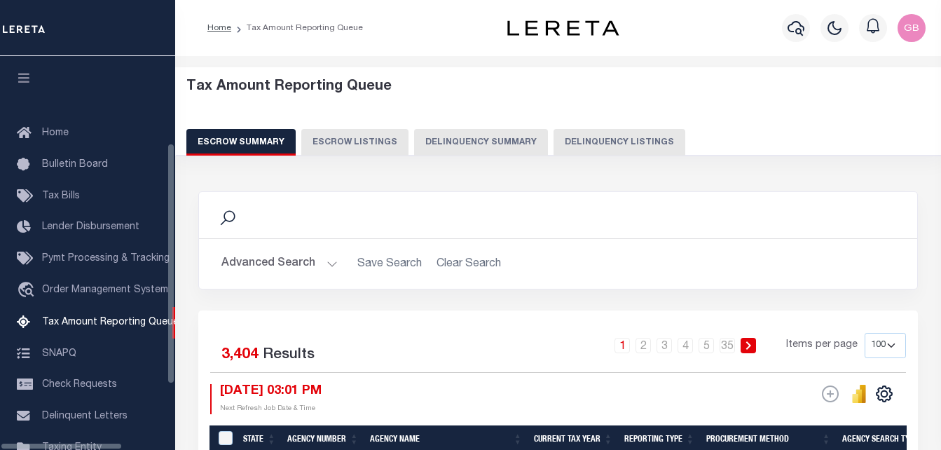
select select "100"
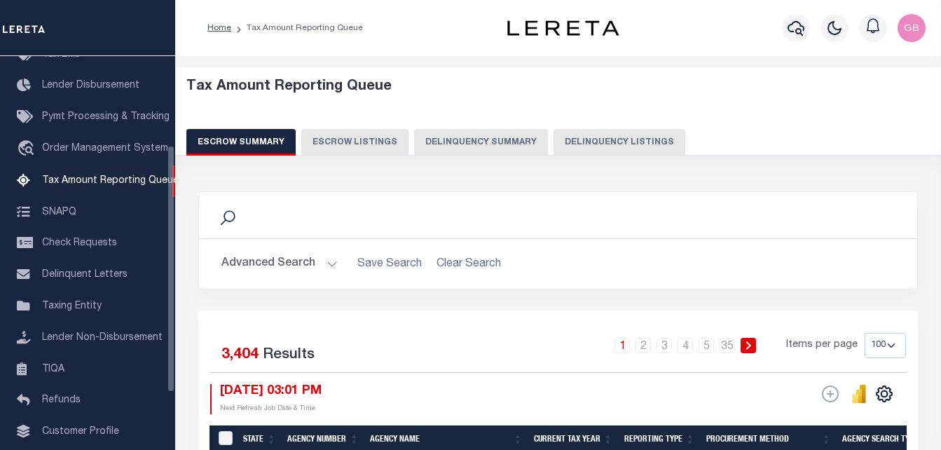
scroll to position [142, 0]
click at [603, 141] on button "Delinquency Listings" at bounding box center [619, 142] width 132 height 27
select select "100"
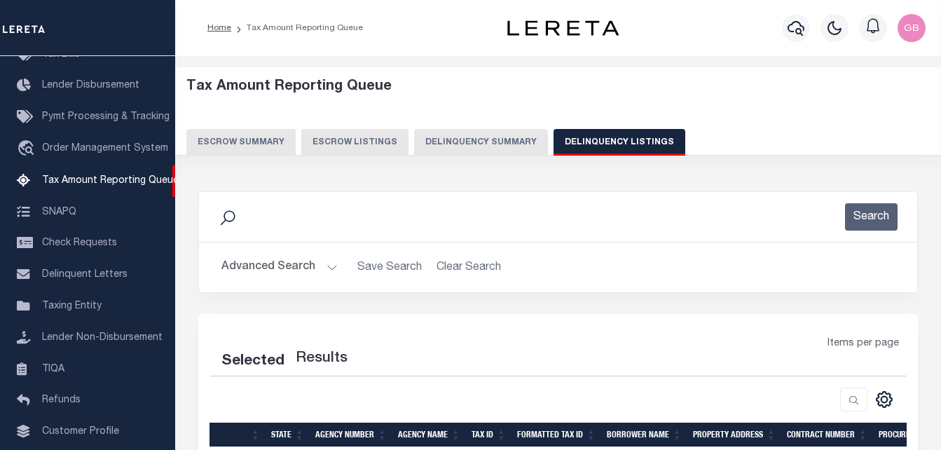
select select "100"
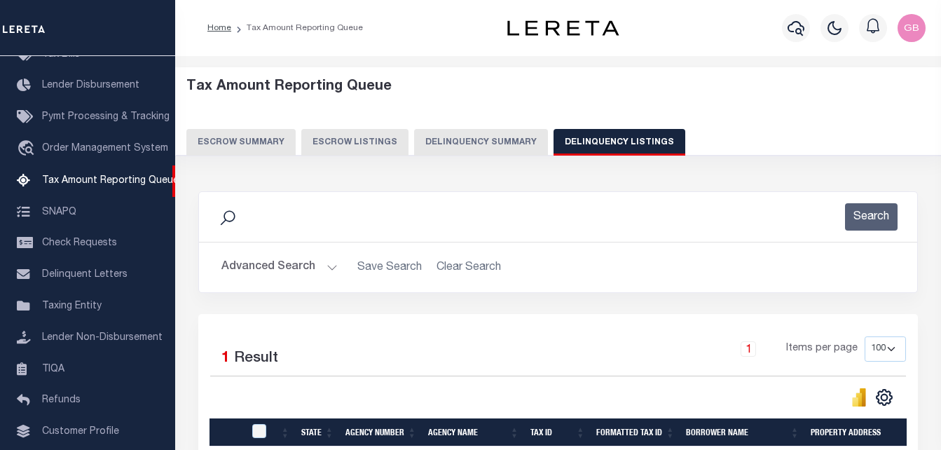
scroll to position [70, 0]
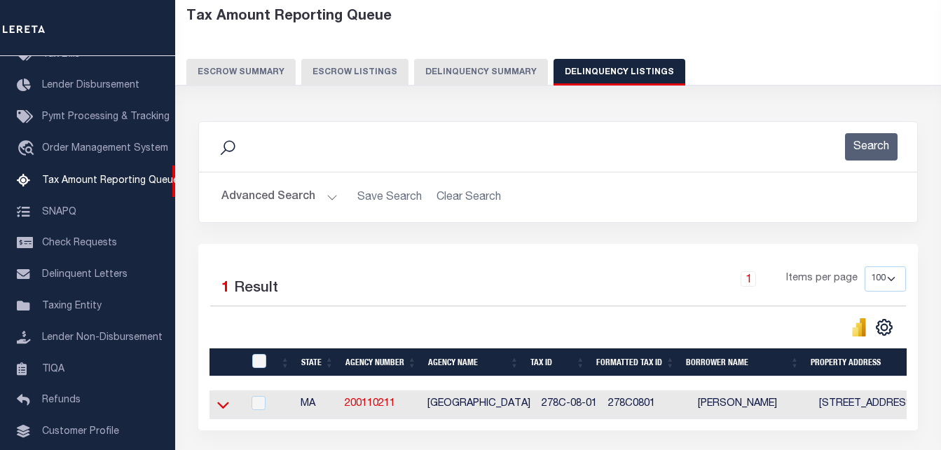
click at [223, 408] on icon at bounding box center [223, 404] width 12 height 15
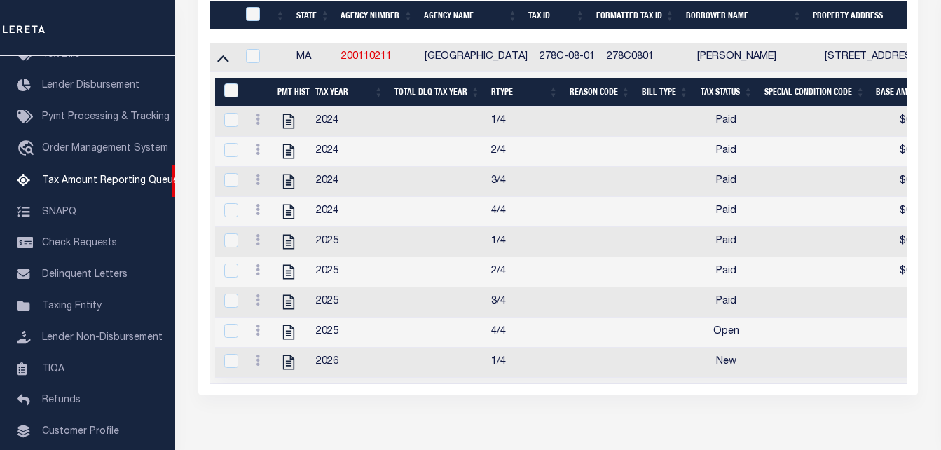
scroll to position [420, 0]
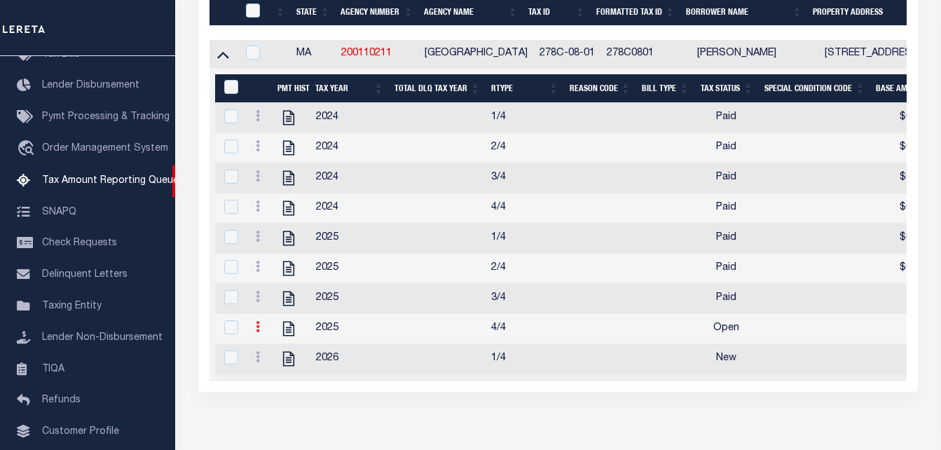
click at [260, 334] on link at bounding box center [257, 328] width 15 height 11
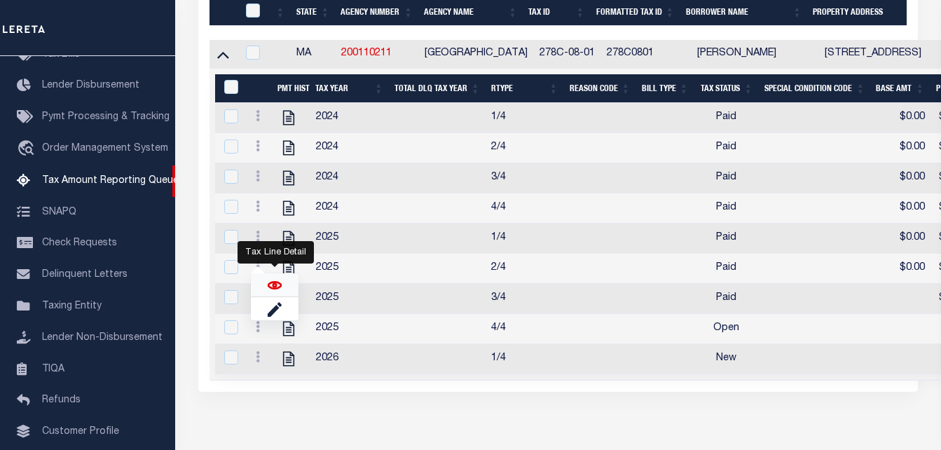
click at [272, 289] on img "" at bounding box center [275, 285] width 14 height 14
checkbox input "true"
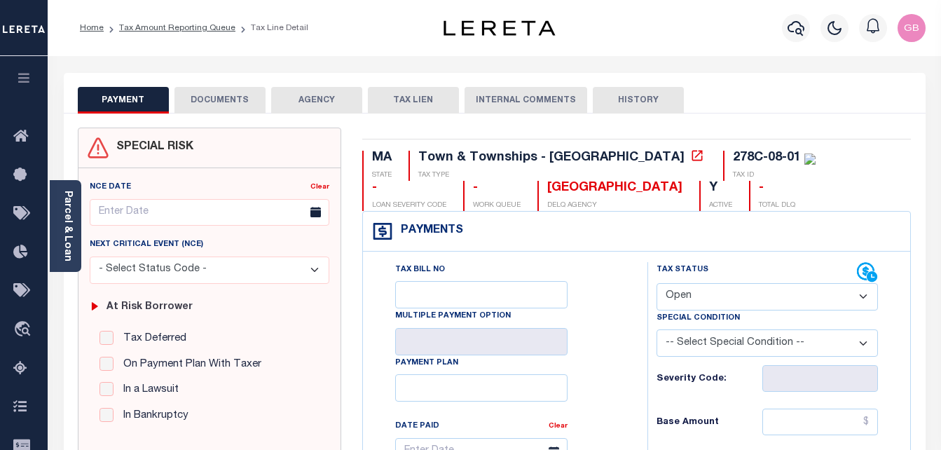
click at [704, 298] on select "- Select Status Code - Open Due/Unpaid Paid Incomplete No Tax Due Internal Refu…" at bounding box center [767, 296] width 222 height 27
select select "DUE"
click at [656, 284] on select "- Select Status Code - Open Due/Unpaid Paid Incomplete No Tax Due Internal Refu…" at bounding box center [767, 296] width 222 height 27
type input "[DATE]"
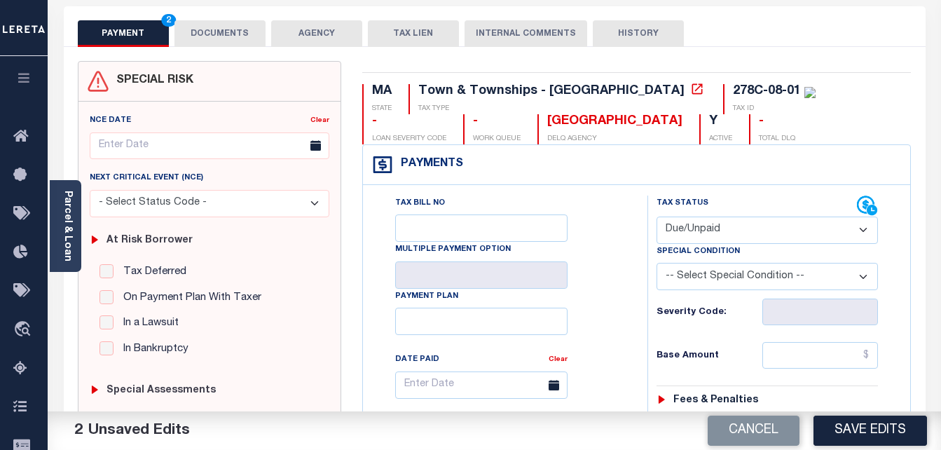
scroll to position [70, 0]
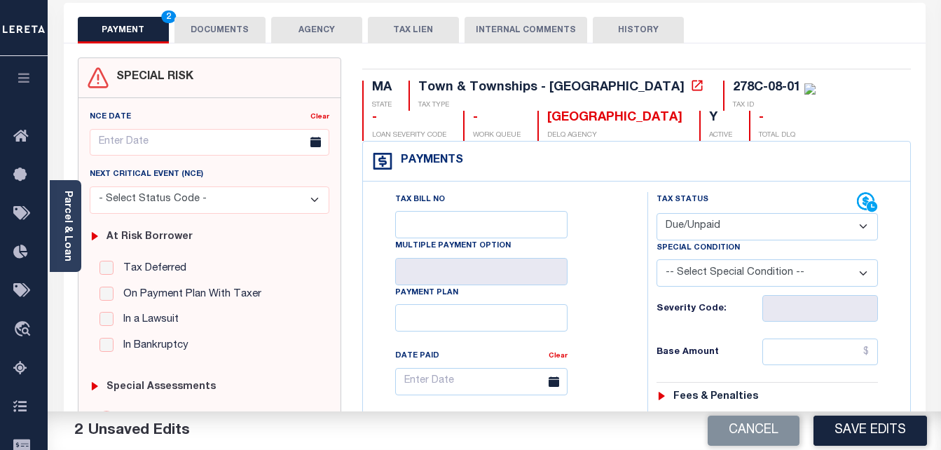
click at [720, 268] on select "-- Select Special Condition -- 3RD PARTY TAX LIEN AGENCY TAX LIEN (A.K.A Inside…" at bounding box center [767, 272] width 222 height 27
select select "15"
click at [656, 261] on select "-- Select Special Condition -- 3RD PARTY TAX LIEN AGENCY TAX LIEN (A.K.A Inside…" at bounding box center [767, 272] width 222 height 27
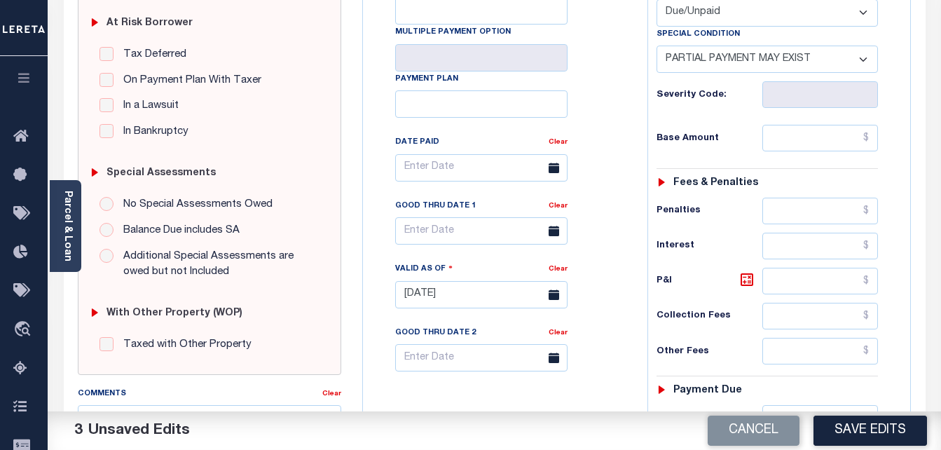
scroll to position [280, 0]
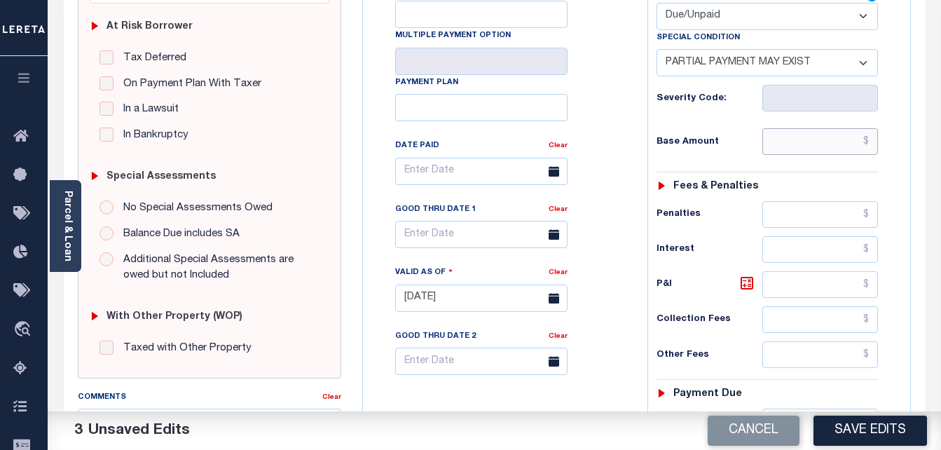
click at [872, 141] on input "text" at bounding box center [820, 141] width 116 height 27
paste input "14,748.44"
type input "$14,748.44"
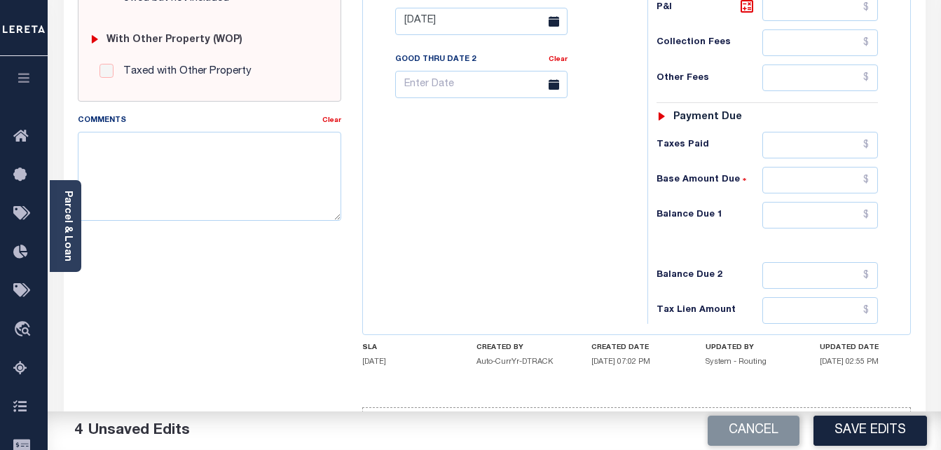
scroll to position [561, 0]
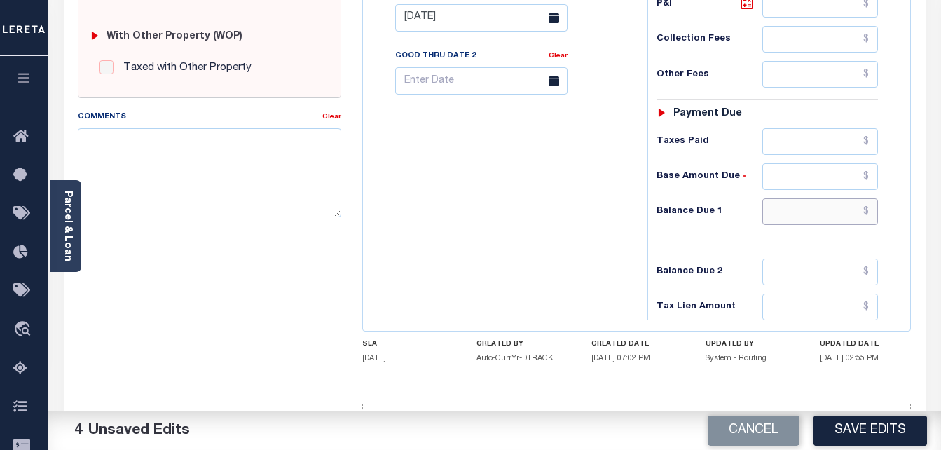
click at [870, 216] on input "text" at bounding box center [820, 211] width 116 height 27
paste input "13,352.83"
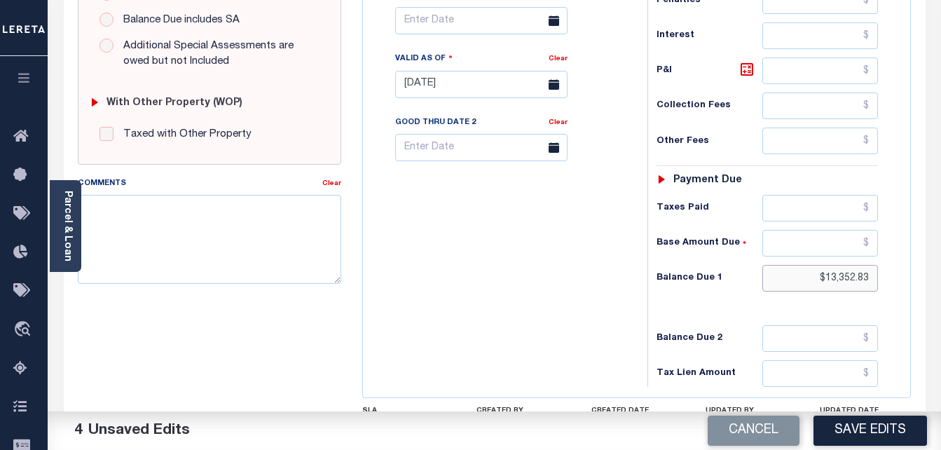
scroll to position [490, 0]
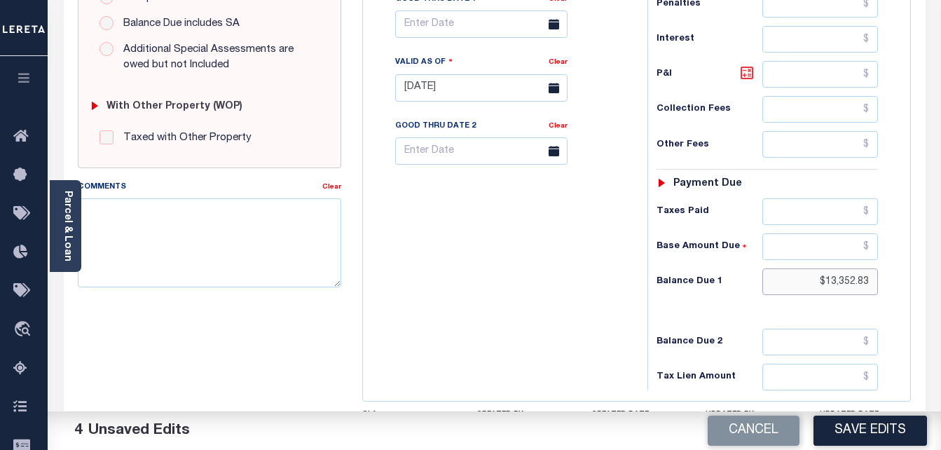
type input "$13,352.83"
click at [740, 75] on icon at bounding box center [746, 72] width 17 height 17
type input "$1,395.61"
click at [868, 209] on input "text" at bounding box center [820, 211] width 116 height 27
click at [870, 212] on input "text" at bounding box center [820, 211] width 116 height 27
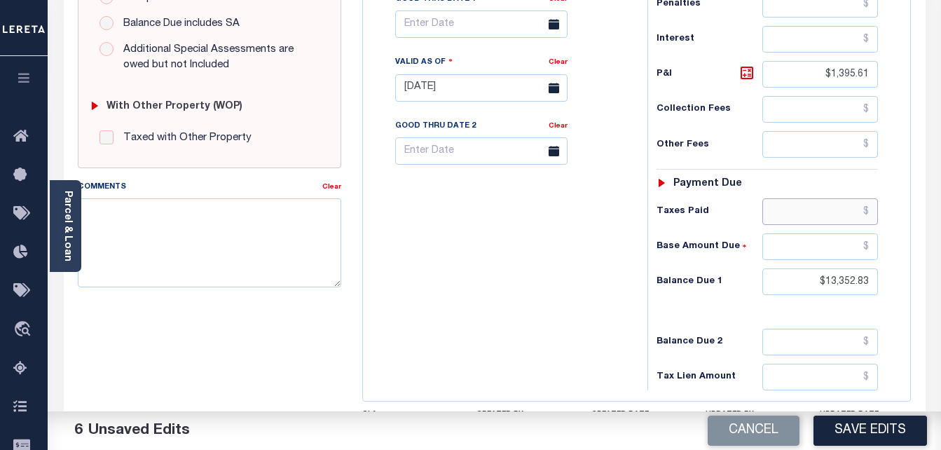
paste input "1,395.61"
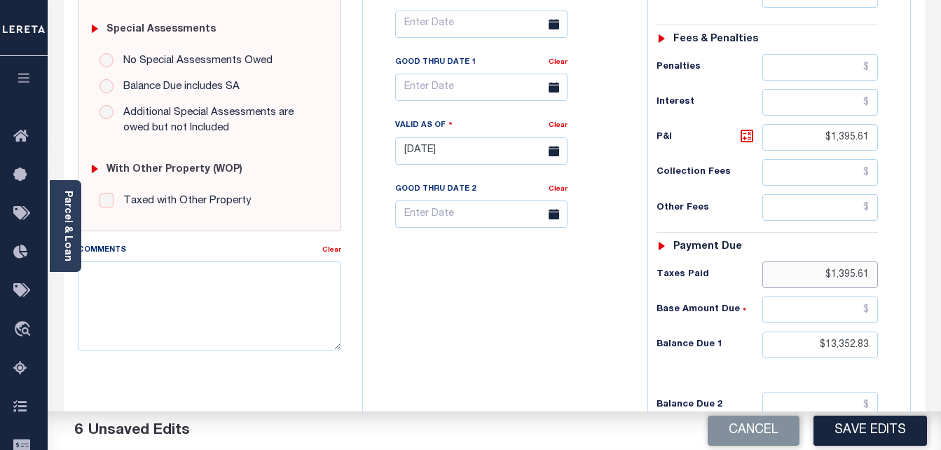
scroll to position [420, 0]
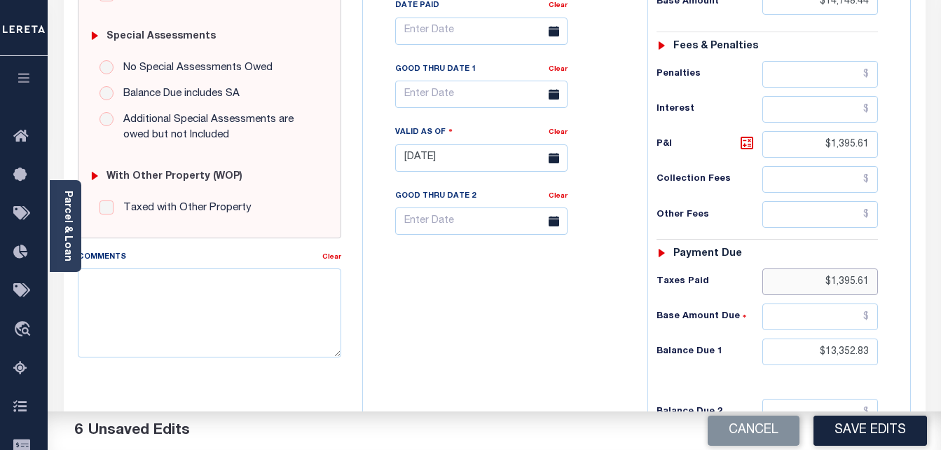
type input "$1,395.61"
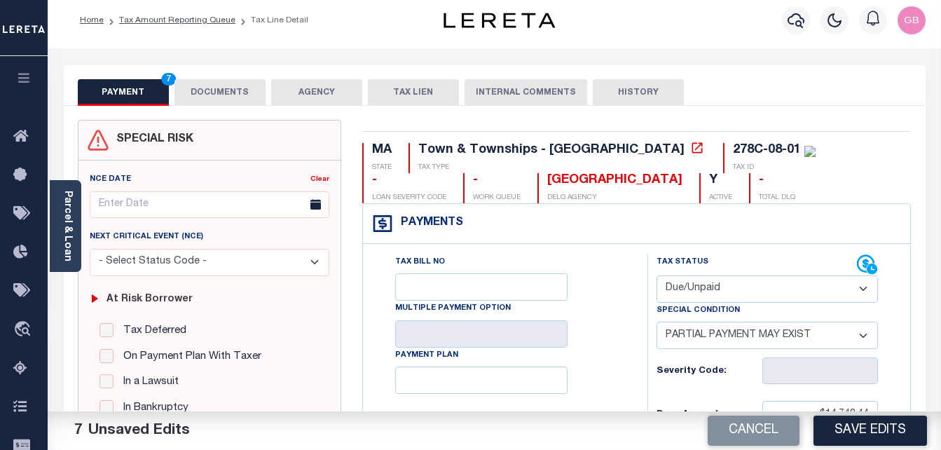
scroll to position [0, 0]
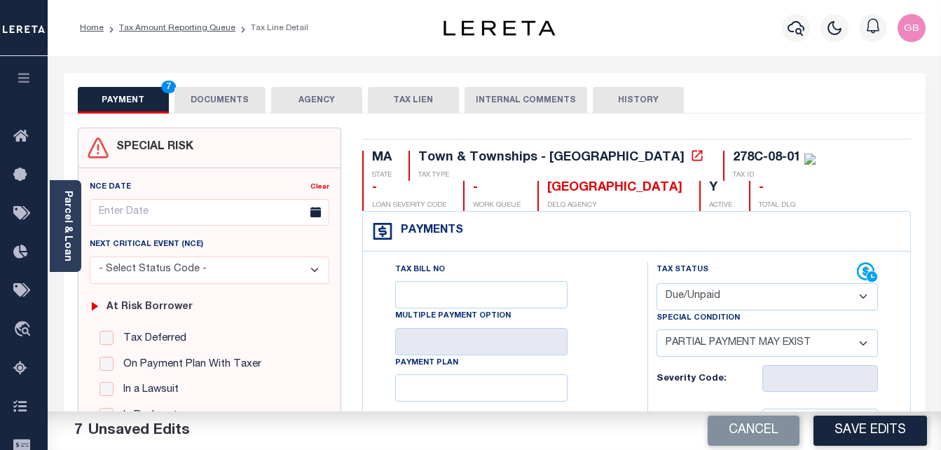
click at [219, 99] on button "DOCUMENTS" at bounding box center [219, 100] width 91 height 27
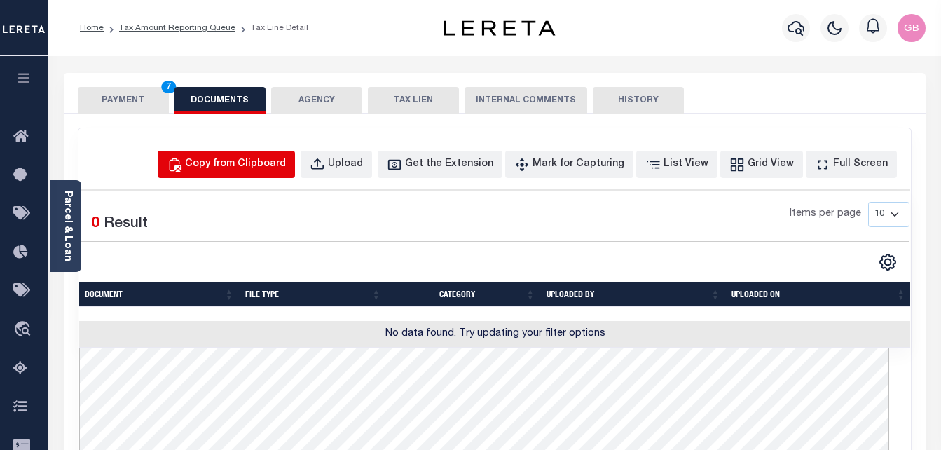
click at [284, 153] on button "Copy from Clipboard" at bounding box center [226, 164] width 137 height 27
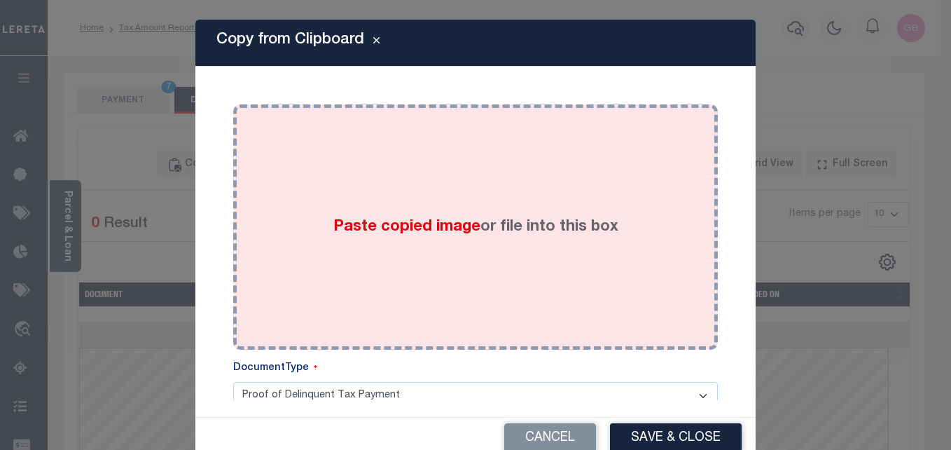
click at [379, 220] on span "Paste copied image" at bounding box center [406, 226] width 147 height 15
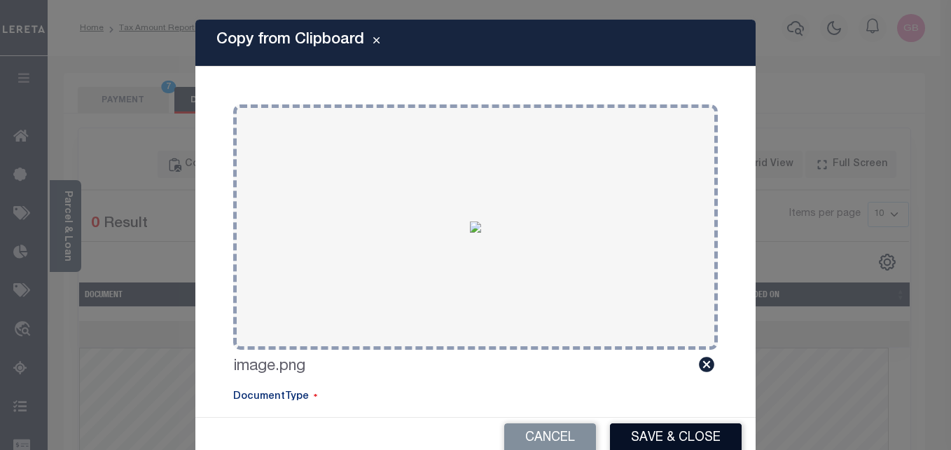
click at [628, 434] on button "Save & Close" at bounding box center [676, 438] width 132 height 30
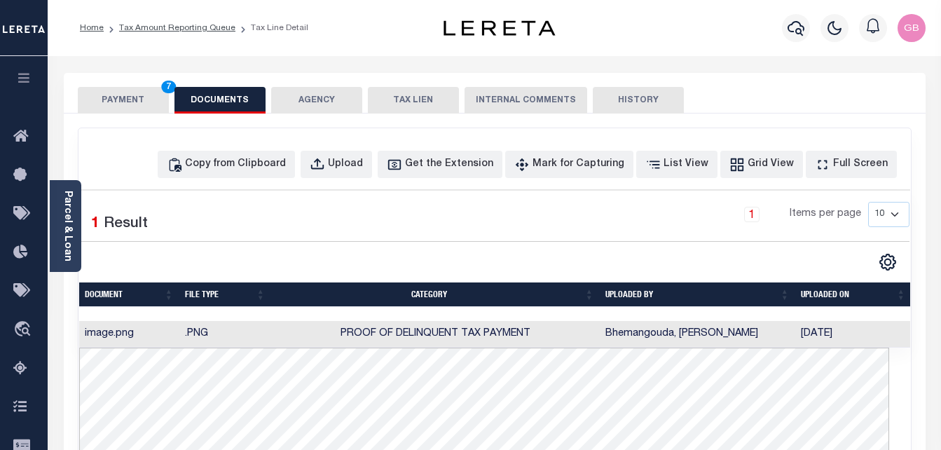
click at [124, 100] on button "PAYMENT 7" at bounding box center [123, 100] width 91 height 27
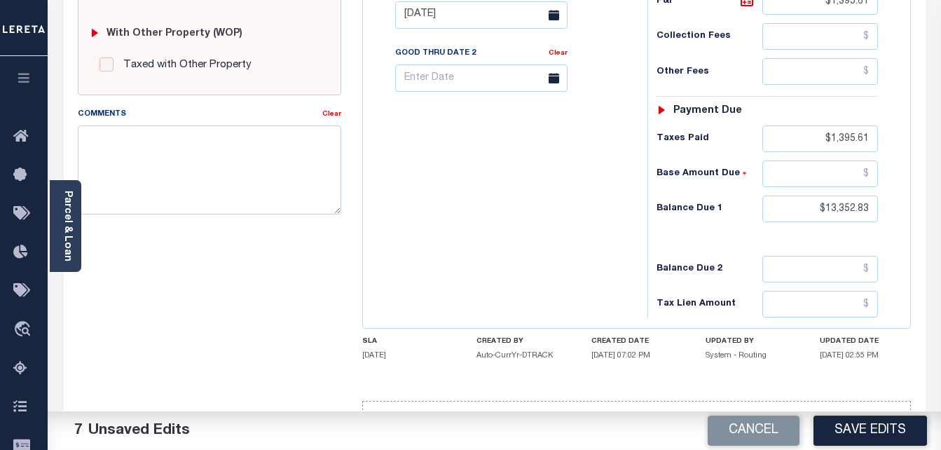
scroll to position [607, 0]
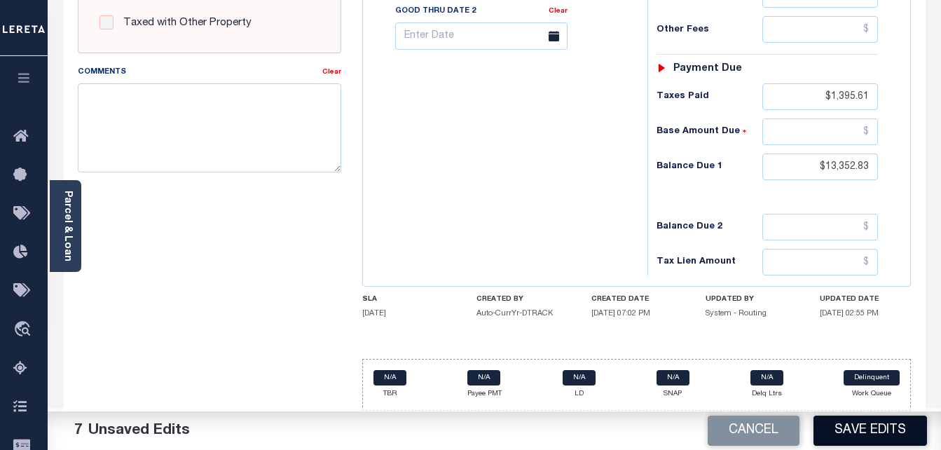
click at [893, 431] on button "Save Edits" at bounding box center [870, 430] width 114 height 30
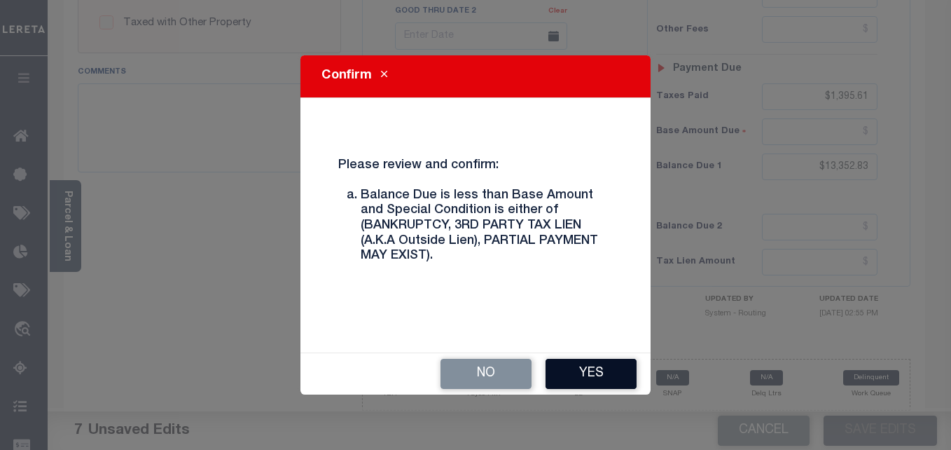
click at [582, 369] on button "Yes" at bounding box center [591, 374] width 91 height 30
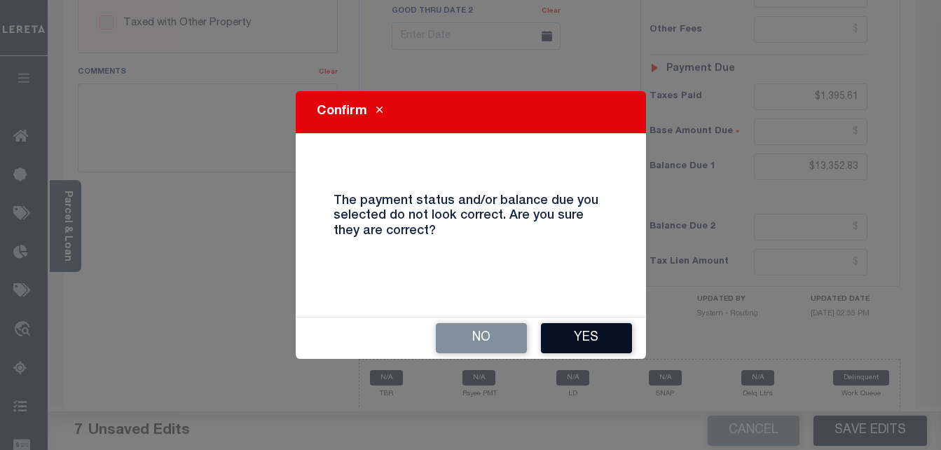
click at [562, 328] on button "Yes" at bounding box center [586, 338] width 91 height 30
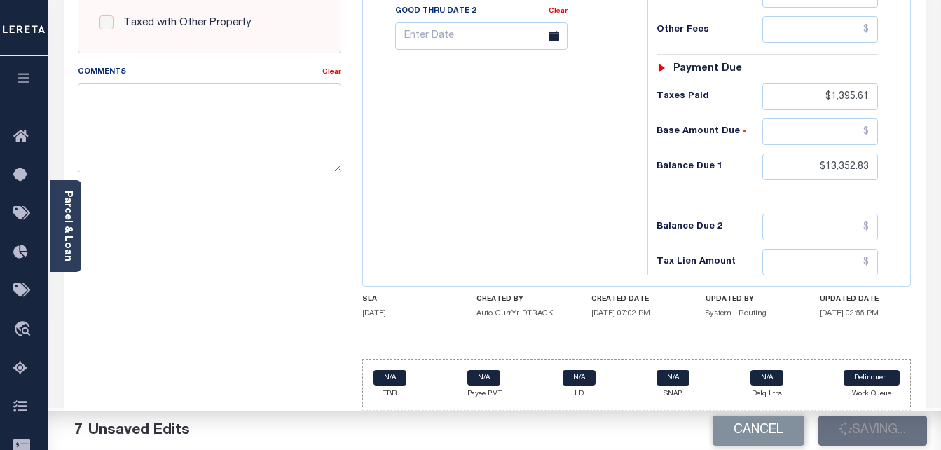
checkbox input "false"
type input "$14,748.44"
type input "$1,395.61"
type input "$13,352.83"
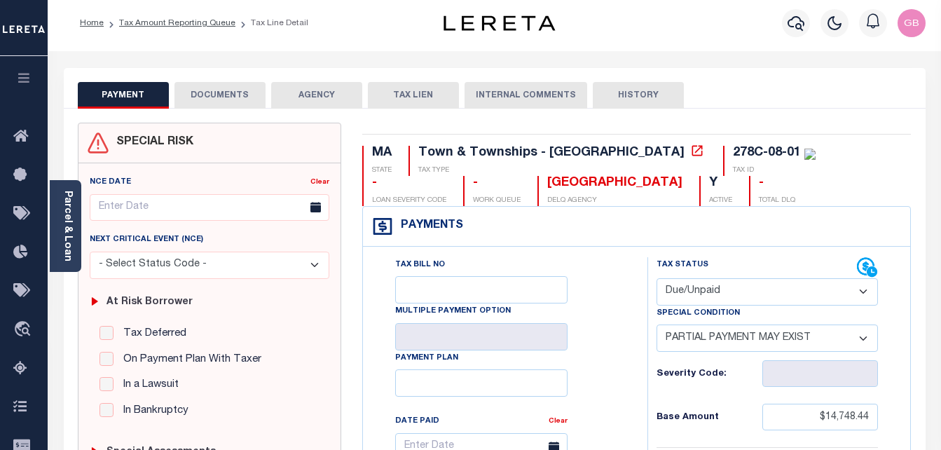
scroll to position [0, 0]
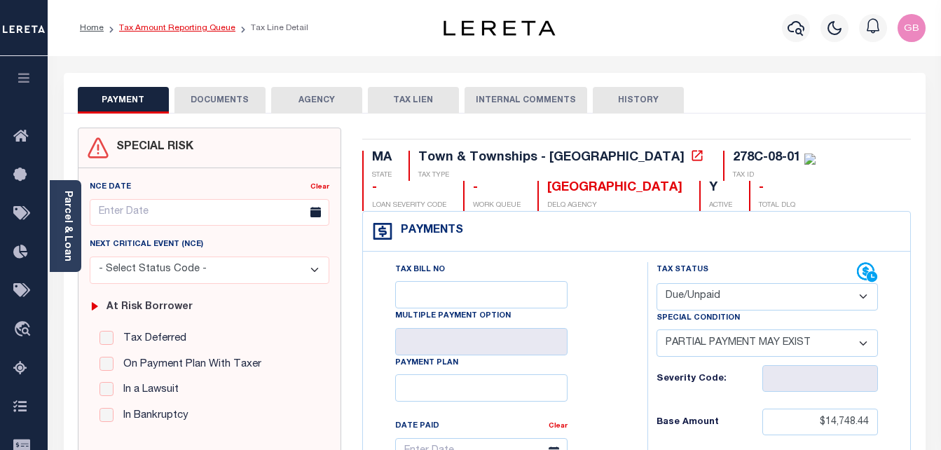
click at [177, 29] on link "Tax Amount Reporting Queue" at bounding box center [177, 28] width 116 height 8
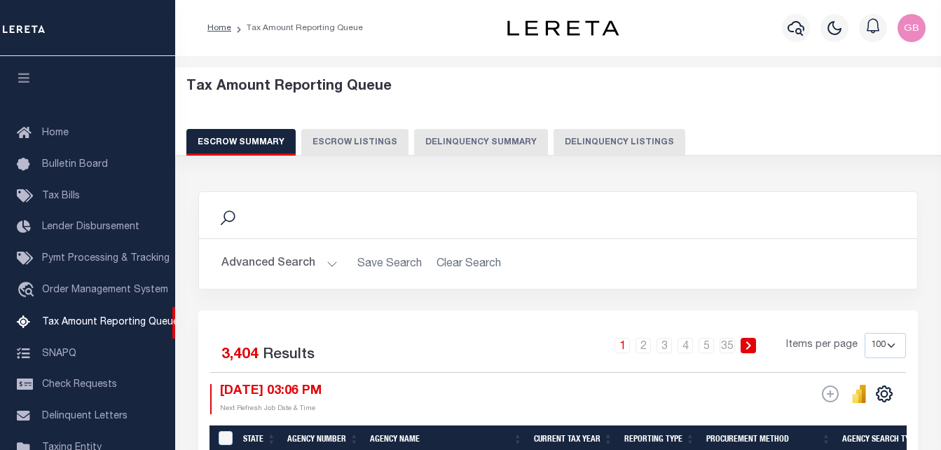
select select "100"
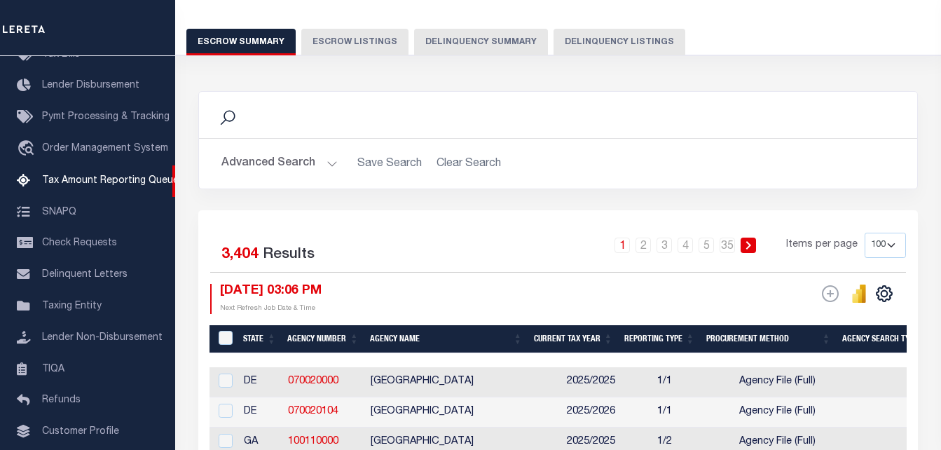
scroll to position [70, 0]
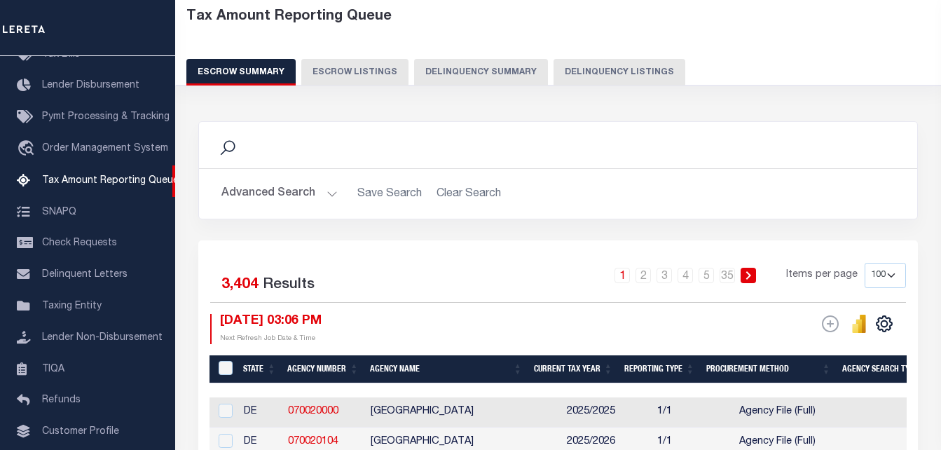
click at [622, 67] on button "Delinquency Listings" at bounding box center [619, 72] width 132 height 27
select select "100"
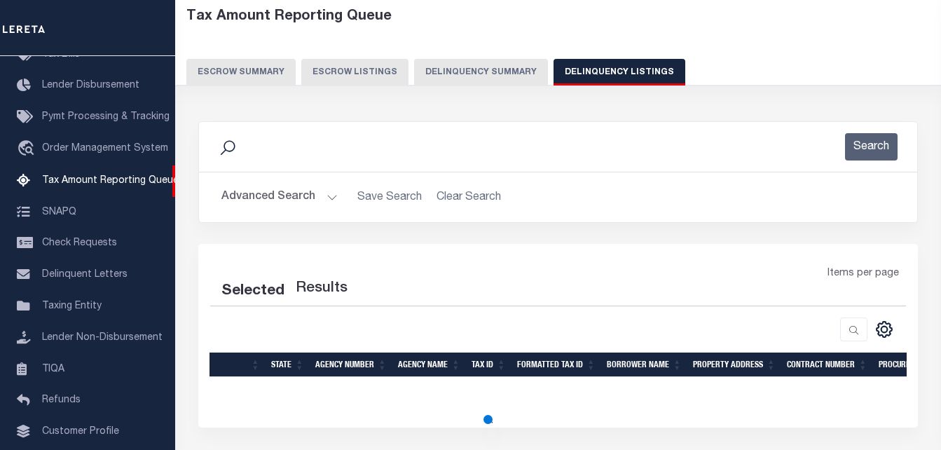
select select "100"
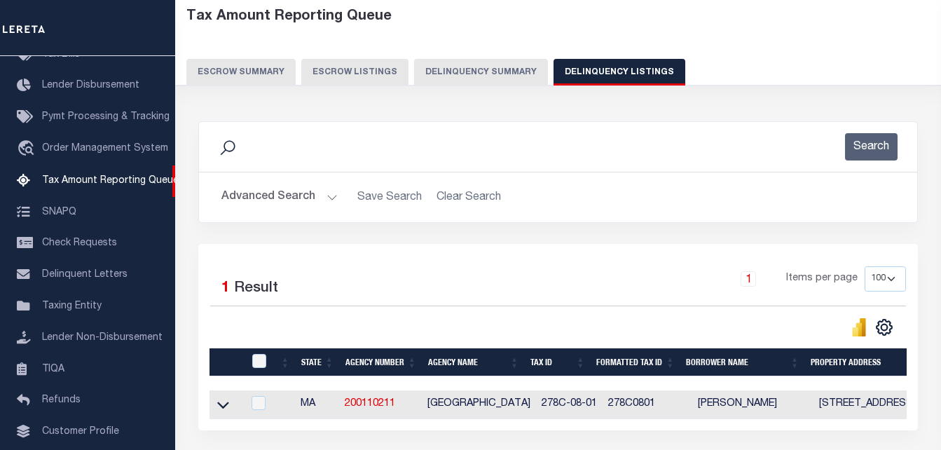
drag, startPoint x: 223, startPoint y: 404, endPoint x: 359, endPoint y: 229, distance: 221.6
click at [223, 404] on icon at bounding box center [223, 404] width 12 height 15
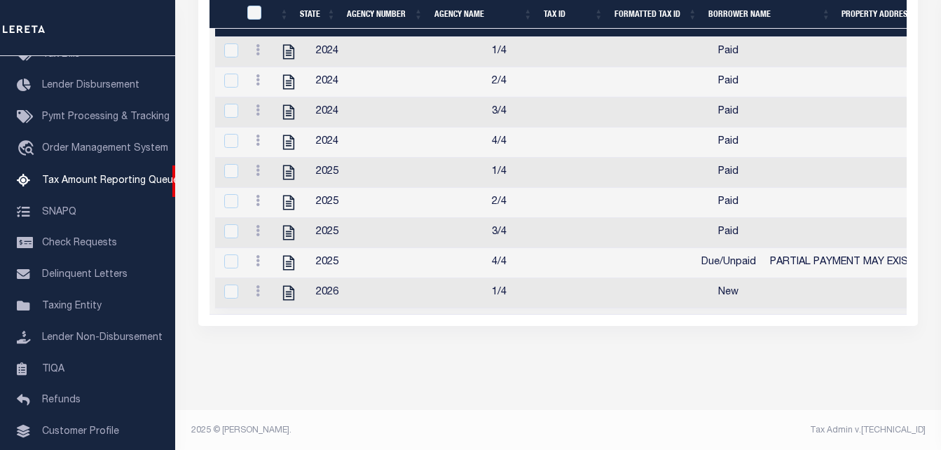
scroll to position [472, 0]
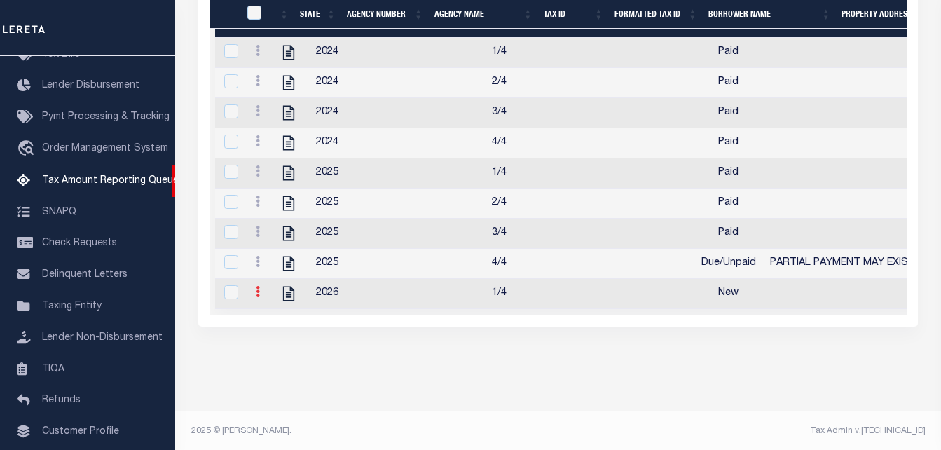
click at [253, 299] on link at bounding box center [257, 293] width 15 height 11
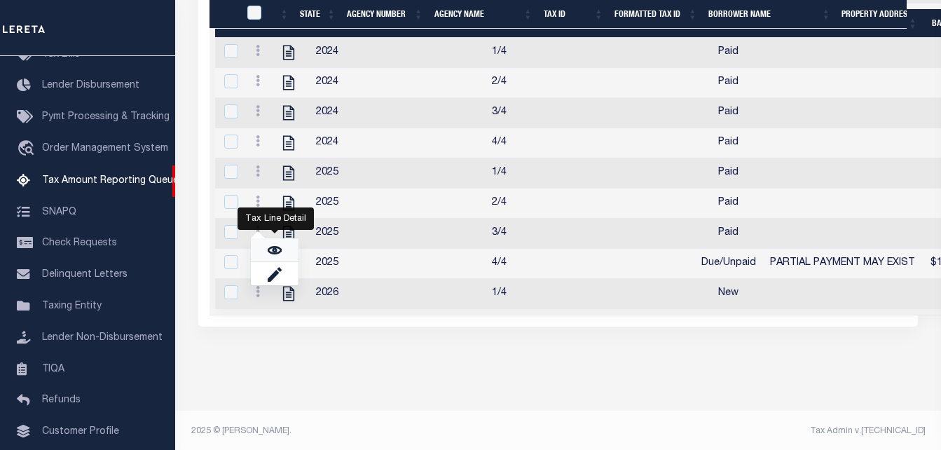
click at [277, 250] on link "" at bounding box center [275, 249] width 48 height 23
checkbox input "true"
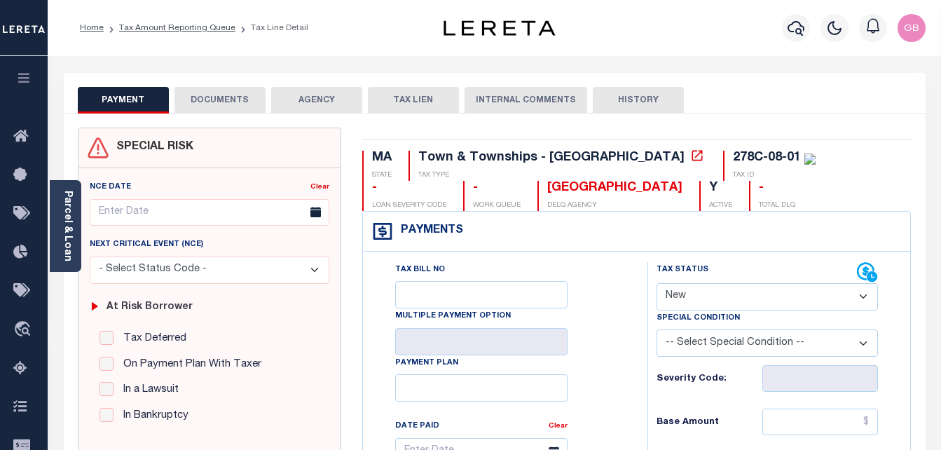
click at [708, 297] on select "- Select Status Code - Open Due/Unpaid Paid Incomplete No Tax Due Internal Refu…" at bounding box center [767, 296] width 222 height 27
select select "DUE"
click at [656, 284] on select "- Select Status Code - Open Due/Unpaid Paid Incomplete No Tax Due Internal Refu…" at bounding box center [767, 296] width 222 height 27
type input "[DATE]"
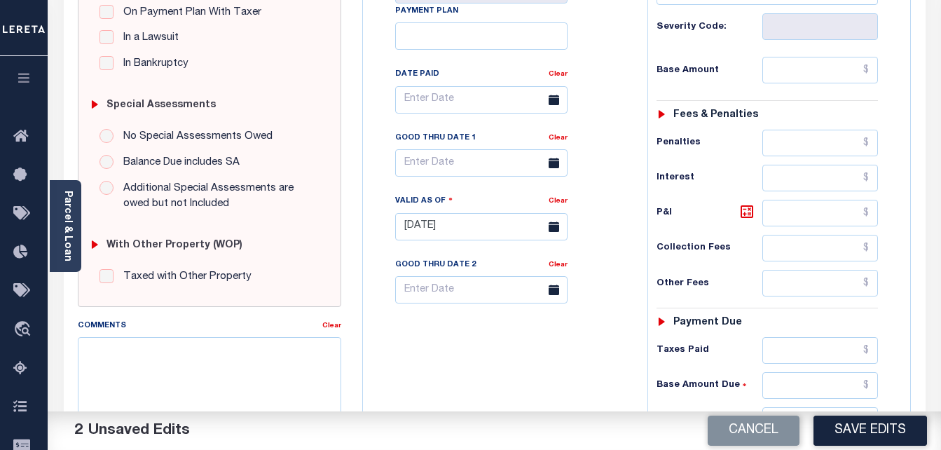
scroll to position [350, 0]
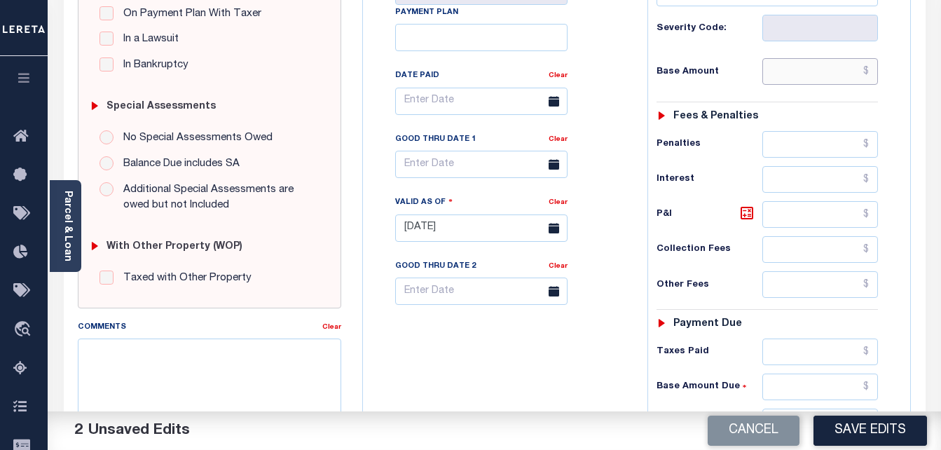
click at [868, 74] on input "text" at bounding box center [820, 71] width 116 height 27
paste input "3,647.05"
type input "$3,647.05"
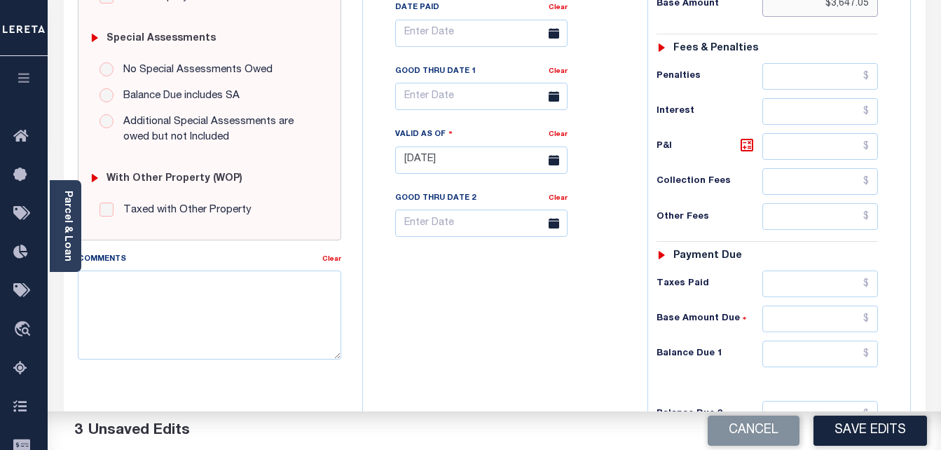
scroll to position [420, 0]
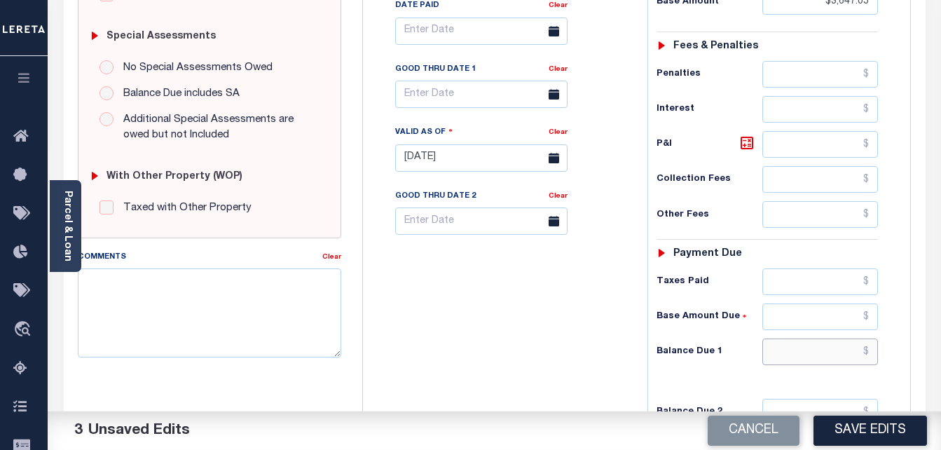
click at [868, 349] on input "text" at bounding box center [820, 351] width 116 height 27
paste input "3,704.41"
type input "$3,704.41"
click at [744, 147] on icon at bounding box center [747, 143] width 8 height 8
type input "$57.36"
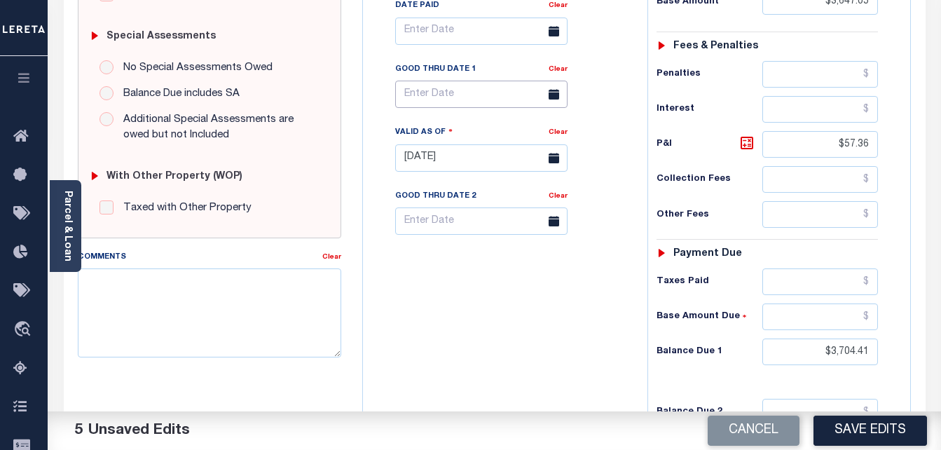
click at [401, 95] on input "text" at bounding box center [481, 94] width 172 height 27
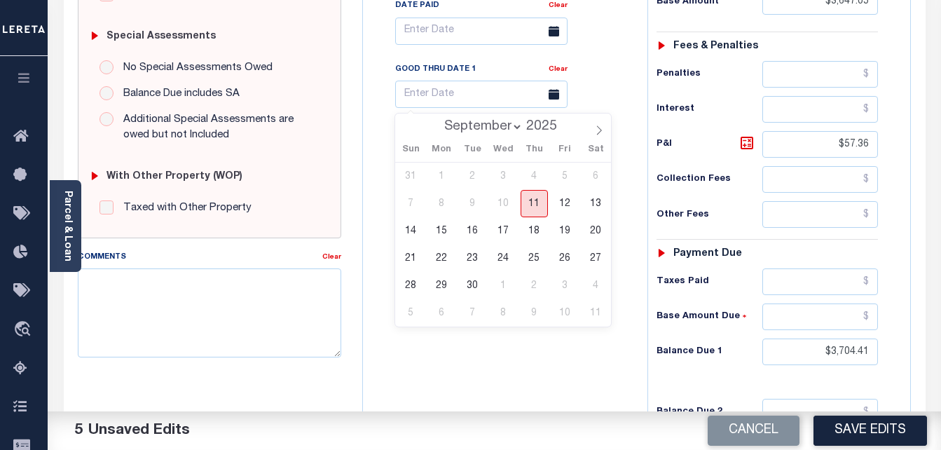
click at [533, 203] on span "11" at bounding box center [534, 203] width 27 height 27
type input "[DATE]"
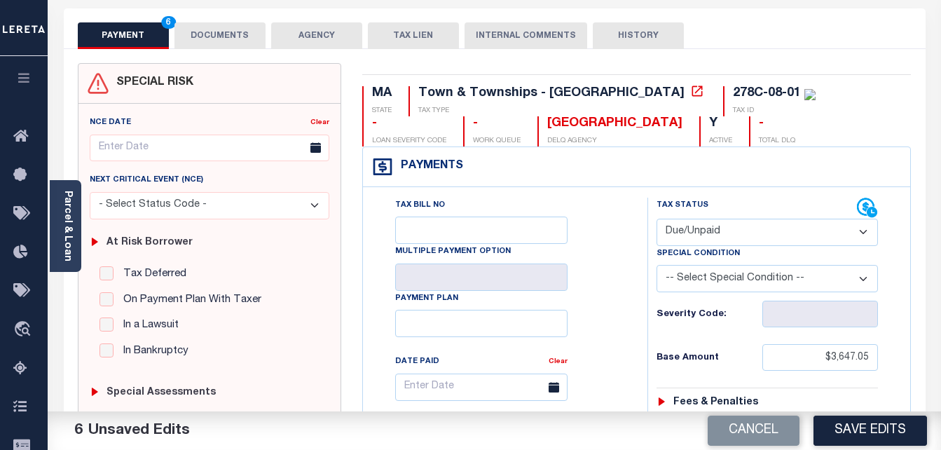
scroll to position [0, 0]
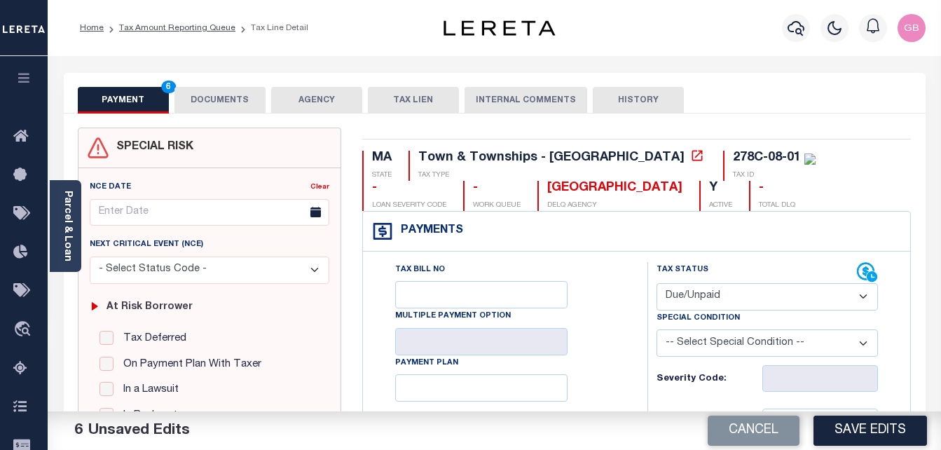
click at [224, 98] on button "DOCUMENTS" at bounding box center [219, 100] width 91 height 27
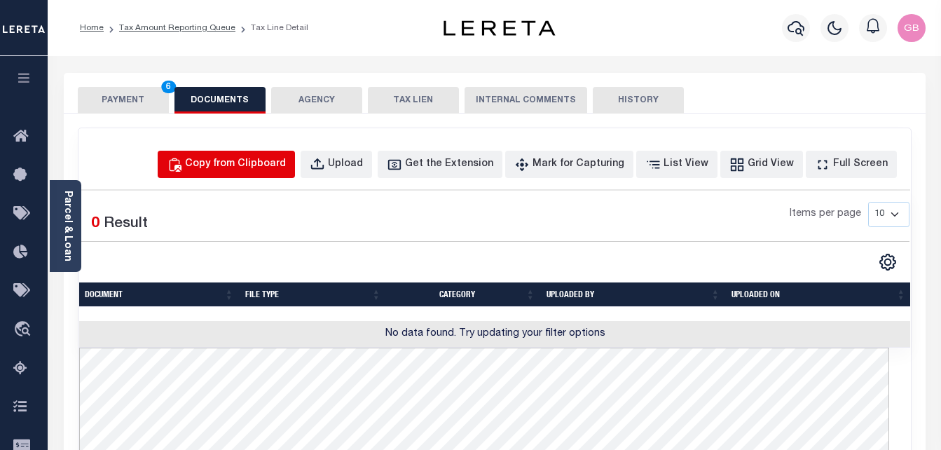
click at [240, 166] on div "Copy from Clipboard" at bounding box center [235, 164] width 101 height 15
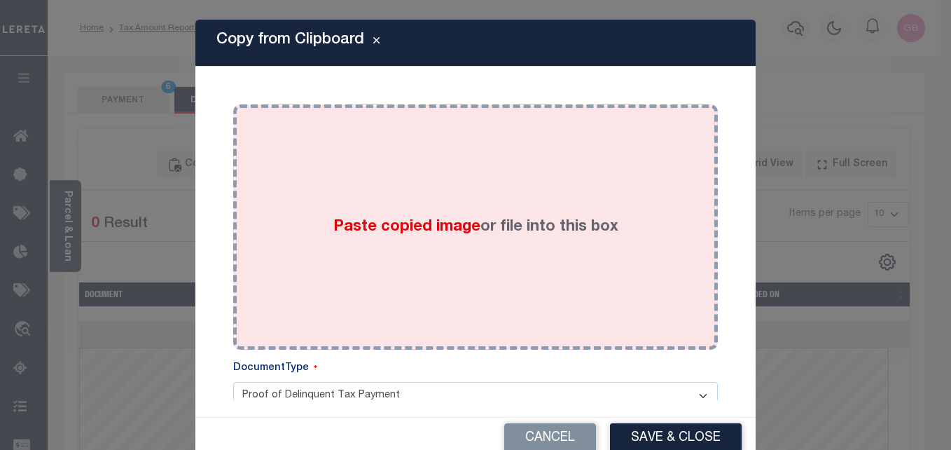
click at [417, 203] on div "Paste copied image or file into this box" at bounding box center [476, 227] width 464 height 224
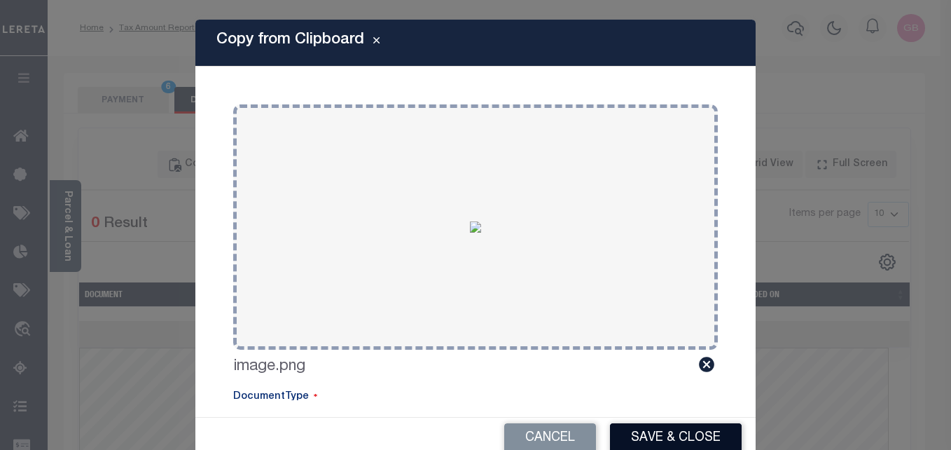
click at [641, 432] on button "Save & Close" at bounding box center [676, 438] width 132 height 30
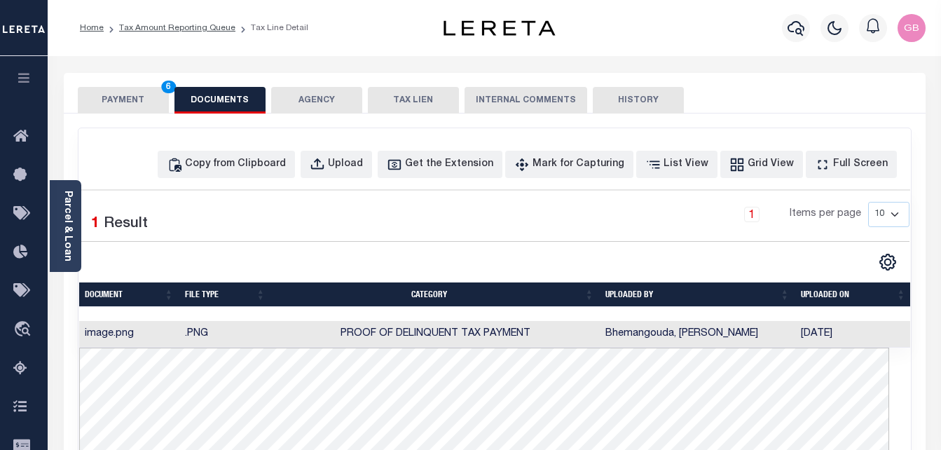
click at [137, 100] on button "PAYMENT 6" at bounding box center [123, 100] width 91 height 27
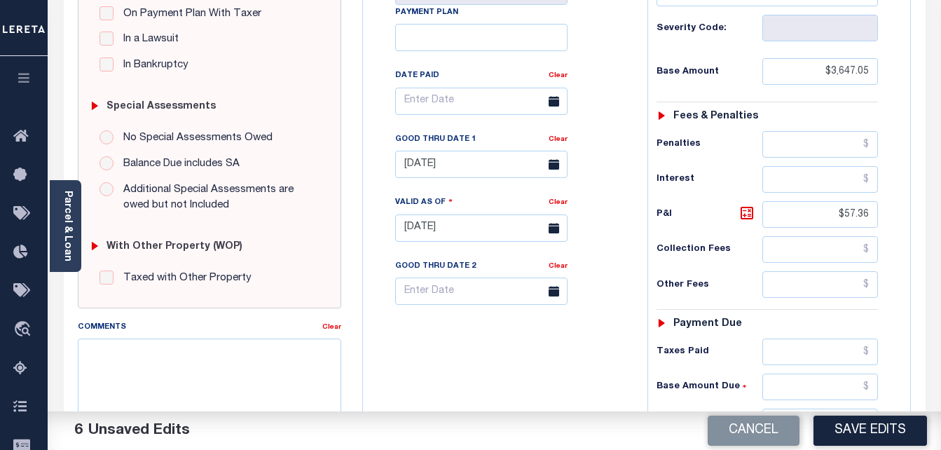
scroll to position [561, 0]
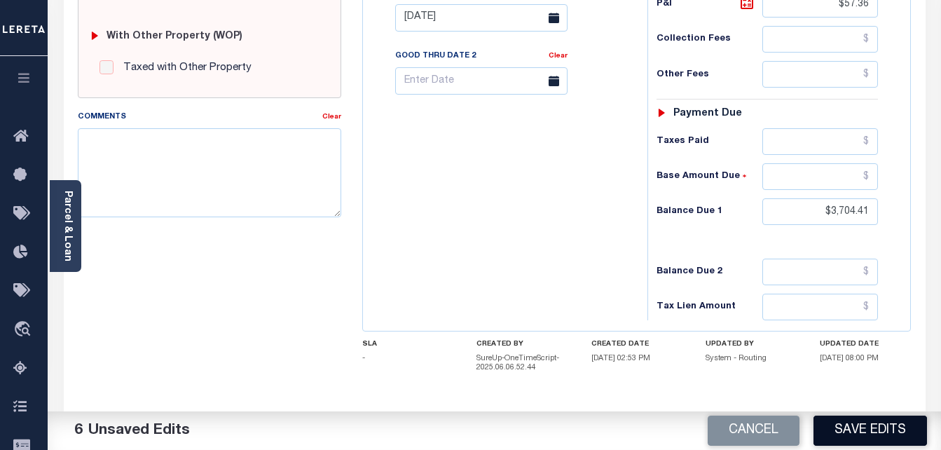
click at [862, 419] on button "Save Edits" at bounding box center [870, 430] width 114 height 30
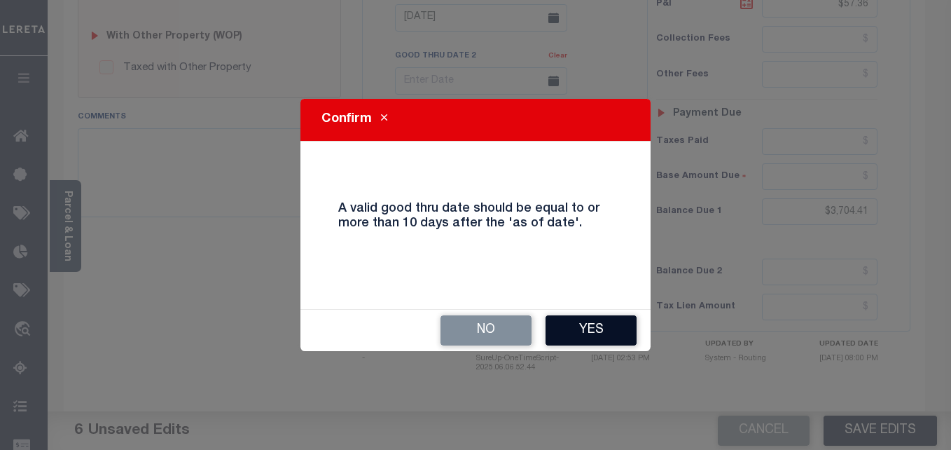
click at [585, 326] on button "Yes" at bounding box center [591, 330] width 91 height 30
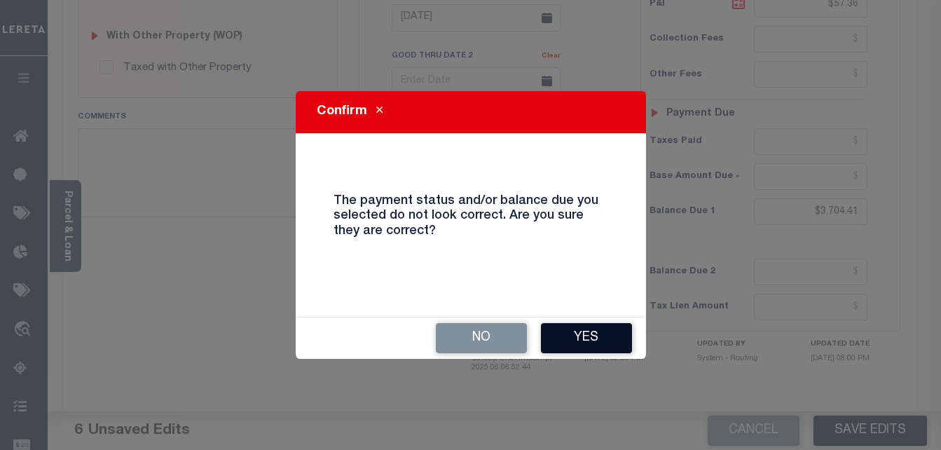
click at [597, 348] on button "Yes" at bounding box center [586, 338] width 91 height 30
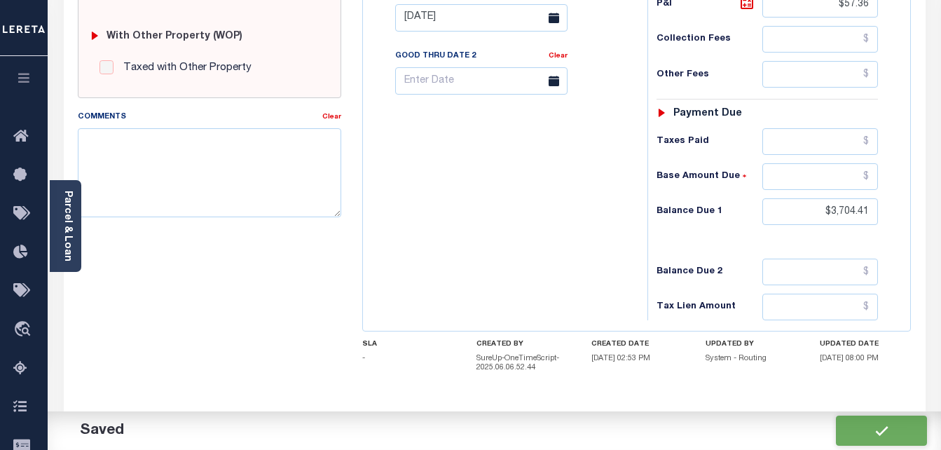
checkbox input "false"
type input "$3,647.05"
type input "$57.36"
type input "$3,704.41"
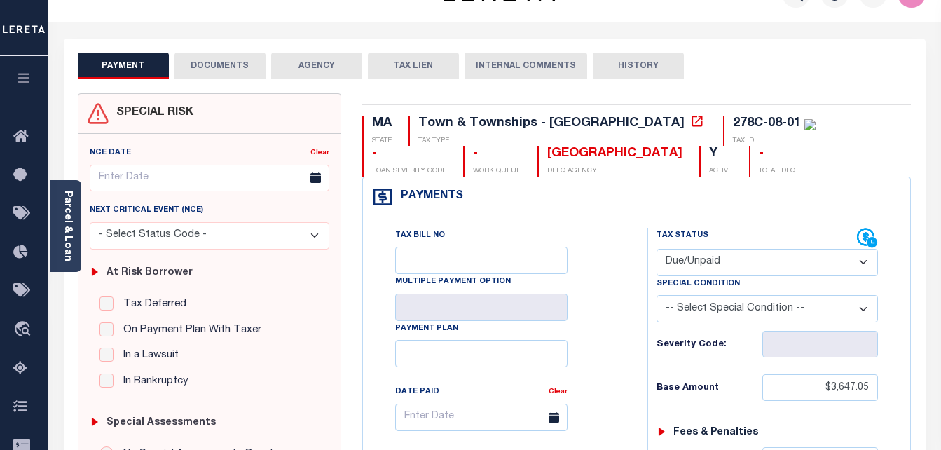
scroll to position [0, 0]
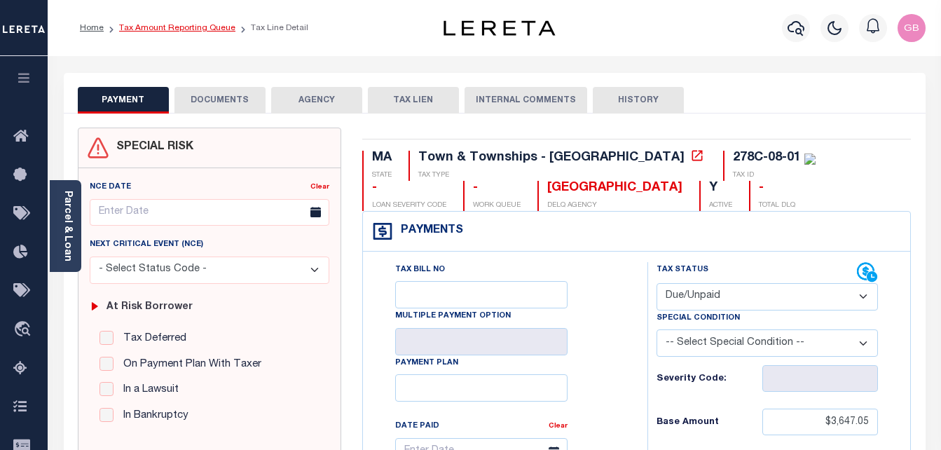
click at [137, 27] on link "Tax Amount Reporting Queue" at bounding box center [177, 28] width 116 height 8
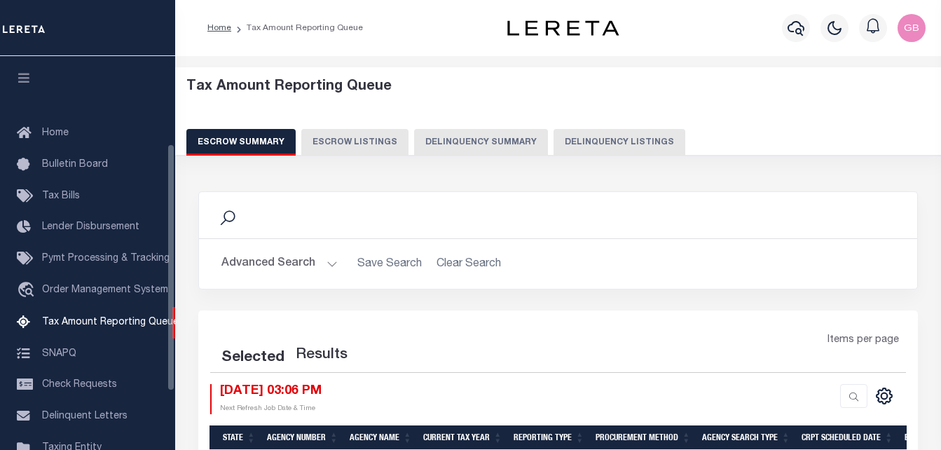
select select "100"
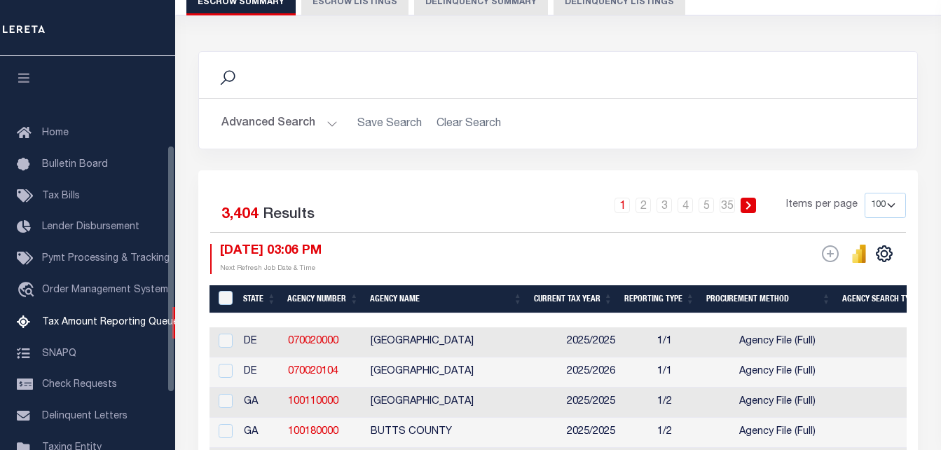
scroll to position [142, 0]
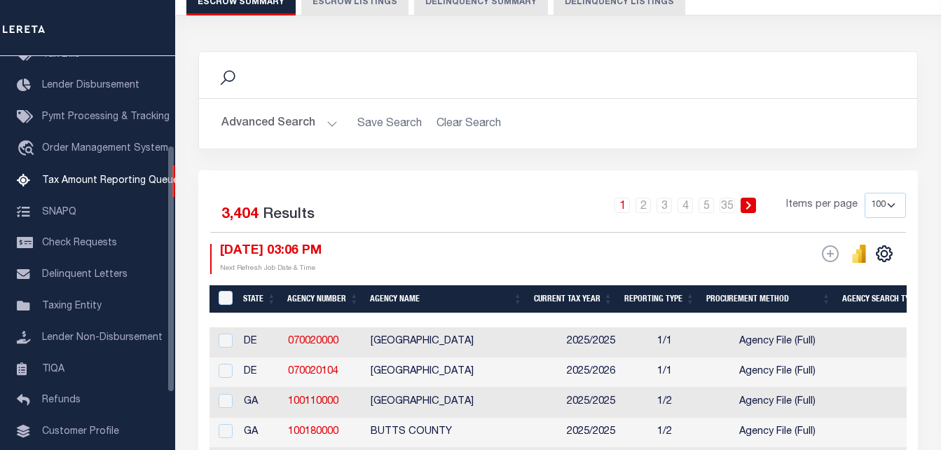
click at [588, 10] on button "Delinquency Listings" at bounding box center [619, 2] width 132 height 27
select select "100"
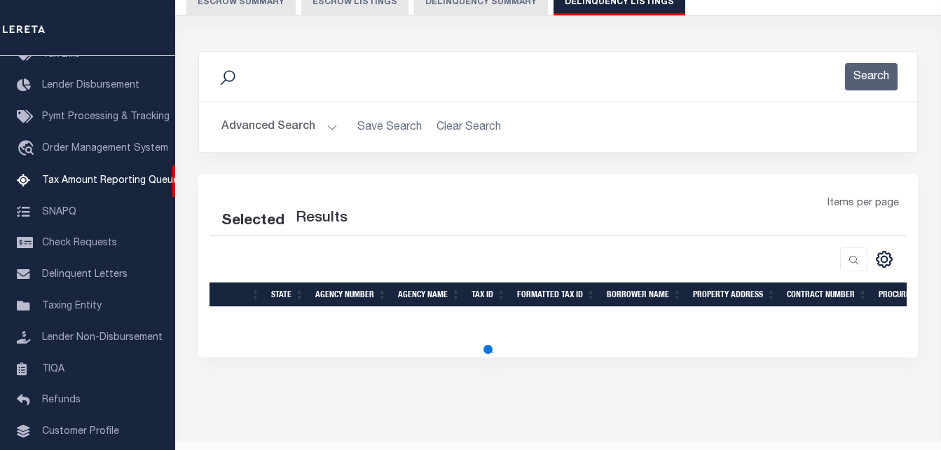
select select "100"
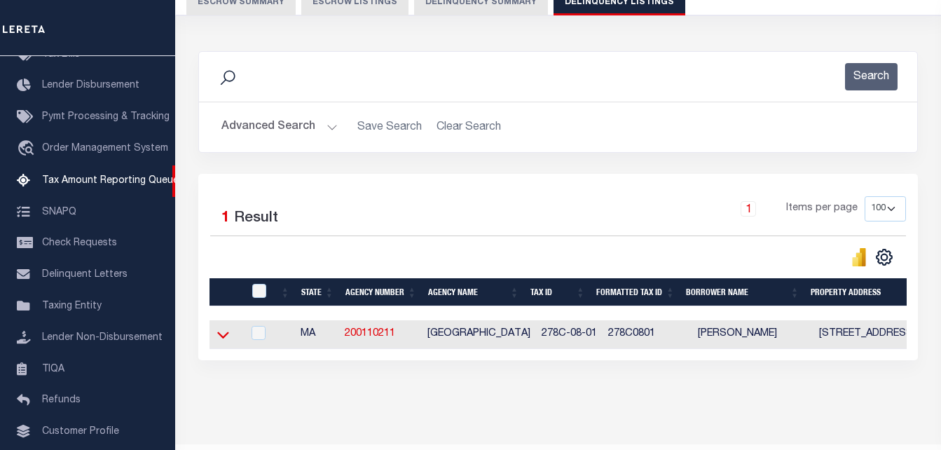
click at [227, 338] on icon at bounding box center [223, 335] width 12 height 7
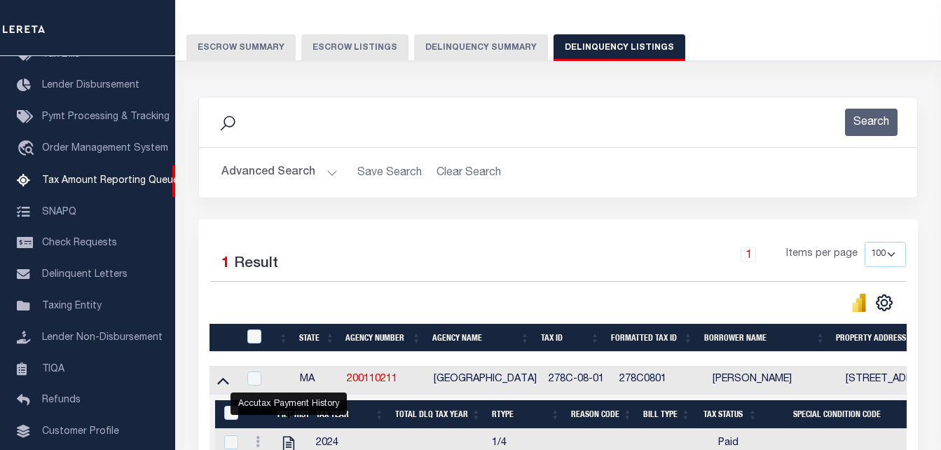
scroll to position [0, 0]
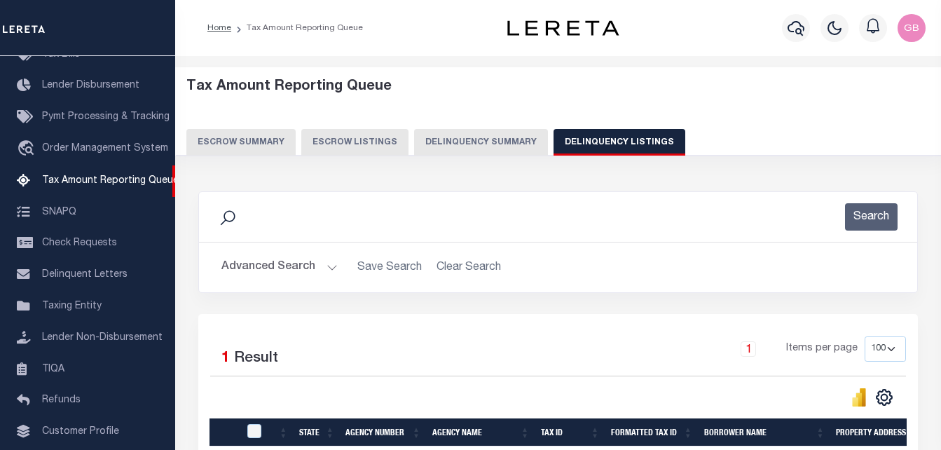
click at [324, 270] on button "Advanced Search" at bounding box center [279, 267] width 116 height 27
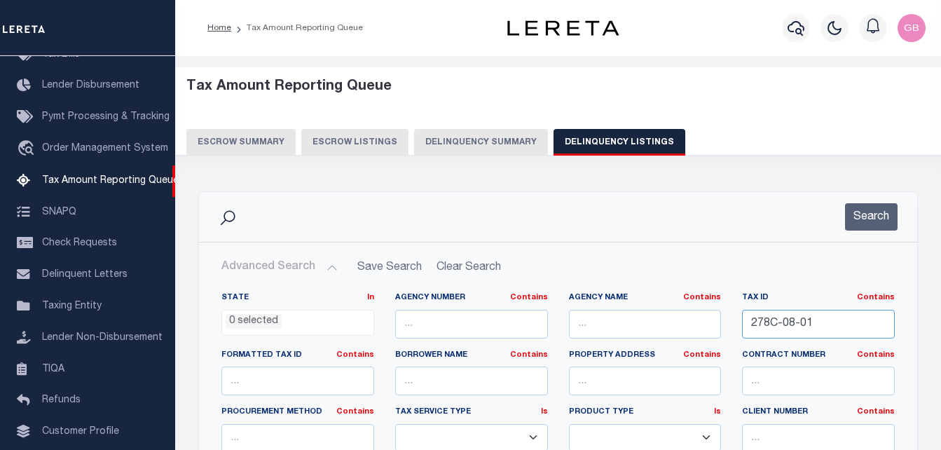
click at [802, 320] on input "278C-08-01" at bounding box center [818, 324] width 153 height 29
paste input "-19-00"
type input "[PHONE_NUMBER]"
click at [888, 214] on button "Search" at bounding box center [871, 216] width 53 height 27
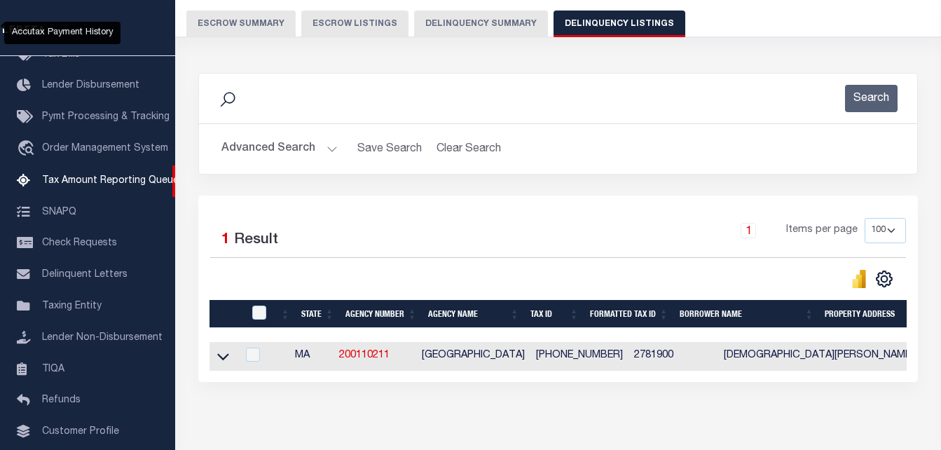
scroll to position [140, 0]
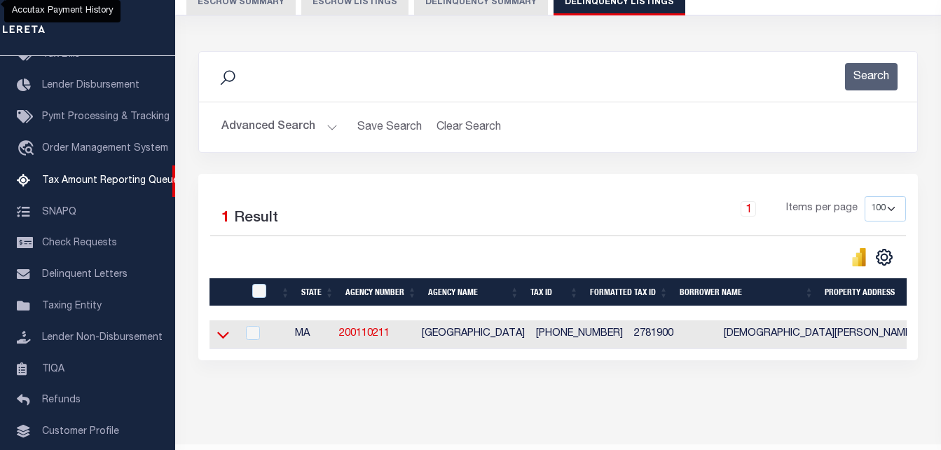
click at [226, 333] on icon at bounding box center [223, 334] width 12 height 15
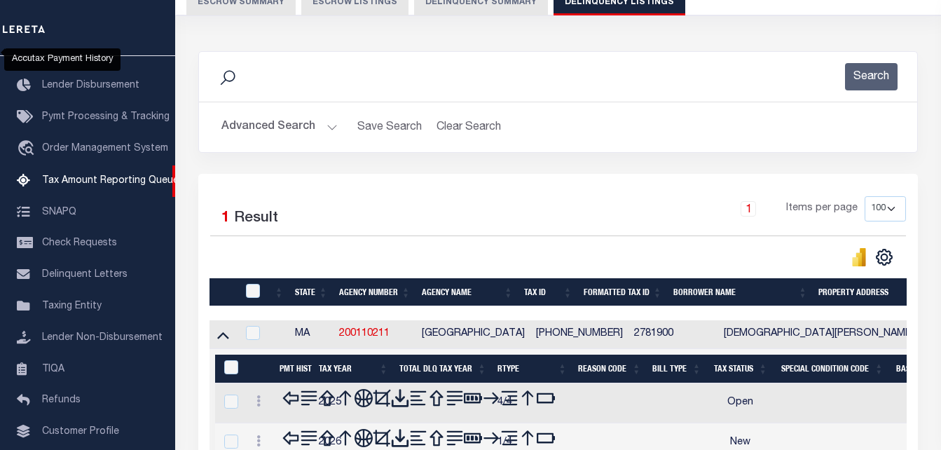
scroll to position [188, 0]
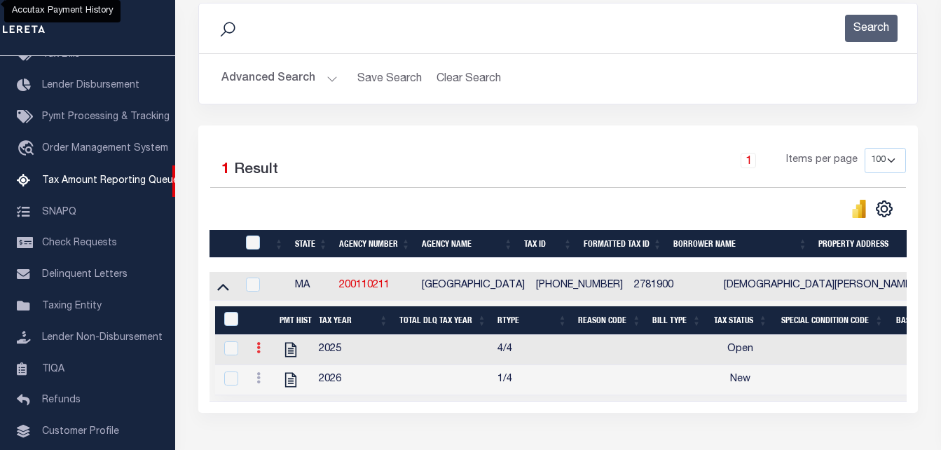
click at [258, 353] on icon at bounding box center [258, 347] width 4 height 11
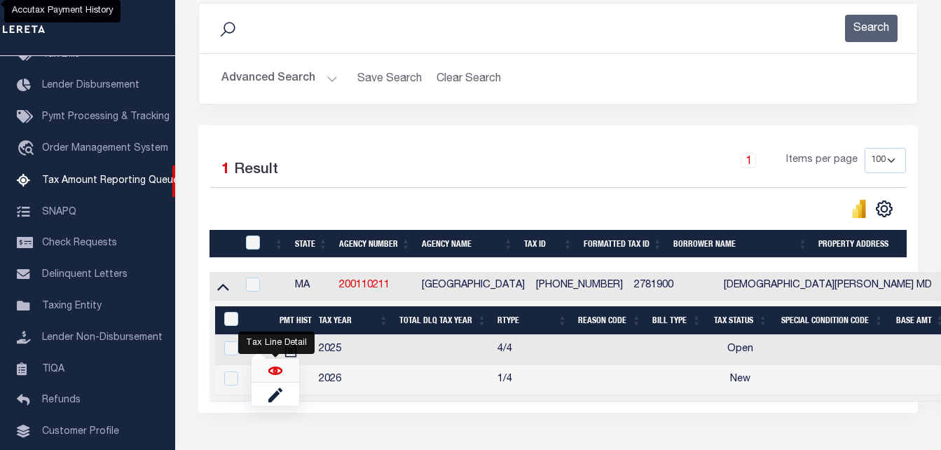
click at [280, 378] on img "" at bounding box center [275, 371] width 14 height 14
checkbox input "true"
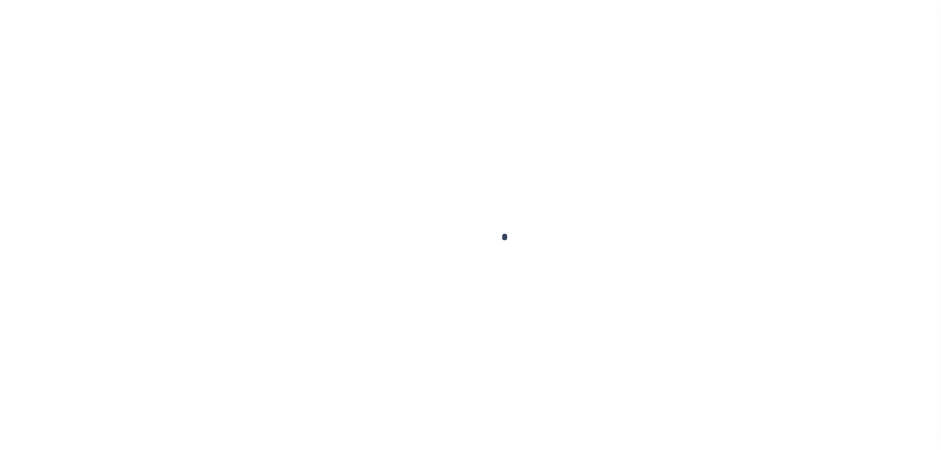
select select "PYD"
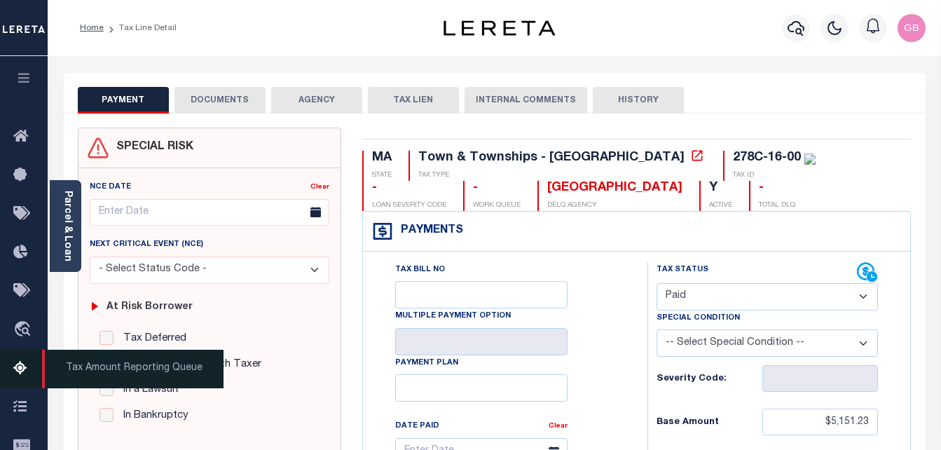
click at [21, 368] on icon at bounding box center [24, 369] width 22 height 18
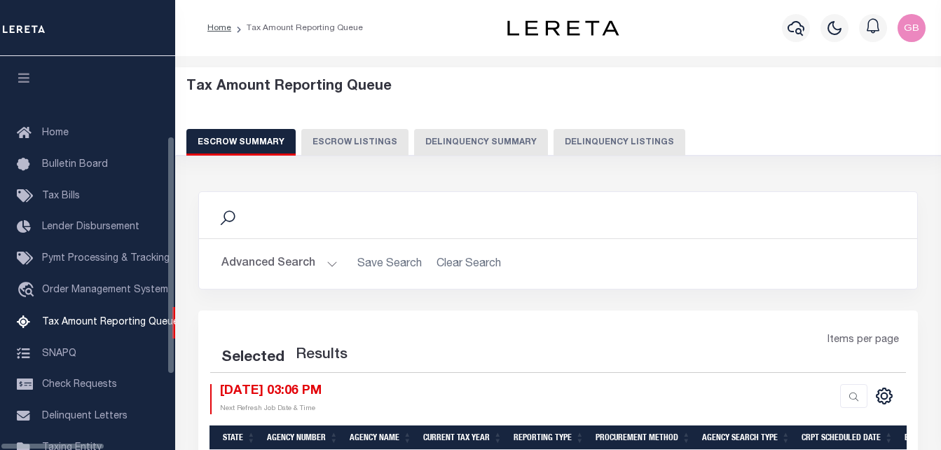
click at [605, 145] on button "Delinquency Listings" at bounding box center [619, 142] width 132 height 27
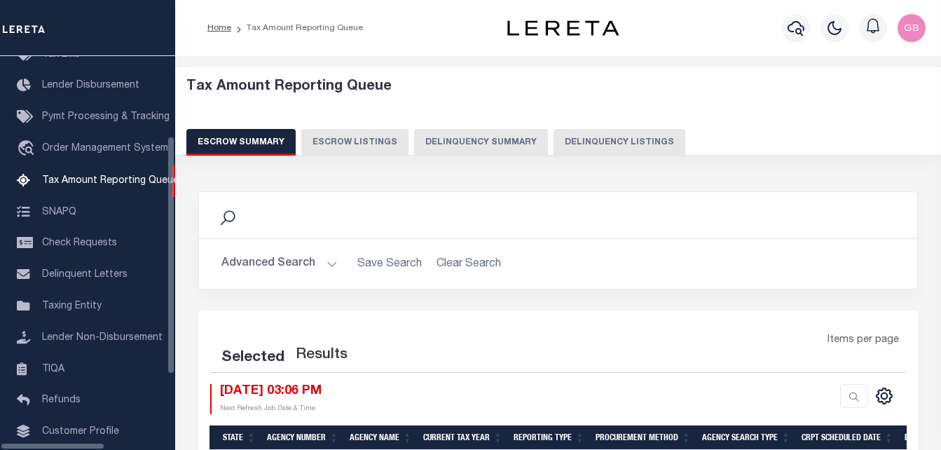
select select "100"
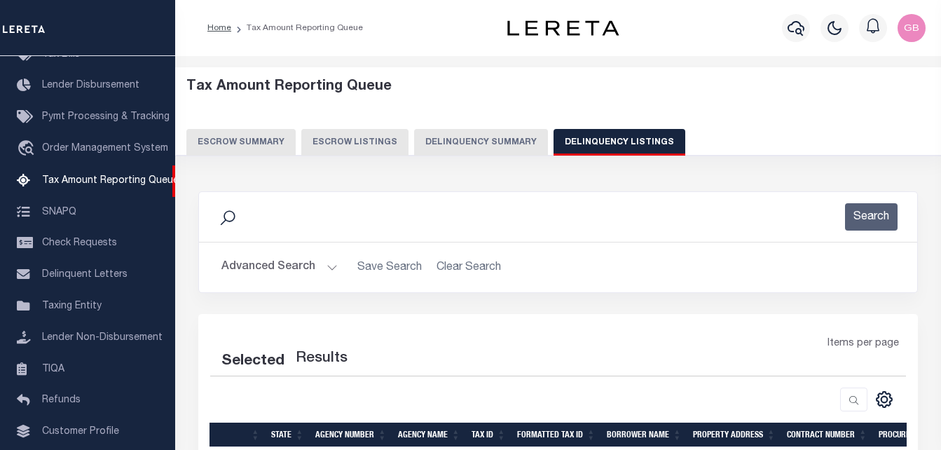
select select "100"
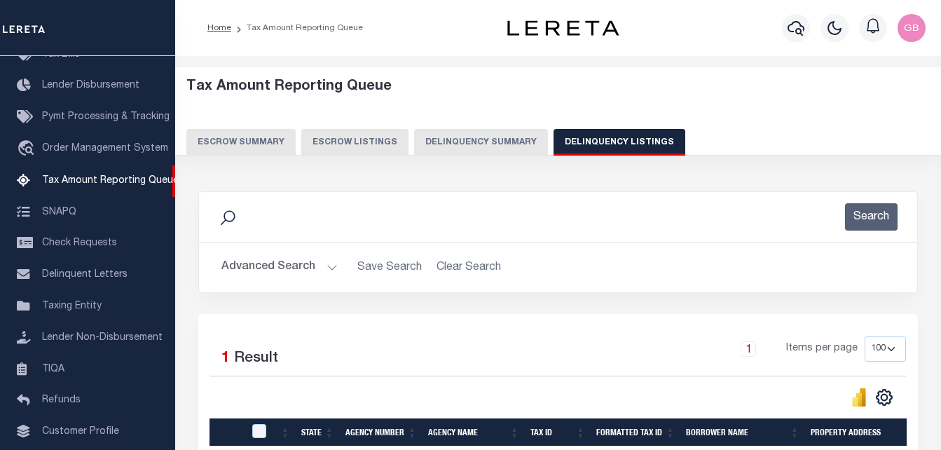
click at [323, 261] on button "Advanced Search" at bounding box center [279, 267] width 116 height 27
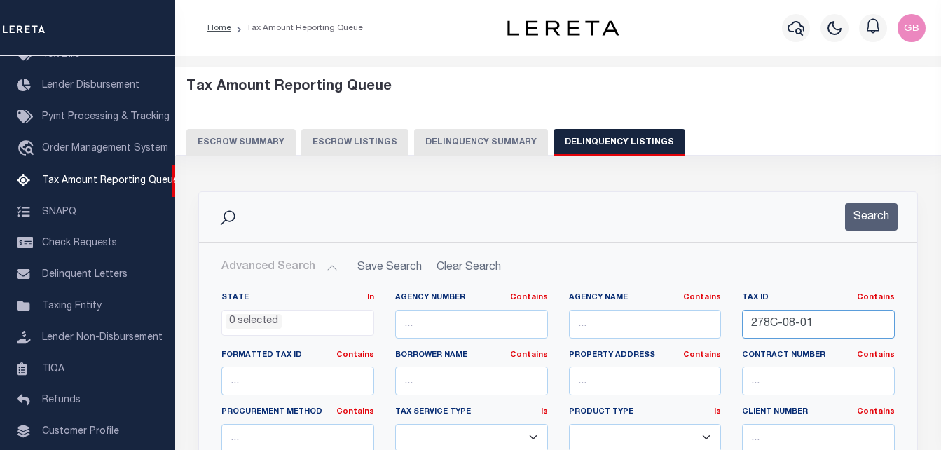
click at [764, 324] on input "278C-08-01" at bounding box center [818, 324] width 153 height 29
click at [889, 211] on button "Search" at bounding box center [871, 216] width 53 height 27
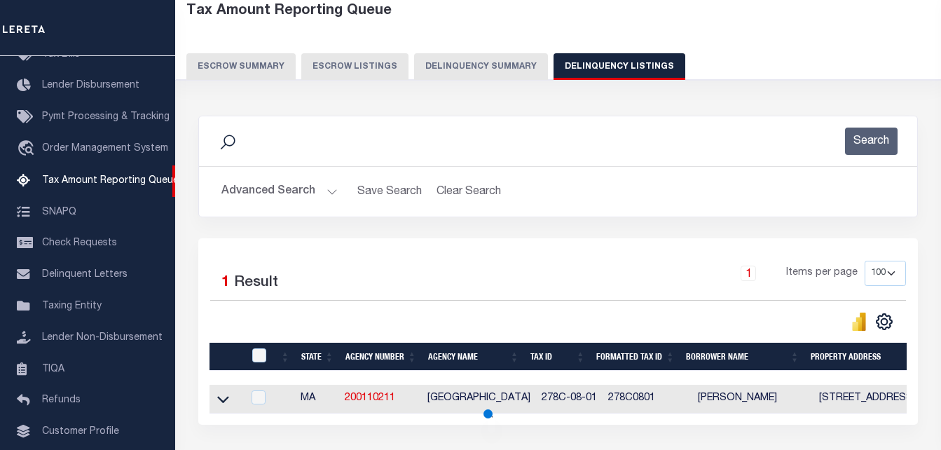
scroll to position [140, 0]
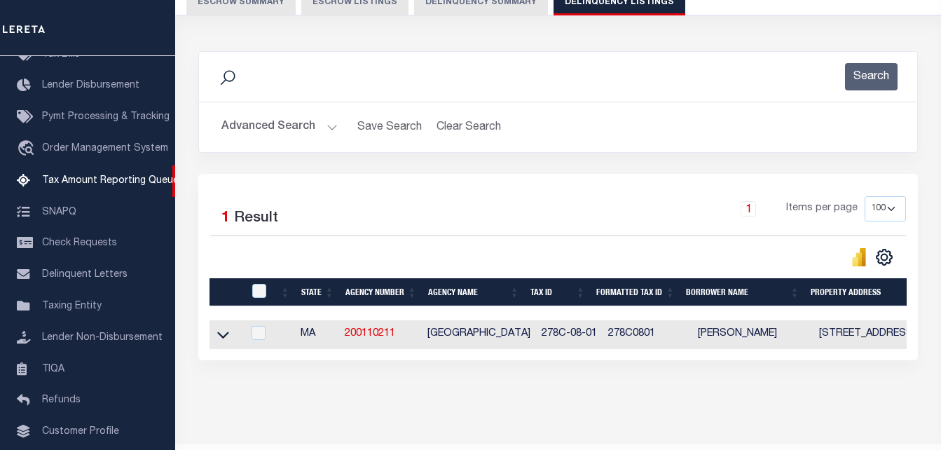
click at [252, 293] on div at bounding box center [260, 291] width 23 height 15
click at [222, 341] on icon at bounding box center [223, 334] width 12 height 15
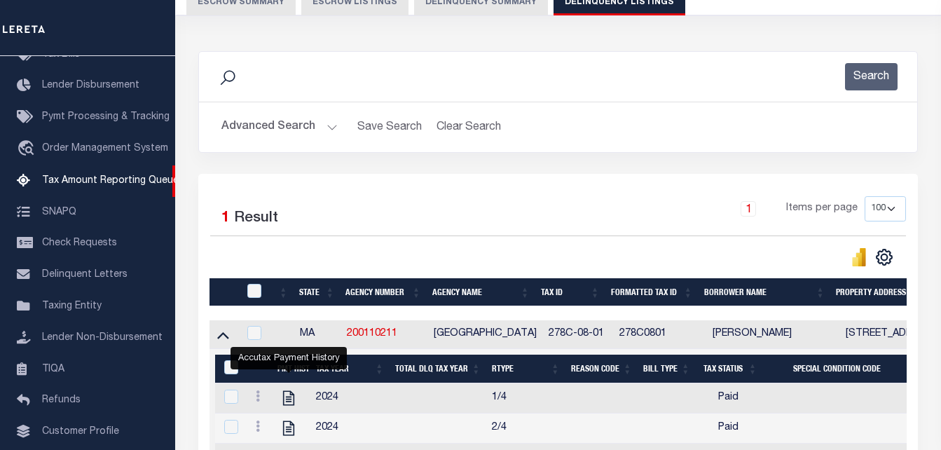
scroll to position [280, 0]
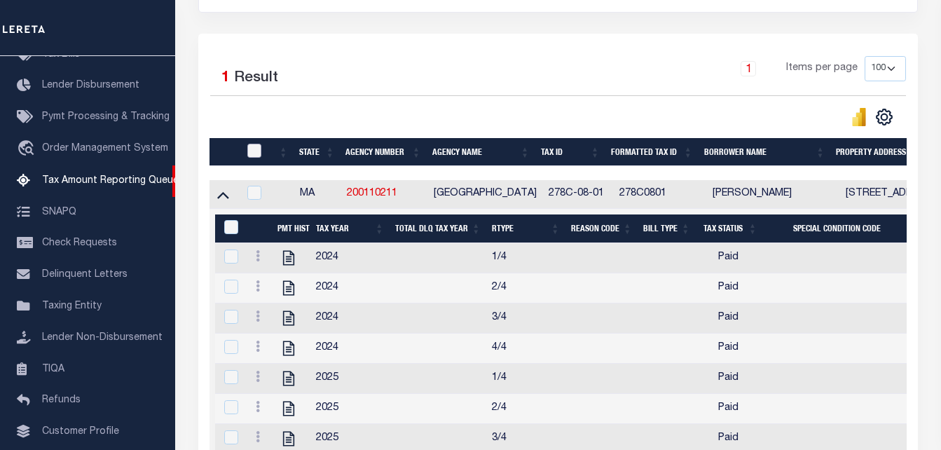
click at [254, 152] on input "checkbox" at bounding box center [254, 151] width 14 height 14
checkbox input "true"
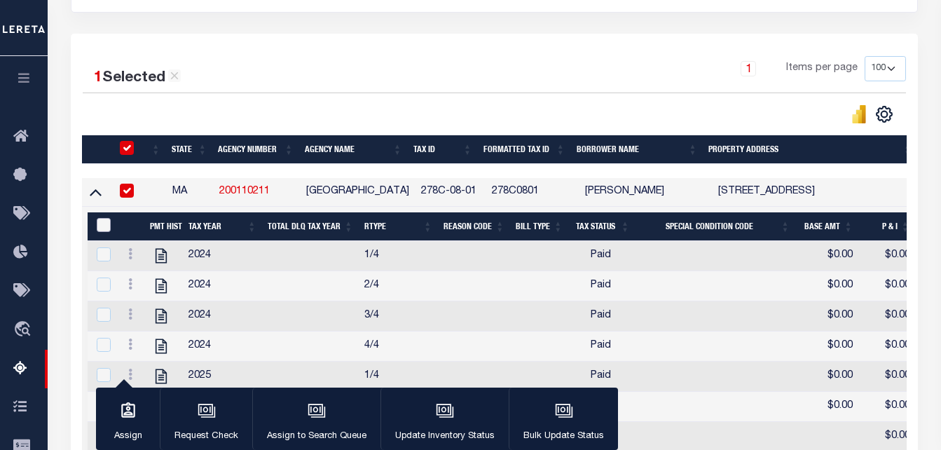
click at [101, 225] on input "&nbsp;" at bounding box center [104, 225] width 14 height 14
checkbox input "true"
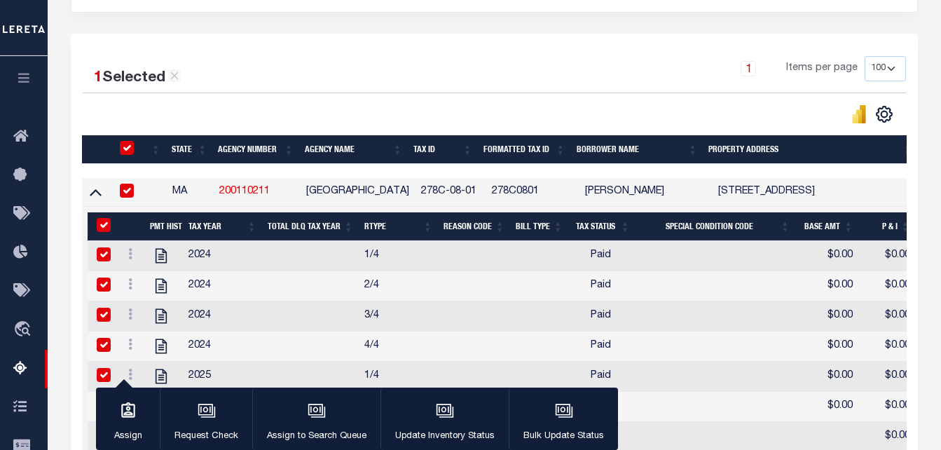
checkbox input "true"
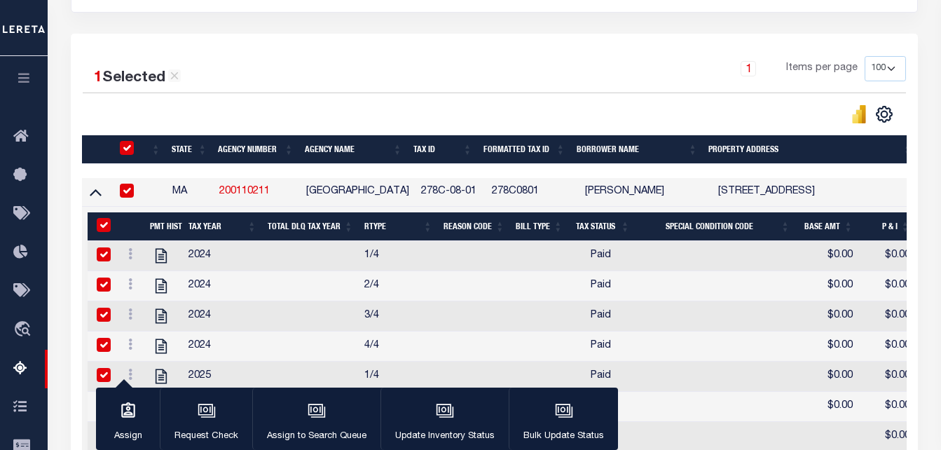
checkbox input "true"
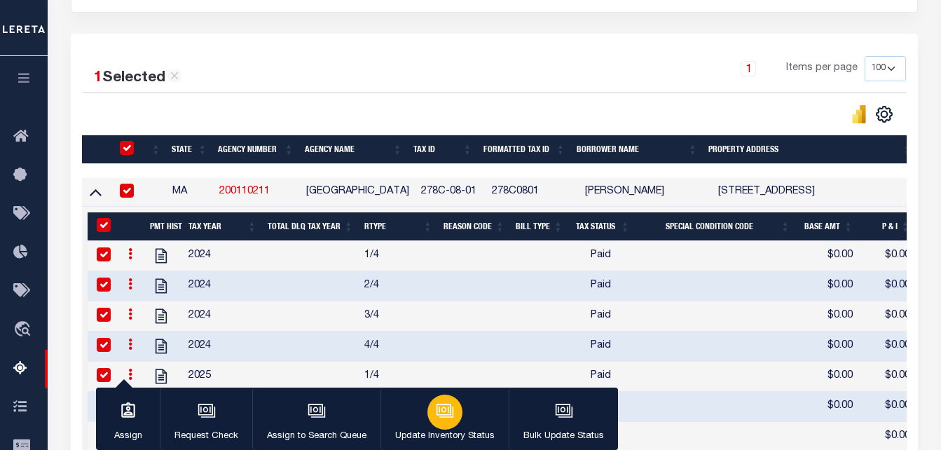
click at [432, 404] on div "button" at bounding box center [444, 411] width 35 height 35
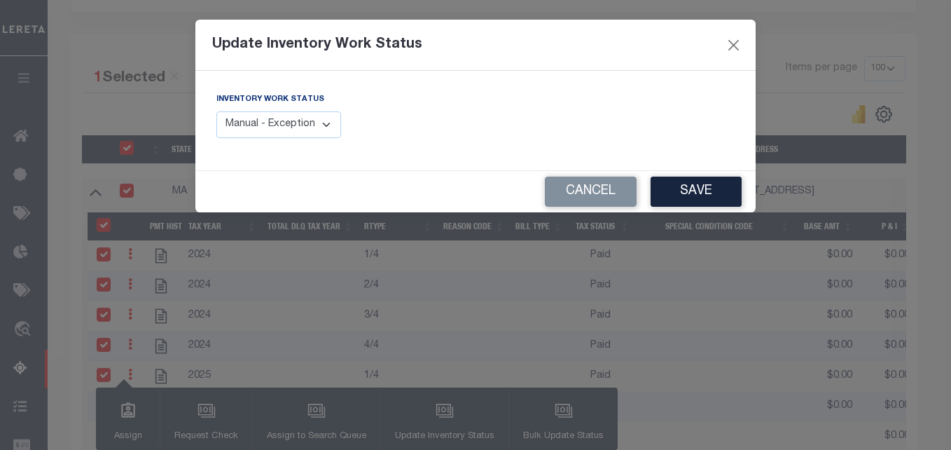
drag, startPoint x: 287, startPoint y: 123, endPoint x: 291, endPoint y: 140, distance: 17.2
click at [287, 123] on select "Manual - Exception Pended - Awaiting Search Late Add Exception Completed" at bounding box center [278, 124] width 125 height 27
select select "4"
click at [216, 111] on select "Manual - Exception Pended - Awaiting Search Late Add Exception Completed" at bounding box center [278, 124] width 125 height 27
click at [671, 200] on button "Save" at bounding box center [696, 192] width 91 height 30
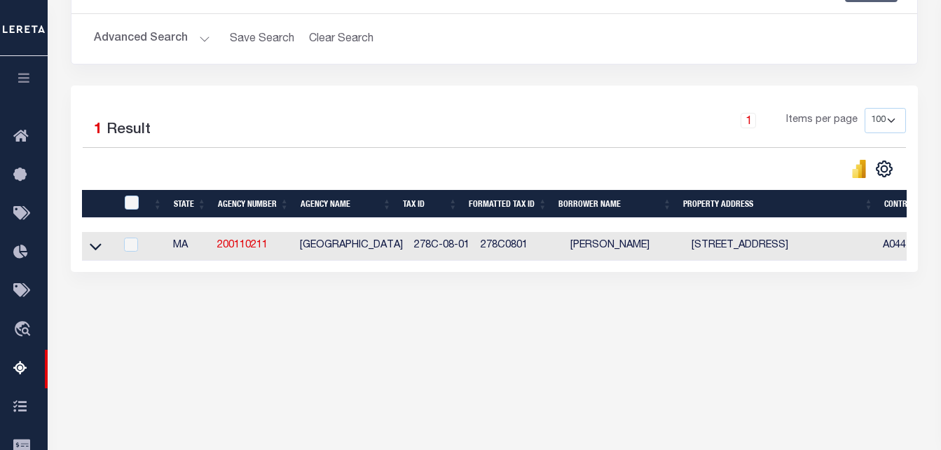
scroll to position [70, 0]
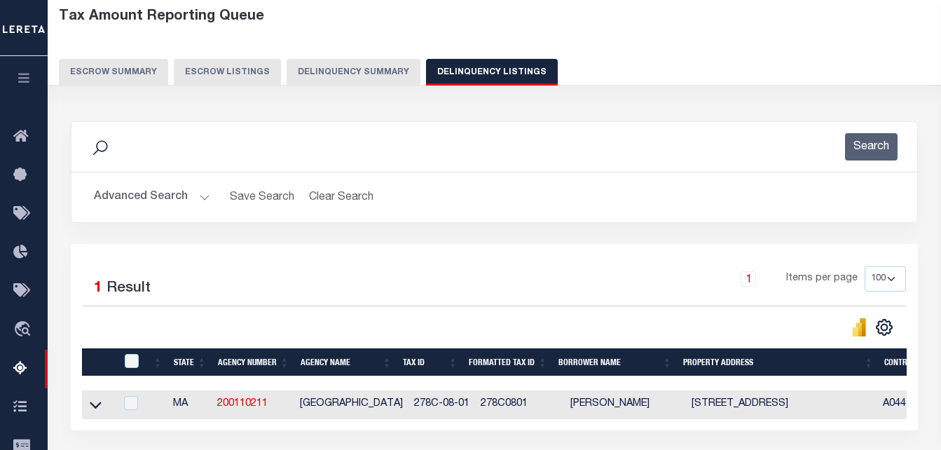
click at [212, 190] on h2 "Advanced Search Save Search Clear Search tblassign_wrapper_dynamictable_____Def…" at bounding box center [494, 197] width 823 height 27
click at [201, 194] on button "Advanced Search" at bounding box center [152, 197] width 116 height 27
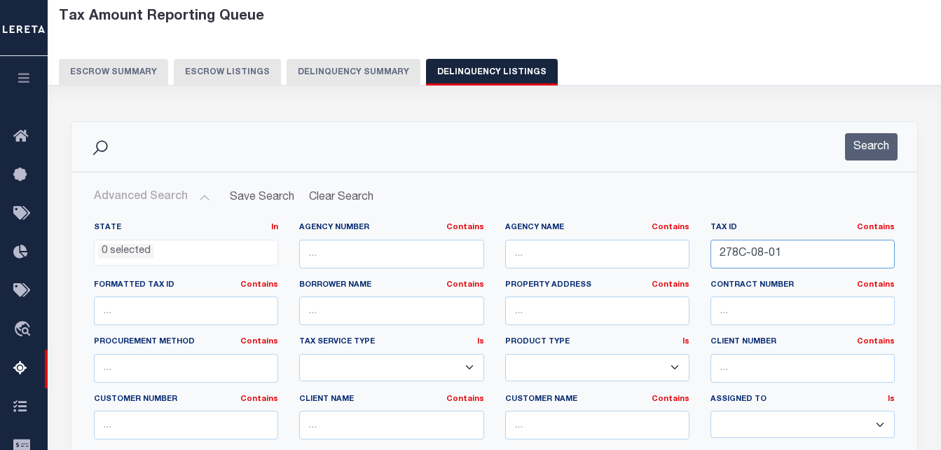
click at [725, 250] on input "278C-08-01" at bounding box center [802, 254] width 184 height 29
paste input "-19-00"
type input "278-19-00"
click at [874, 142] on button "Search" at bounding box center [871, 146] width 53 height 27
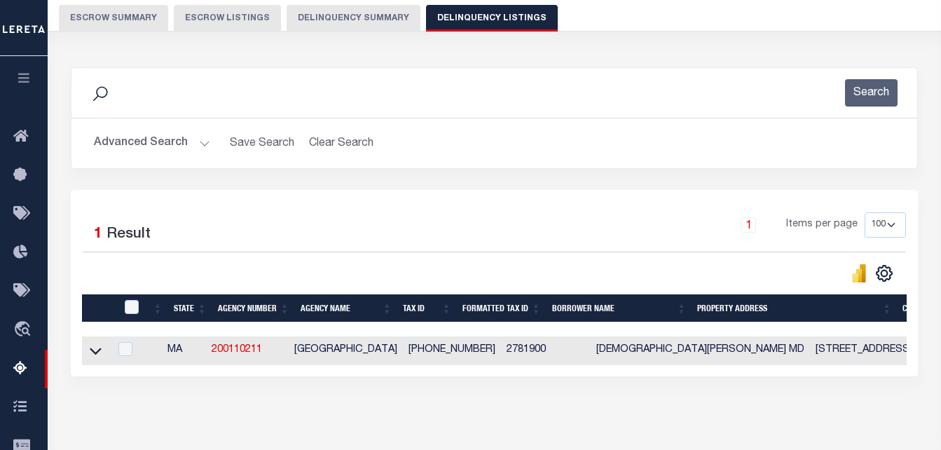
scroll to position [140, 0]
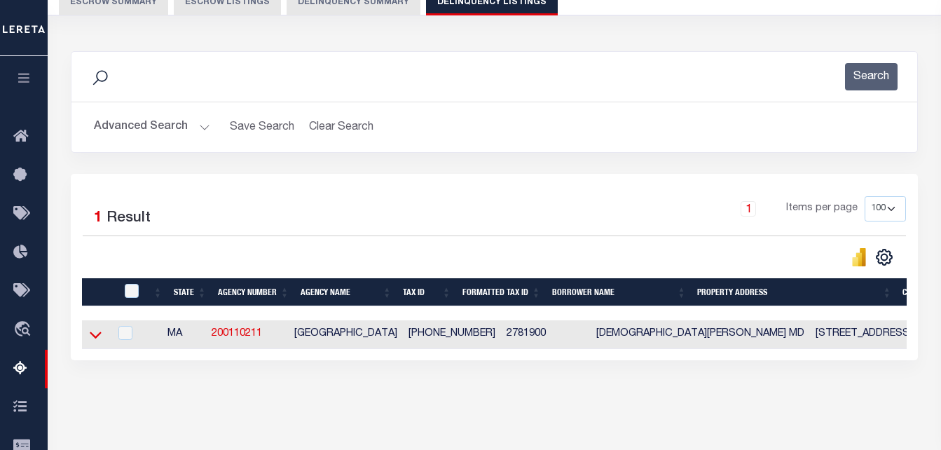
click at [95, 336] on icon at bounding box center [96, 334] width 12 height 15
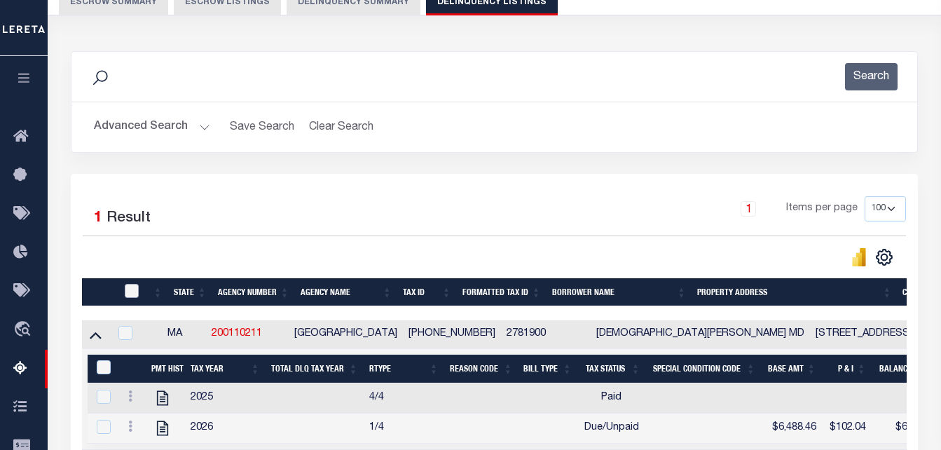
click at [126, 294] on input "checkbox" at bounding box center [132, 291] width 14 height 14
checkbox input "true"
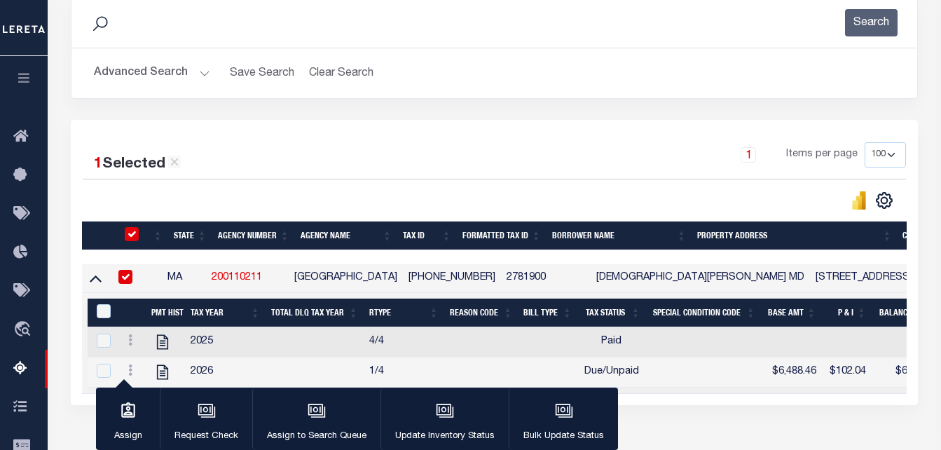
scroll to position [210, 0]
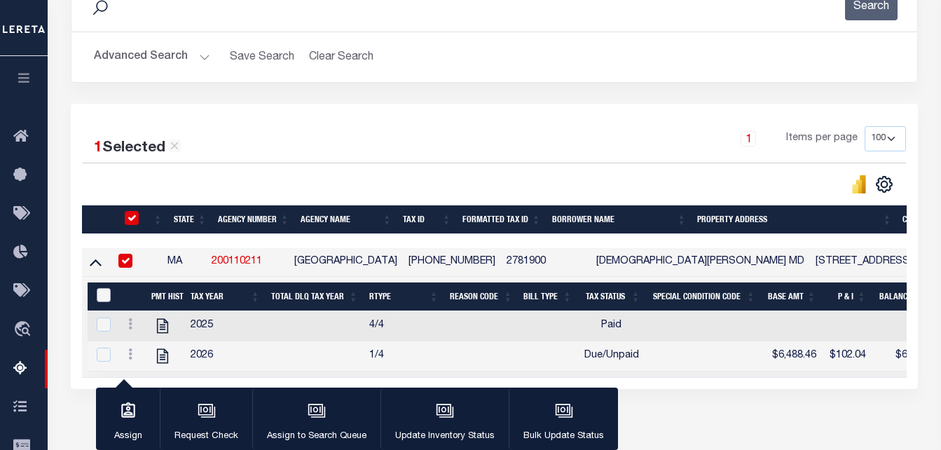
click at [100, 298] on input "&nbsp;" at bounding box center [104, 295] width 14 height 14
checkbox input "true"
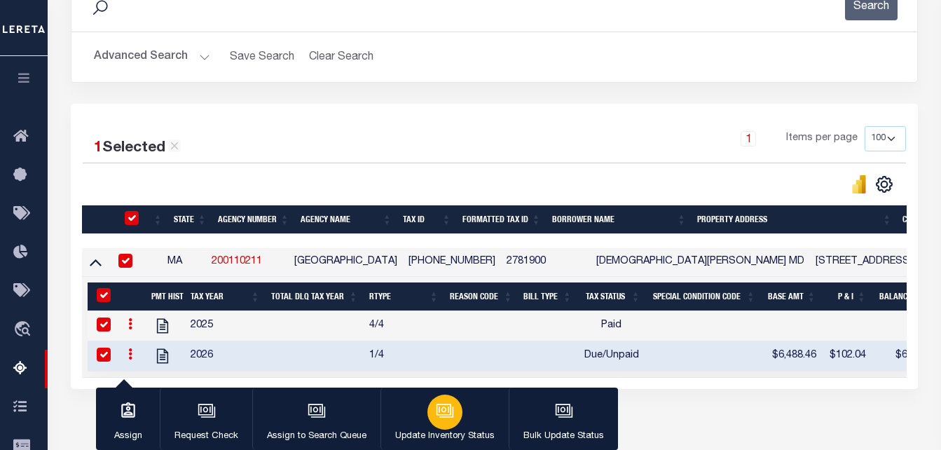
click at [436, 418] on icon "button" at bounding box center [445, 410] width 18 height 18
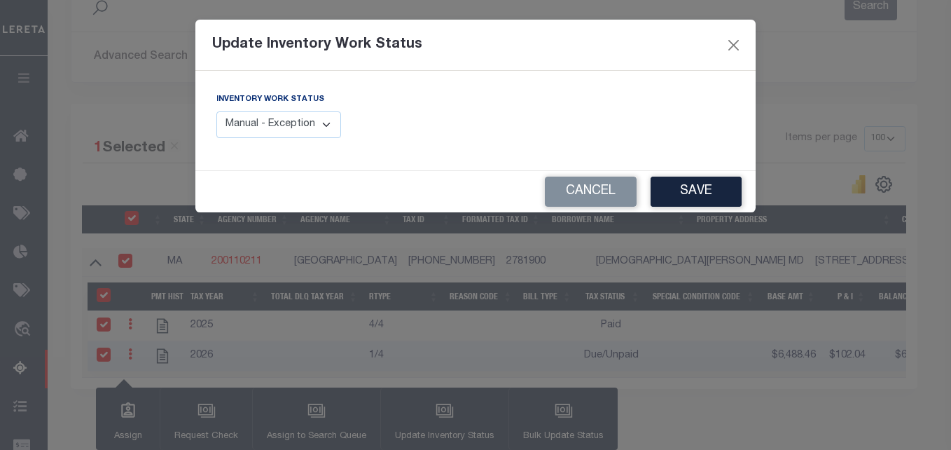
click at [245, 133] on select "Manual - Exception Pended - Awaiting Search Late Add Exception Completed" at bounding box center [278, 124] width 125 height 27
select select "4"
click at [216, 111] on select "Manual - Exception Pended - Awaiting Search Late Add Exception Completed" at bounding box center [278, 124] width 125 height 27
click at [669, 195] on button "Save" at bounding box center [696, 192] width 91 height 30
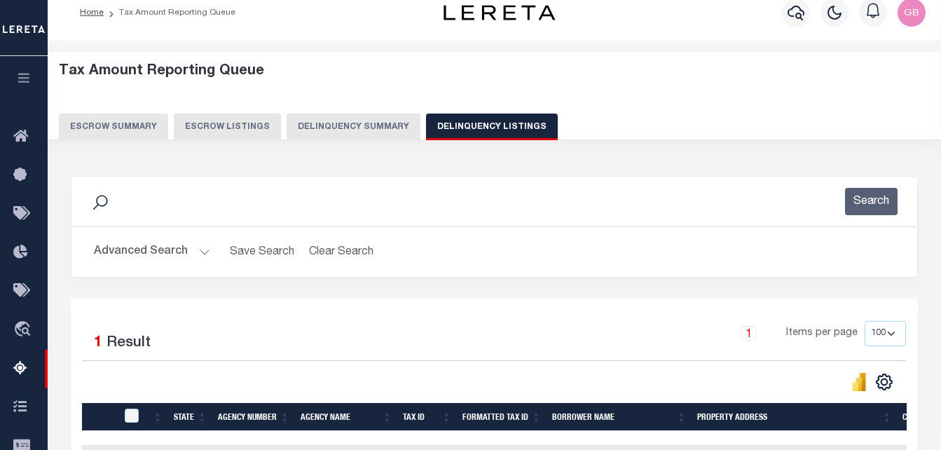
scroll to position [0, 0]
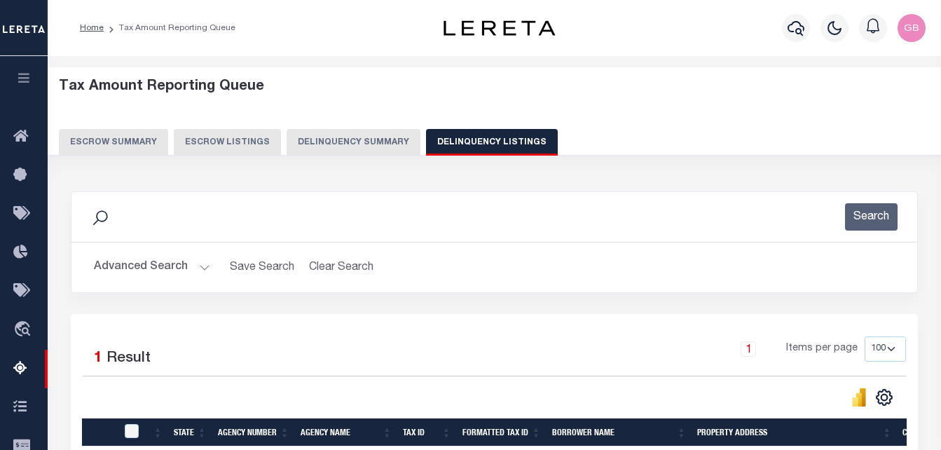
click at [202, 265] on button "Advanced Search" at bounding box center [152, 267] width 116 height 27
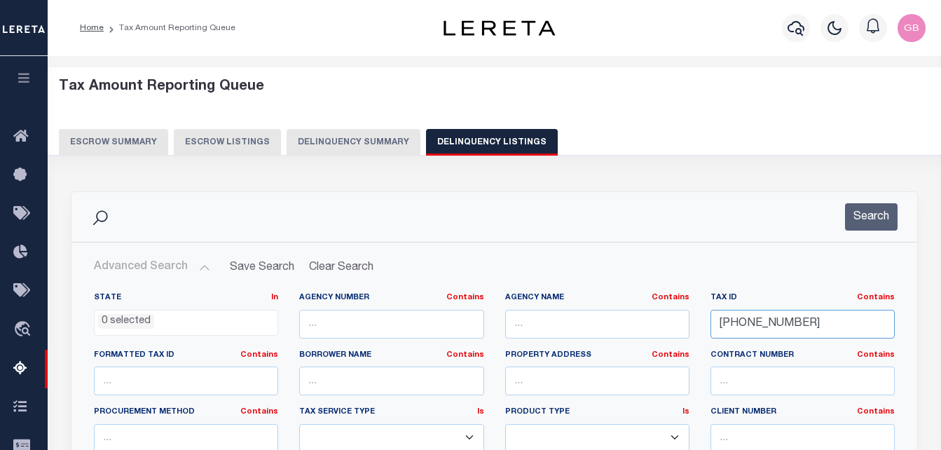
click at [760, 322] on input "278-19-00" at bounding box center [802, 324] width 184 height 29
paste input "52-02-17"
type input "252-02-17"
click at [873, 221] on button "Search" at bounding box center [871, 216] width 53 height 27
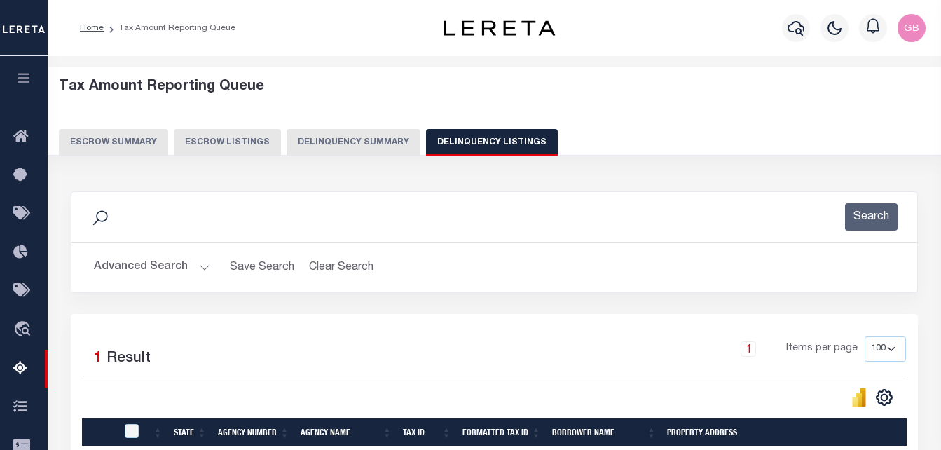
scroll to position [140, 0]
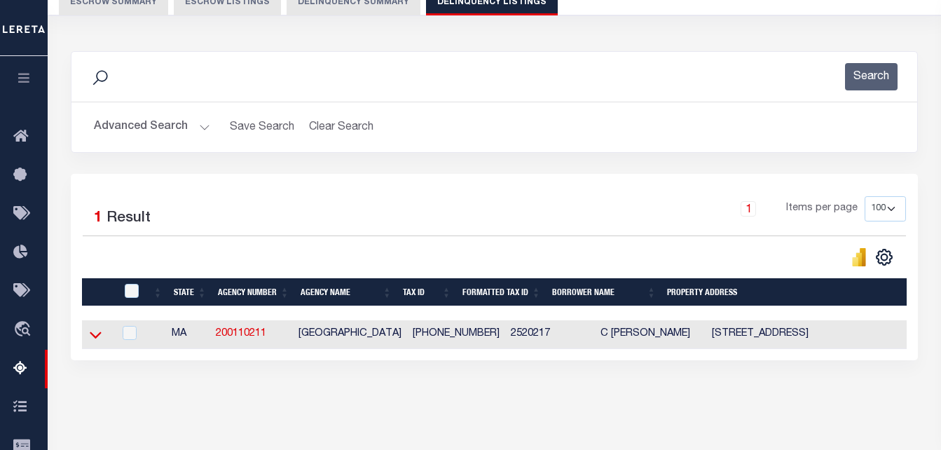
click at [97, 339] on icon at bounding box center [96, 335] width 12 height 7
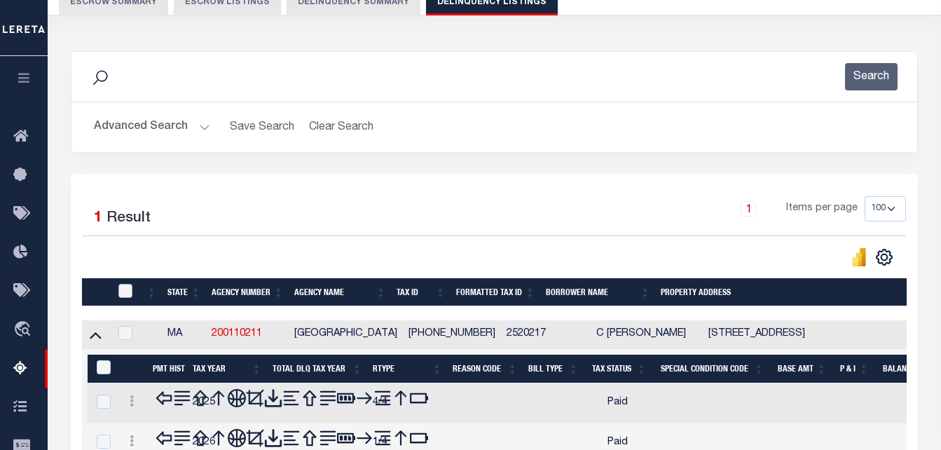
click at [127, 291] on input "checkbox" at bounding box center [125, 291] width 14 height 14
checkbox input "true"
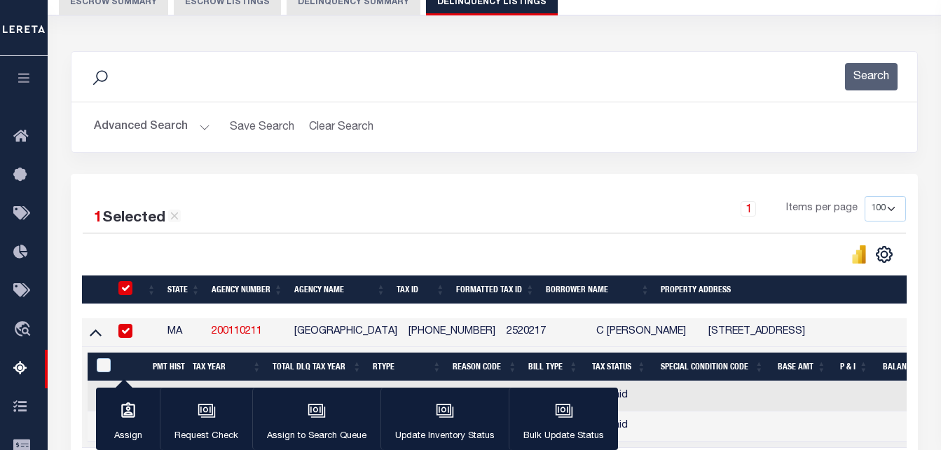
checkbox input "true"
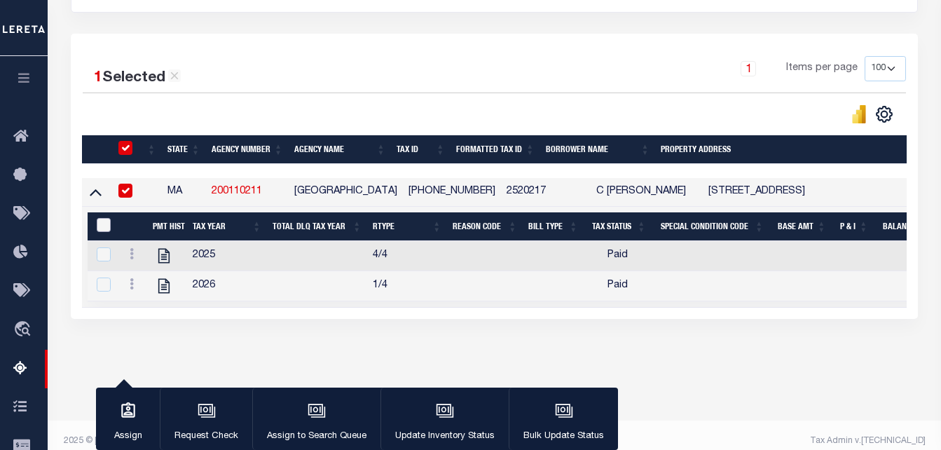
click at [102, 224] on input "&nbsp;" at bounding box center [104, 225] width 14 height 14
checkbox input "true"
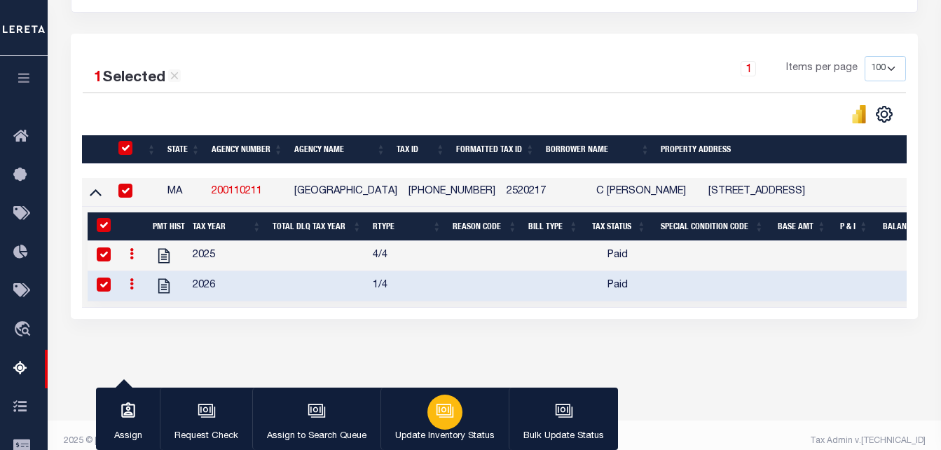
click at [461, 397] on button "Update Inventory Status" at bounding box center [444, 418] width 128 height 63
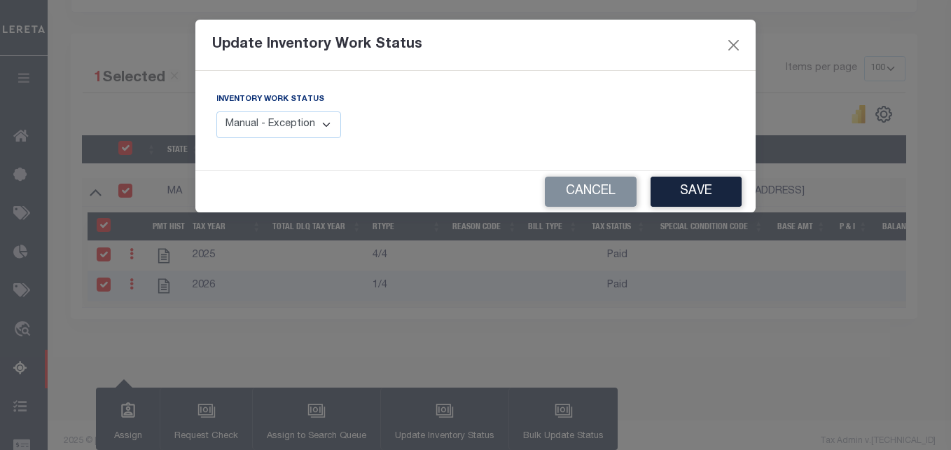
drag, startPoint x: 312, startPoint y: 122, endPoint x: 312, endPoint y: 140, distance: 18.2
click at [312, 122] on select "Manual - Exception Pended - Awaiting Search Late Add Exception Completed" at bounding box center [278, 124] width 125 height 27
select select "4"
click at [216, 111] on select "Manual - Exception Pended - Awaiting Search Late Add Exception Completed" at bounding box center [278, 124] width 125 height 27
click at [700, 201] on button "Save" at bounding box center [696, 192] width 91 height 30
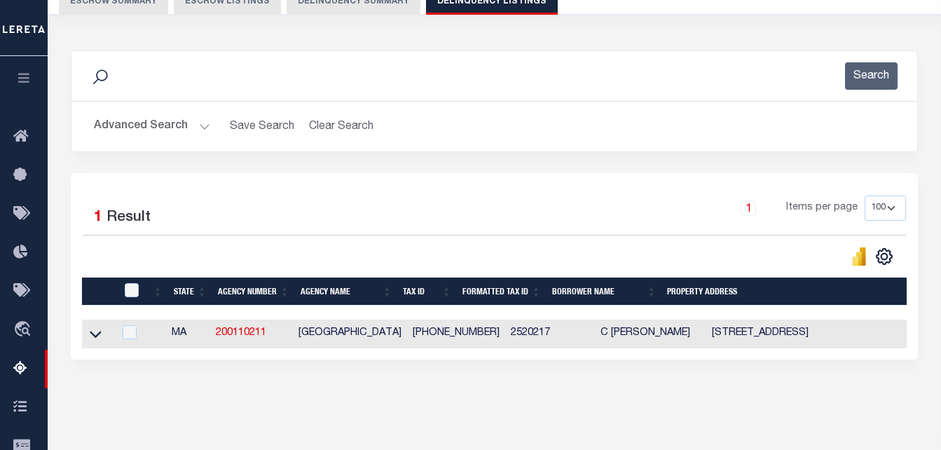
scroll to position [70, 0]
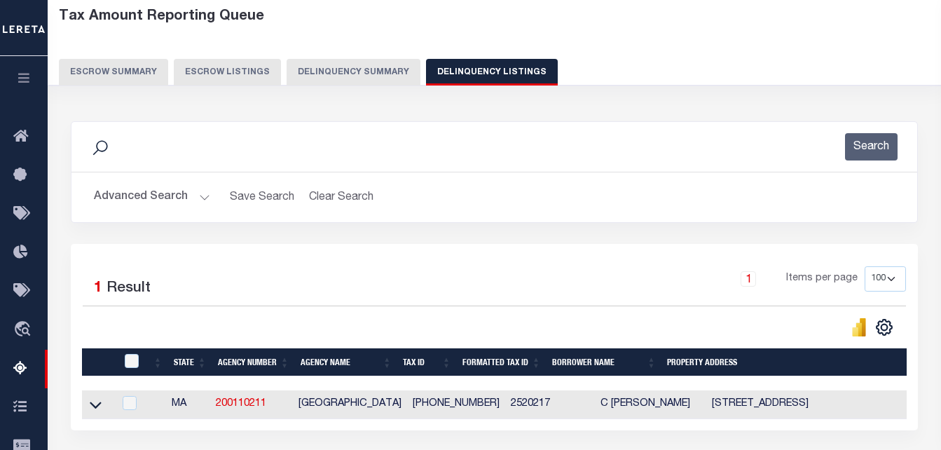
click at [205, 192] on button "Advanced Search" at bounding box center [152, 197] width 116 height 27
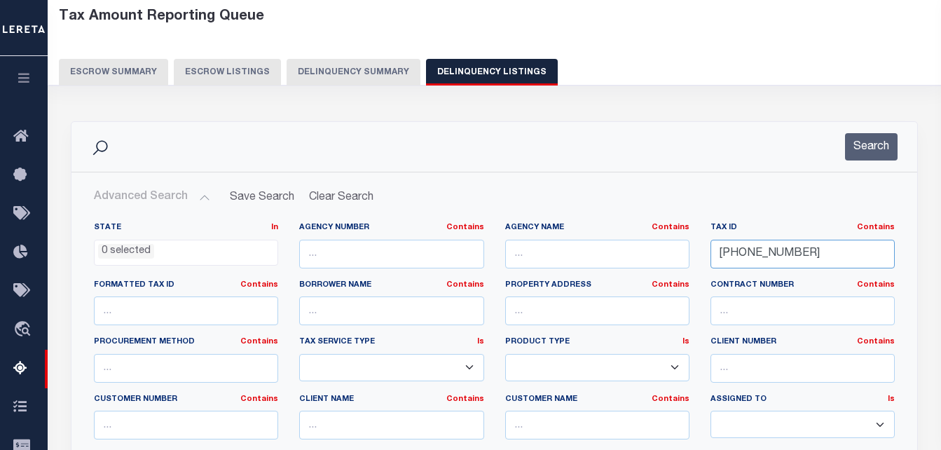
click at [767, 252] on input "252-02-17" at bounding box center [802, 254] width 184 height 29
paste input "31-43-00"
type input "231-43-00"
click at [858, 150] on button "Search" at bounding box center [871, 146] width 53 height 27
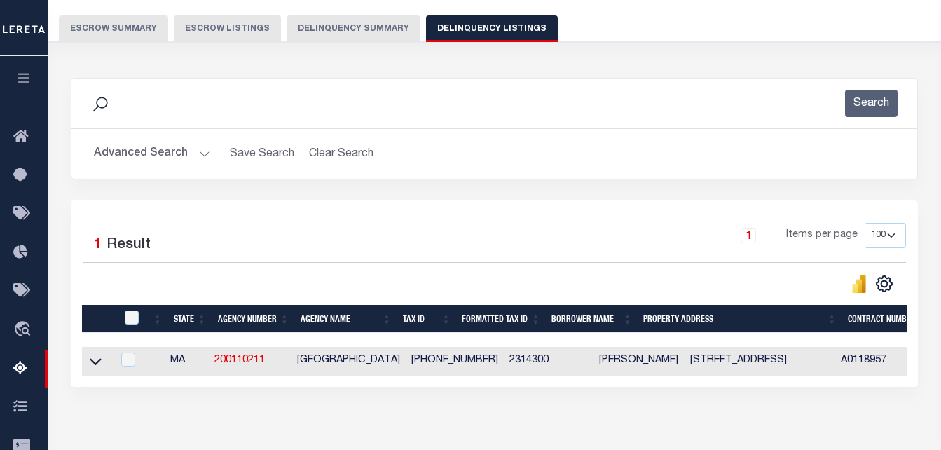
scroll to position [210, 0]
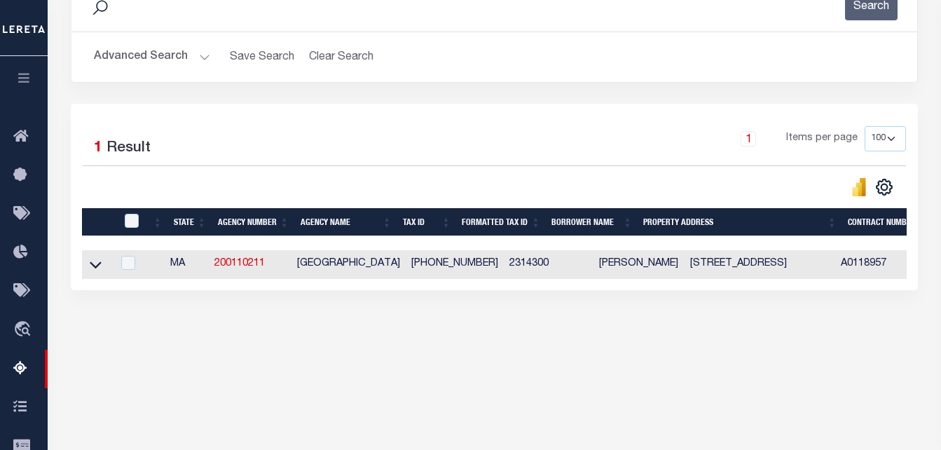
click at [95, 267] on icon at bounding box center [96, 264] width 12 height 15
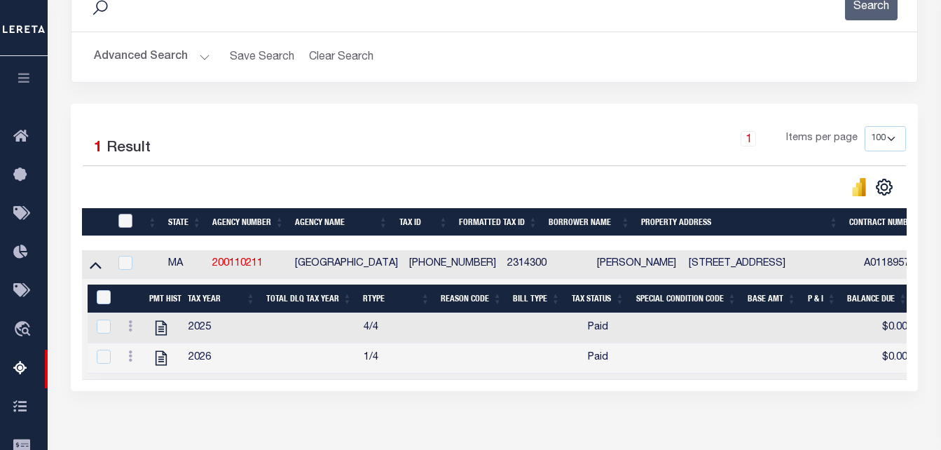
click at [121, 217] on input "checkbox" at bounding box center [125, 221] width 14 height 14
checkbox input "true"
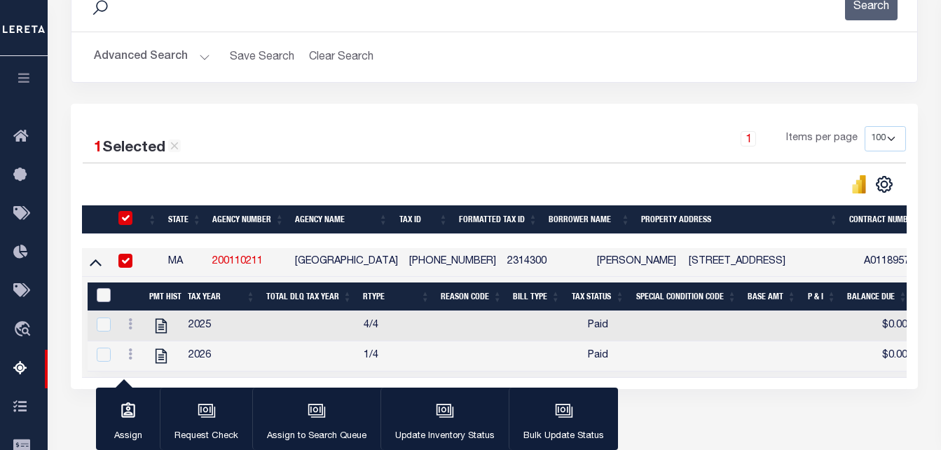
click at [99, 296] on input "&nbsp;" at bounding box center [104, 295] width 14 height 14
checkbox input "true"
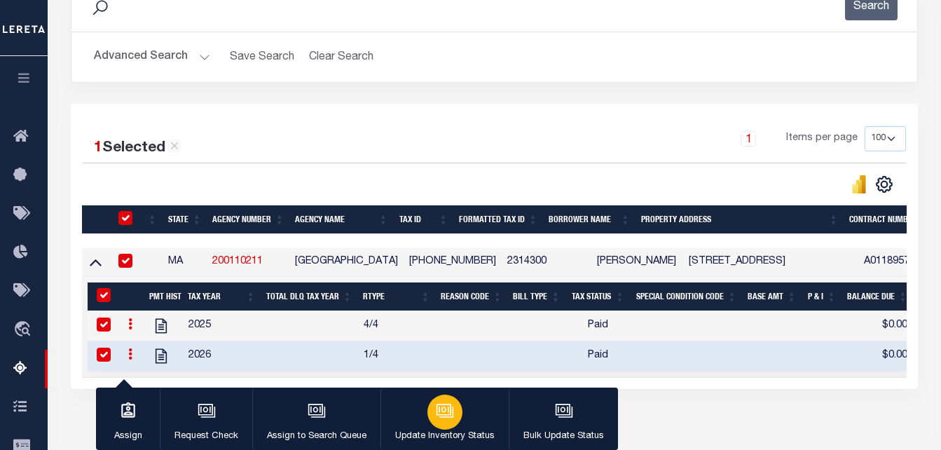
click at [448, 420] on icon "button" at bounding box center [445, 410] width 18 height 18
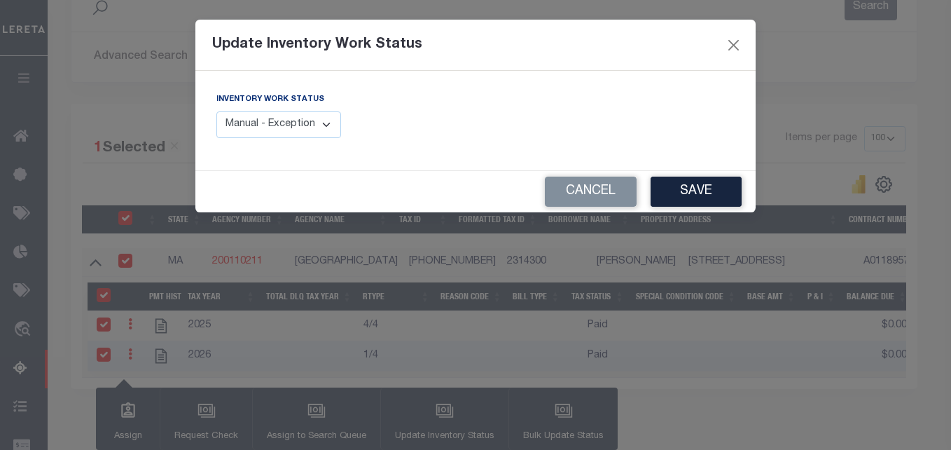
drag, startPoint x: 303, startPoint y: 125, endPoint x: 303, endPoint y: 140, distance: 15.4
click at [303, 125] on select "Manual - Exception Pended - Awaiting Search Late Add Exception Completed" at bounding box center [278, 124] width 125 height 27
select select "4"
click at [216, 111] on select "Manual - Exception Pended - Awaiting Search Late Add Exception Completed" at bounding box center [278, 124] width 125 height 27
click at [710, 196] on button "Save" at bounding box center [696, 192] width 91 height 30
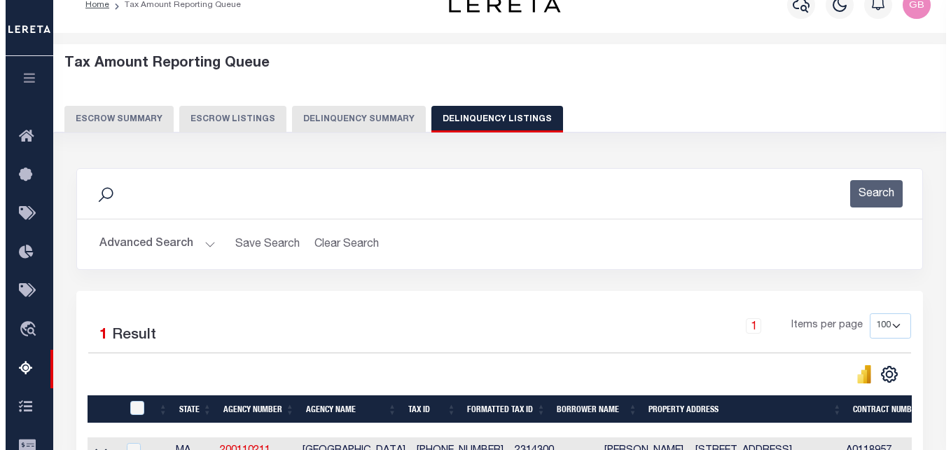
scroll to position [0, 0]
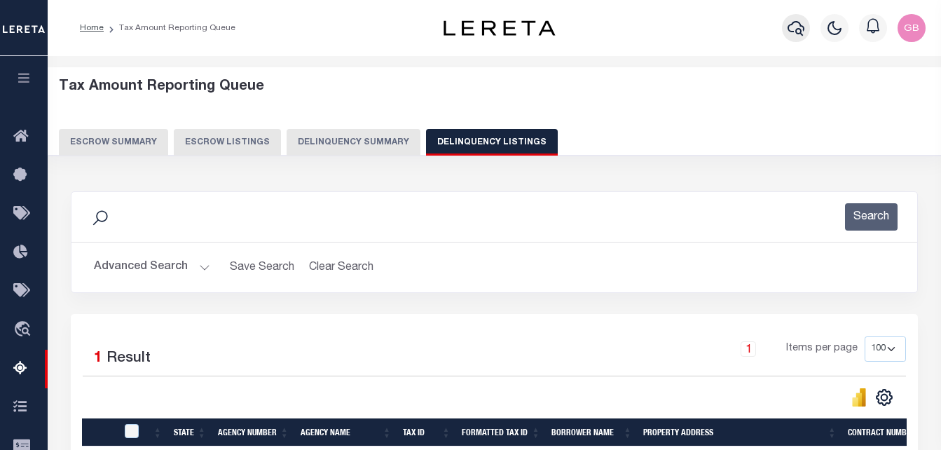
click at [801, 34] on icon "button" at bounding box center [796, 28] width 17 height 15
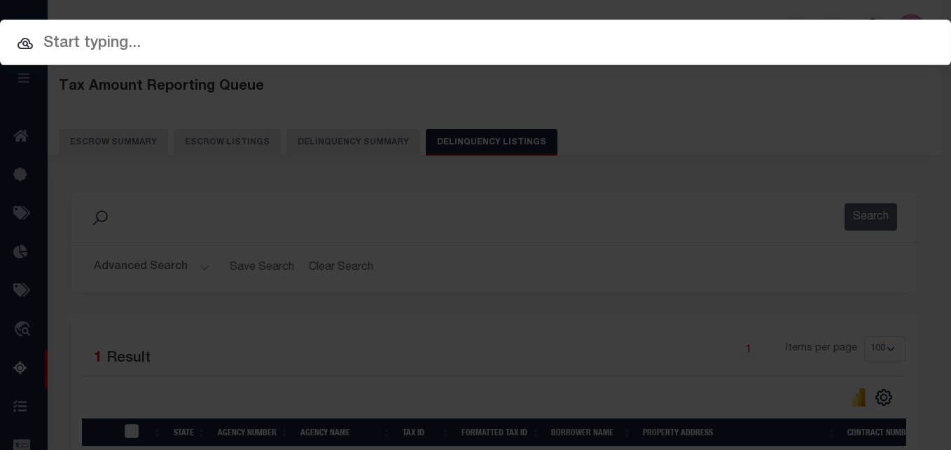
click at [307, 48] on input "text" at bounding box center [475, 44] width 951 height 25
paste input "[PHONE_NUMBER]"
type input "[PHONE_NUMBER]"
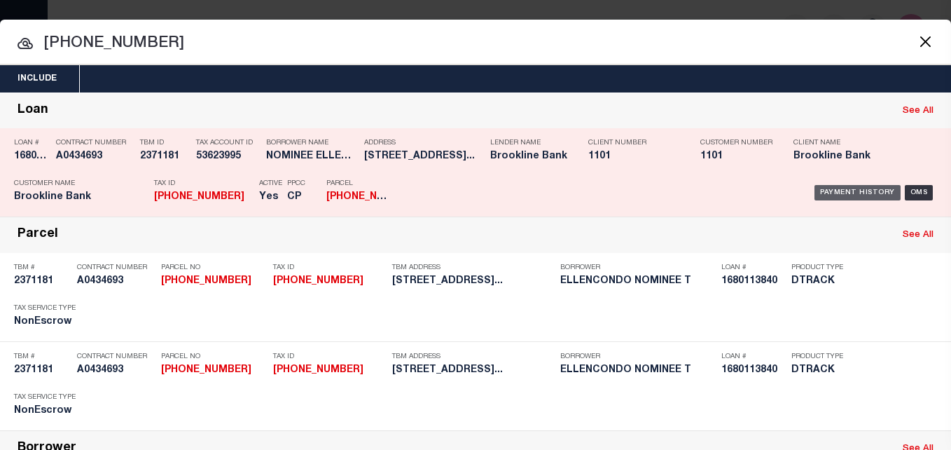
click at [844, 193] on div "Payment History" at bounding box center [858, 192] width 86 height 15
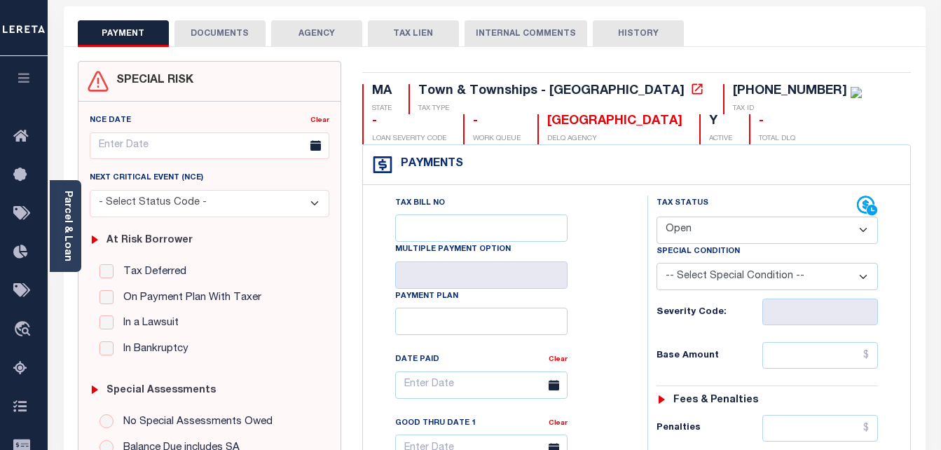
scroll to position [70, 0]
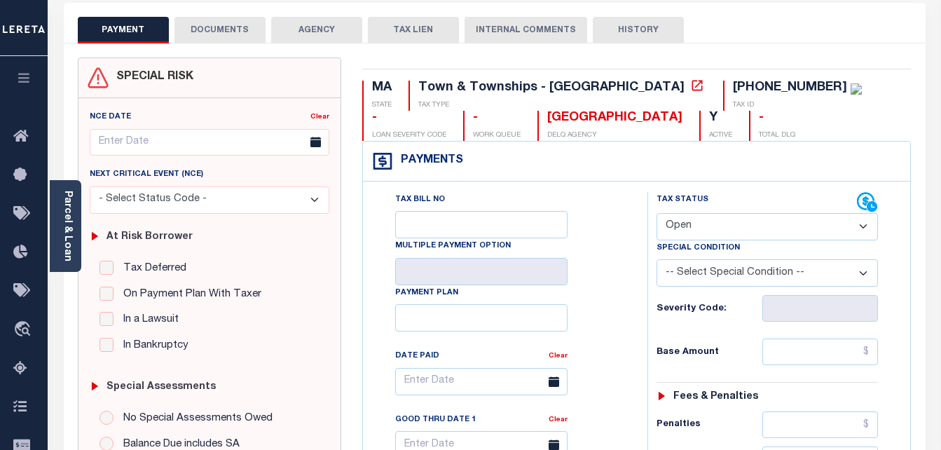
click at [675, 231] on select "- Select Status Code - Open Due/Unpaid Paid Incomplete No Tax Due Internal Refu…" at bounding box center [767, 226] width 222 height 27
select select "PYD"
click at [656, 214] on select "- Select Status Code - Open Due/Unpaid Paid Incomplete No Tax Due Internal Refu…" at bounding box center [767, 226] width 222 height 27
type input "[DATE]"
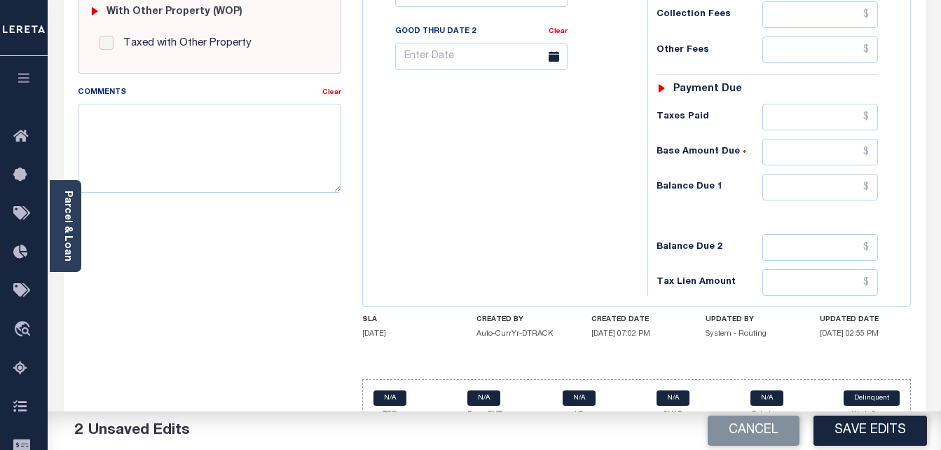
scroll to position [612, 0]
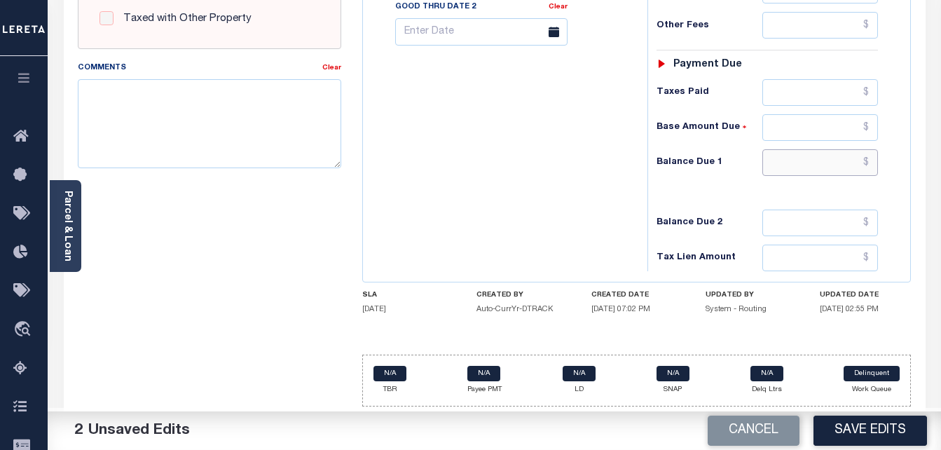
click at [873, 156] on input "text" at bounding box center [820, 162] width 116 height 27
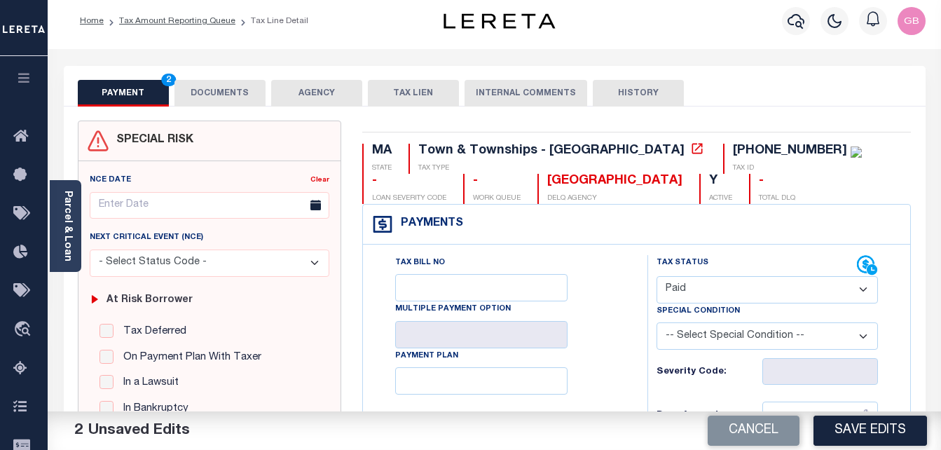
scroll to position [0, 0]
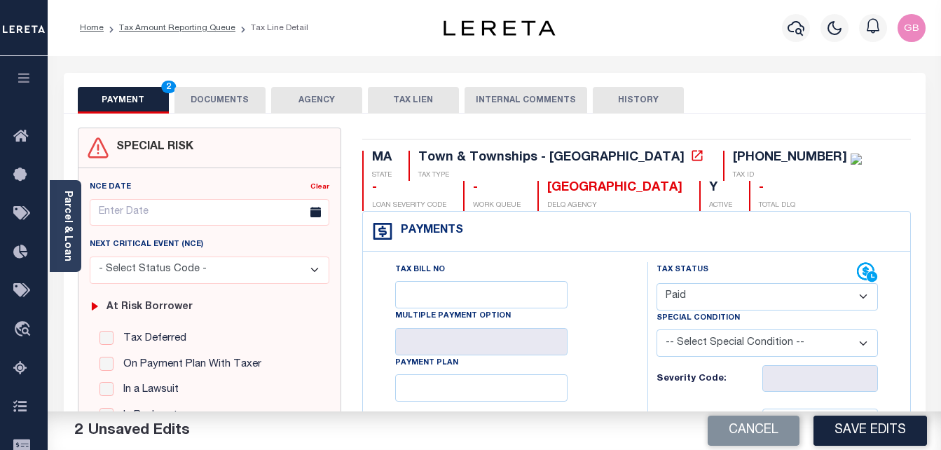
type input "$0.00"
click at [237, 105] on button "DOCUMENTS" at bounding box center [219, 100] width 91 height 27
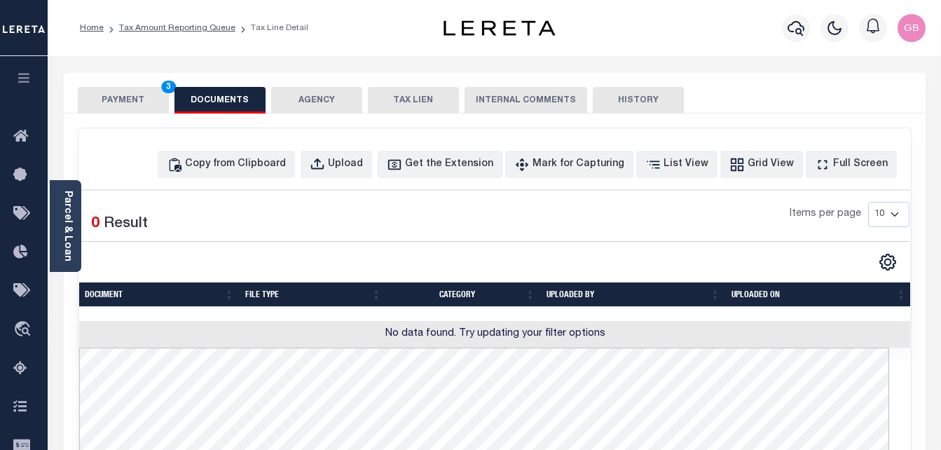
click at [248, 179] on div "Copy from Clipboard Upload Get the Extension Mark for Capturing Got it List Vie…" at bounding box center [494, 450] width 832 height 645
click at [242, 153] on button "Copy from Clipboard" at bounding box center [226, 164] width 137 height 27
select select "POP"
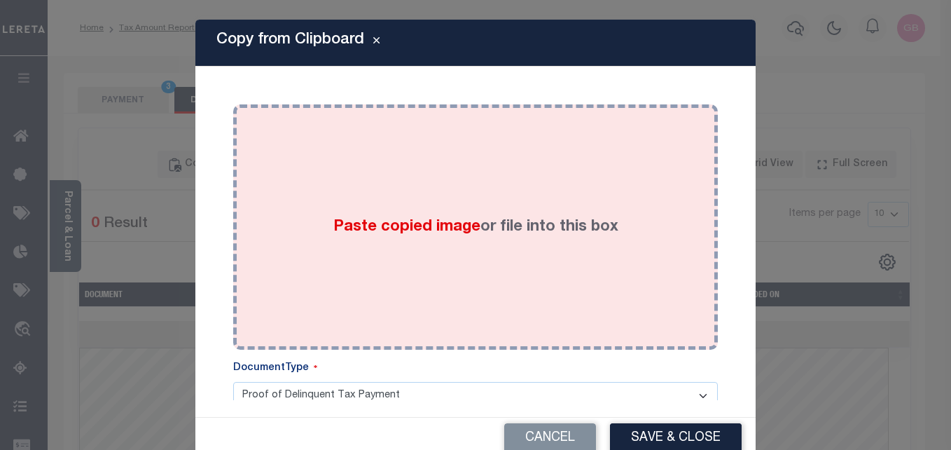
click at [390, 239] on div "Paste copied image or file into this box" at bounding box center [476, 227] width 464 height 224
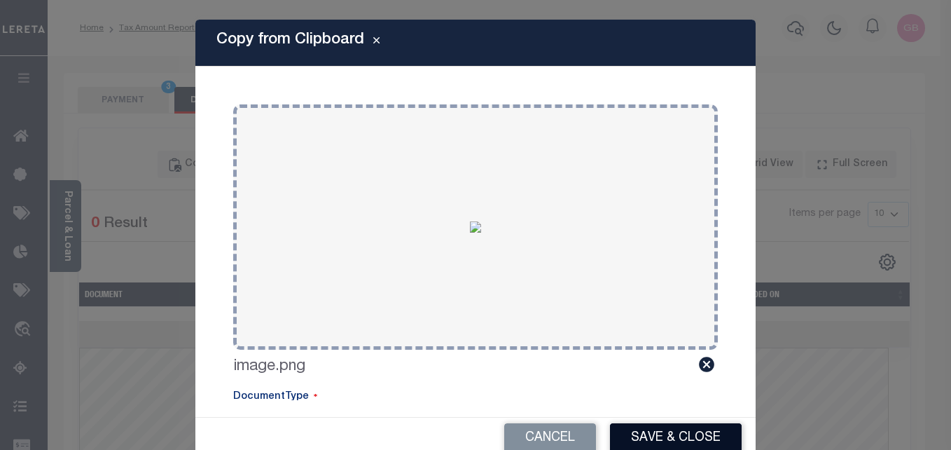
click at [633, 427] on button "Save & Close" at bounding box center [676, 438] width 132 height 30
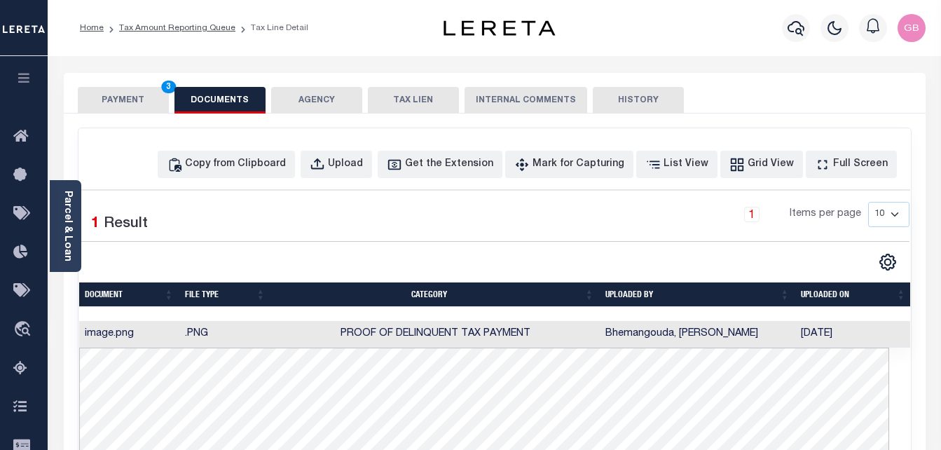
click at [132, 95] on button "PAYMENT 3" at bounding box center [123, 100] width 91 height 27
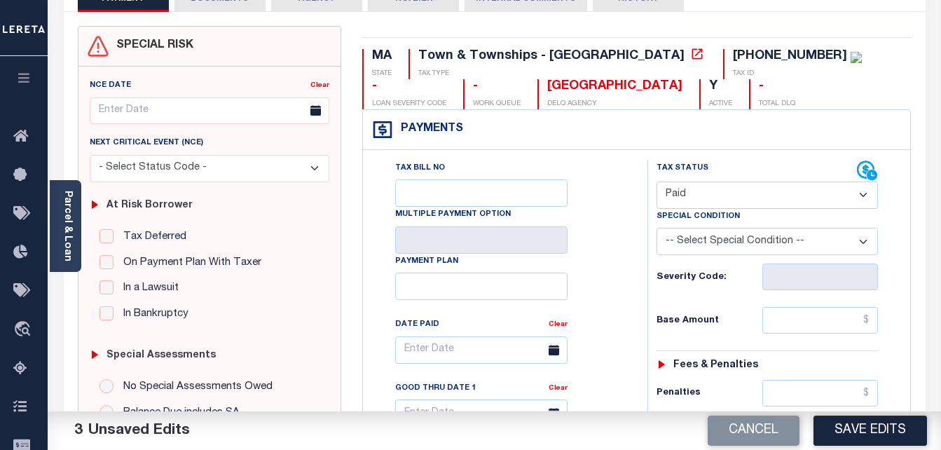
scroll to position [140, 0]
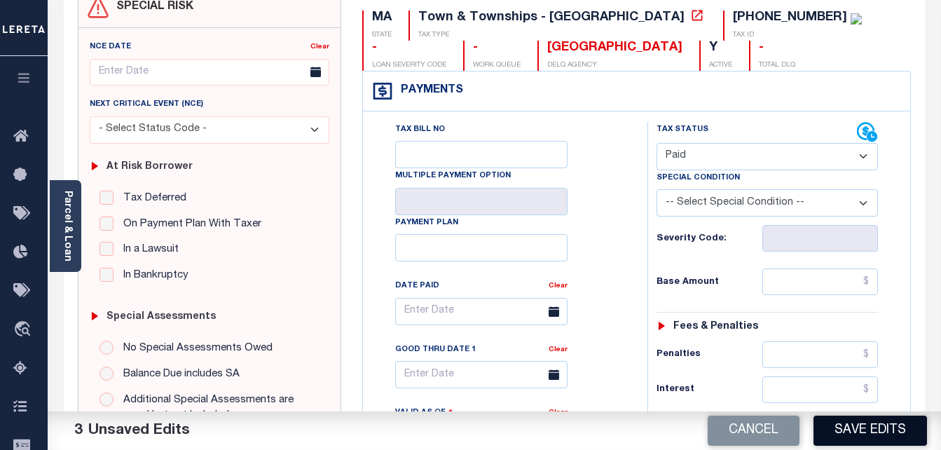
click at [843, 429] on button "Save Edits" at bounding box center [870, 430] width 114 height 30
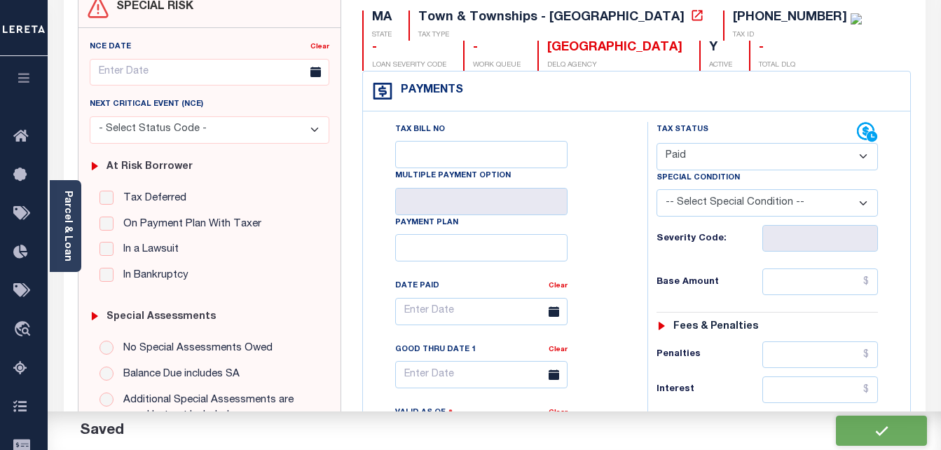
checkbox input "false"
type input "$0"
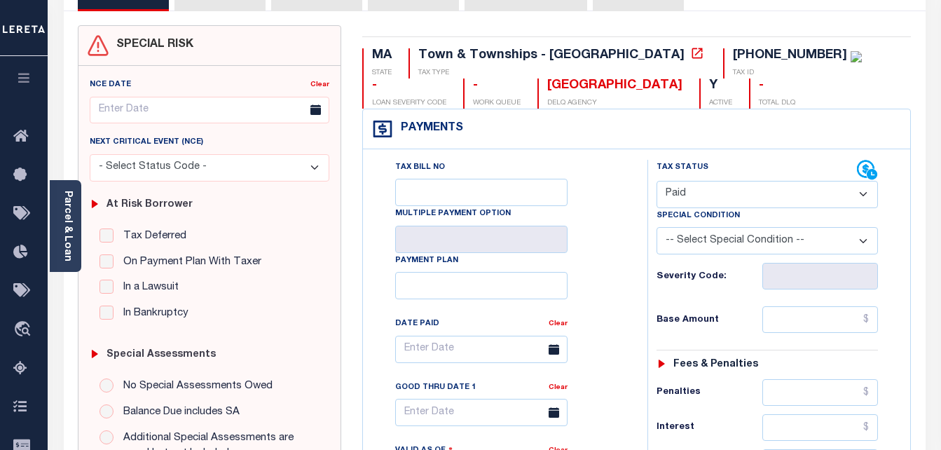
scroll to position [0, 0]
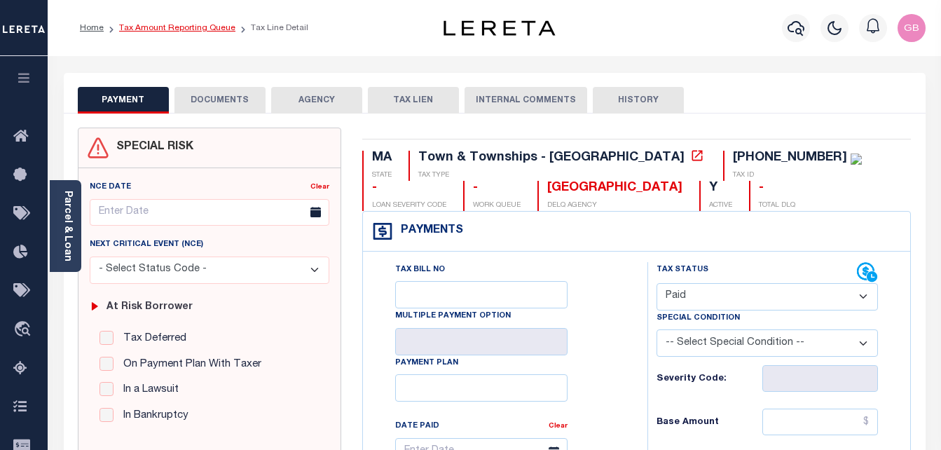
click at [174, 31] on link "Tax Amount Reporting Queue" at bounding box center [177, 28] width 116 height 8
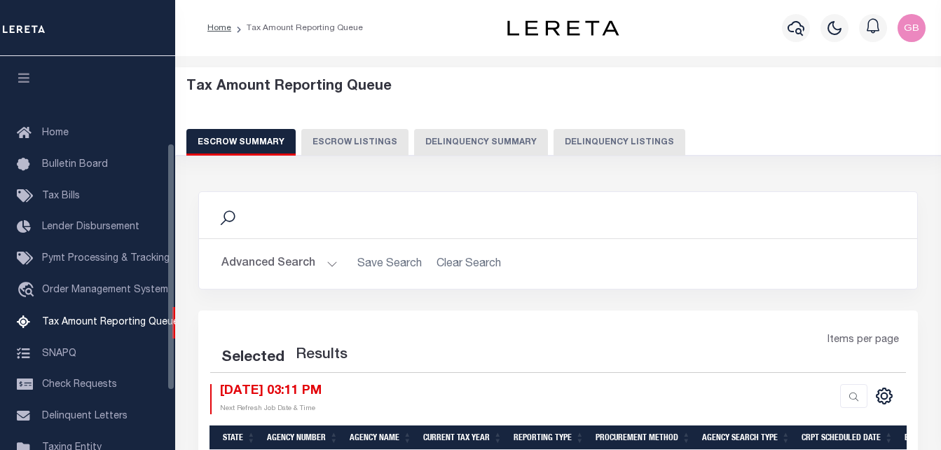
select select "100"
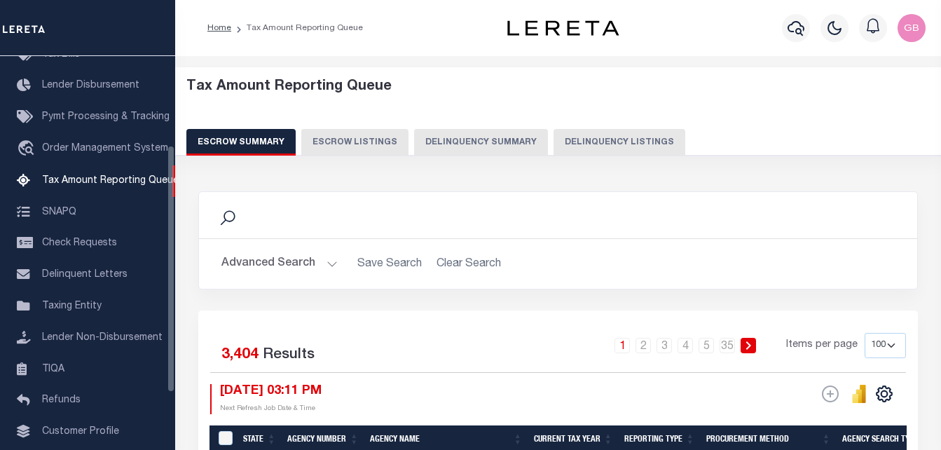
click at [567, 142] on button "Delinquency Listings" at bounding box center [619, 142] width 132 height 27
select select "100"
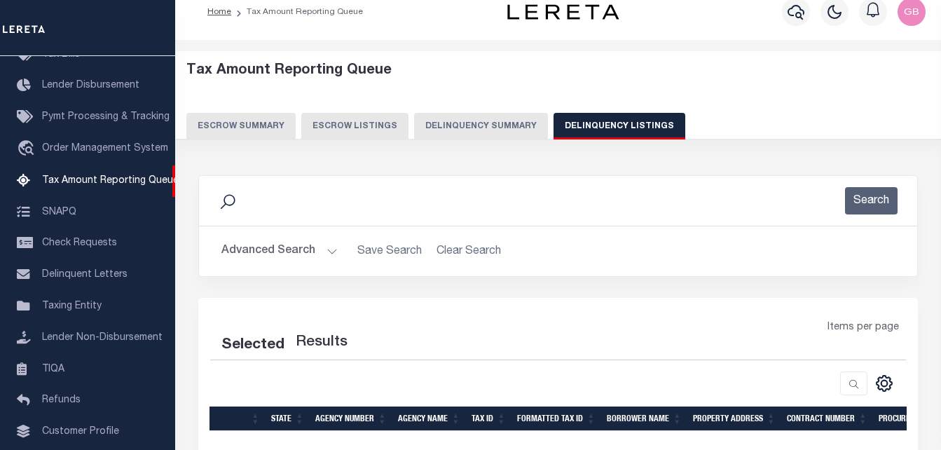
scroll to position [70, 0]
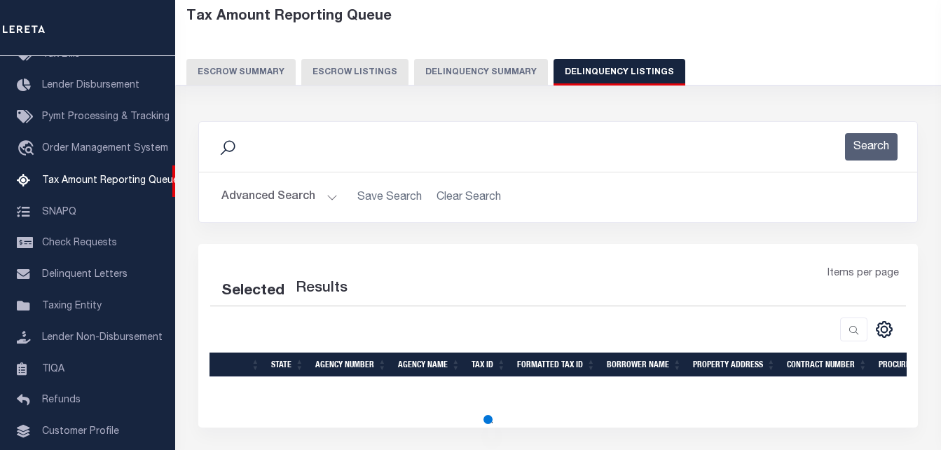
select select "100"
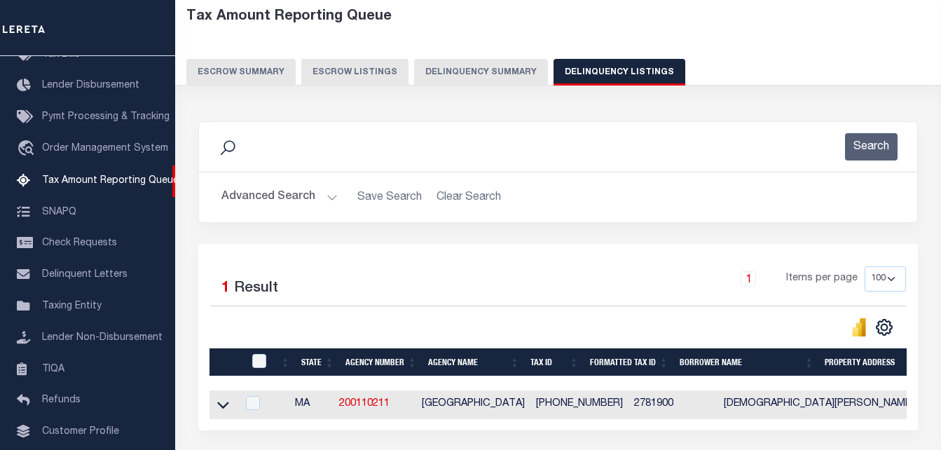
click at [326, 194] on button "Advanced Search" at bounding box center [279, 197] width 116 height 27
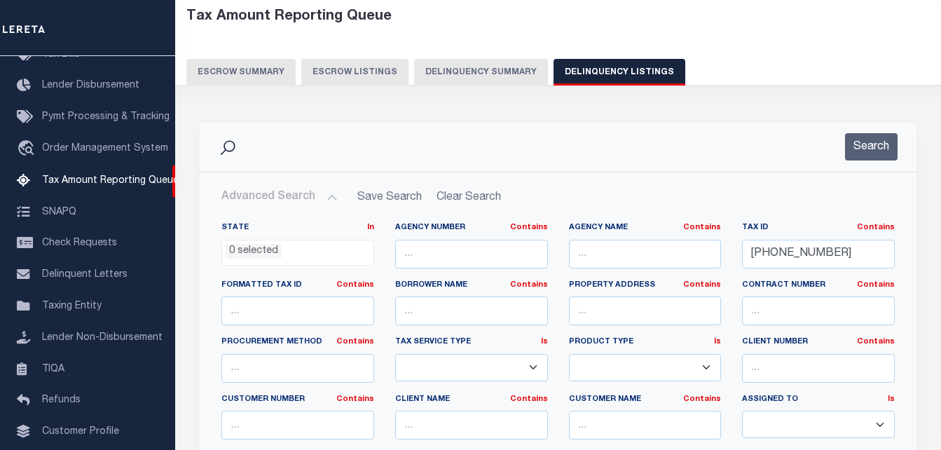
click at [326, 200] on button "Advanced Search" at bounding box center [279, 197] width 116 height 27
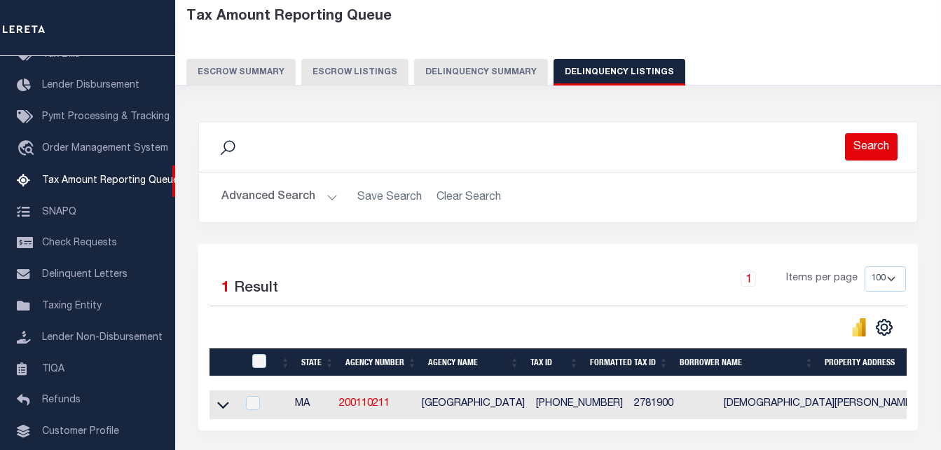
click at [858, 153] on button "Search" at bounding box center [871, 146] width 53 height 27
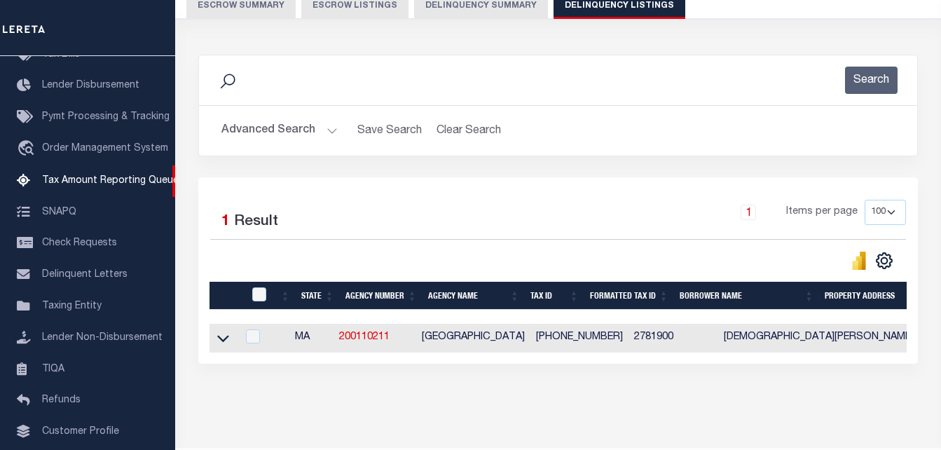
scroll to position [140, 0]
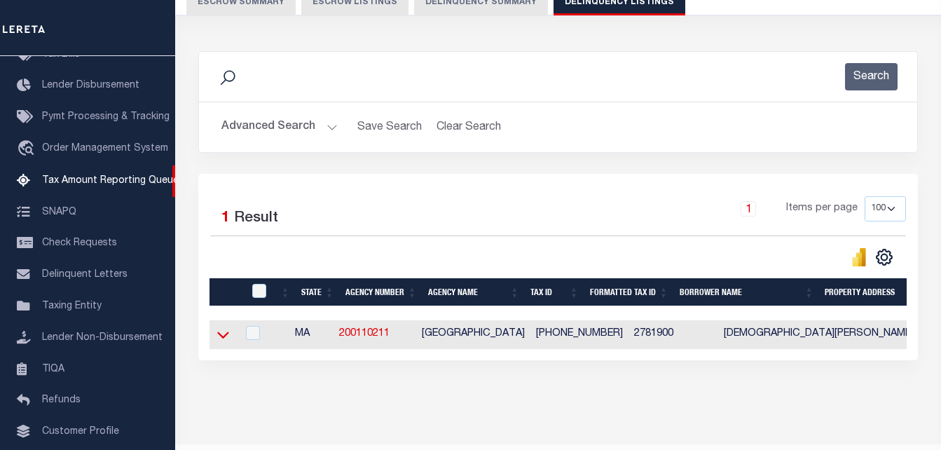
click at [220, 342] on icon at bounding box center [223, 334] width 12 height 15
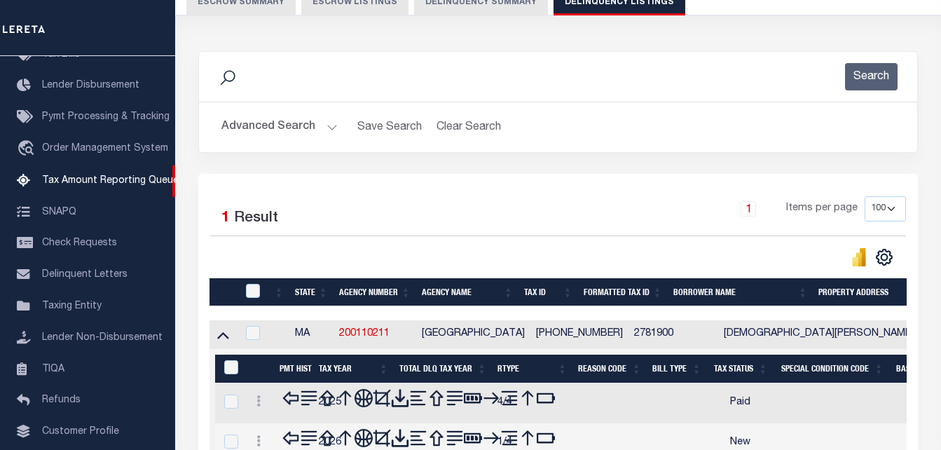
scroll to position [259, 0]
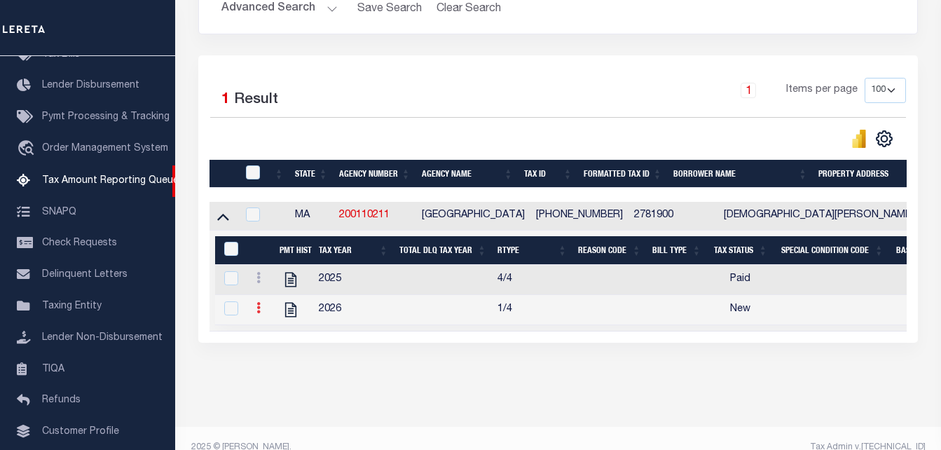
click at [260, 315] on link at bounding box center [258, 309] width 15 height 11
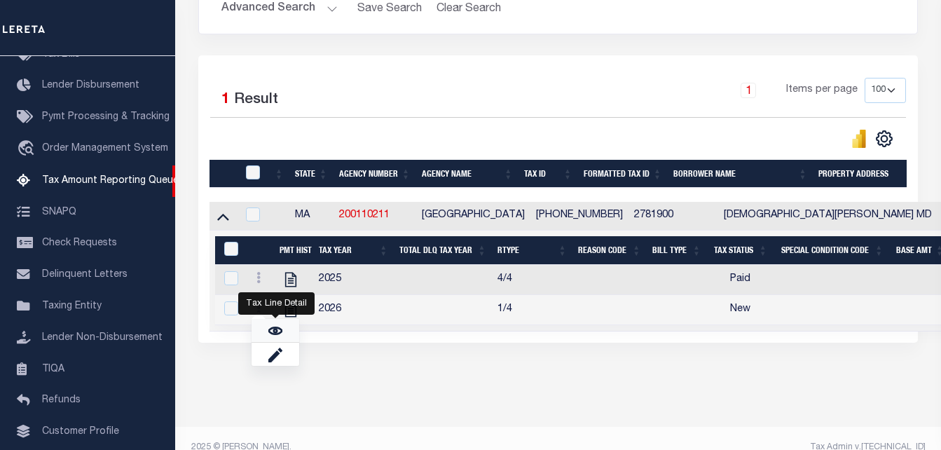
click at [287, 342] on link "" at bounding box center [276, 330] width 48 height 23
checkbox input "true"
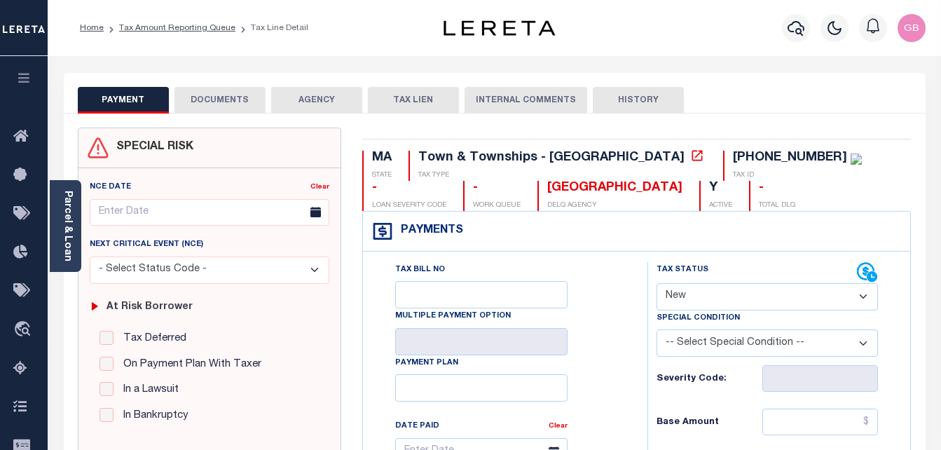
click at [680, 303] on select "- Select Status Code - Open Due/Unpaid Paid Incomplete No Tax Due Internal Refu…" at bounding box center [767, 296] width 222 height 27
select select "DUE"
click at [656, 284] on select "- Select Status Code - Open Due/Unpaid Paid Incomplete No Tax Due Internal Refu…" at bounding box center [767, 296] width 222 height 27
type input "[DATE]"
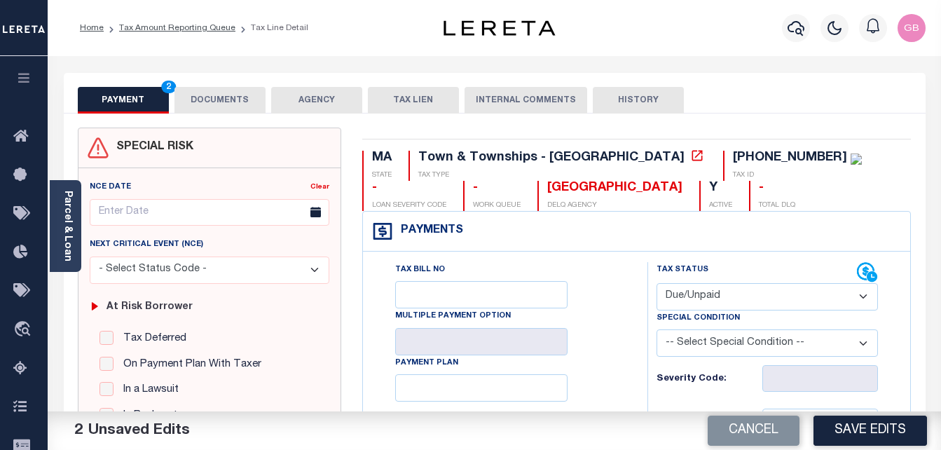
click at [222, 112] on button "DOCUMENTS" at bounding box center [219, 100] width 91 height 27
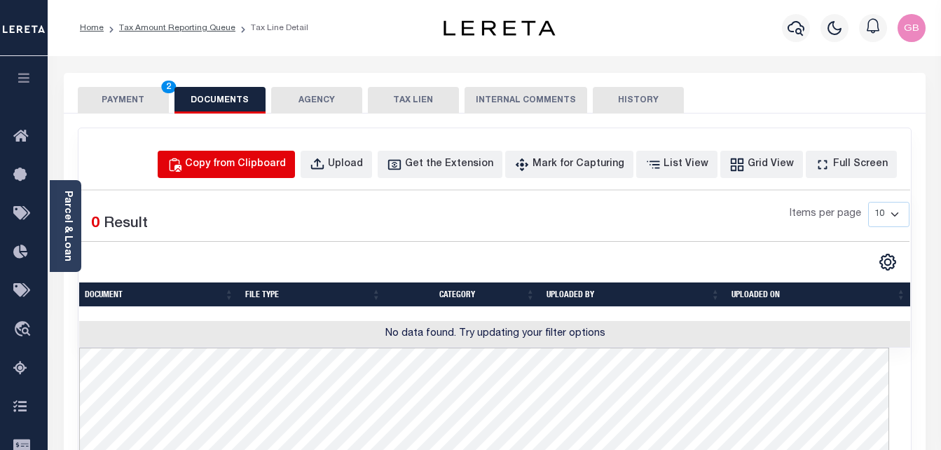
click at [224, 174] on button "Copy from Clipboard" at bounding box center [226, 164] width 137 height 27
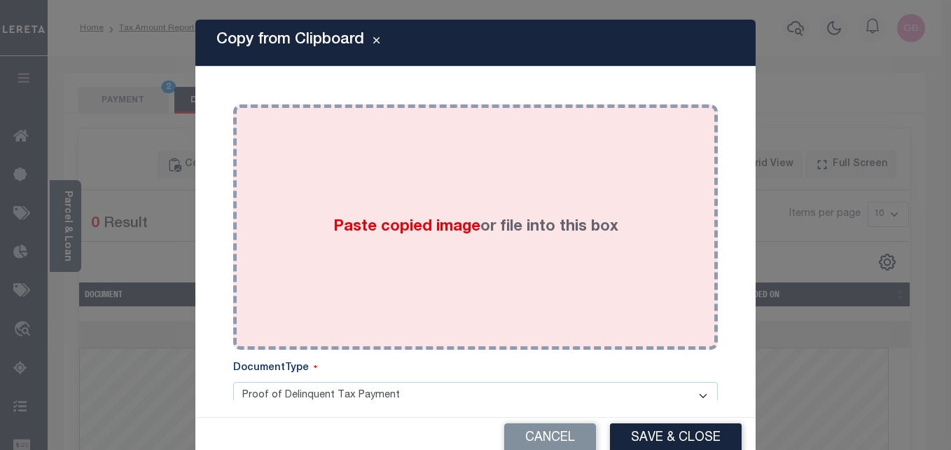
click at [343, 263] on div "Paste copied image or file into this box" at bounding box center [476, 227] width 464 height 224
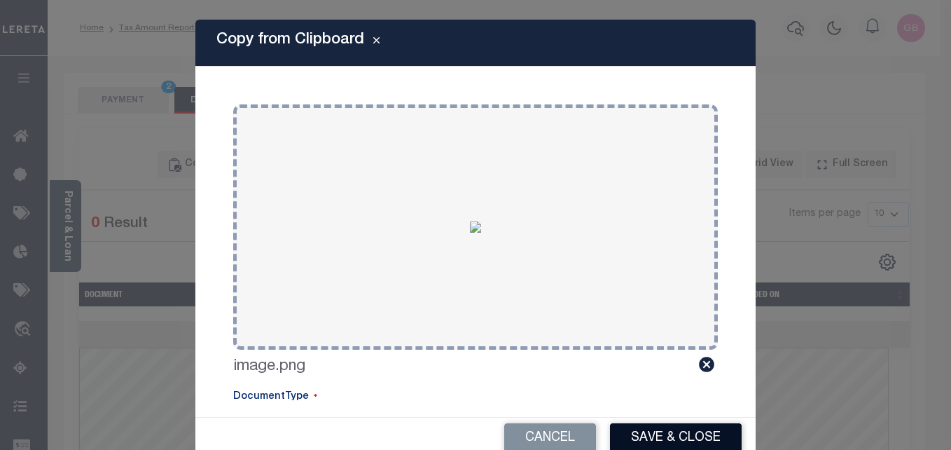
click at [638, 443] on button "Save & Close" at bounding box center [676, 438] width 132 height 30
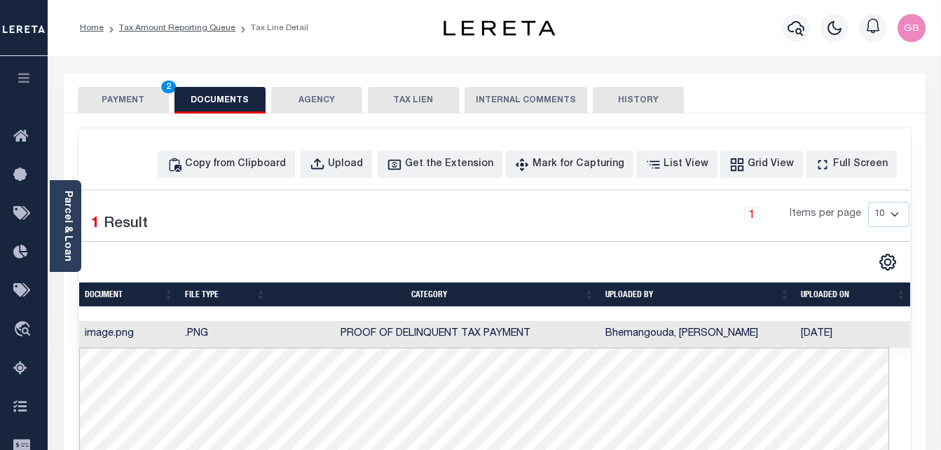
click at [123, 99] on button "PAYMENT 2" at bounding box center [123, 100] width 91 height 27
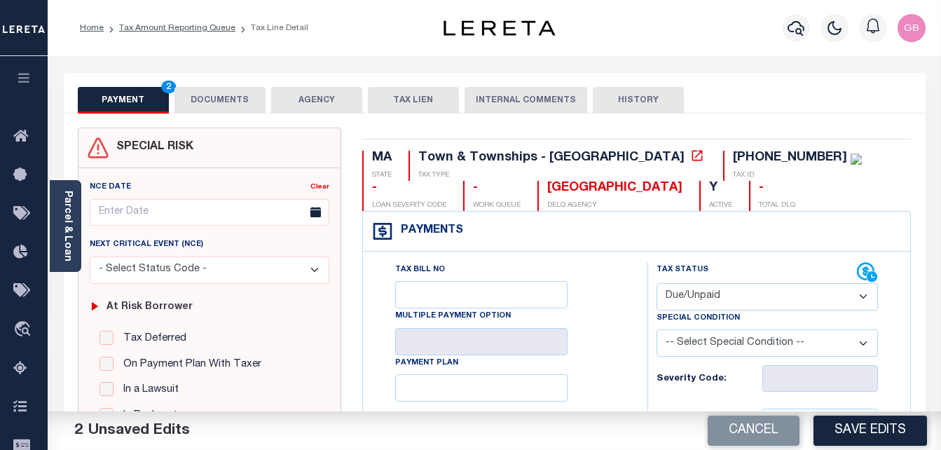
click at [676, 298] on select "- Select Status Code - Open Due/Unpaid Paid Incomplete No Tax Due Internal Refu…" at bounding box center [767, 296] width 222 height 27
click at [593, 237] on div "Payments Warning! Search Status is not "Completed", amounts can not be keyed." at bounding box center [636, 232] width 547 height 40
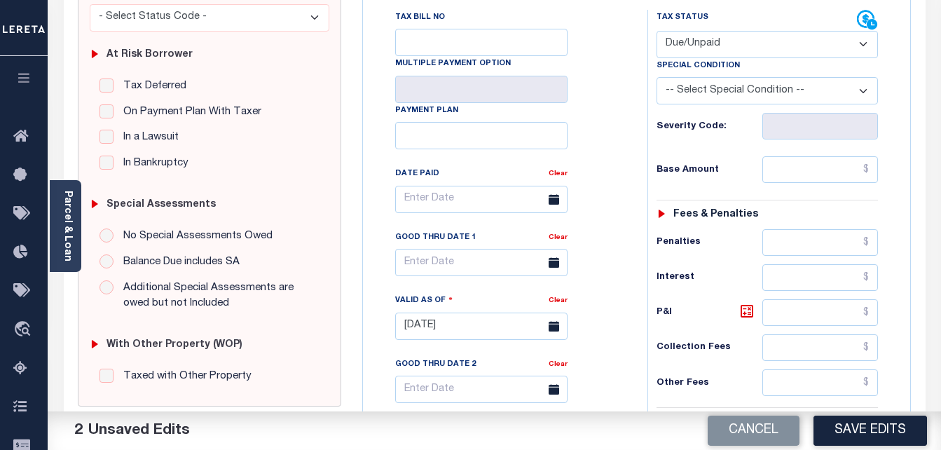
scroll to position [280, 0]
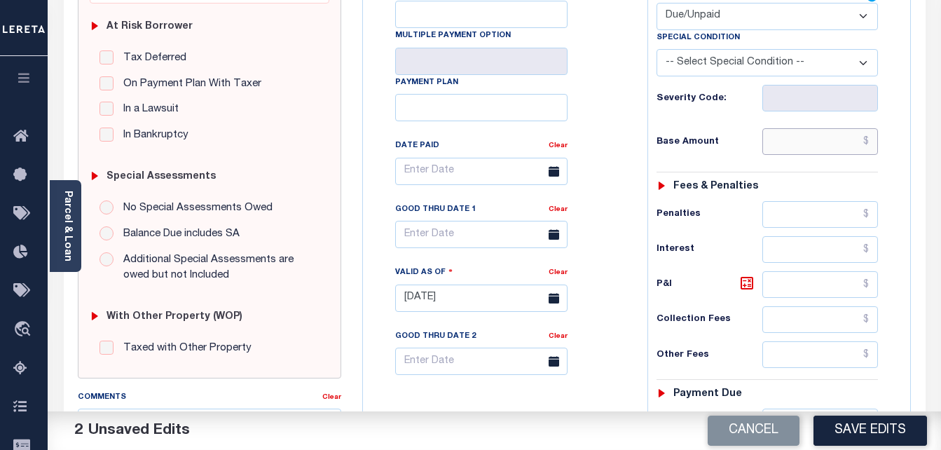
click at [869, 143] on input "text" at bounding box center [820, 141] width 116 height 27
paste input "6,488.46"
type input "$6,488.46"
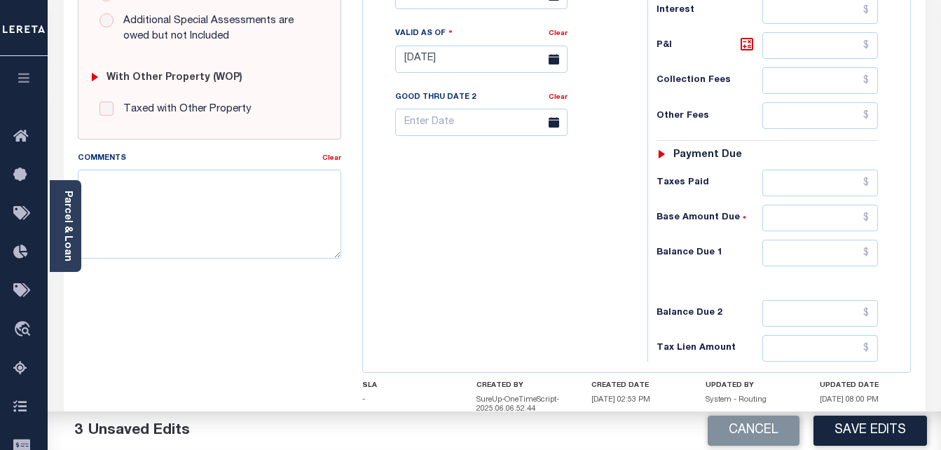
scroll to position [617, 0]
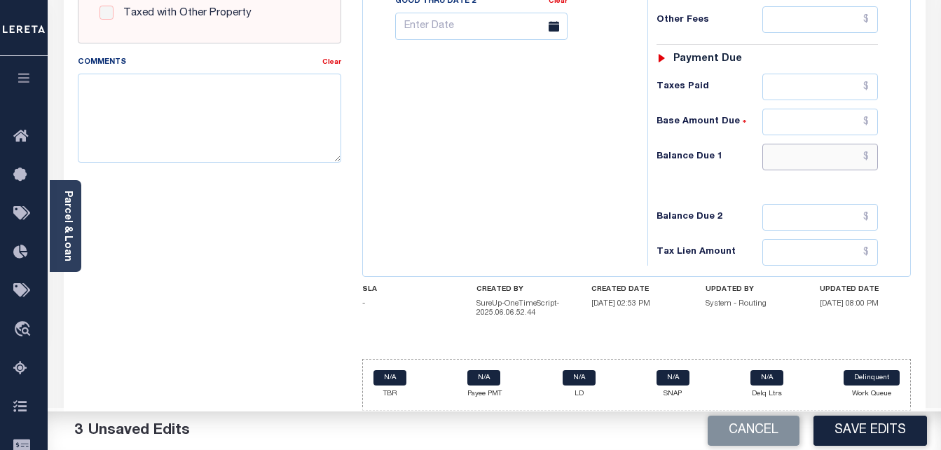
click at [868, 161] on input "text" at bounding box center [820, 157] width 116 height 27
paste input "6,590.50"
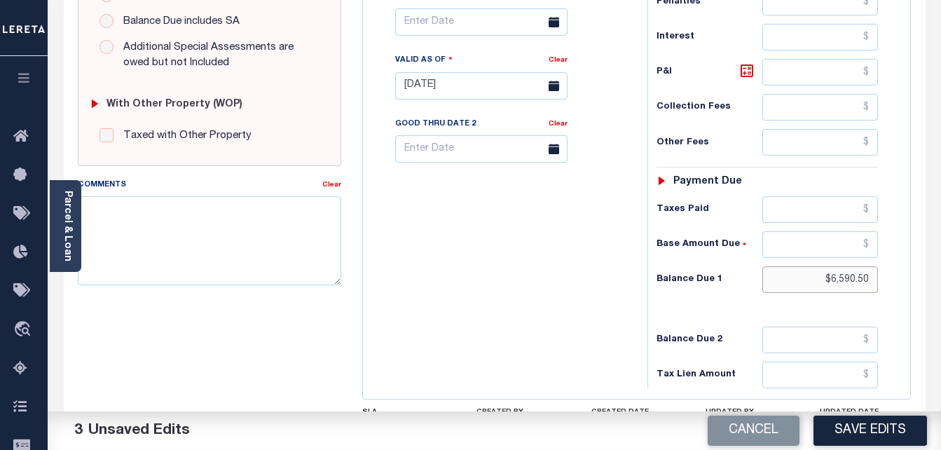
scroll to position [476, 0]
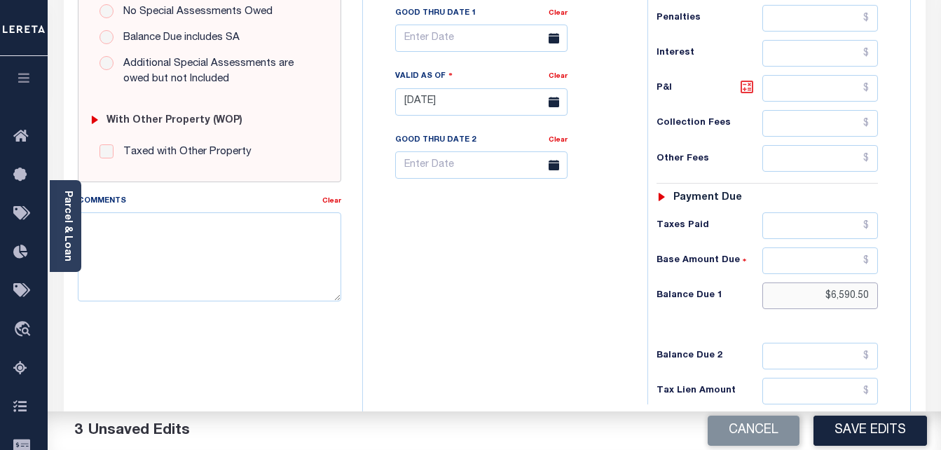
type input "$6,590.50"
click at [745, 89] on icon at bounding box center [746, 86] width 17 height 17
type input "$102.04"
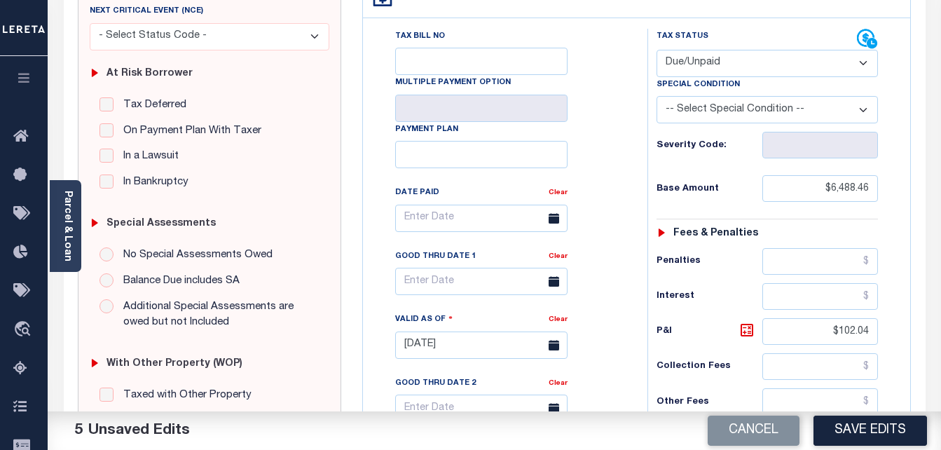
scroll to position [336, 0]
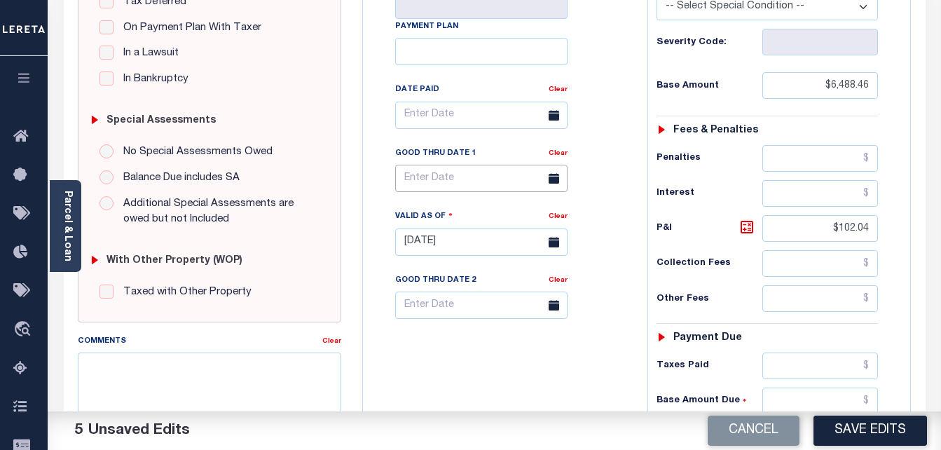
click at [438, 176] on input "text" at bounding box center [481, 178] width 172 height 27
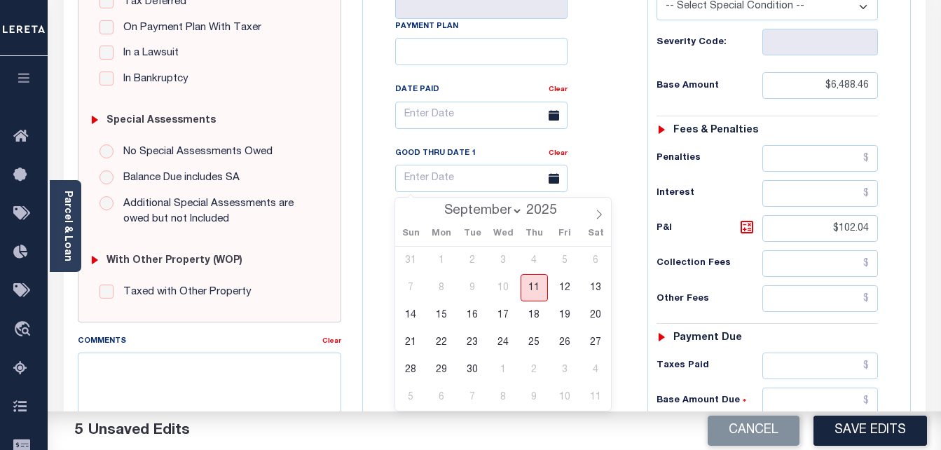
click at [529, 289] on span "11" at bounding box center [534, 287] width 27 height 27
type input "[DATE]"
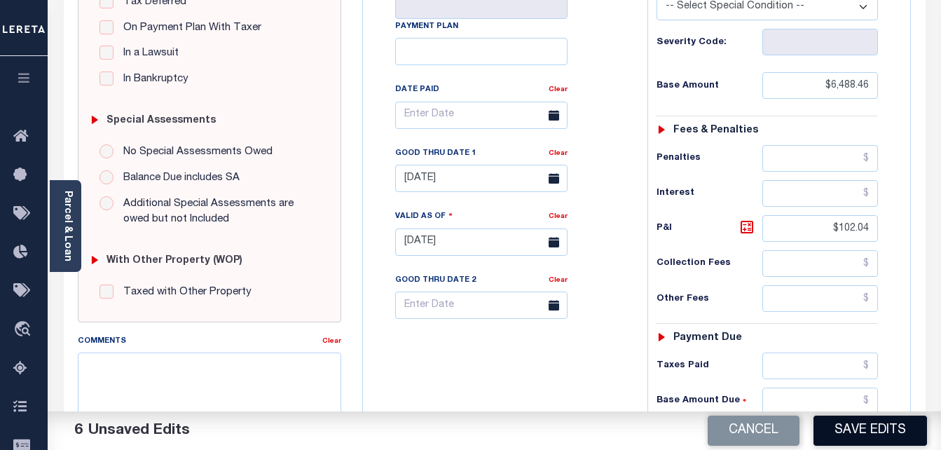
click at [823, 422] on button "Save Edits" at bounding box center [870, 430] width 114 height 30
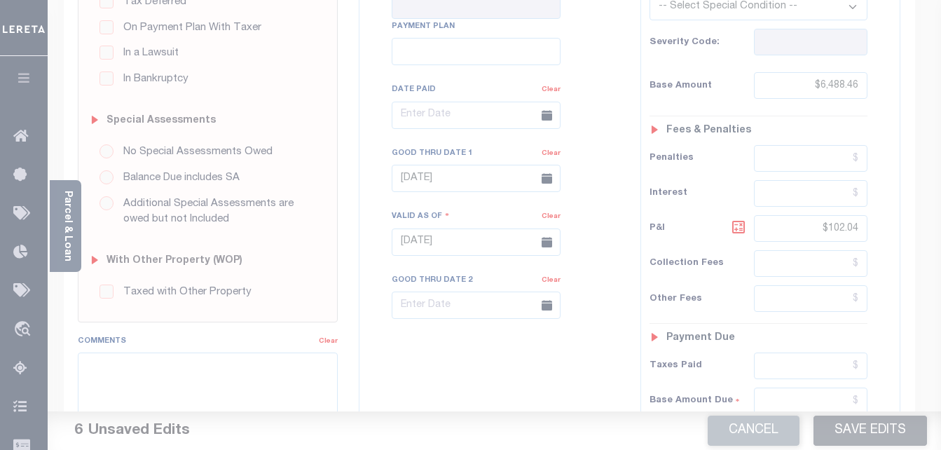
scroll to position [322, 0]
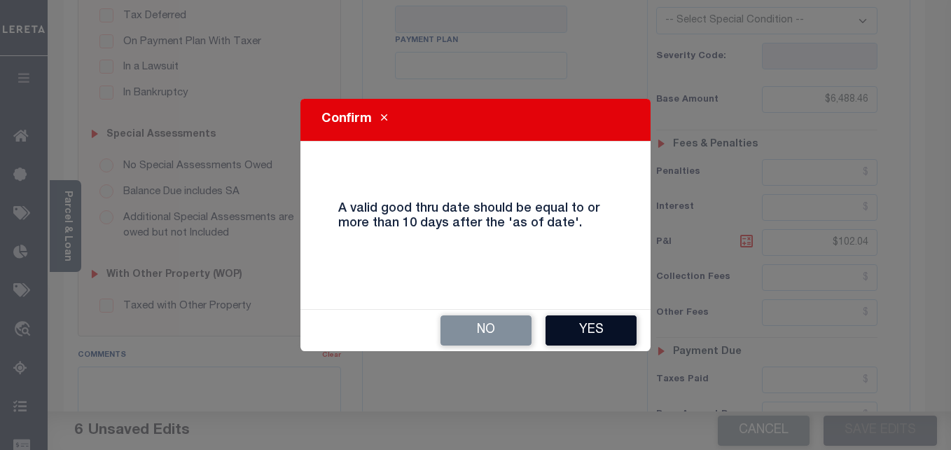
click at [617, 332] on button "Yes" at bounding box center [591, 330] width 91 height 30
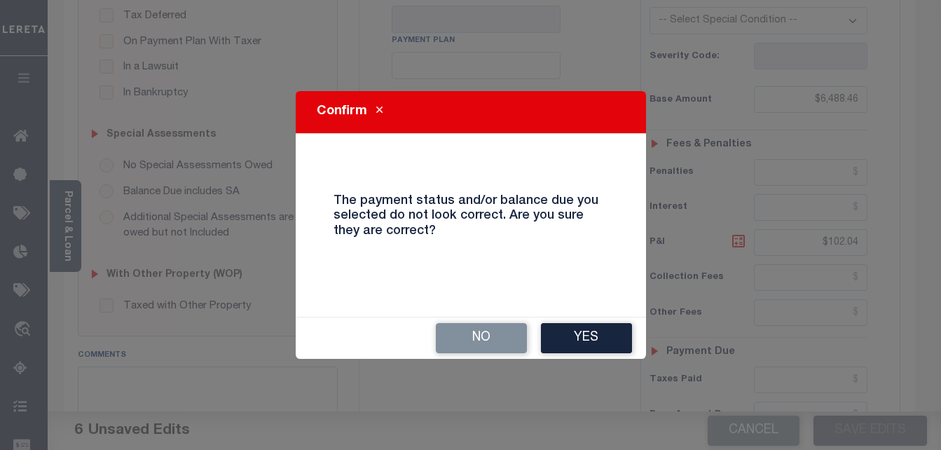
click at [596, 336] on button "Yes" at bounding box center [586, 338] width 91 height 30
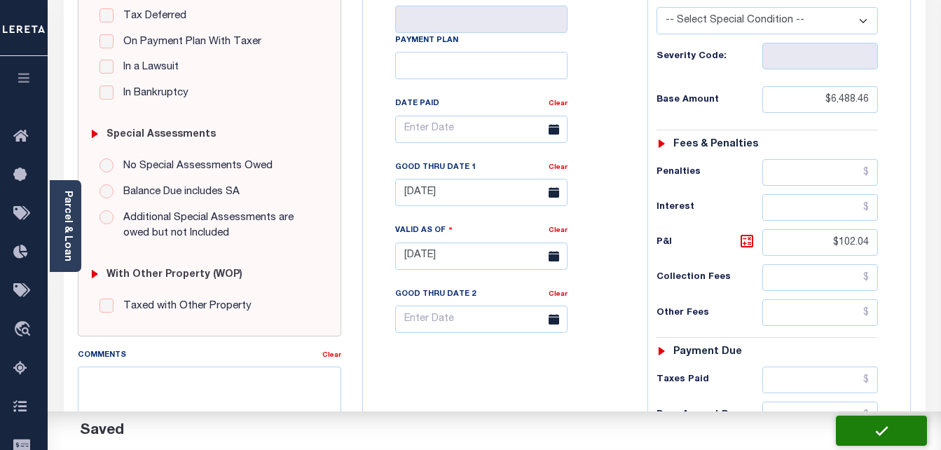
checkbox input "false"
type input "$6,488.46"
type input "$102.04"
type input "$6,590.5"
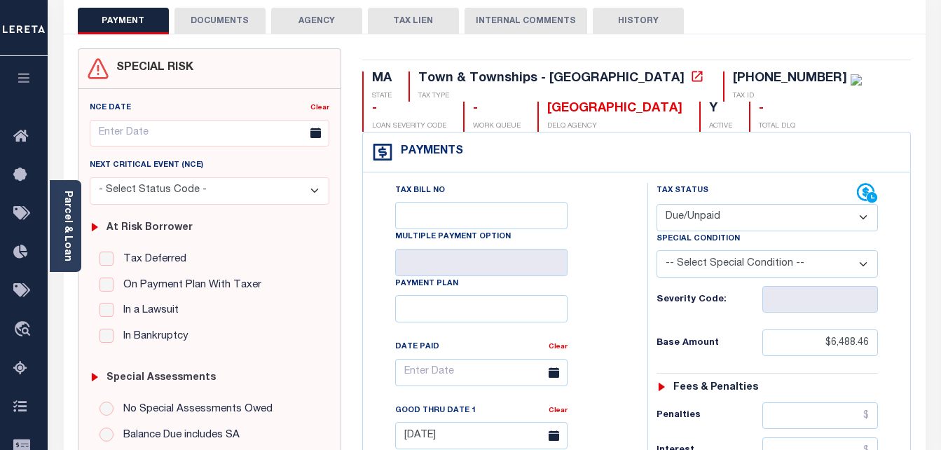
scroll to position [0, 0]
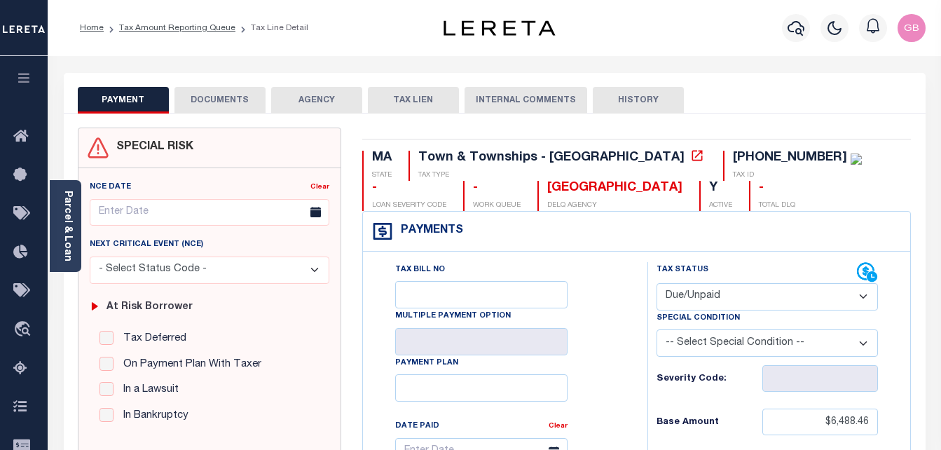
click at [214, 108] on button "DOCUMENTS" at bounding box center [219, 100] width 91 height 27
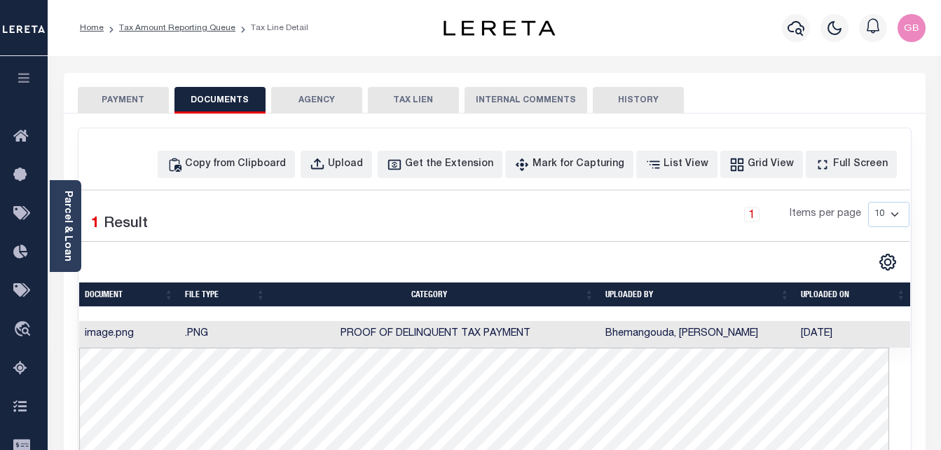
click at [136, 98] on button "PAYMENT" at bounding box center [123, 100] width 91 height 27
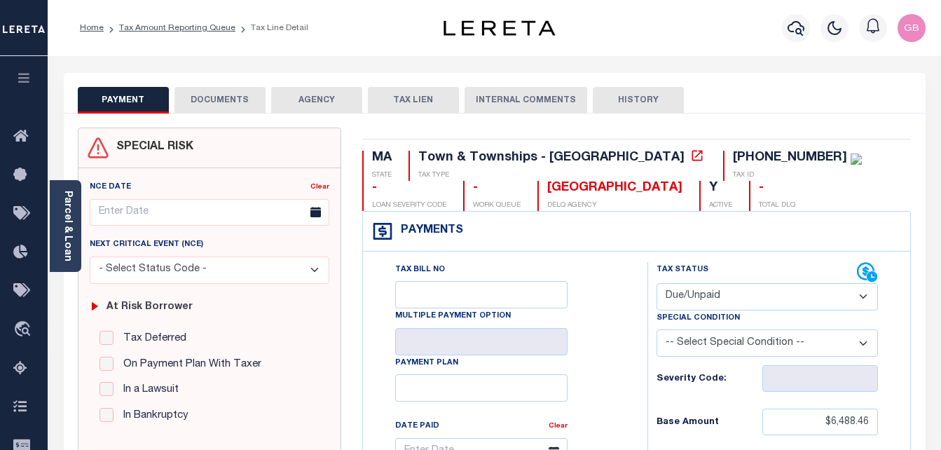
drag, startPoint x: 128, startPoint y: 24, endPoint x: 137, endPoint y: 40, distance: 18.9
click at [128, 24] on link "Tax Amount Reporting Queue" at bounding box center [177, 28] width 116 height 8
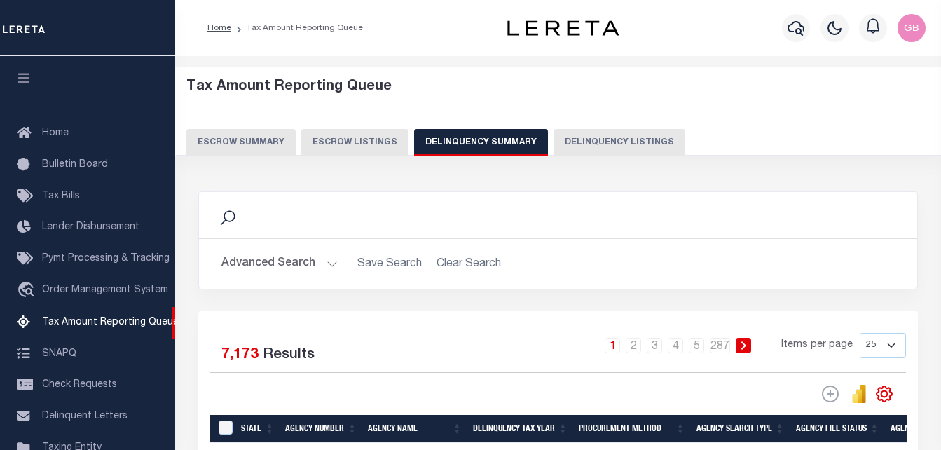
scroll to position [142, 0]
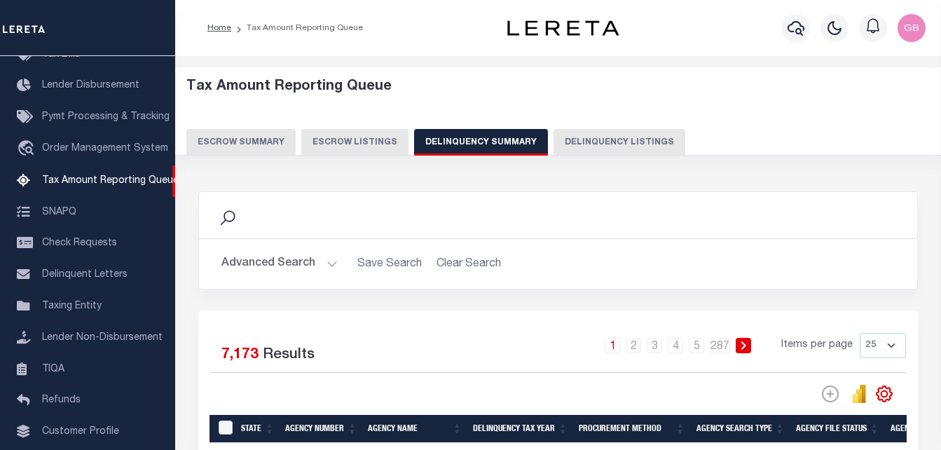
click at [327, 257] on button "Advanced Search" at bounding box center [279, 263] width 116 height 27
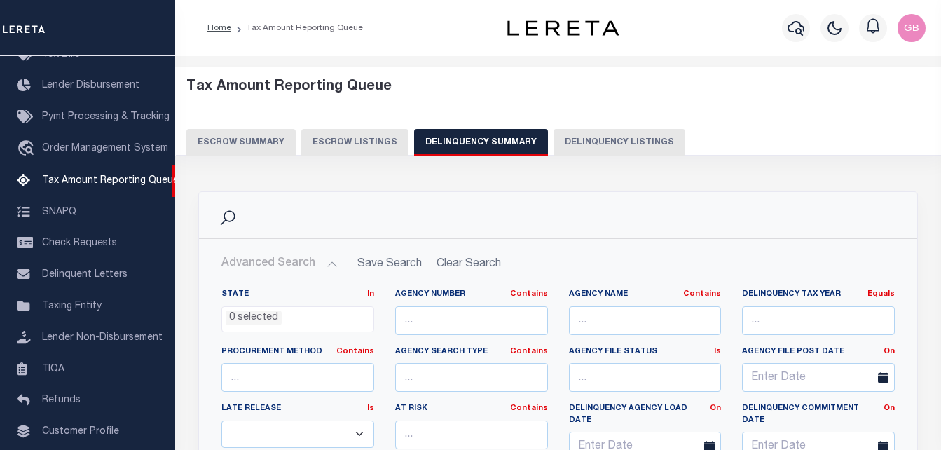
click at [587, 149] on button "Delinquency Listings" at bounding box center [619, 142] width 132 height 27
select select
select select "100"
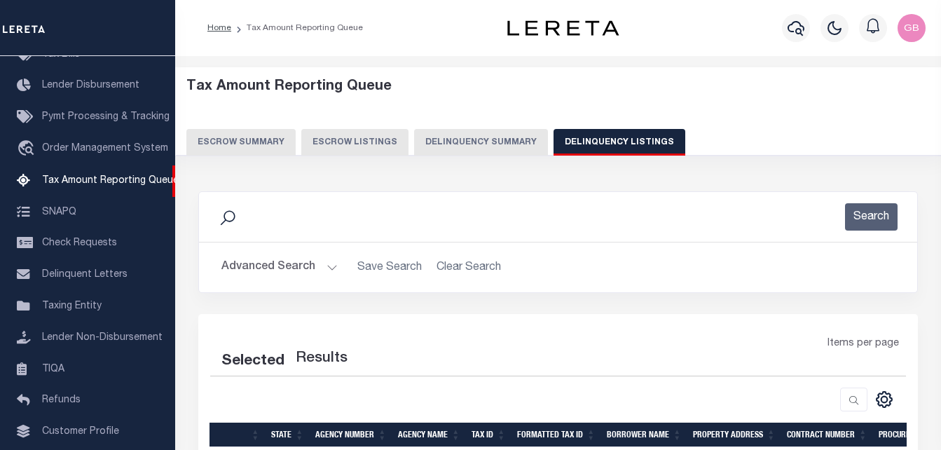
select select "100"
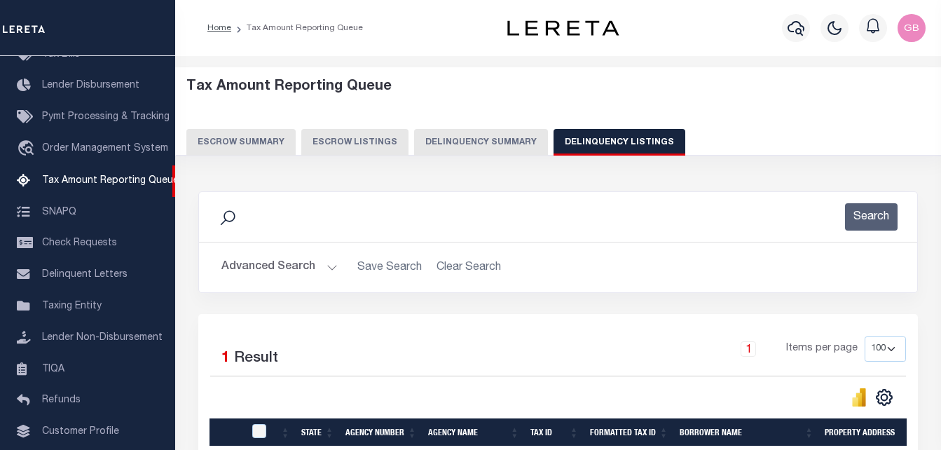
click at [332, 261] on button "Advanced Search" at bounding box center [279, 267] width 116 height 27
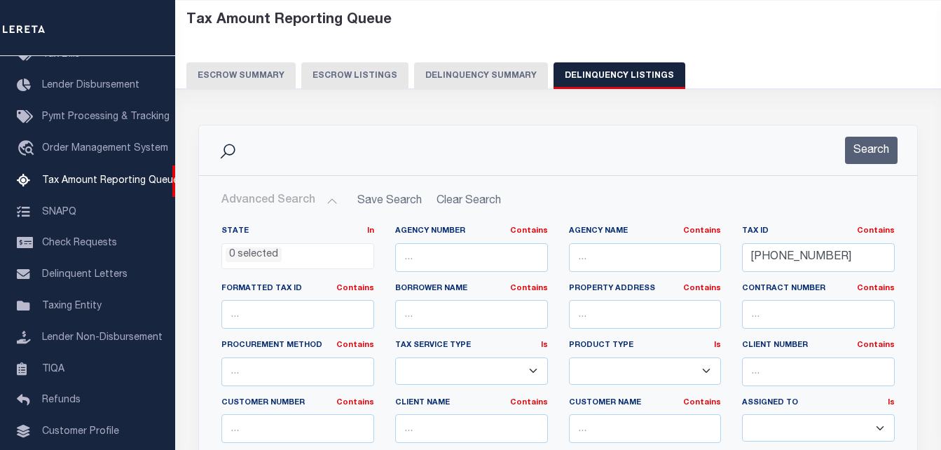
scroll to position [70, 0]
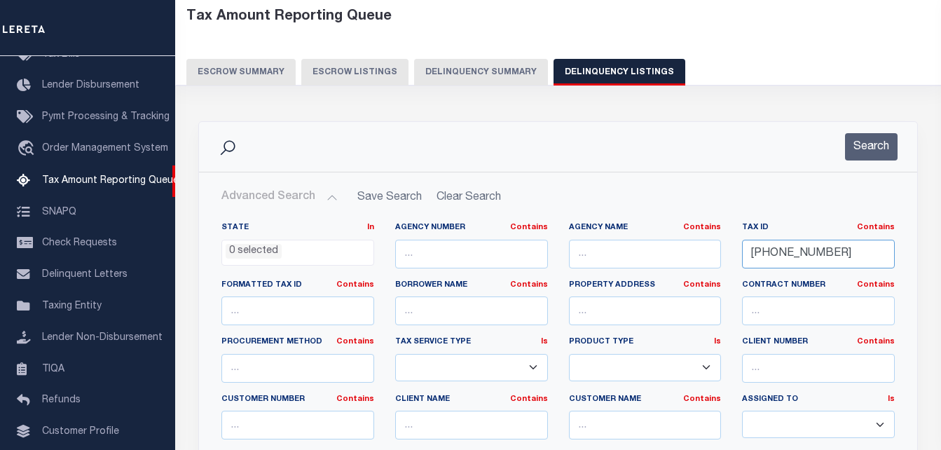
click at [772, 261] on input "[PHONE_NUMBER]" at bounding box center [818, 254] width 153 height 29
type input "[PHONE_NUMBER]"
click at [862, 153] on button "Search" at bounding box center [871, 146] width 53 height 27
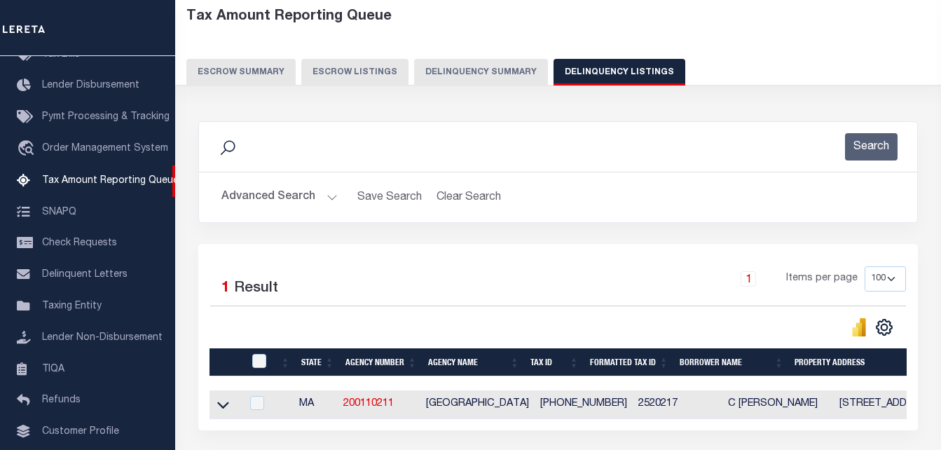
scroll to position [140, 0]
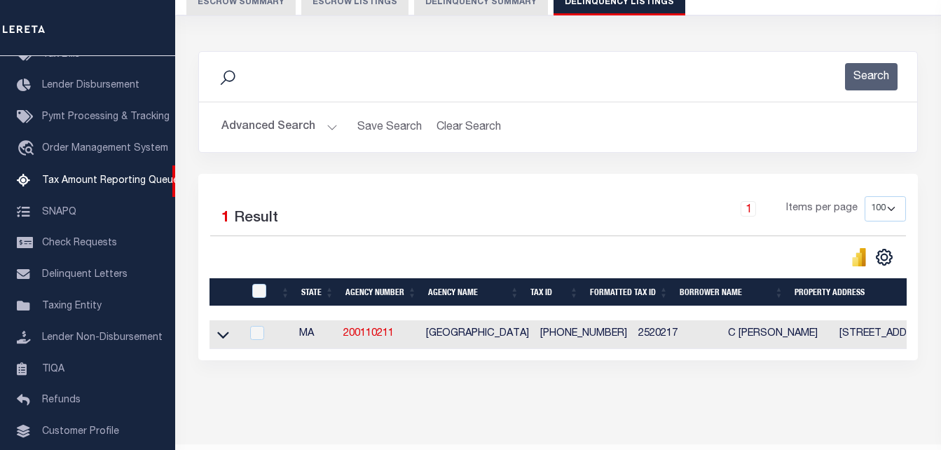
click at [212, 338] on td at bounding box center [225, 334] width 32 height 29
checkbox input "true"
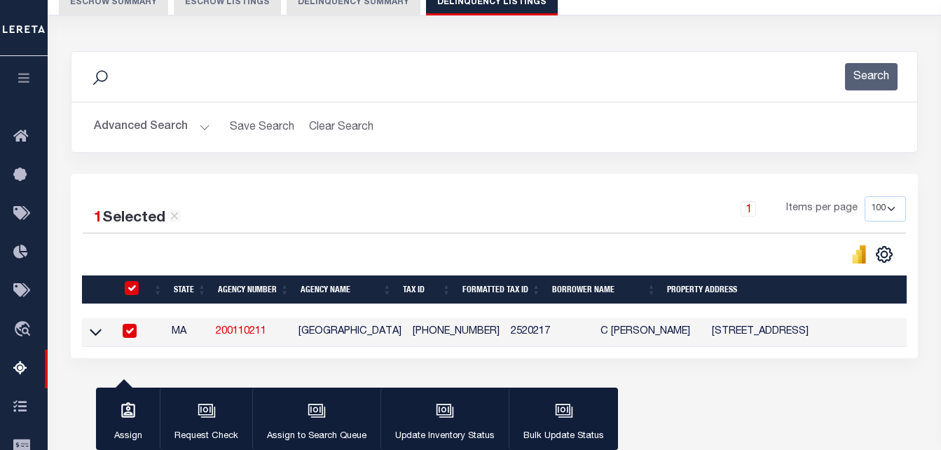
click at [132, 291] on input "checkbox" at bounding box center [132, 288] width 14 height 14
checkbox input "false"
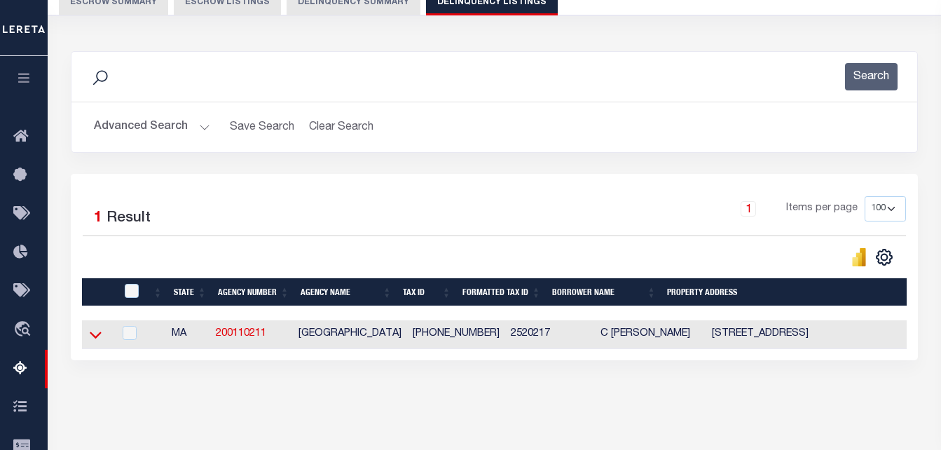
click at [94, 337] on icon at bounding box center [96, 334] width 12 height 15
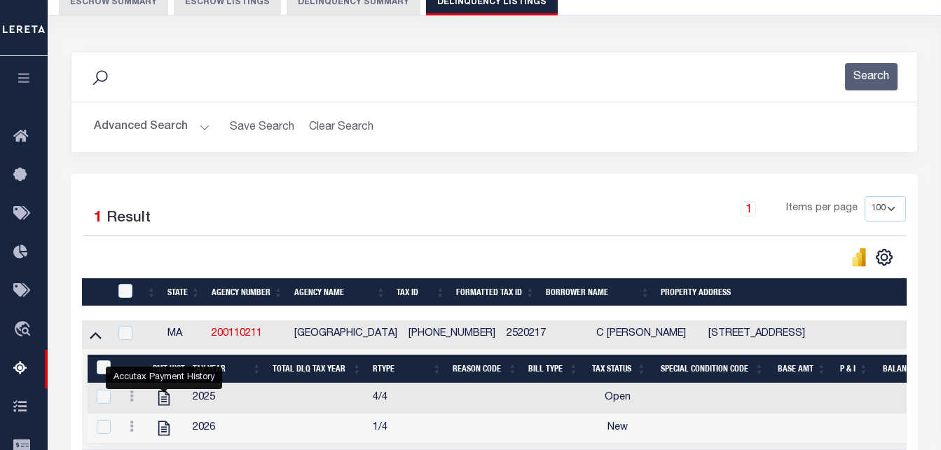
scroll to position [210, 0]
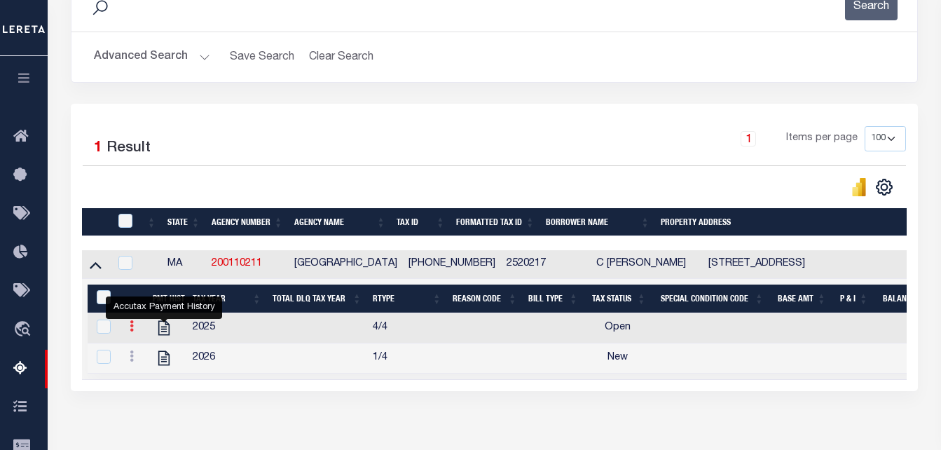
click at [132, 331] on icon at bounding box center [132, 325] width 4 height 11
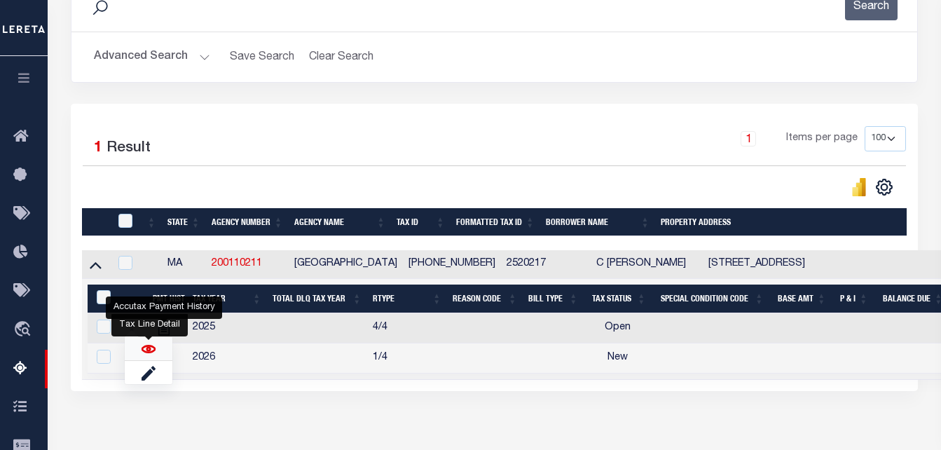
click at [152, 352] on img "" at bounding box center [149, 349] width 14 height 14
checkbox input "true"
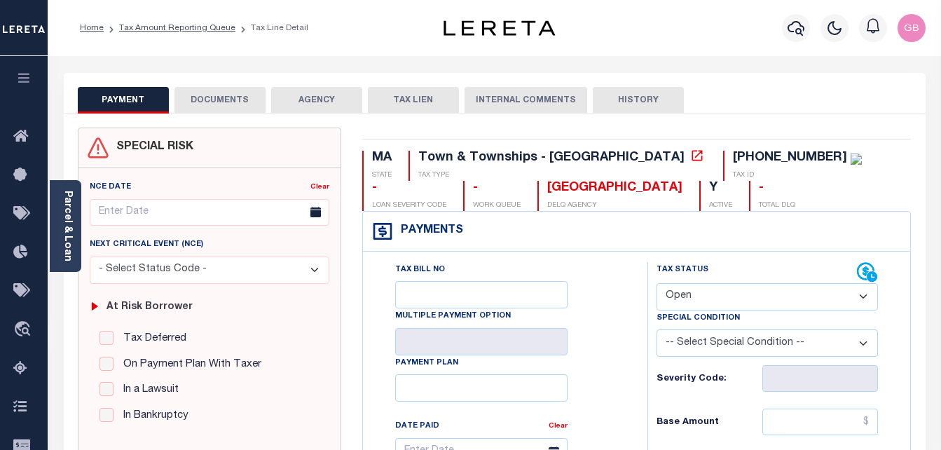
click at [224, 79] on div "PAYMENT DOCUMENTS AGENCY DELINQUENT PAYEE TAX LIEN" at bounding box center [495, 93] width 862 height 41
click at [224, 89] on button "DOCUMENTS" at bounding box center [219, 100] width 91 height 27
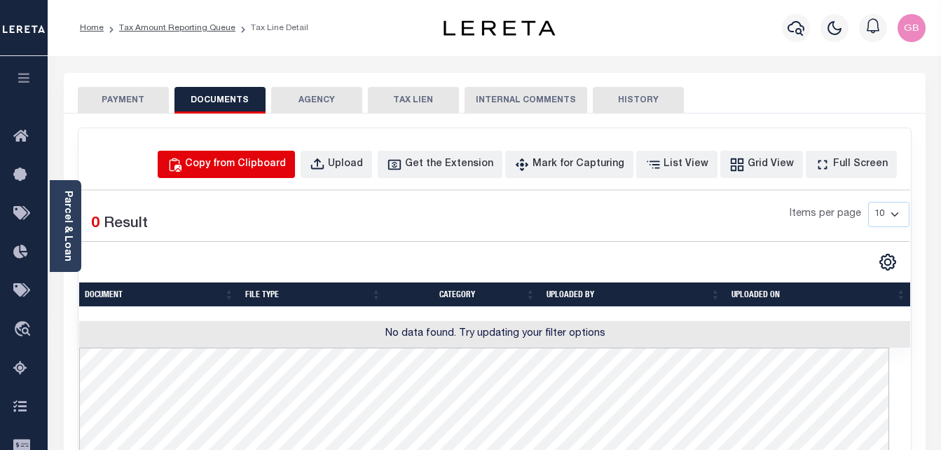
click at [244, 159] on div "Copy from Clipboard" at bounding box center [235, 164] width 101 height 15
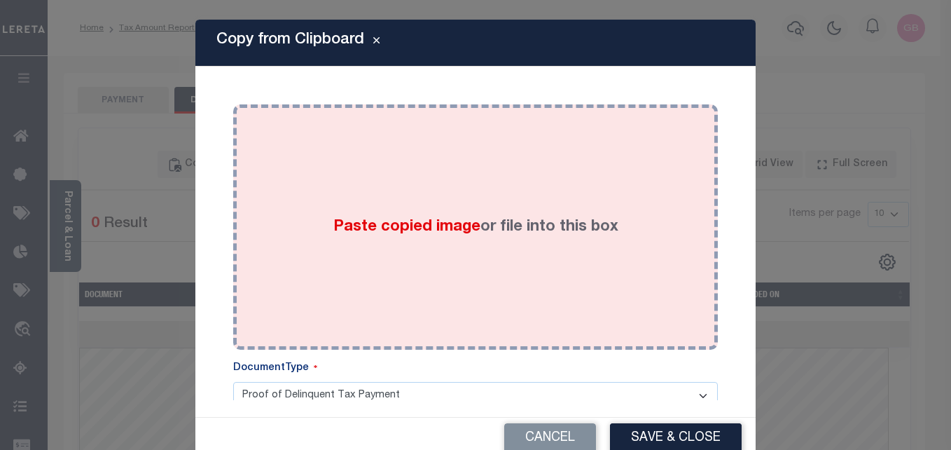
click at [336, 207] on div "Paste copied image or file into this box" at bounding box center [476, 227] width 464 height 224
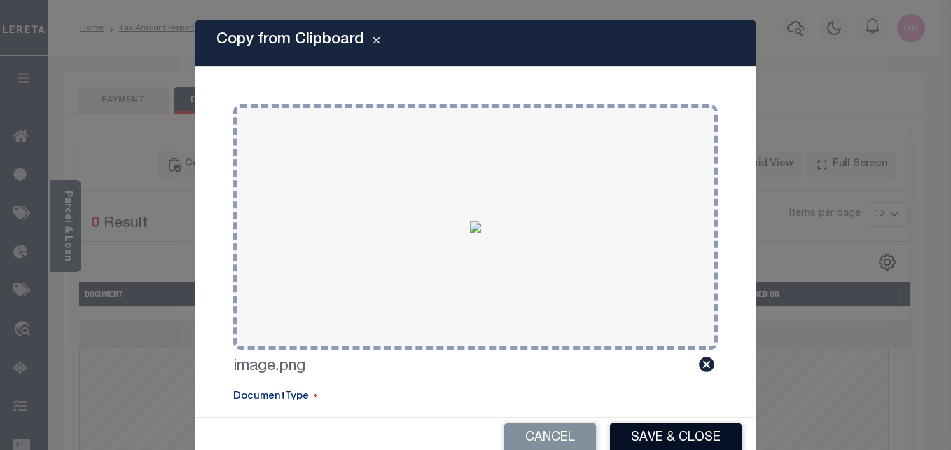
click at [645, 434] on button "Save & Close" at bounding box center [676, 438] width 132 height 30
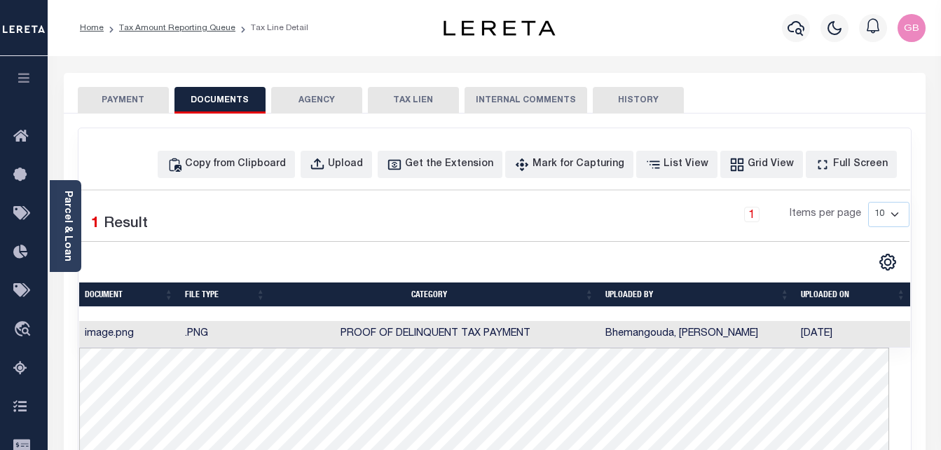
click at [141, 102] on button "PAYMENT" at bounding box center [123, 100] width 91 height 27
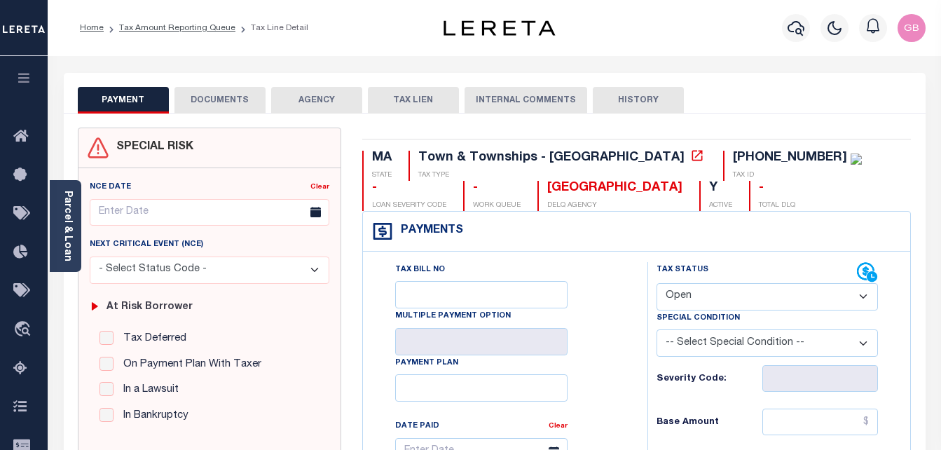
click at [676, 290] on select "- Select Status Code - Open Due/Unpaid Paid Incomplete No Tax Due Internal Refu…" at bounding box center [767, 296] width 222 height 27
select select "PYD"
click at [656, 284] on select "- Select Status Code - Open Due/Unpaid Paid Incomplete No Tax Due Internal Refu…" at bounding box center [767, 296] width 222 height 27
type input "[DATE]"
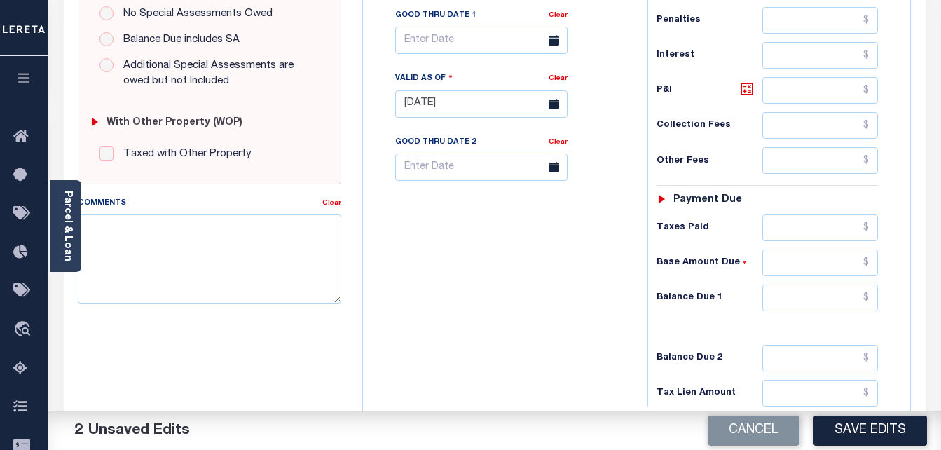
scroll to position [490, 0]
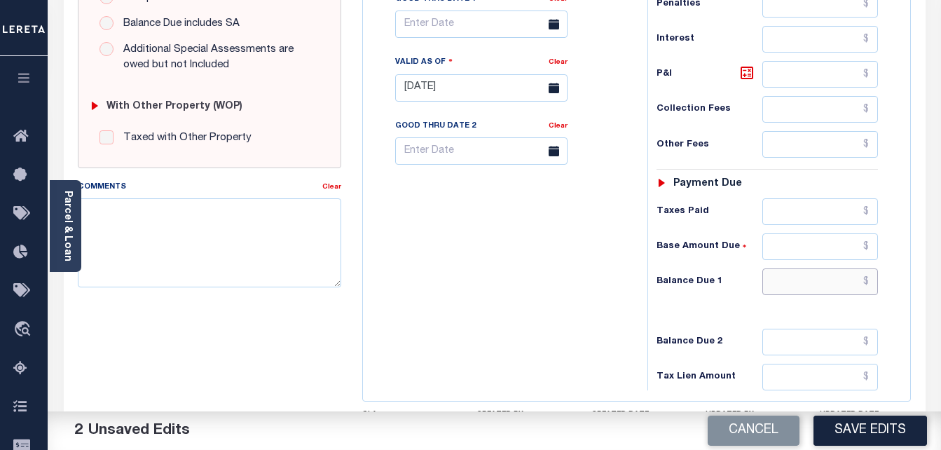
click at [868, 283] on input "text" at bounding box center [820, 281] width 116 height 27
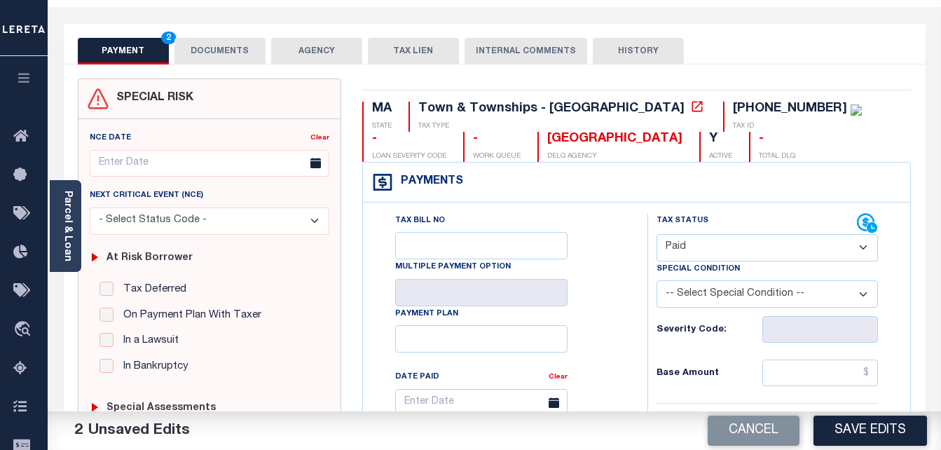
scroll to position [0, 0]
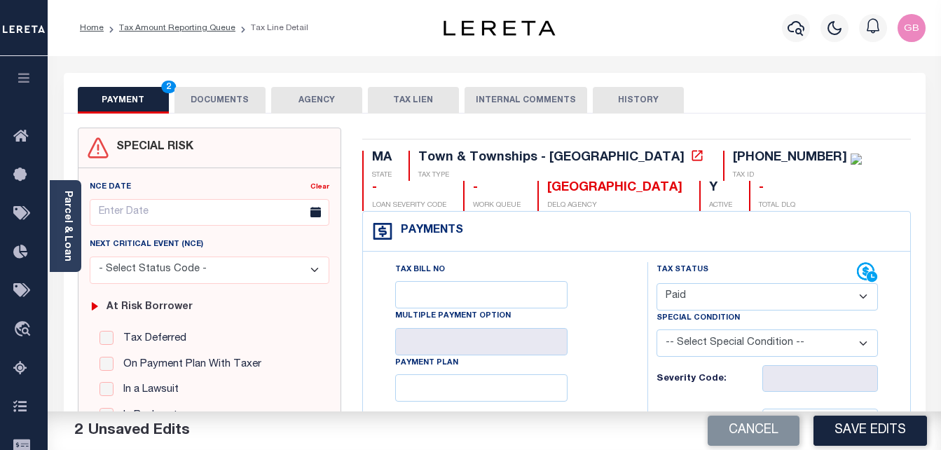
type input "$0.00"
click at [242, 104] on button "DOCUMENTS" at bounding box center [219, 100] width 91 height 27
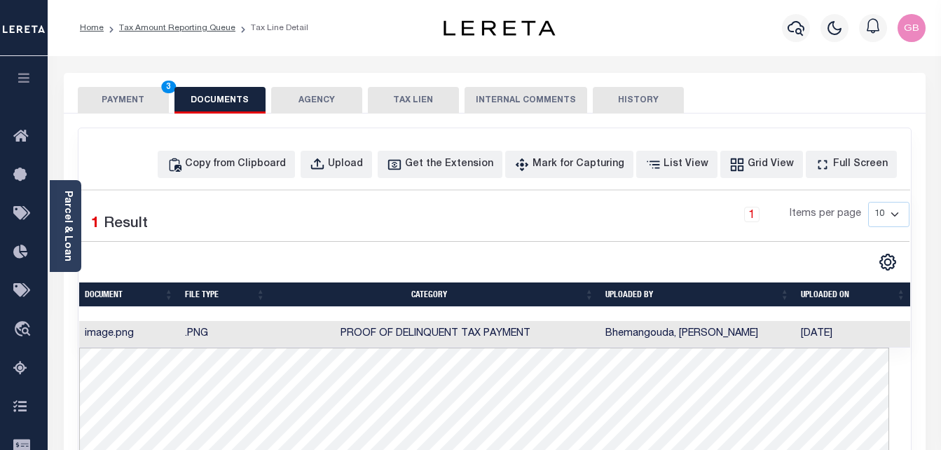
click at [96, 96] on button "PAYMENT 3" at bounding box center [123, 100] width 91 height 27
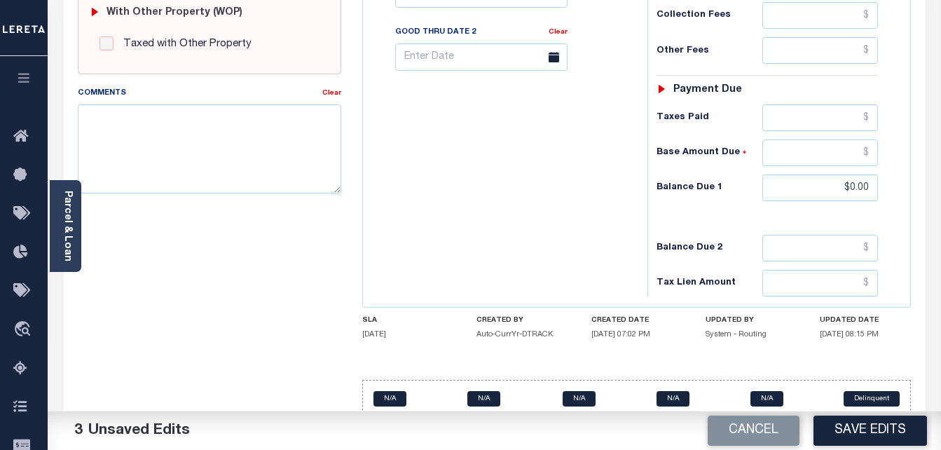
scroll to position [607, 0]
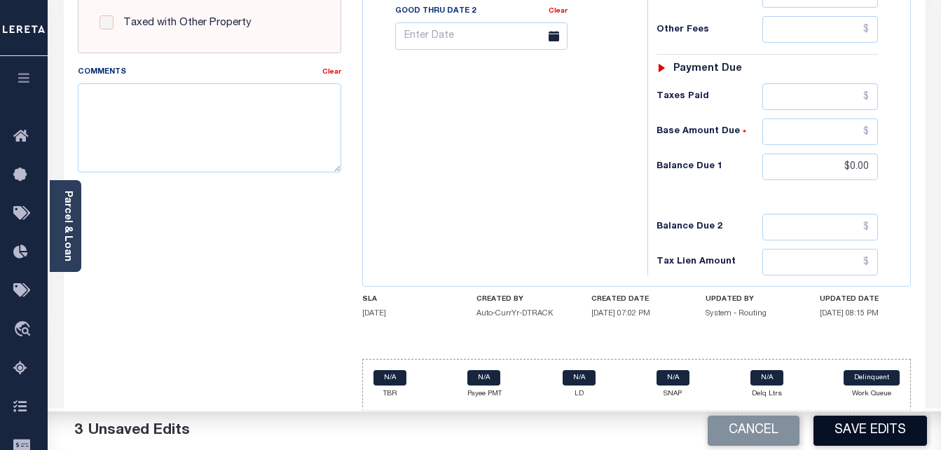
drag, startPoint x: 883, startPoint y: 436, endPoint x: 755, endPoint y: 313, distance: 177.9
click at [883, 436] on button "Save Edits" at bounding box center [870, 430] width 114 height 30
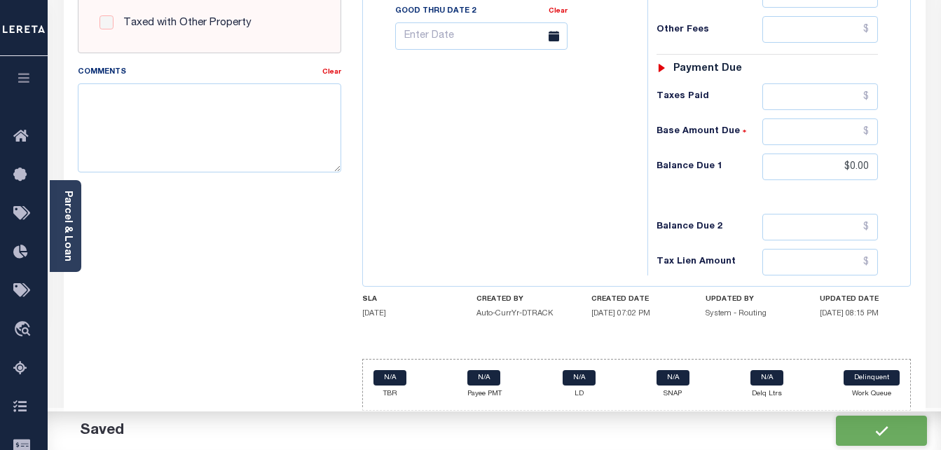
checkbox input "false"
type input "$0"
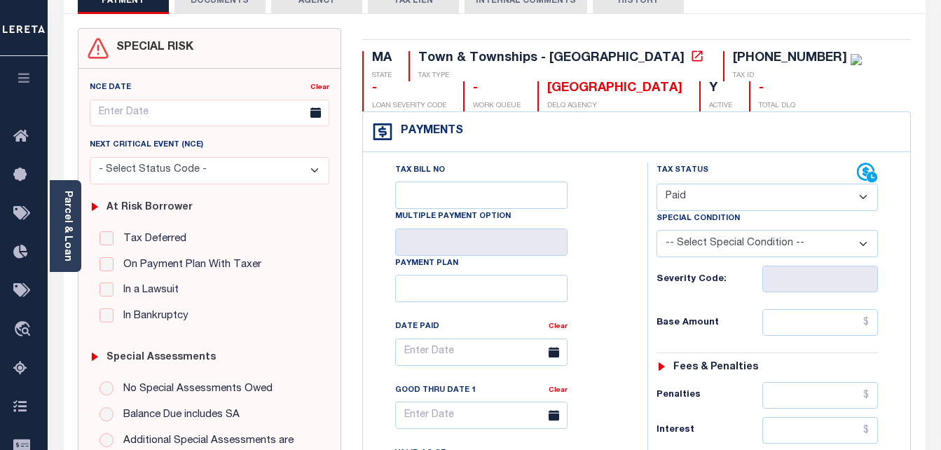
scroll to position [0, 0]
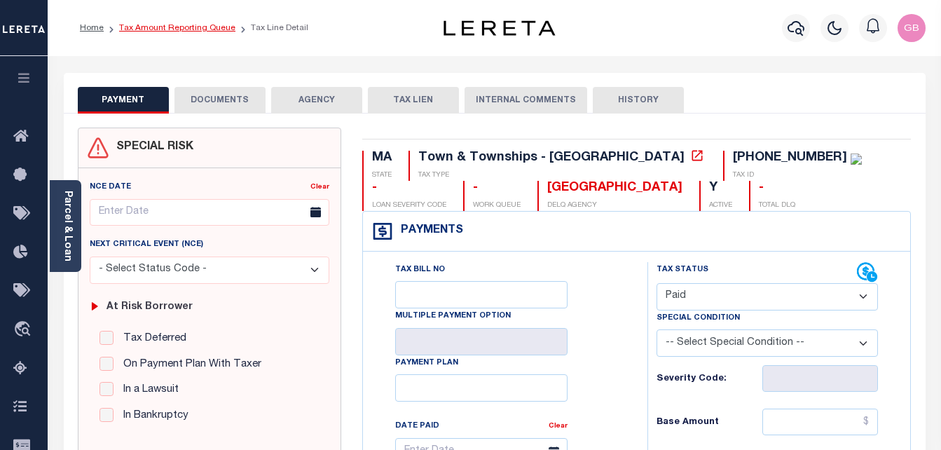
click at [149, 31] on link "Tax Amount Reporting Queue" at bounding box center [177, 28] width 116 height 8
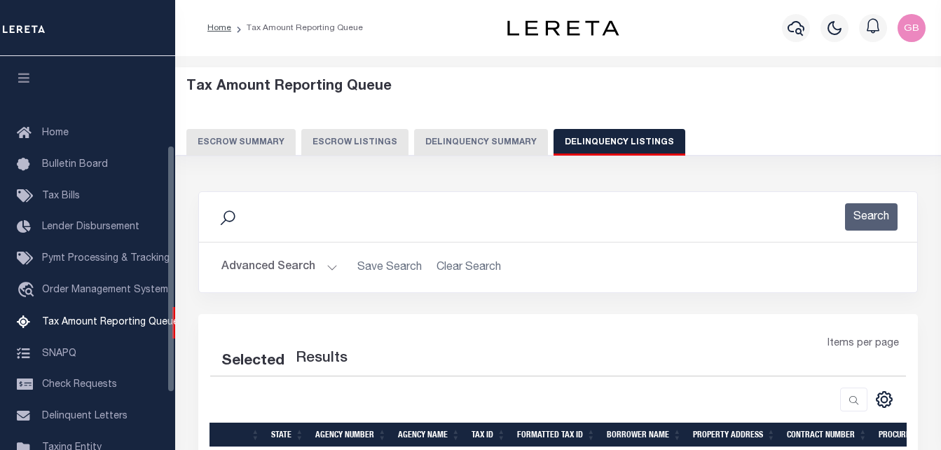
select select
select select "100"
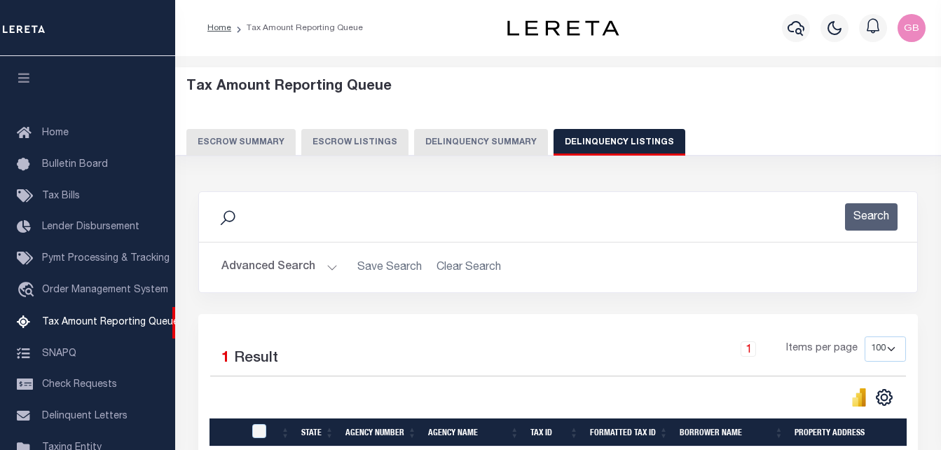
scroll to position [142, 0]
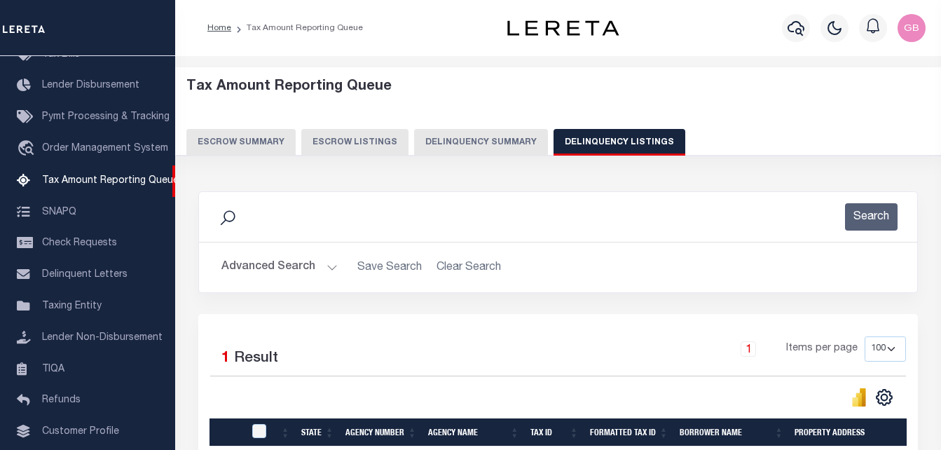
click at [332, 263] on button "Advanced Search" at bounding box center [279, 267] width 116 height 27
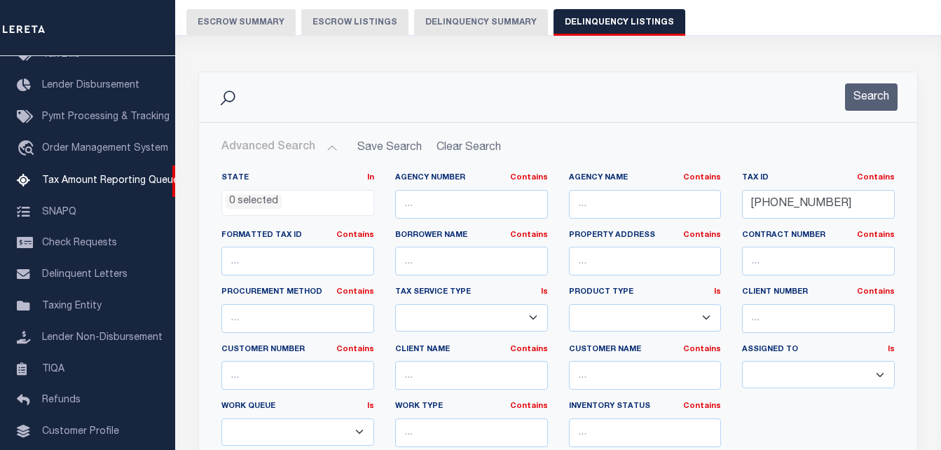
scroll to position [140, 0]
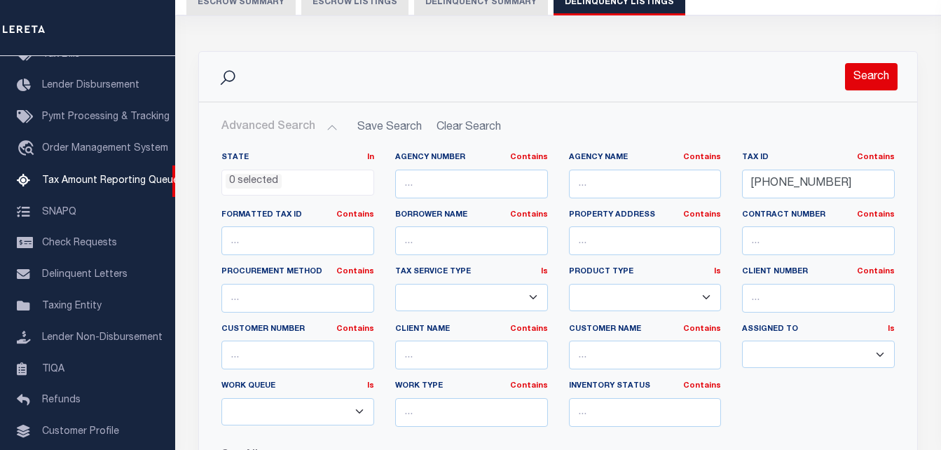
click at [882, 80] on button "Search" at bounding box center [871, 76] width 53 height 27
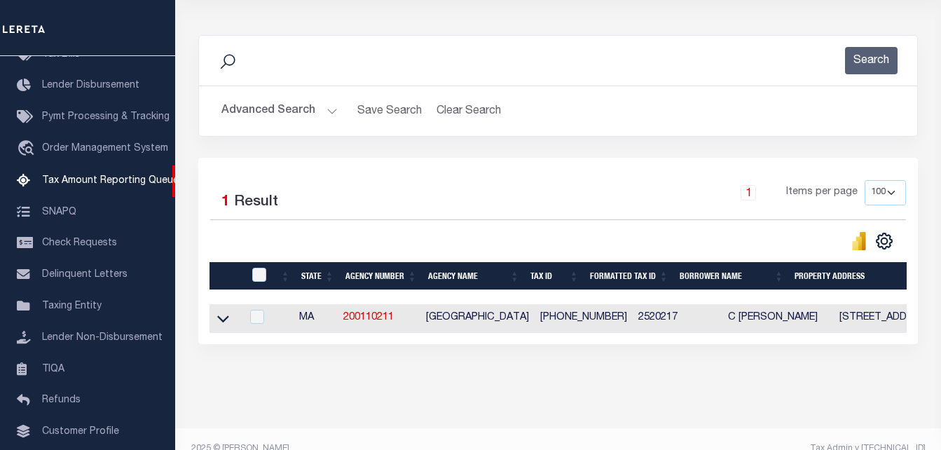
scroll to position [188, 0]
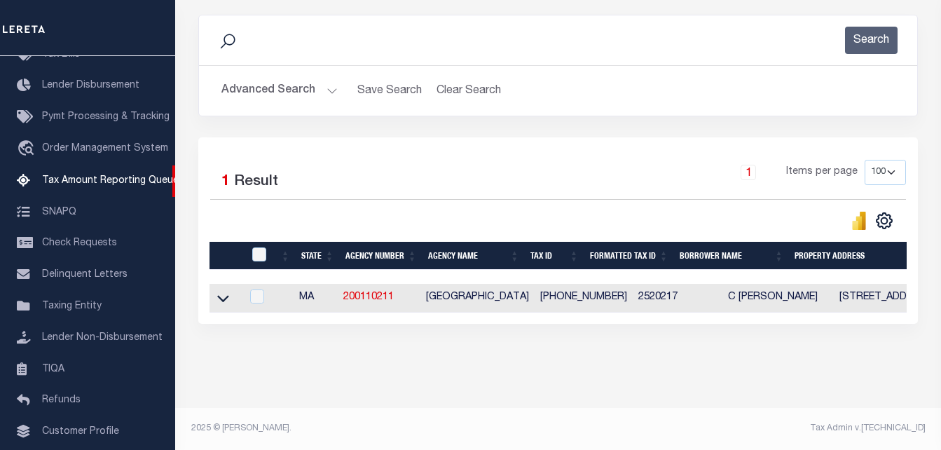
drag, startPoint x: 227, startPoint y: 281, endPoint x: 355, endPoint y: 215, distance: 144.1
click at [227, 292] on link at bounding box center [223, 297] width 16 height 10
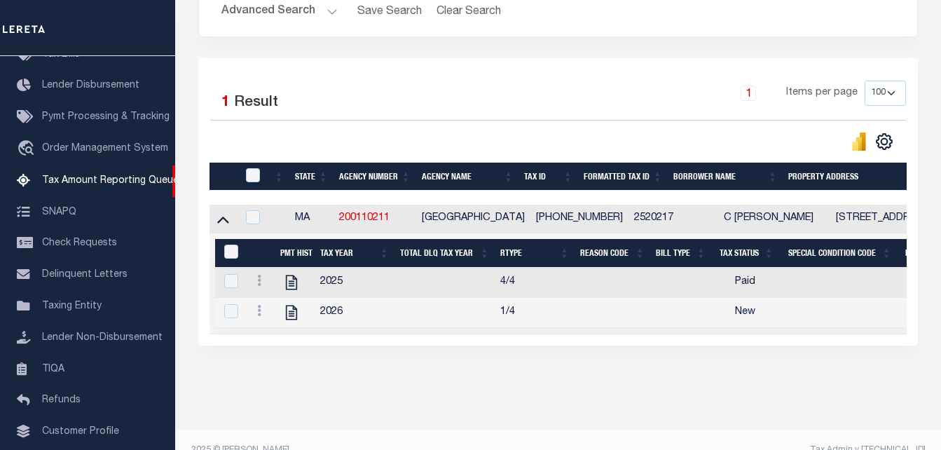
scroll to position [259, 0]
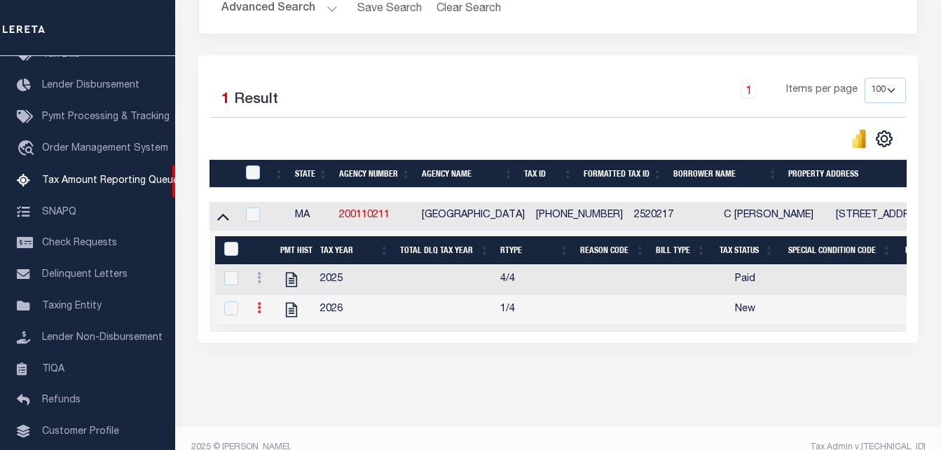
click at [261, 315] on link at bounding box center [259, 309] width 15 height 11
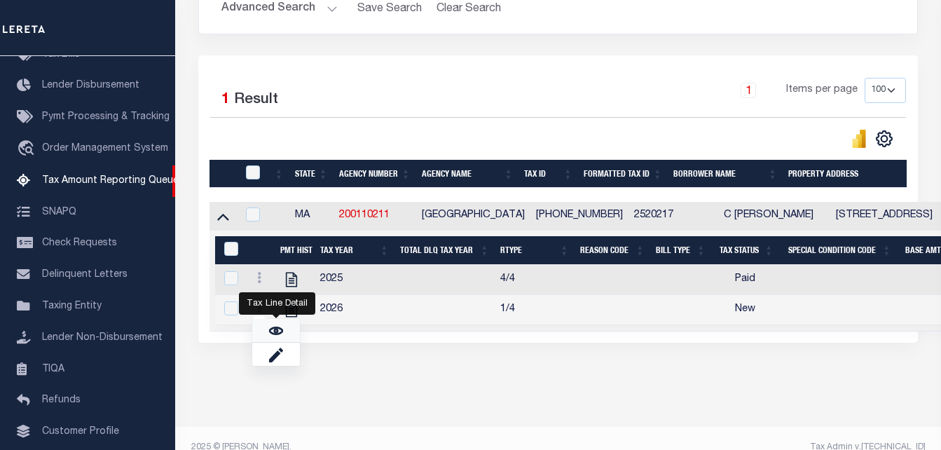
click at [277, 331] on img "" at bounding box center [276, 331] width 14 height 14
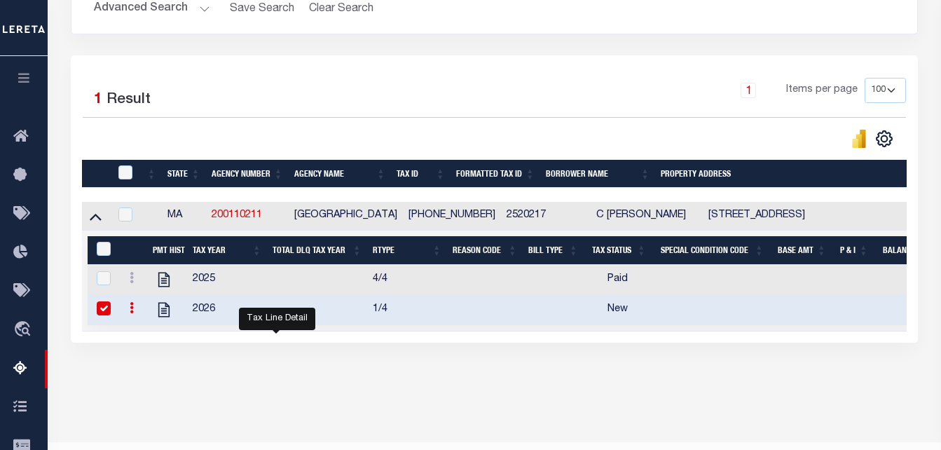
checkbox input "true"
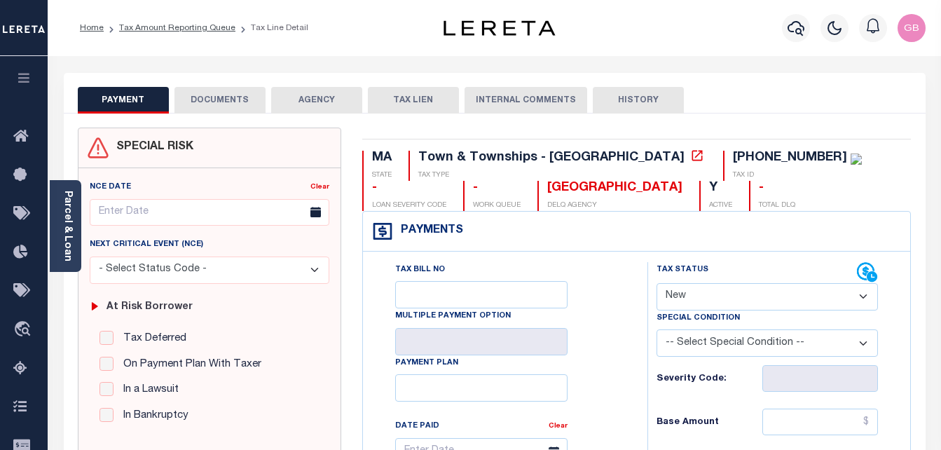
click at [721, 297] on select "- Select Status Code - Open Due/Unpaid Paid Incomplete No Tax Due Internal Refu…" at bounding box center [767, 296] width 222 height 27
select select "PYD"
click at [656, 284] on select "- Select Status Code - Open Due/Unpaid Paid Incomplete No Tax Due Internal Refu…" at bounding box center [767, 296] width 222 height 27
type input "[DATE]"
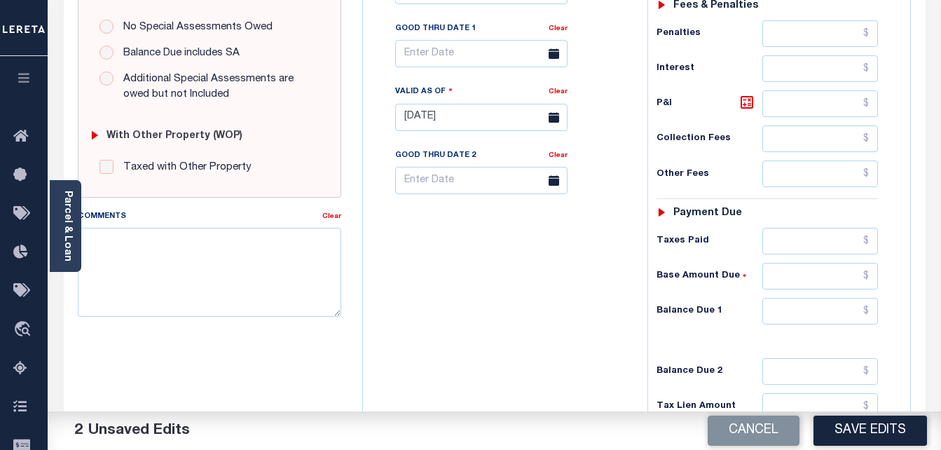
scroll to position [490, 0]
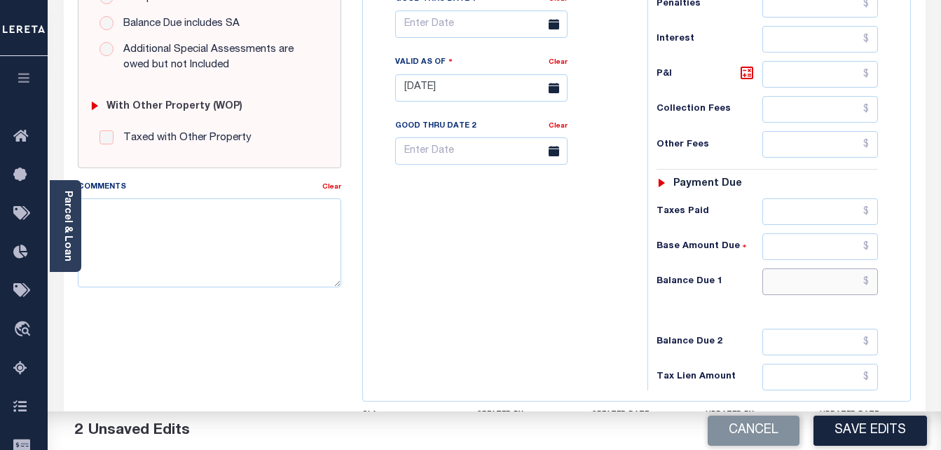
click at [866, 280] on input "text" at bounding box center [820, 281] width 116 height 27
type input "$0.00"
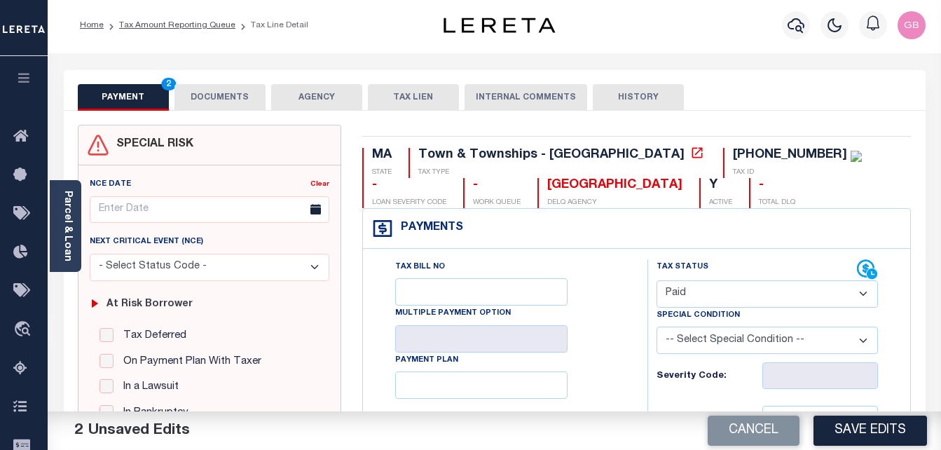
scroll to position [0, 0]
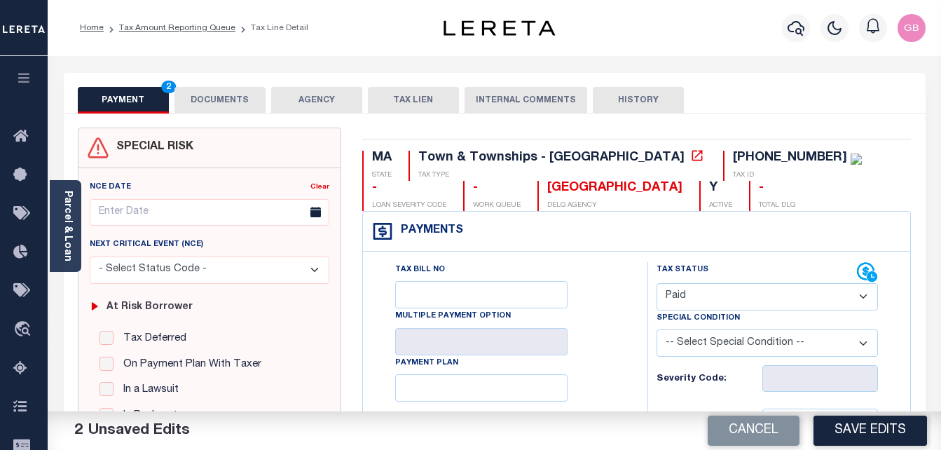
click at [191, 101] on button "DOCUMENTS" at bounding box center [219, 100] width 91 height 27
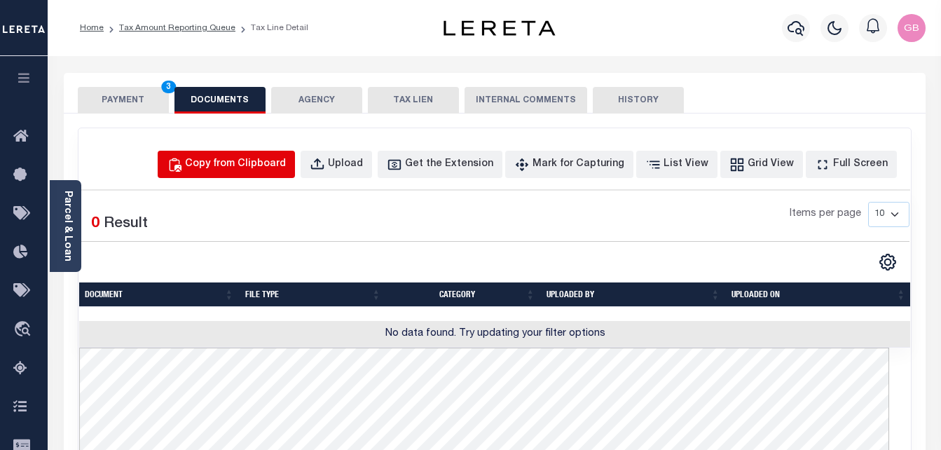
click at [241, 163] on div "Copy from Clipboard" at bounding box center [235, 164] width 101 height 15
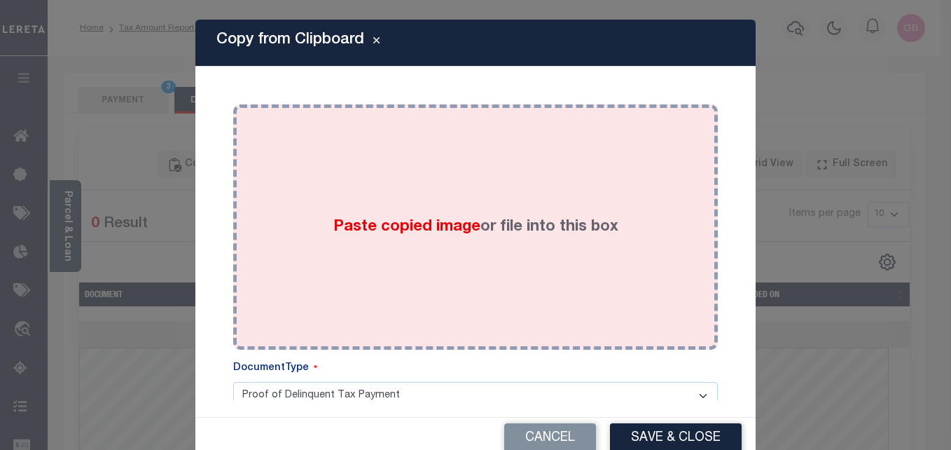
click at [314, 216] on div "Paste copied image or file into this box" at bounding box center [476, 227] width 464 height 224
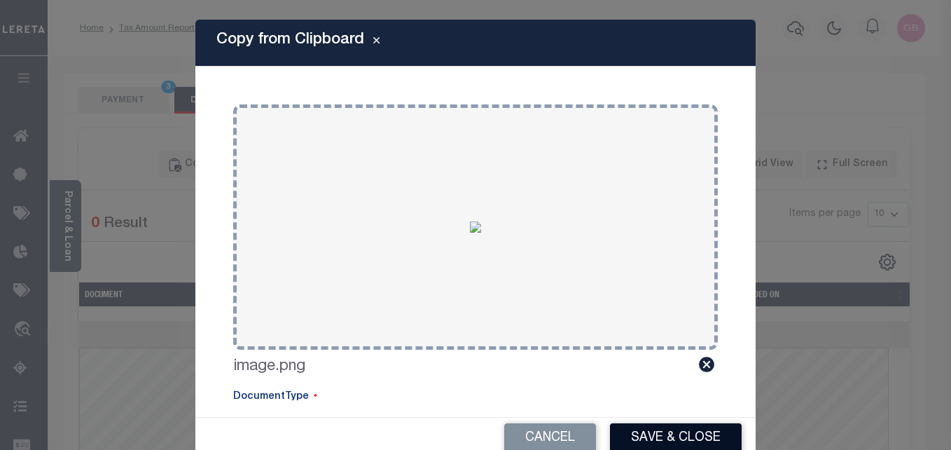
click at [665, 432] on button "Save & Close" at bounding box center [676, 438] width 132 height 30
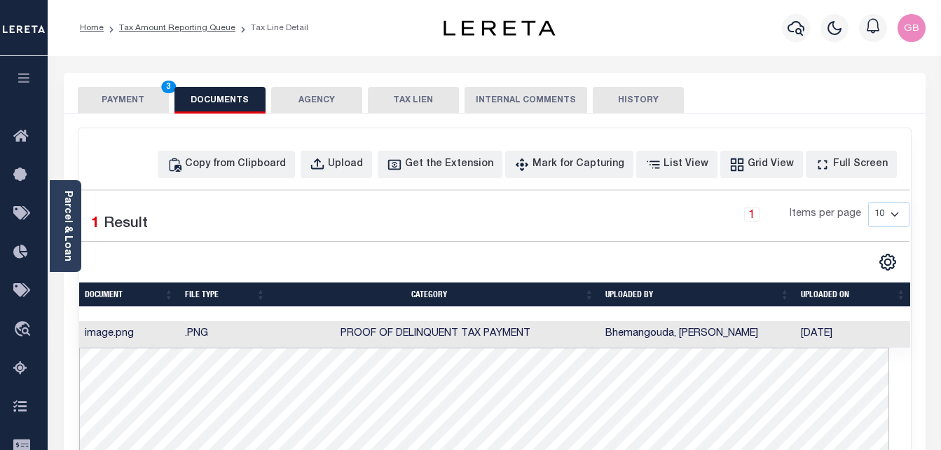
click at [142, 107] on button "PAYMENT 3" at bounding box center [123, 100] width 91 height 27
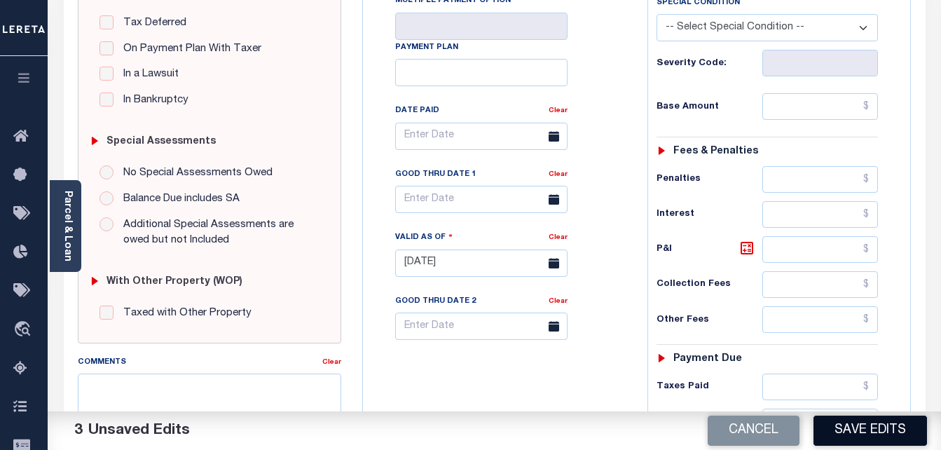
scroll to position [350, 0]
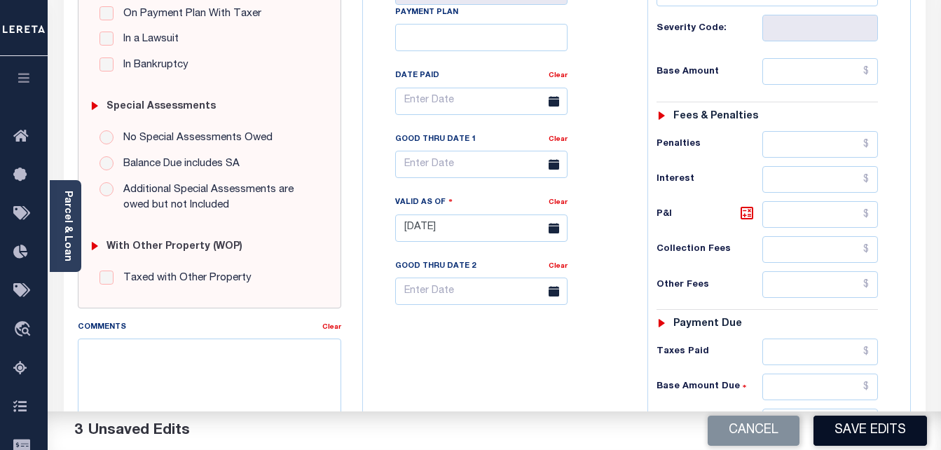
click at [886, 427] on button "Save Edits" at bounding box center [870, 430] width 114 height 30
checkbox input "false"
type input "$0"
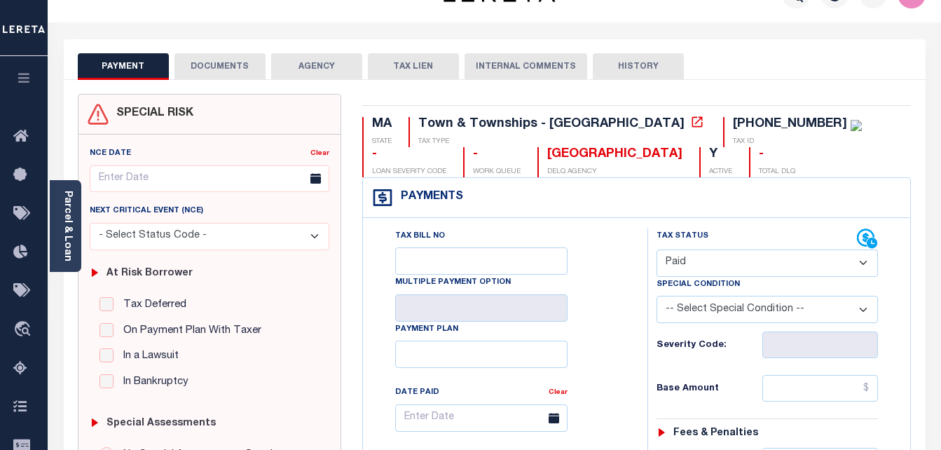
scroll to position [0, 0]
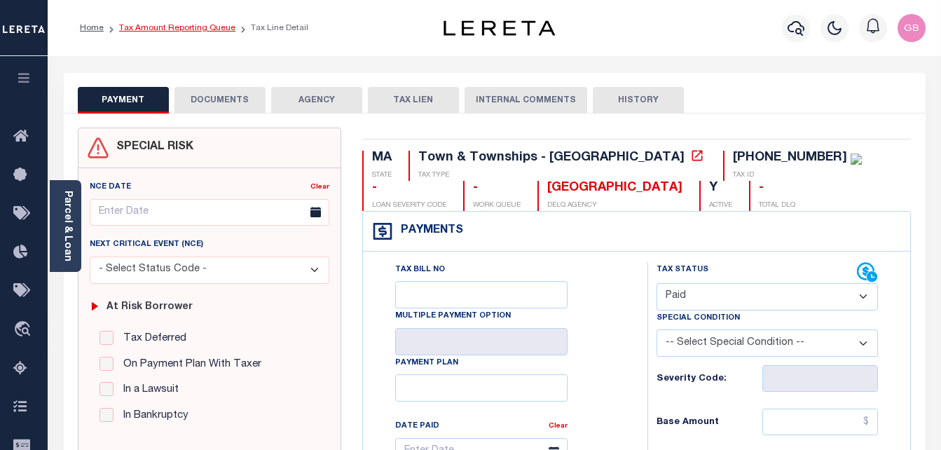
click at [198, 32] on link "Tax Amount Reporting Queue" at bounding box center [177, 28] width 116 height 8
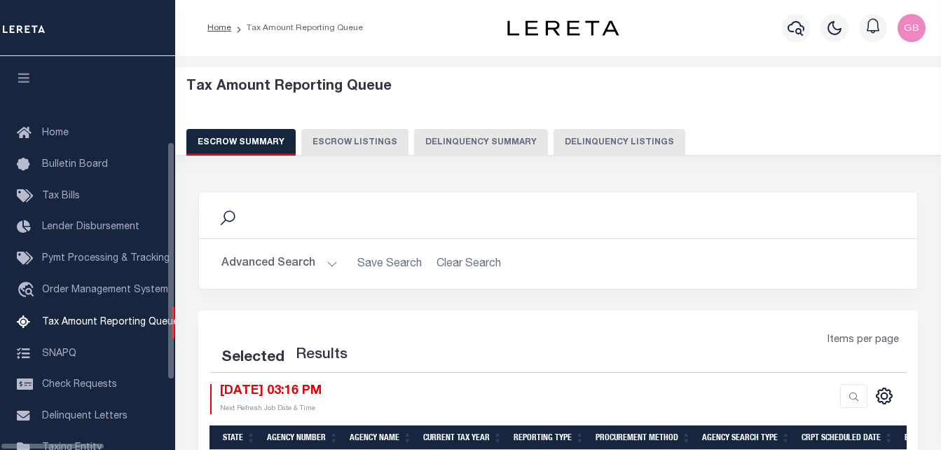
click at [556, 146] on button "Delinquency Listings" at bounding box center [619, 142] width 132 height 27
select select "100"
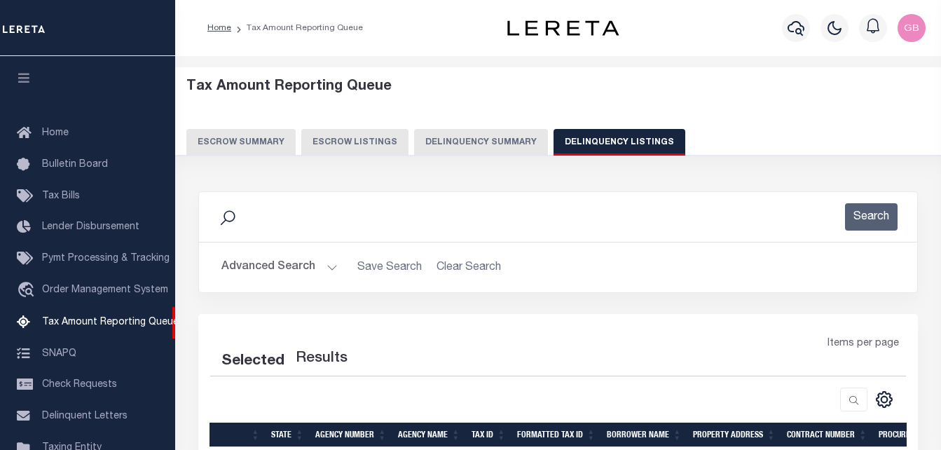
scroll to position [142, 0]
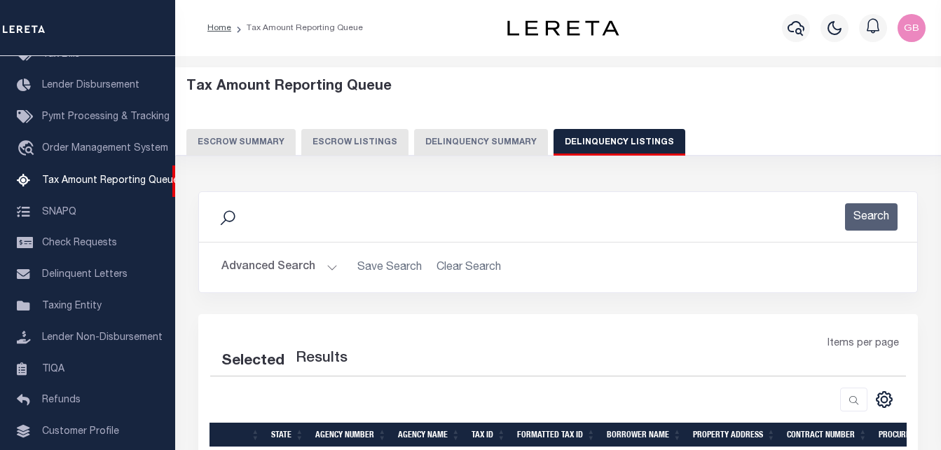
select select "100"
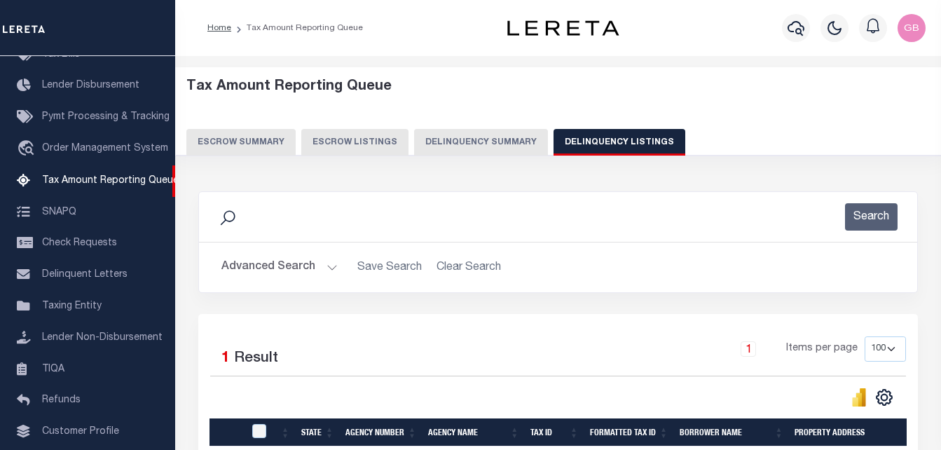
click at [323, 266] on button "Advanced Search" at bounding box center [279, 267] width 116 height 27
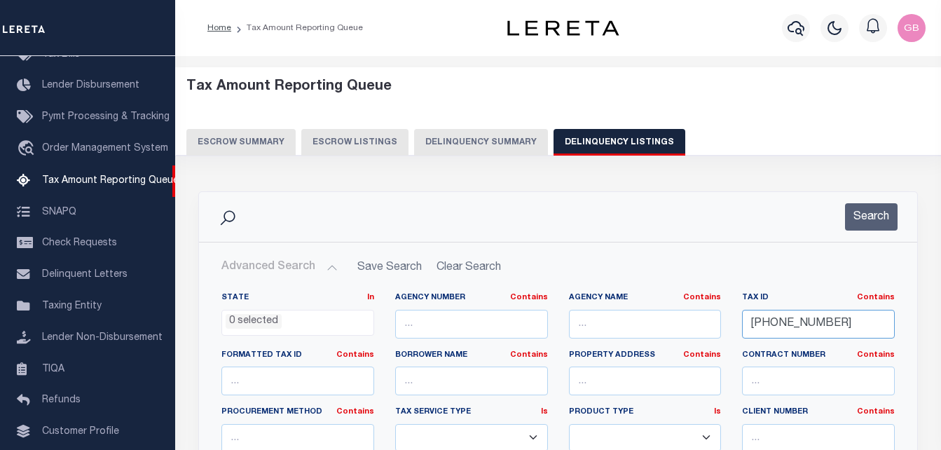
click at [772, 333] on input "[PHONE_NUMBER]" at bounding box center [818, 324] width 153 height 29
paste input "31-43-00"
type input "[PHONE_NUMBER]"
click at [867, 216] on button "Search" at bounding box center [871, 216] width 53 height 27
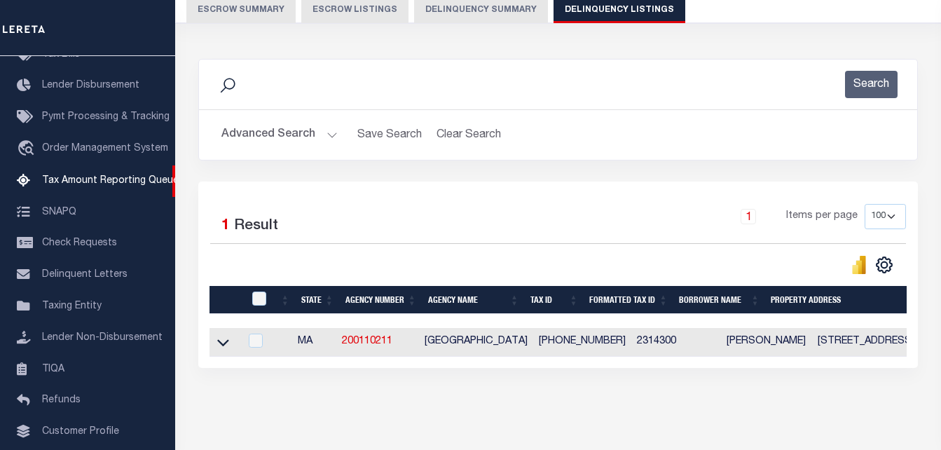
scroll to position [140, 0]
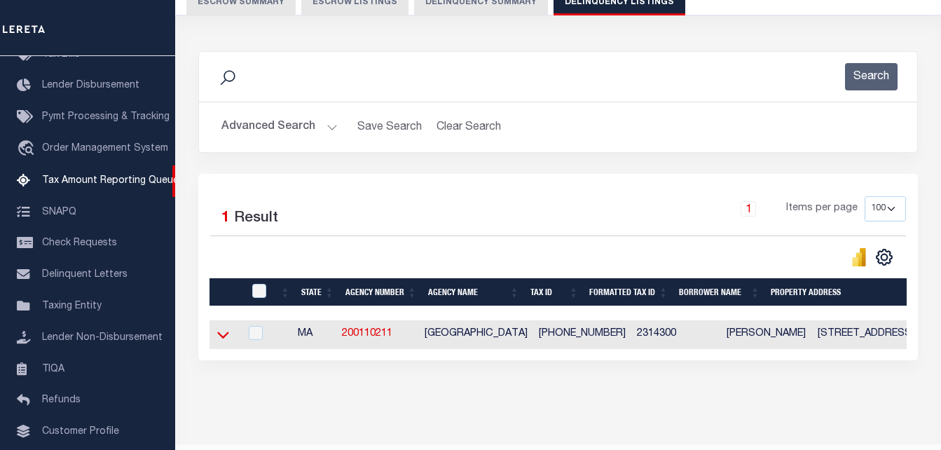
click at [228, 336] on icon at bounding box center [223, 335] width 12 height 7
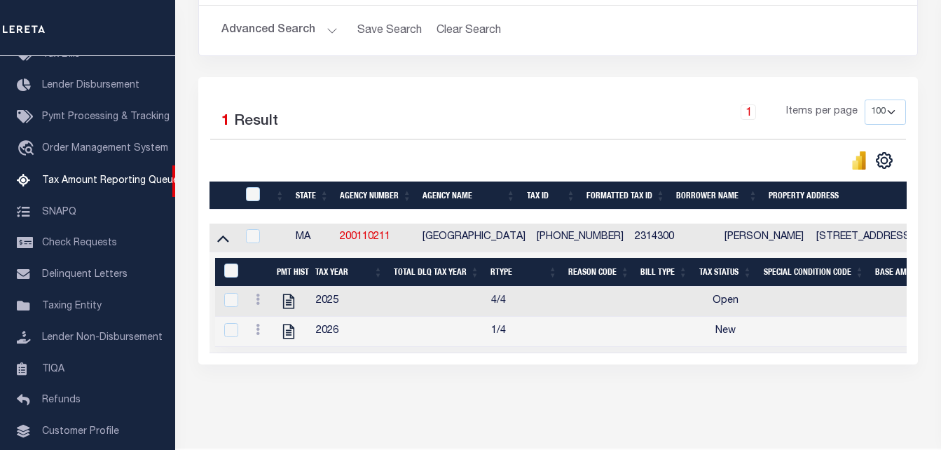
scroll to position [280, 0]
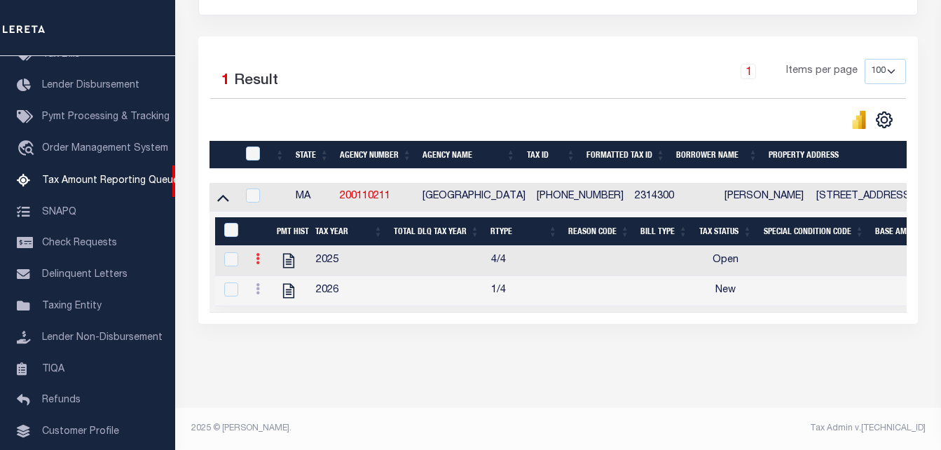
click at [257, 263] on icon at bounding box center [258, 258] width 4 height 11
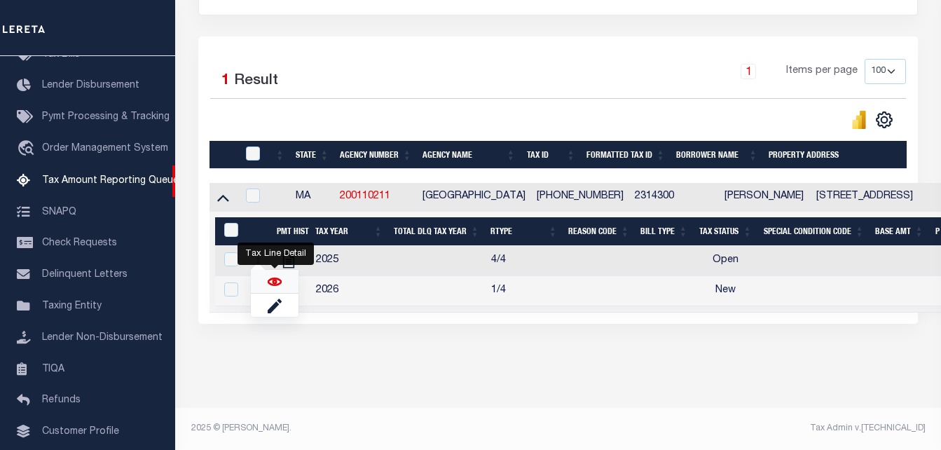
click at [277, 284] on img "" at bounding box center [275, 282] width 14 height 14
checkbox input "true"
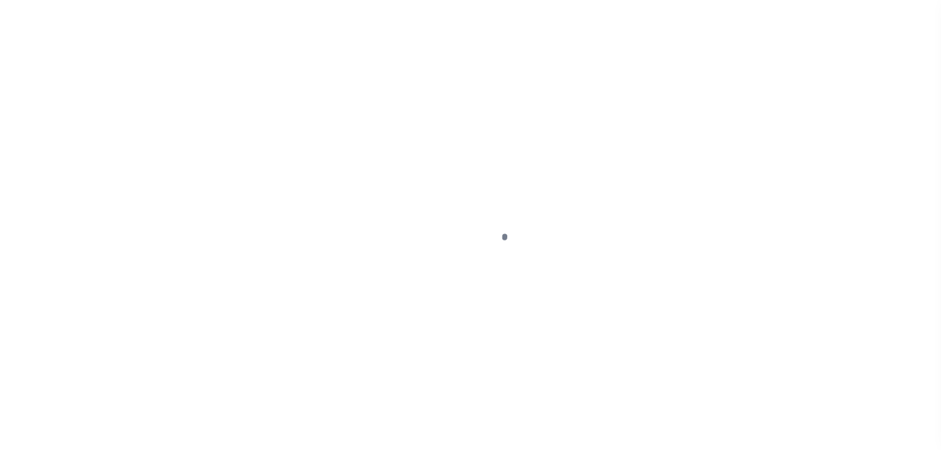
select select "OP2"
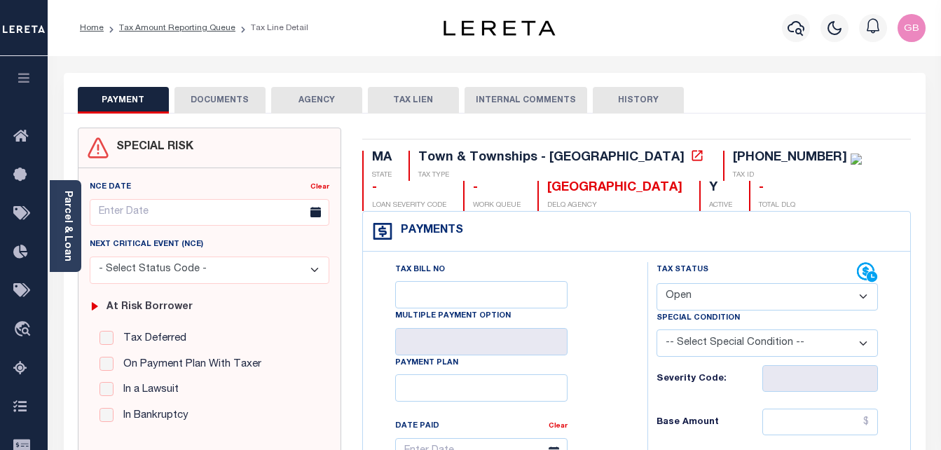
click at [215, 99] on button "DOCUMENTS" at bounding box center [219, 100] width 91 height 27
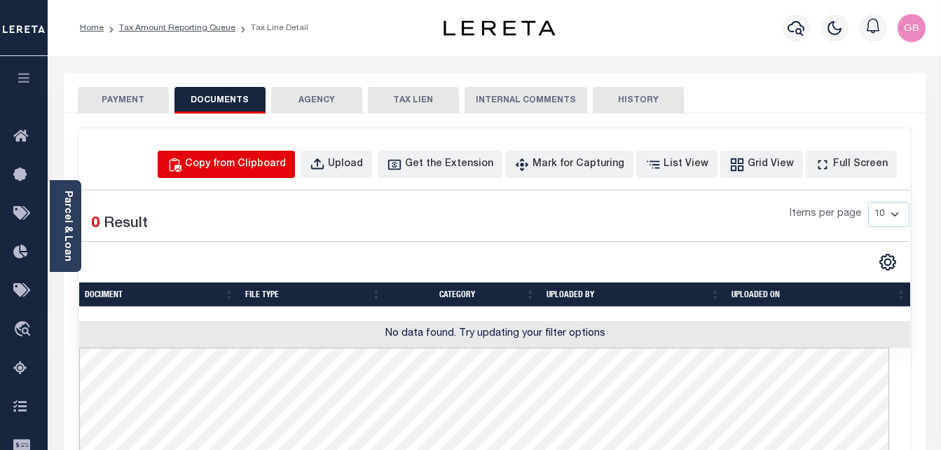
click at [295, 175] on button "Copy from Clipboard" at bounding box center [226, 164] width 137 height 27
select select "POP"
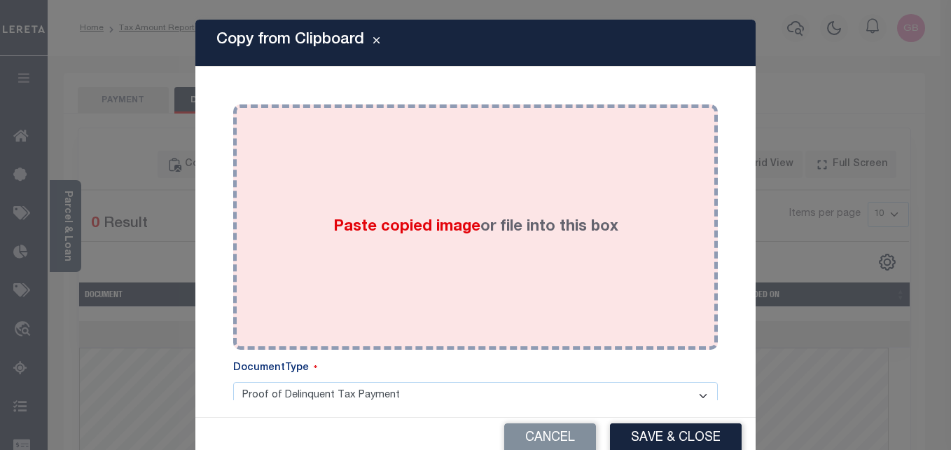
click at [411, 242] on div "Paste copied image or file into this box" at bounding box center [476, 227] width 464 height 224
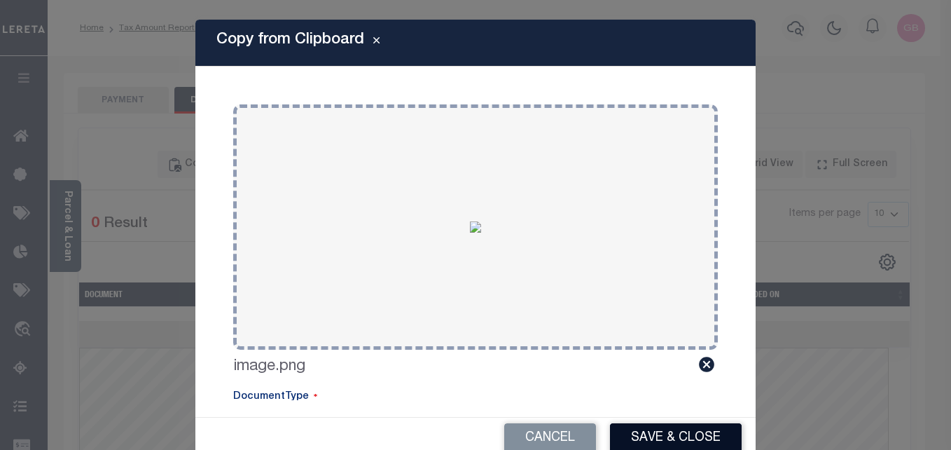
click at [634, 439] on button "Save & Close" at bounding box center [676, 438] width 132 height 30
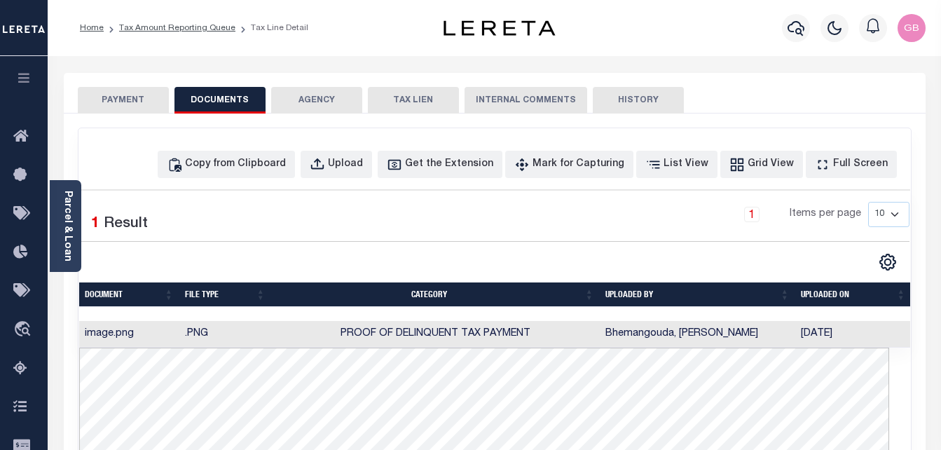
click at [112, 101] on button "PAYMENT" at bounding box center [123, 100] width 91 height 27
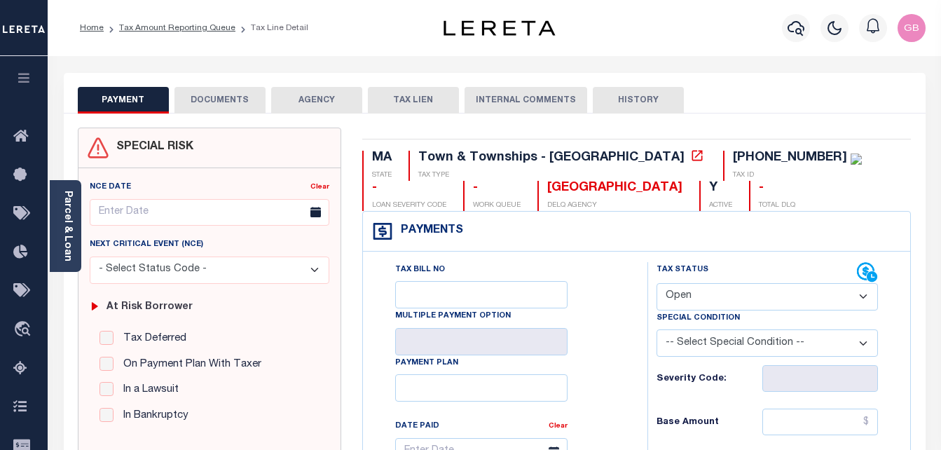
click at [703, 308] on select "- Select Status Code - Open Due/Unpaid Paid Incomplete No Tax Due Internal Refu…" at bounding box center [767, 296] width 222 height 27
select select "PYD"
click at [656, 284] on select "- Select Status Code - Open Due/Unpaid Paid Incomplete No Tax Due Internal Refu…" at bounding box center [767, 296] width 222 height 27
type input "[DATE]"
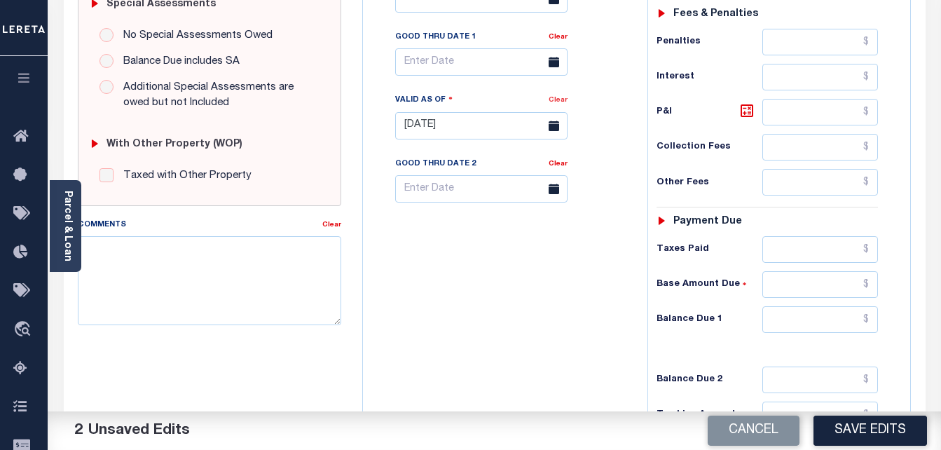
scroll to position [490, 0]
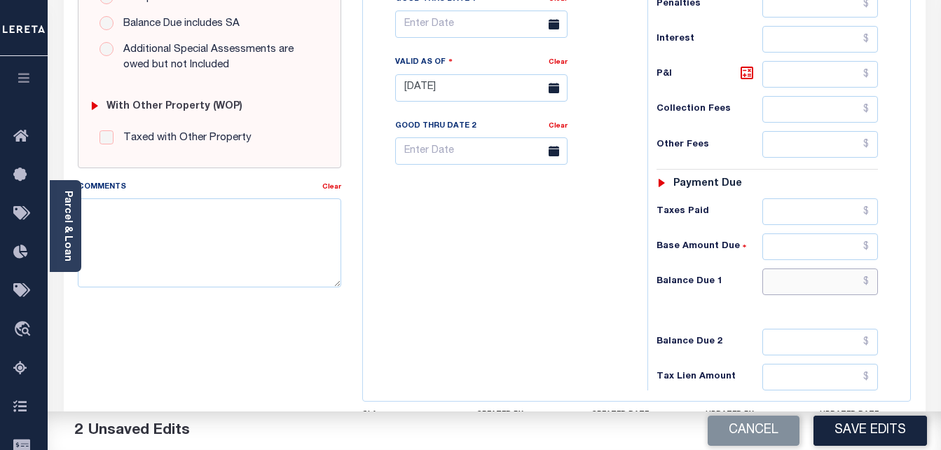
click at [871, 279] on input "text" at bounding box center [820, 281] width 116 height 27
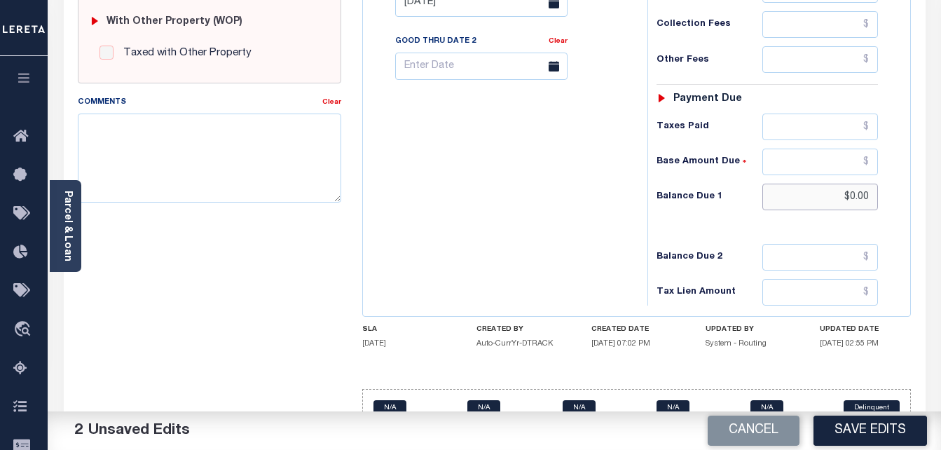
scroll to position [607, 0]
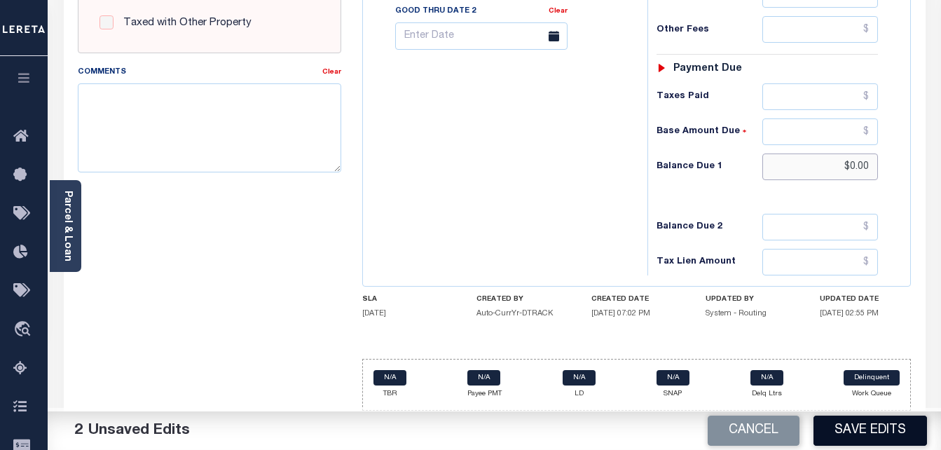
type input "$0.00"
click at [874, 427] on button "Save Edits" at bounding box center [870, 430] width 114 height 30
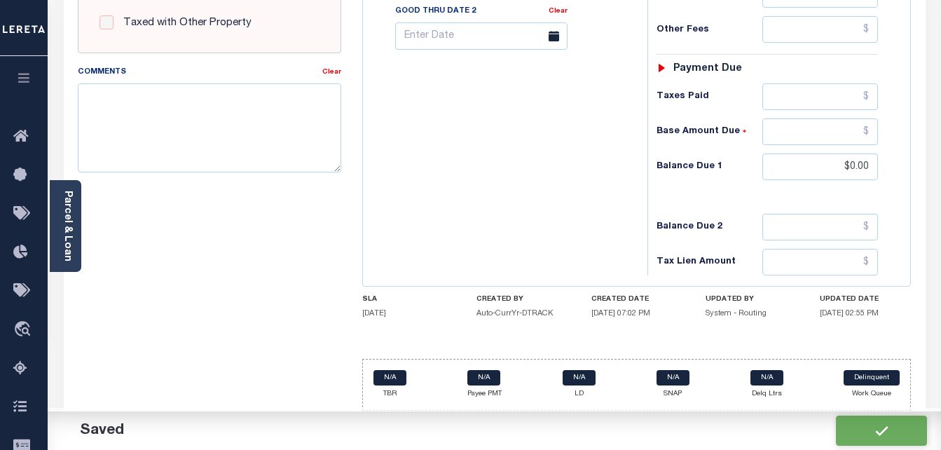
checkbox input "false"
type input "$0"
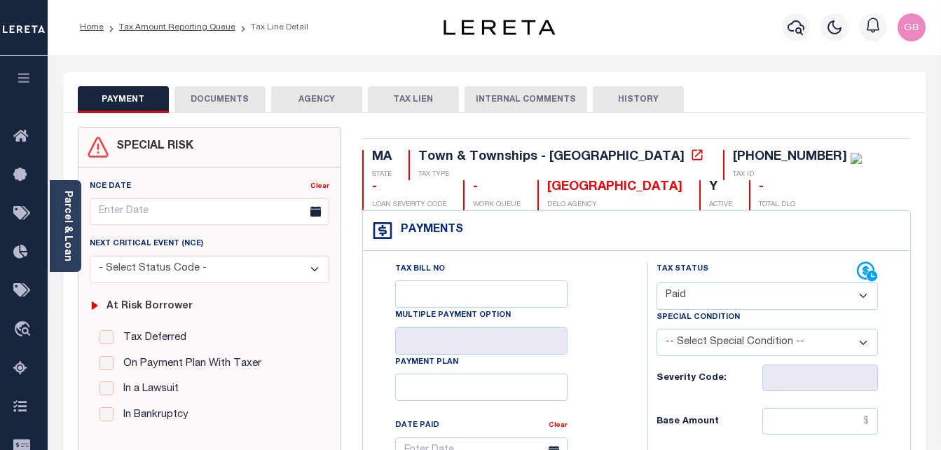
scroll to position [0, 0]
click at [208, 87] on button "DOCUMENTS" at bounding box center [219, 100] width 91 height 27
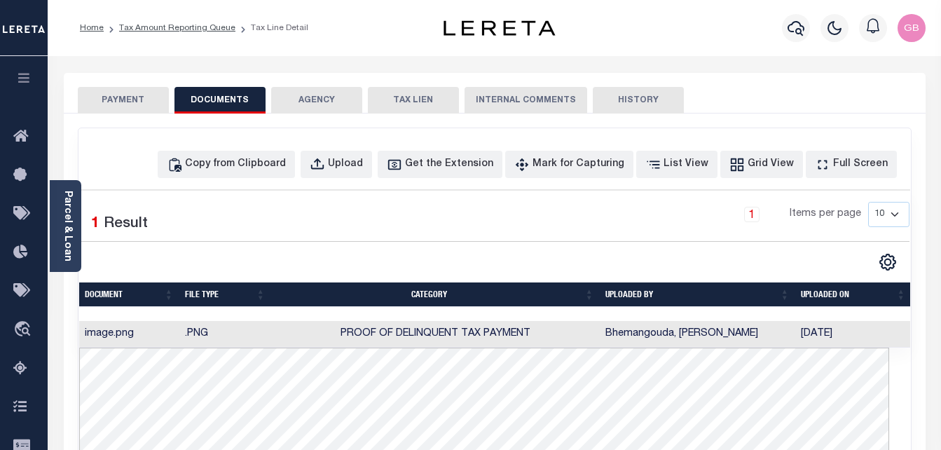
click at [132, 92] on button "PAYMENT" at bounding box center [123, 100] width 91 height 27
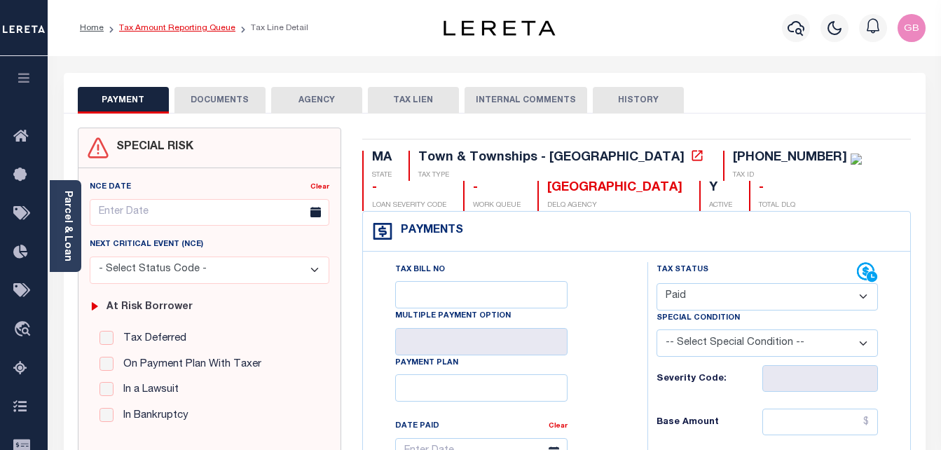
click at [144, 26] on link "Tax Amount Reporting Queue" at bounding box center [177, 28] width 116 height 8
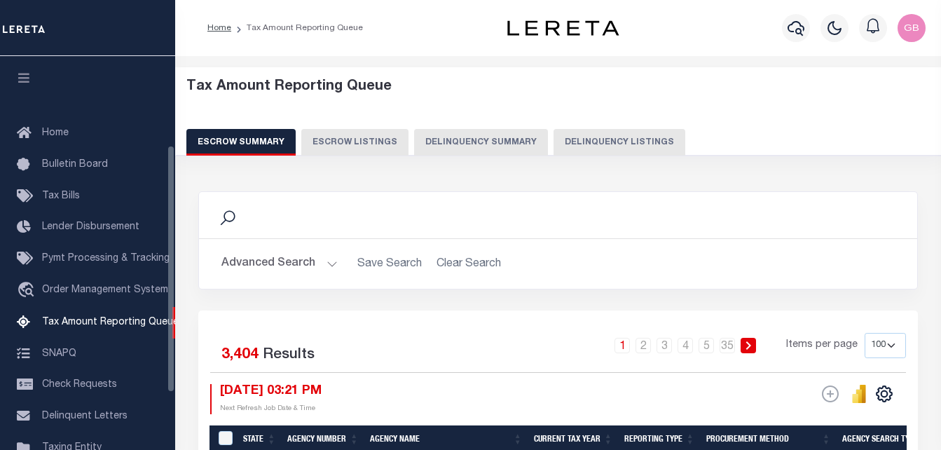
click at [514, 144] on button "Delinquency Summary" at bounding box center [481, 142] width 134 height 27
click at [561, 142] on button "Delinquency Listings" at bounding box center [619, 142] width 132 height 27
select select "100"
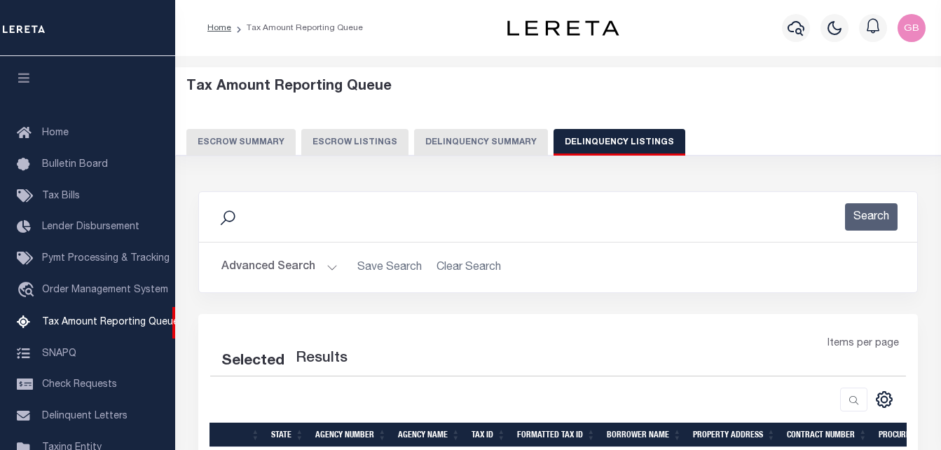
select select "100"
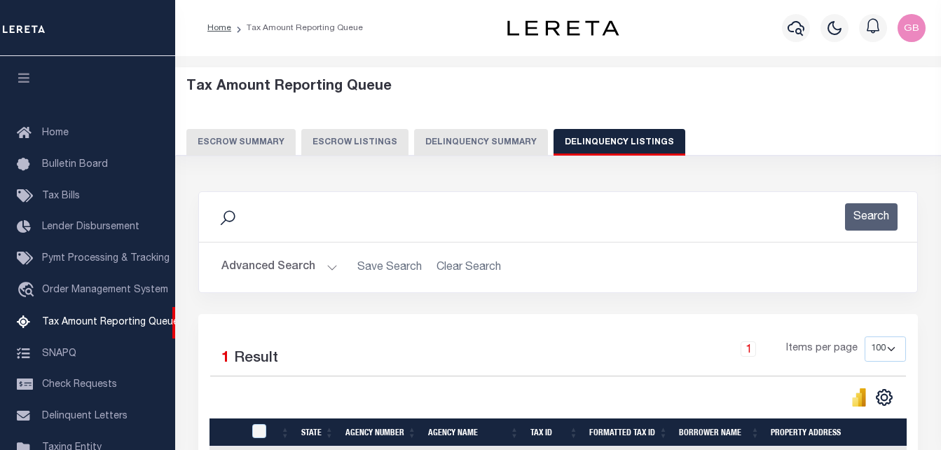
scroll to position [142, 0]
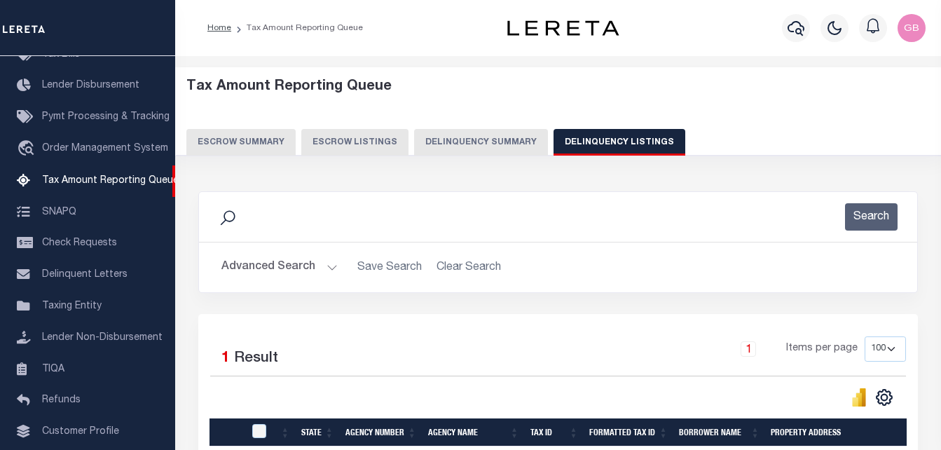
click at [327, 267] on button "Advanced Search" at bounding box center [279, 267] width 116 height 27
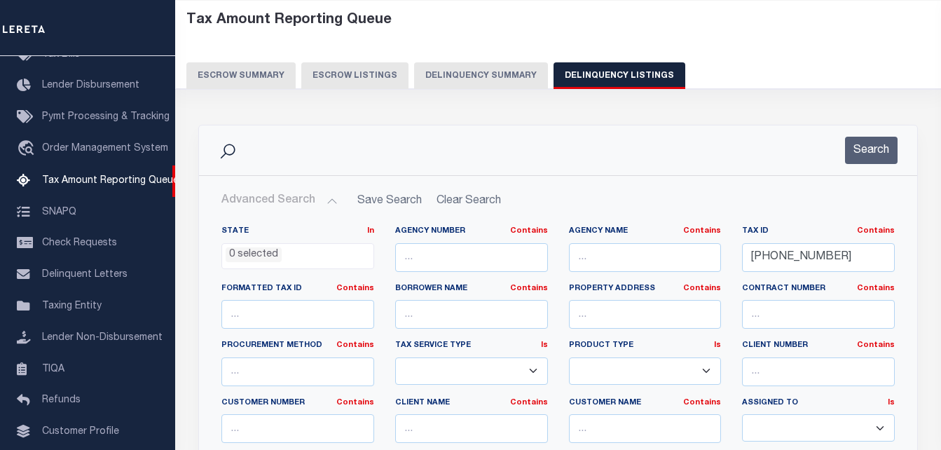
scroll to position [70, 0]
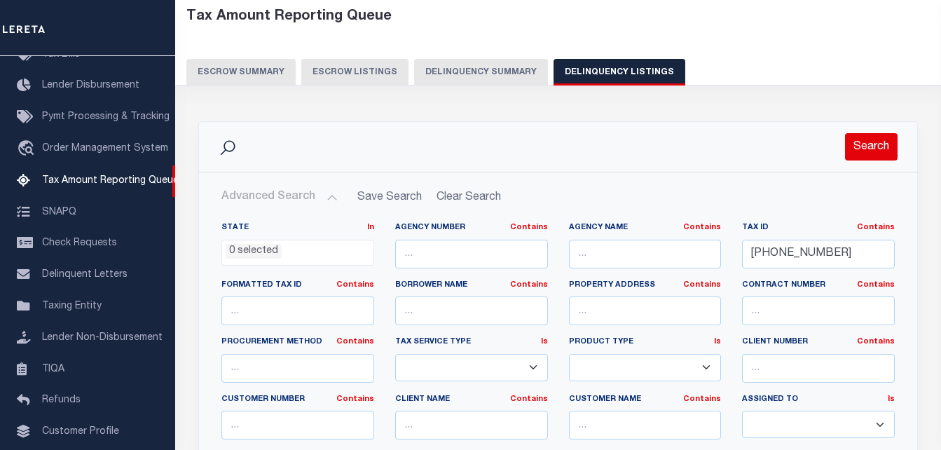
click at [846, 142] on button "Search" at bounding box center [871, 146] width 53 height 27
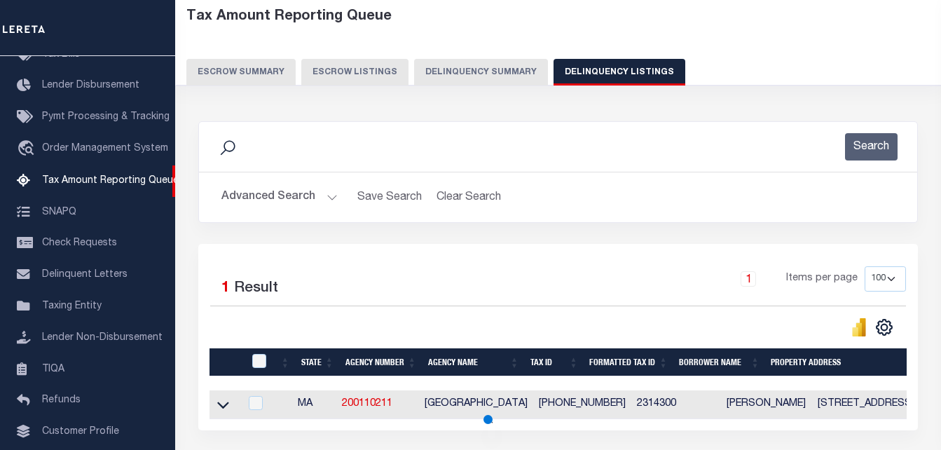
scroll to position [140, 0]
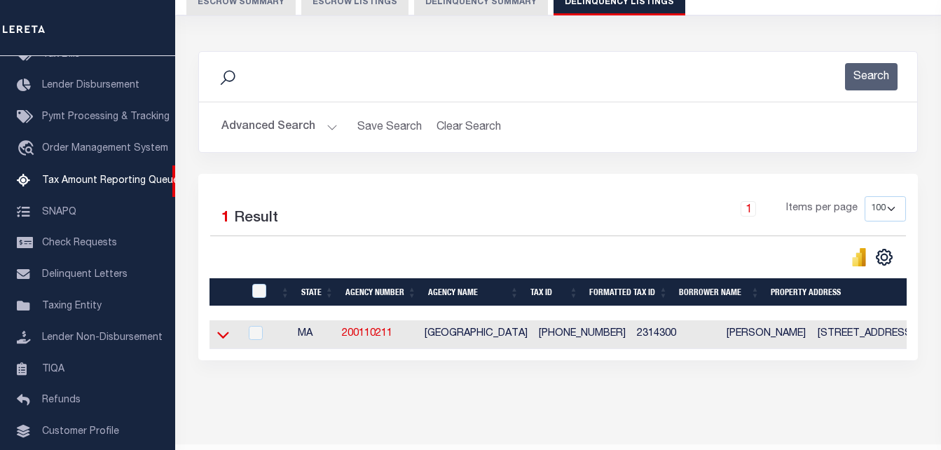
click at [221, 334] on icon at bounding box center [223, 334] width 12 height 15
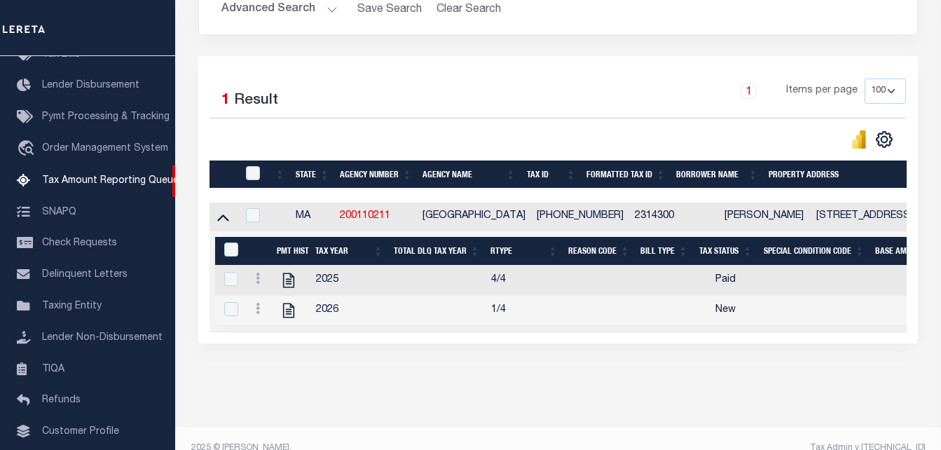
scroll to position [259, 0]
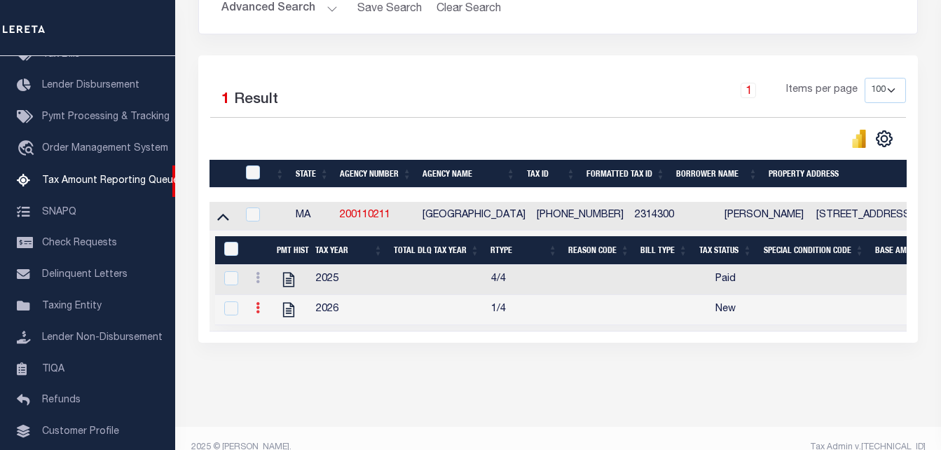
click at [252, 310] on link at bounding box center [257, 309] width 15 height 11
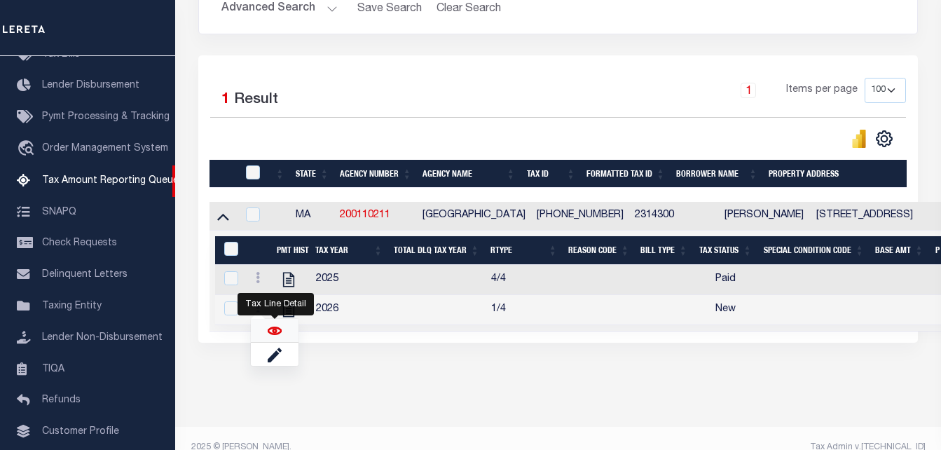
click at [268, 338] on img "" at bounding box center [275, 331] width 14 height 14
checkbox input "true"
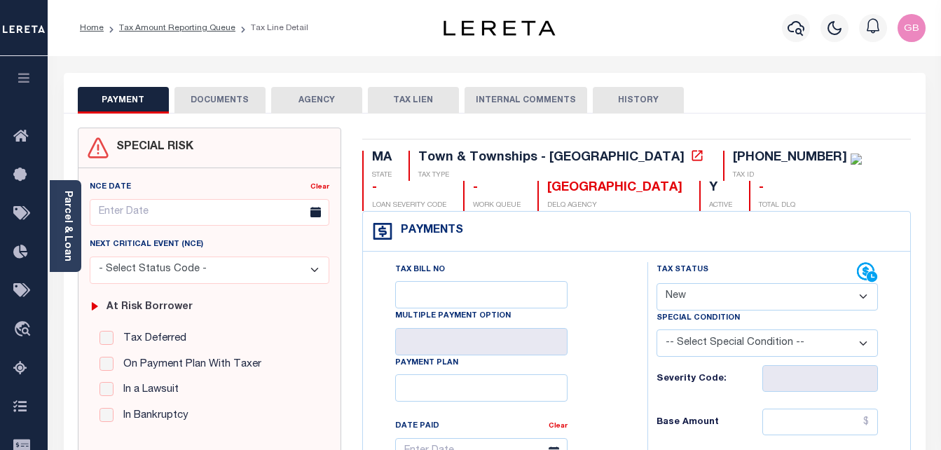
drag, startPoint x: 710, startPoint y: 298, endPoint x: 691, endPoint y: 298, distance: 19.6
click at [710, 298] on select "- Select Status Code - Open Due/Unpaid Paid Incomplete No Tax Due Internal Refu…" at bounding box center [767, 296] width 222 height 27
select select "PYD"
click at [656, 284] on select "- Select Status Code - Open Due/Unpaid Paid Incomplete No Tax Due Internal Refu…" at bounding box center [767, 296] width 222 height 27
type input "[DATE]"
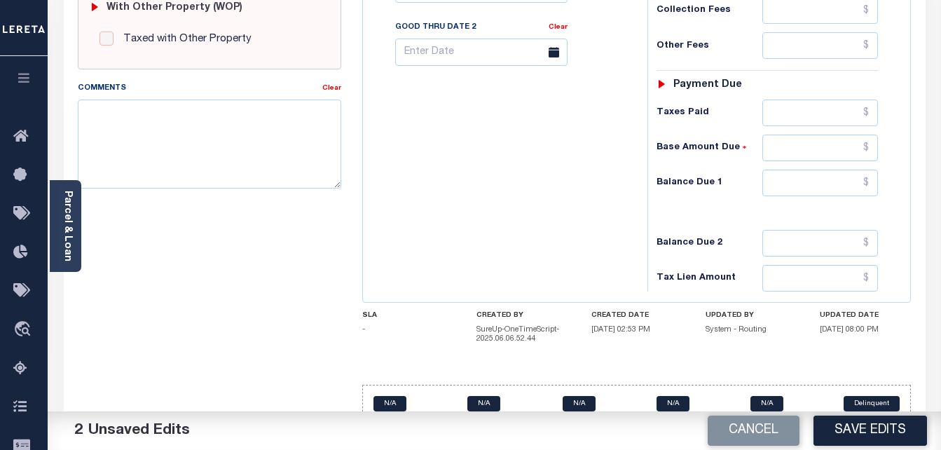
scroll to position [621, 0]
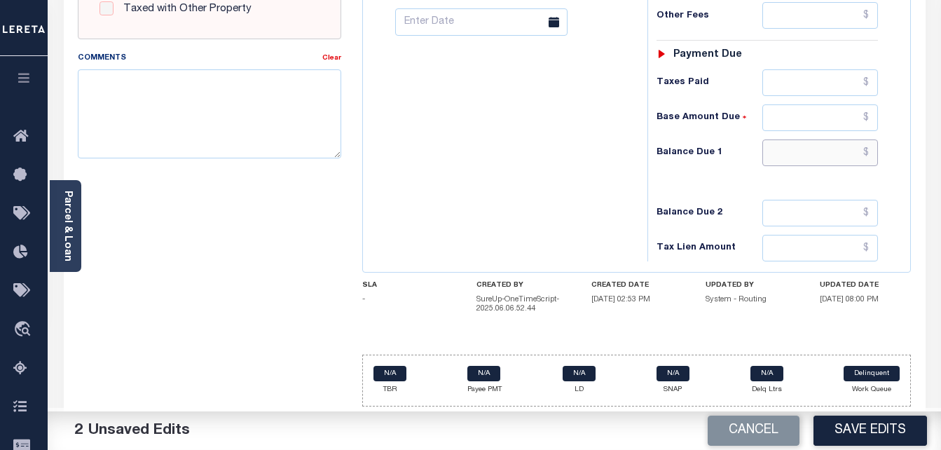
click at [863, 151] on input "text" at bounding box center [820, 152] width 116 height 27
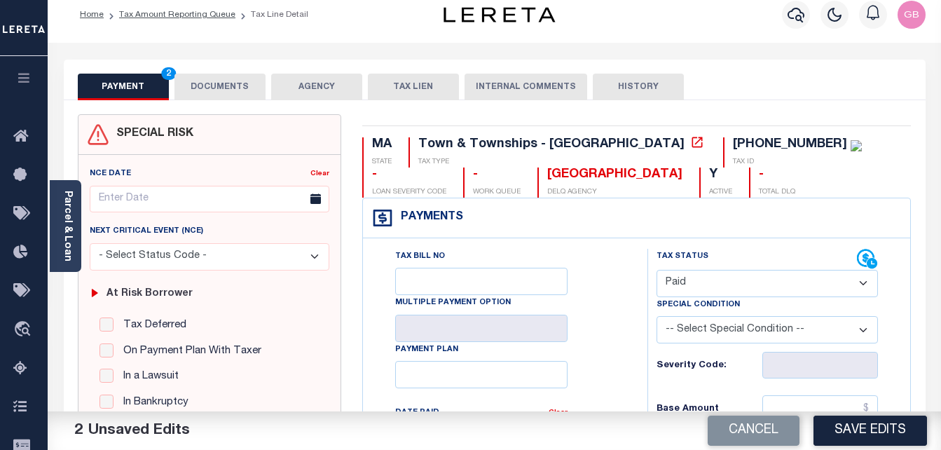
scroll to position [0, 0]
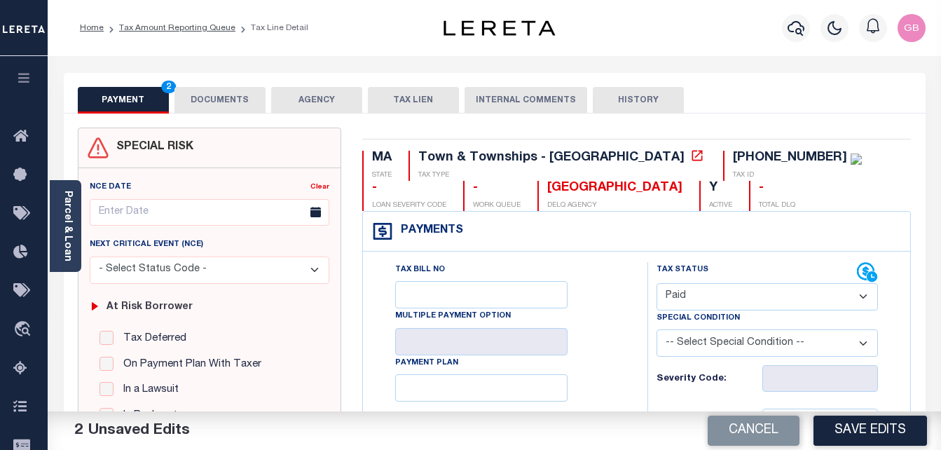
type input "$0.00"
click at [214, 87] on button "DOCUMENTS" at bounding box center [219, 100] width 91 height 27
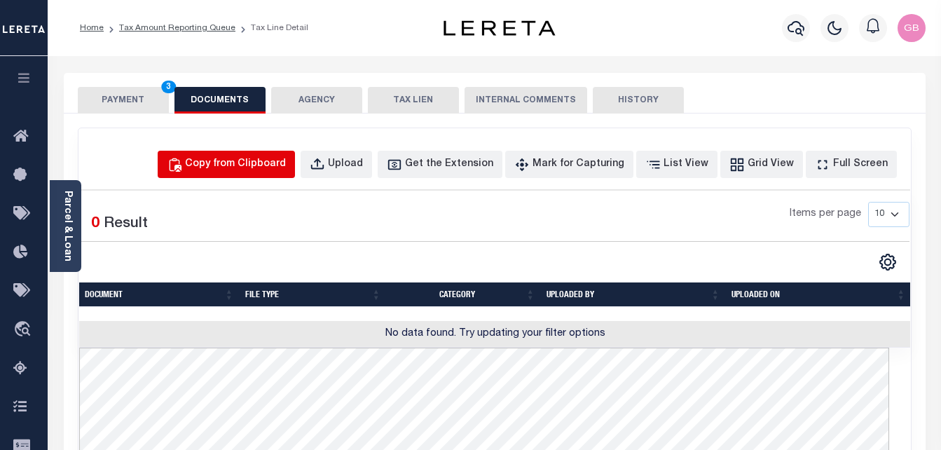
click at [247, 170] on div "Copy from Clipboard" at bounding box center [235, 164] width 101 height 15
select select "POP"
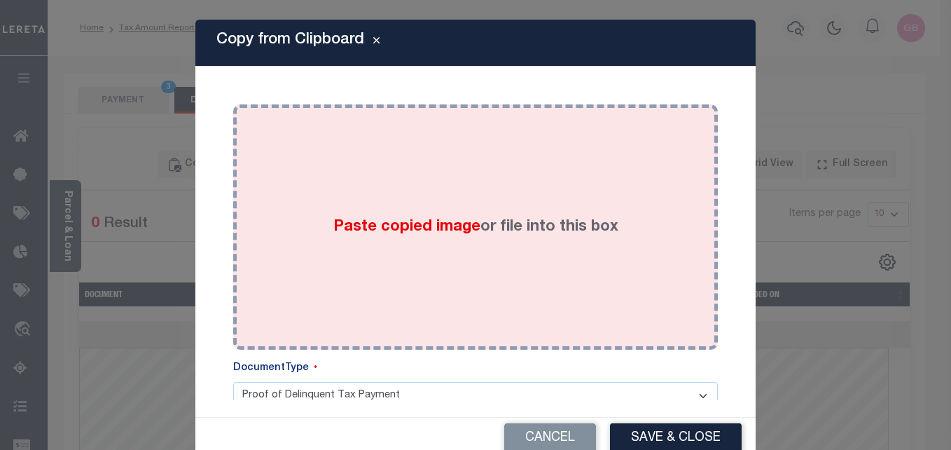
click at [317, 221] on div "Paste copied image or file into this box" at bounding box center [476, 227] width 464 height 224
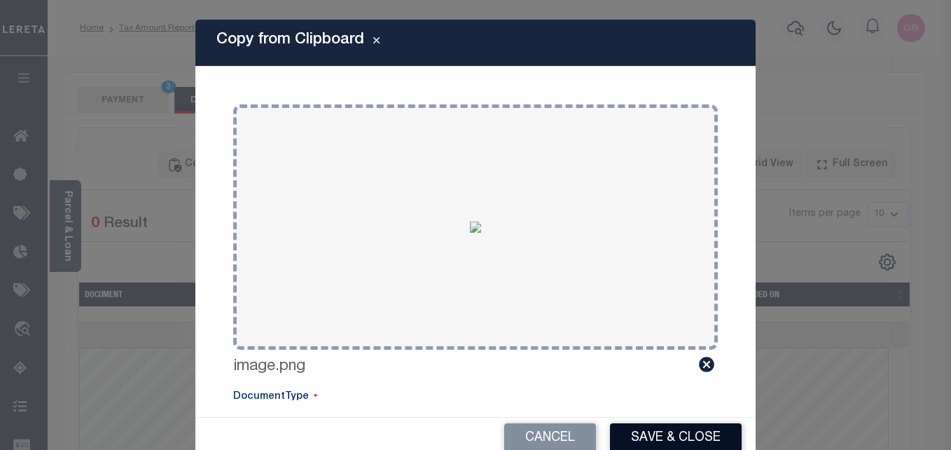
click at [650, 432] on button "Save & Close" at bounding box center [676, 438] width 132 height 30
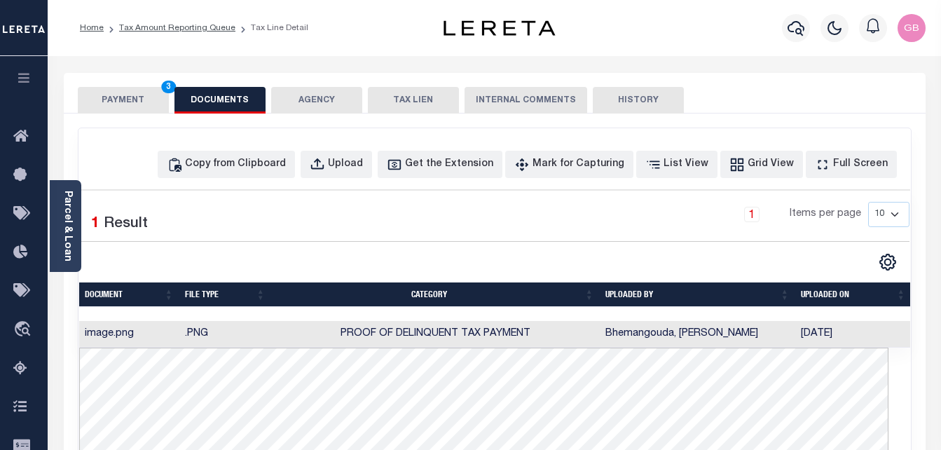
click at [125, 93] on button "PAYMENT 3" at bounding box center [123, 100] width 91 height 27
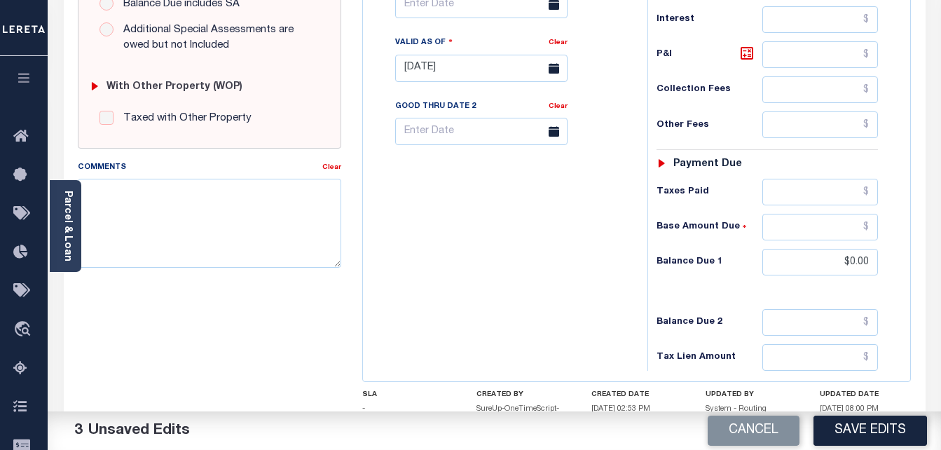
scroll to position [617, 0]
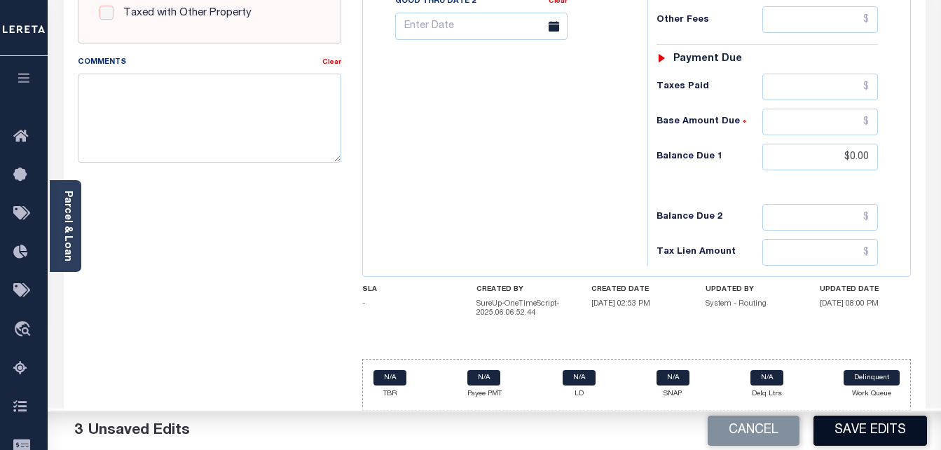
click at [860, 424] on button "Save Edits" at bounding box center [870, 430] width 114 height 30
checkbox input "false"
type input "$0"
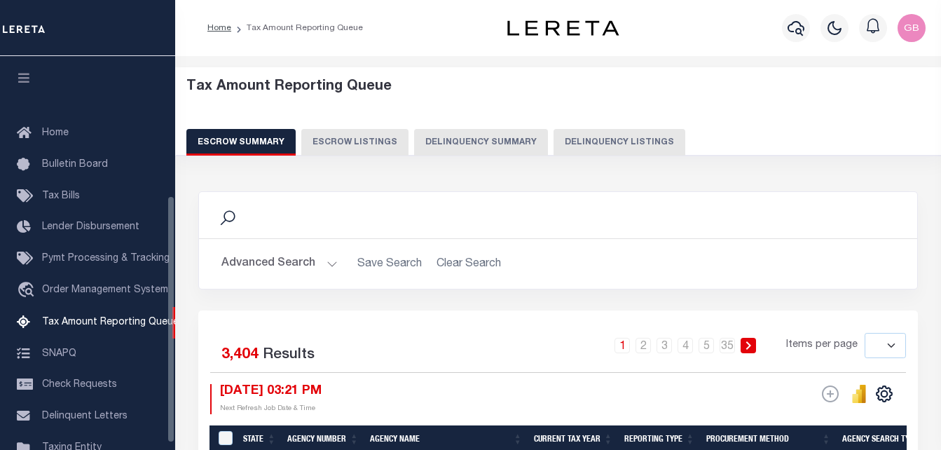
select select
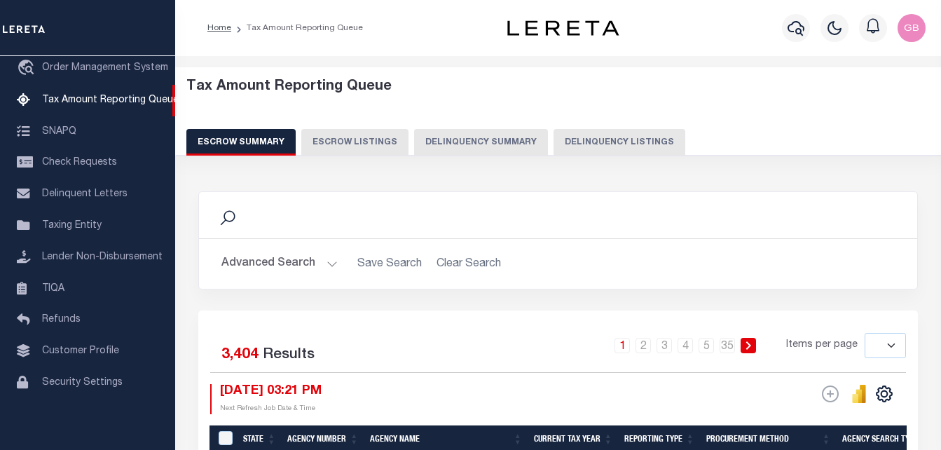
click at [595, 147] on button "Delinquency Listings" at bounding box center [619, 142] width 132 height 27
select select "100"
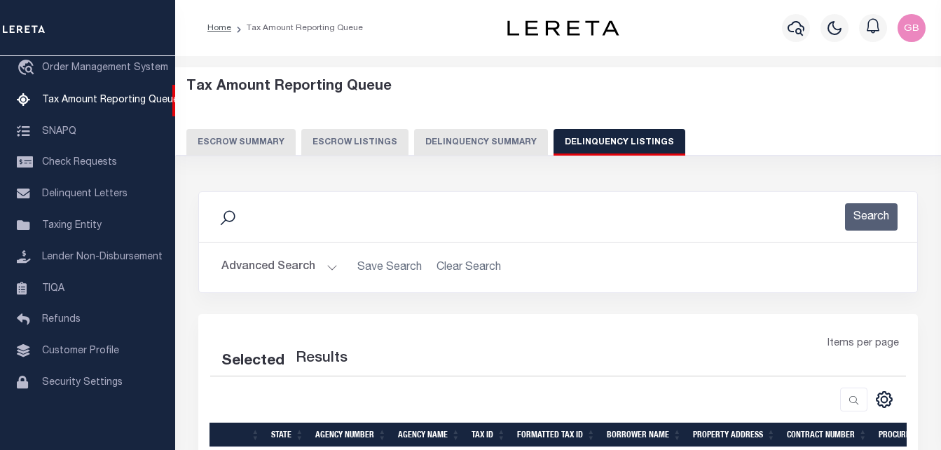
scroll to position [70, 0]
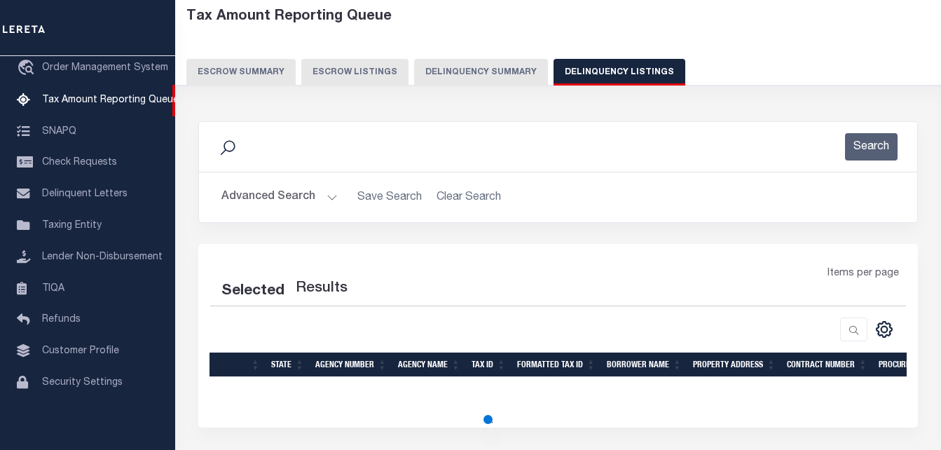
select select "100"
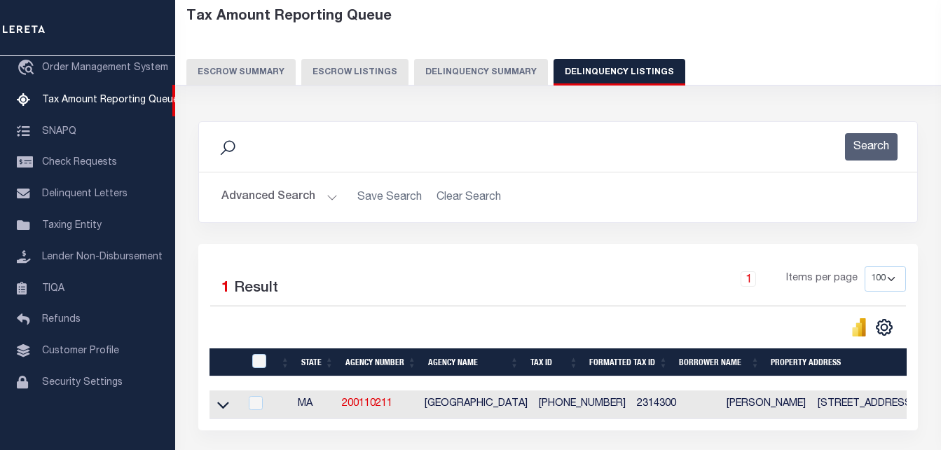
click at [324, 198] on button "Advanced Search" at bounding box center [279, 197] width 116 height 27
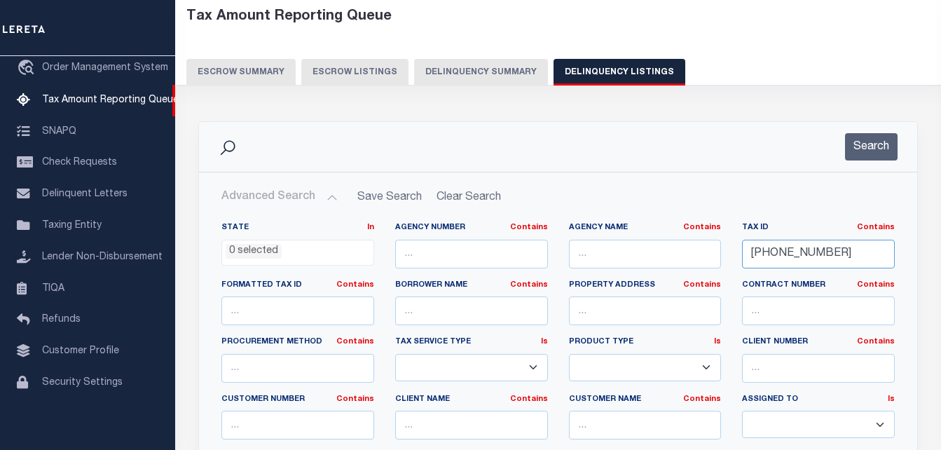
click at [769, 254] on input "231-43-00" at bounding box center [818, 254] width 153 height 29
paste input "25-71-2"
click at [862, 139] on button "Search" at bounding box center [871, 146] width 53 height 27
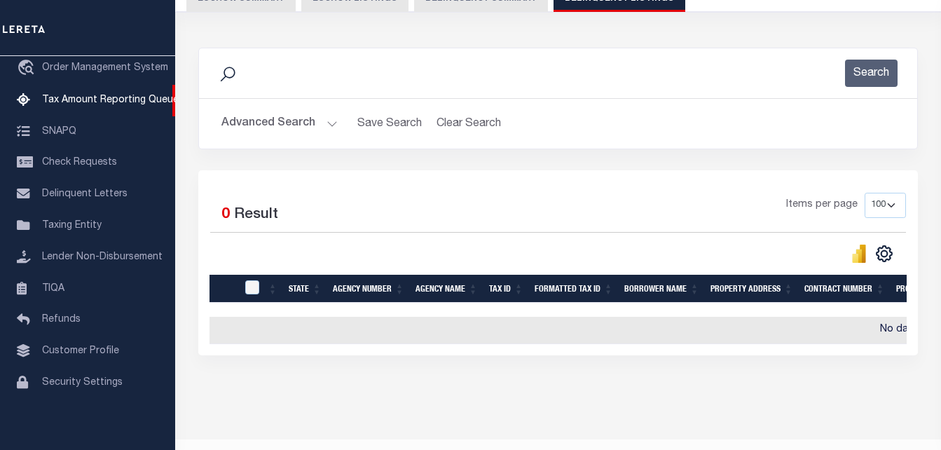
scroll to position [0, 0]
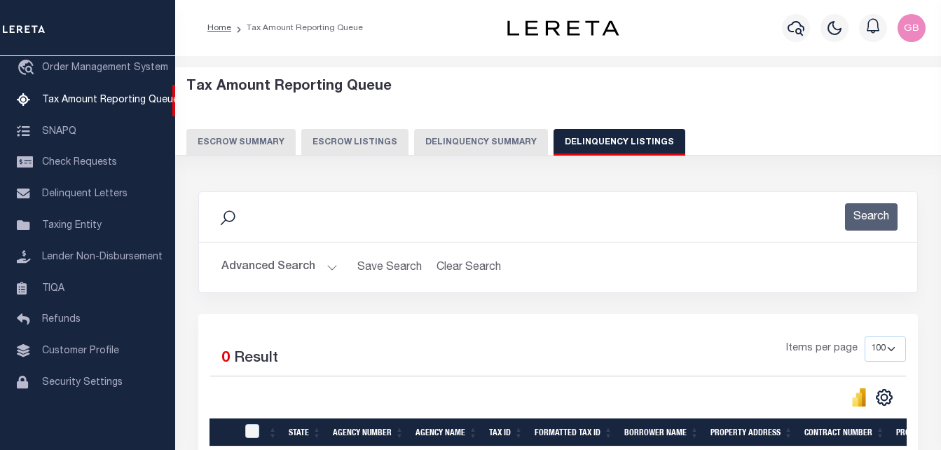
click at [332, 263] on button "Advanced Search" at bounding box center [279, 267] width 116 height 27
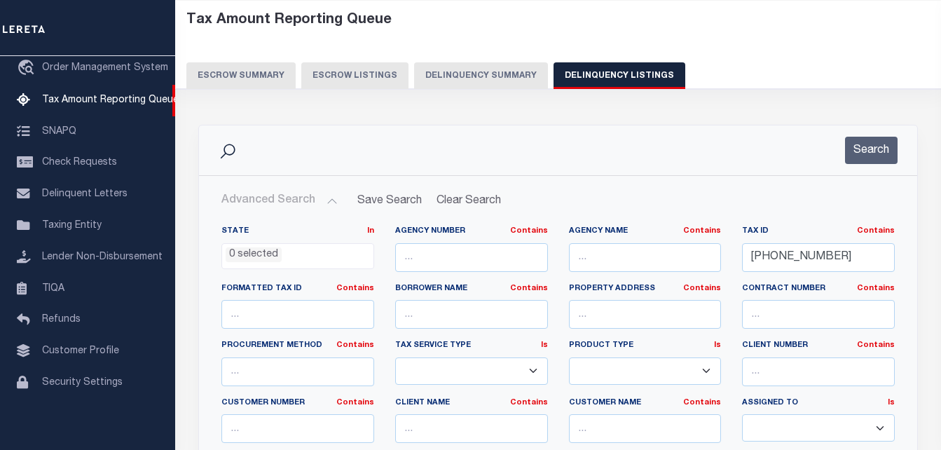
scroll to position [70, 0]
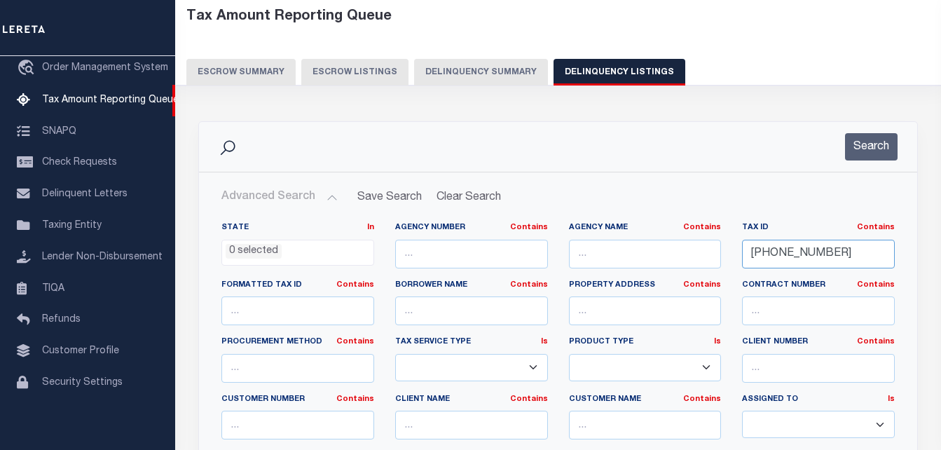
click at [780, 250] on input "[PHONE_NUMBER]" at bounding box center [818, 254] width 153 height 29
paste input "[PHONE_NUMBER]"
paste input "71"
type input "[PHONE_NUMBER]"
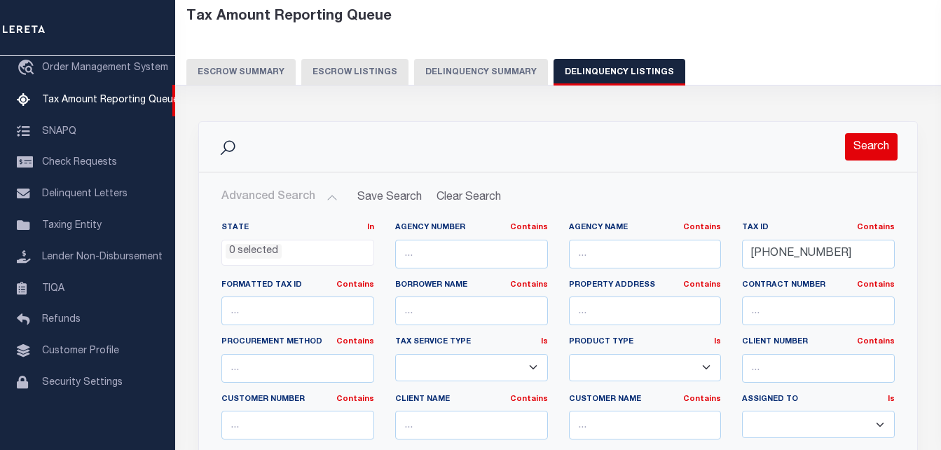
click at [855, 148] on button "Search" at bounding box center [871, 146] width 53 height 27
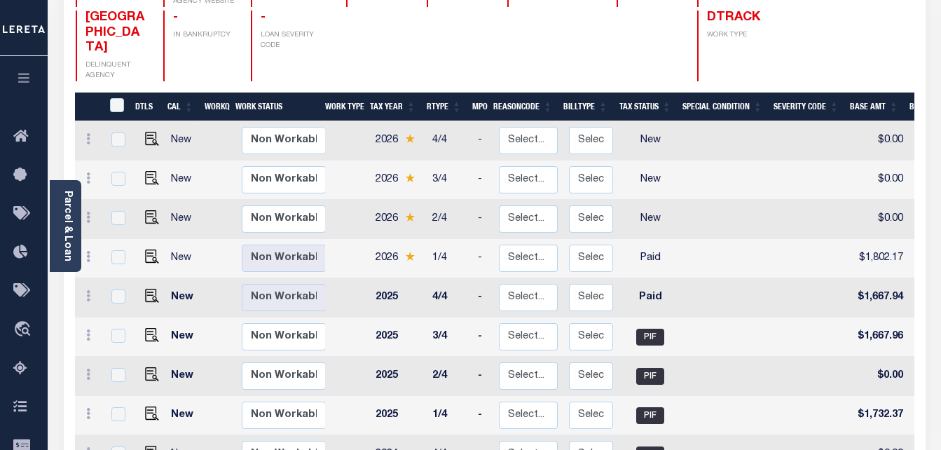
scroll to position [280, 0]
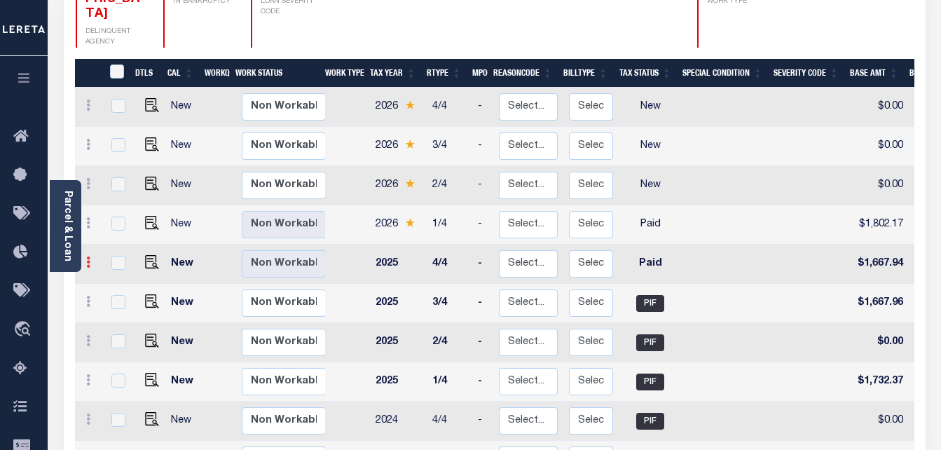
click at [87, 256] on icon at bounding box center [88, 261] width 4 height 11
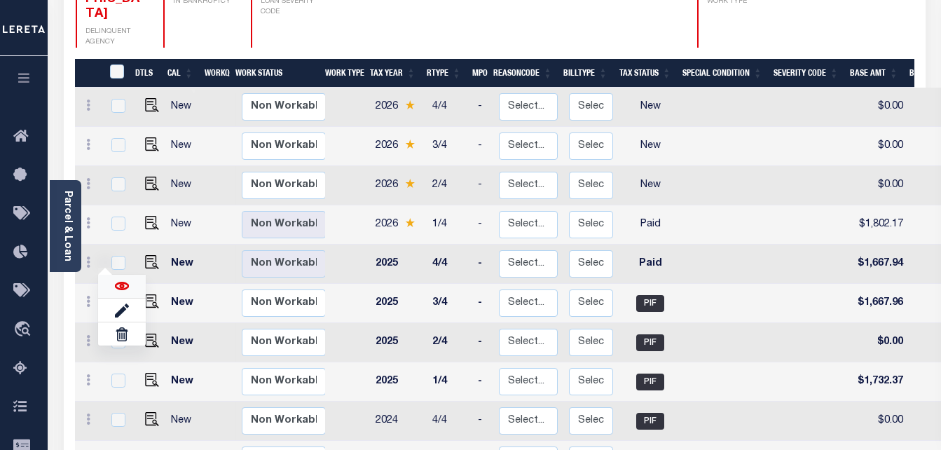
click at [115, 279] on img at bounding box center [122, 286] width 14 height 14
checkbox input "true"
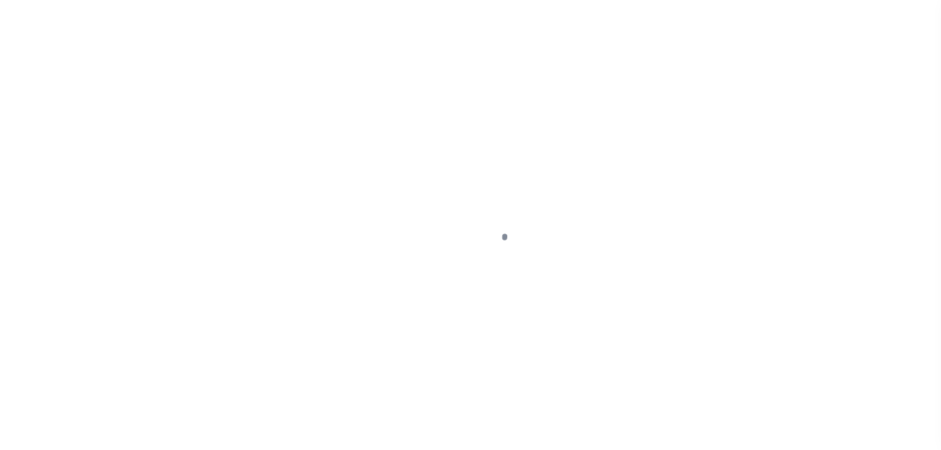
select select "PYD"
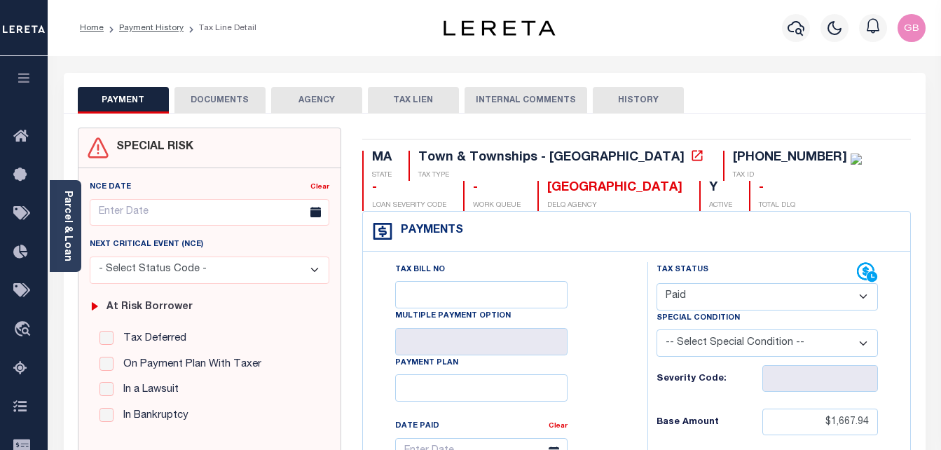
click at [228, 95] on button "DOCUMENTS" at bounding box center [219, 100] width 91 height 27
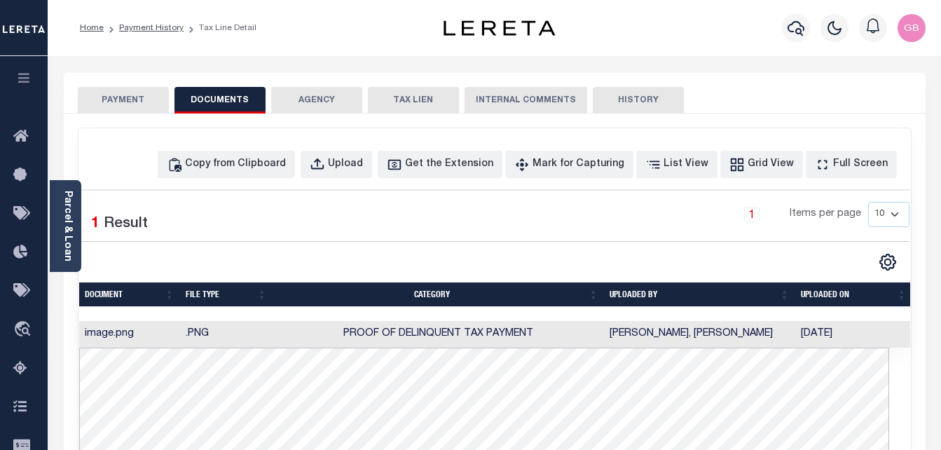
click at [138, 104] on button "PAYMENT" at bounding box center [123, 100] width 91 height 27
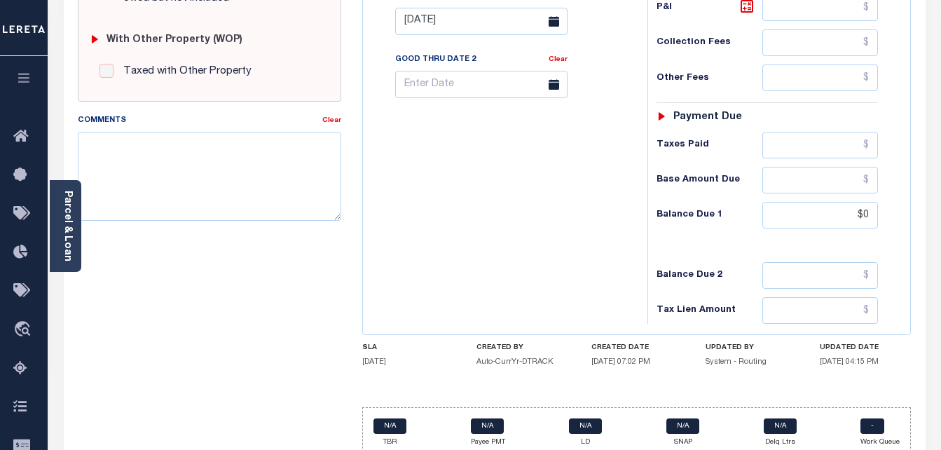
scroll to position [561, 0]
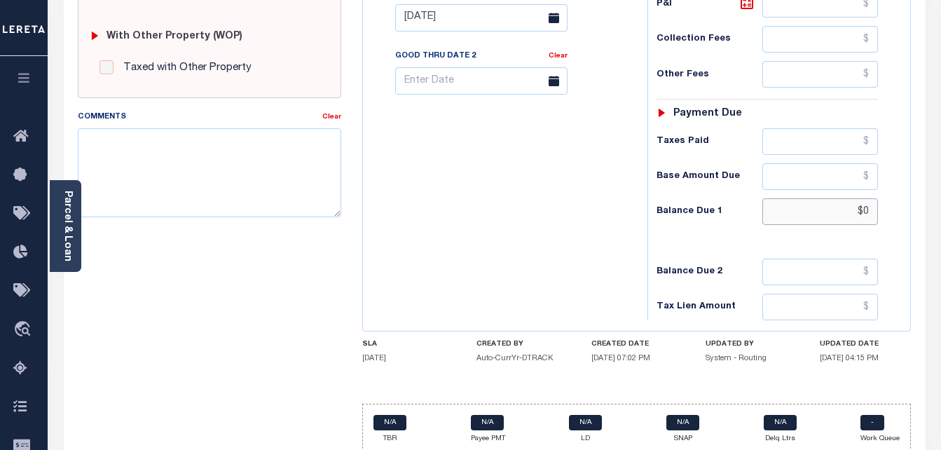
click at [866, 214] on input "$0" at bounding box center [820, 211] width 116 height 27
type input "$0.00"
type input "[DATE]"
click at [598, 256] on div "Tax Bill No Multiple Payment Option Payment Plan Clear" at bounding box center [501, 11] width 270 height 619
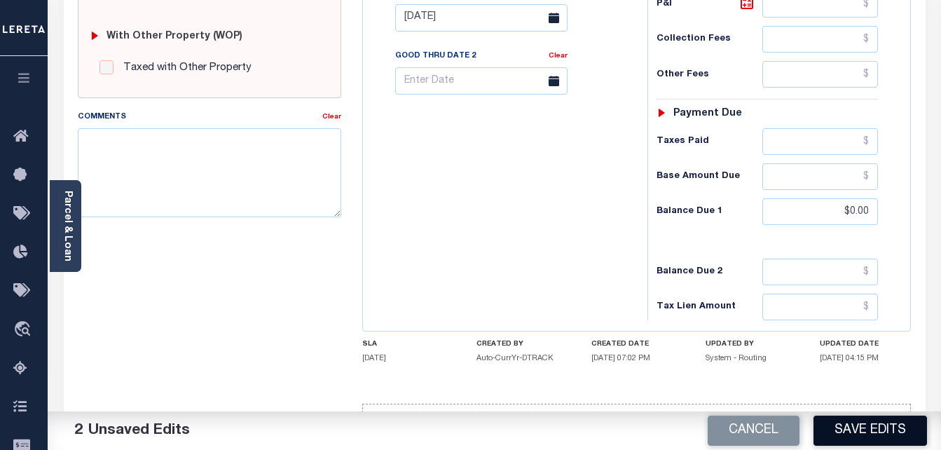
click at [856, 425] on button "Save Edits" at bounding box center [870, 430] width 114 height 30
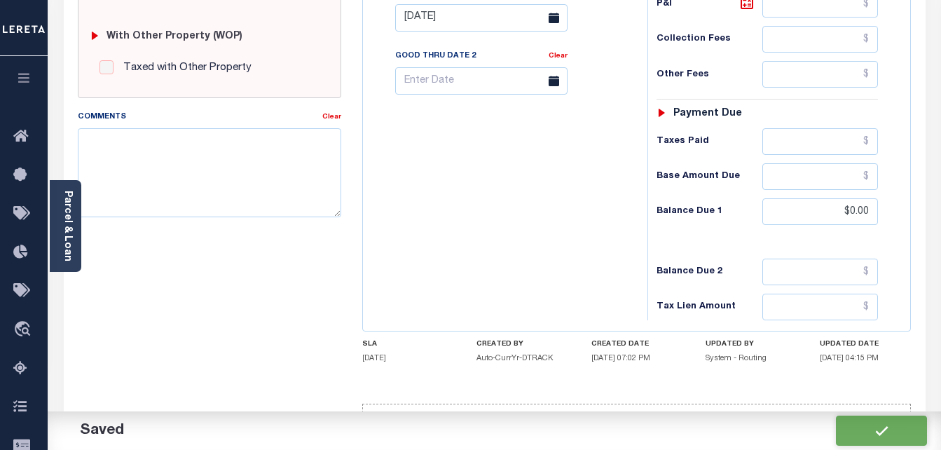
checkbox input "false"
type input "$1,667.94"
type input "$0"
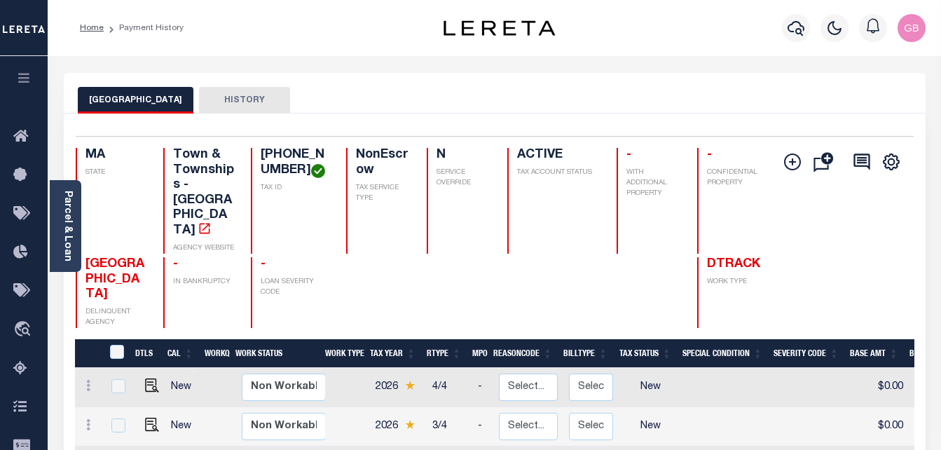
scroll to position [280, 0]
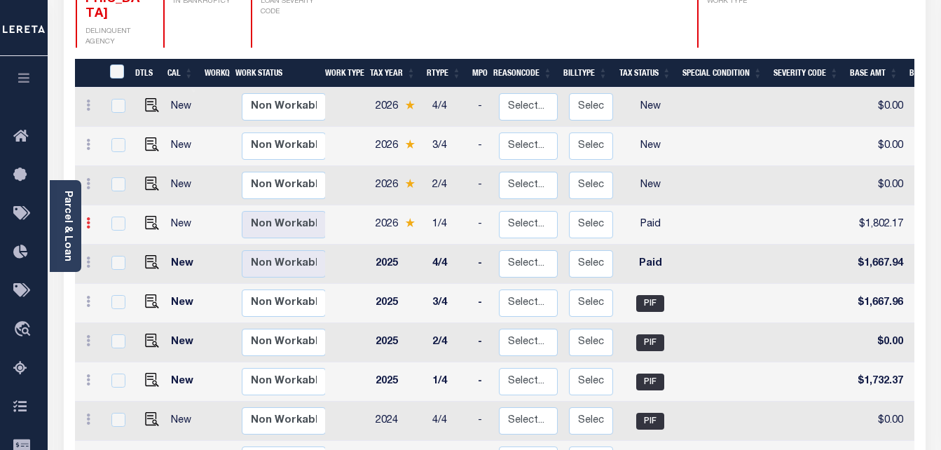
click at [90, 219] on link at bounding box center [88, 224] width 15 height 11
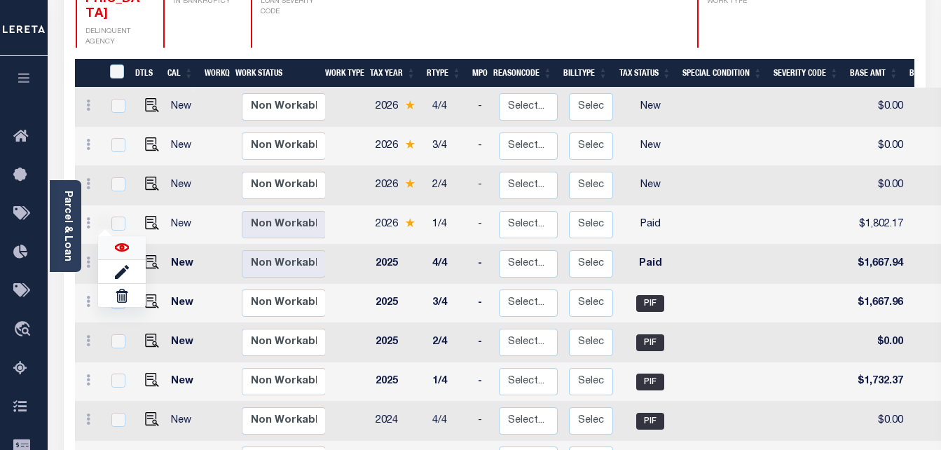
click at [121, 240] on img at bounding box center [122, 247] width 14 height 14
checkbox input "true"
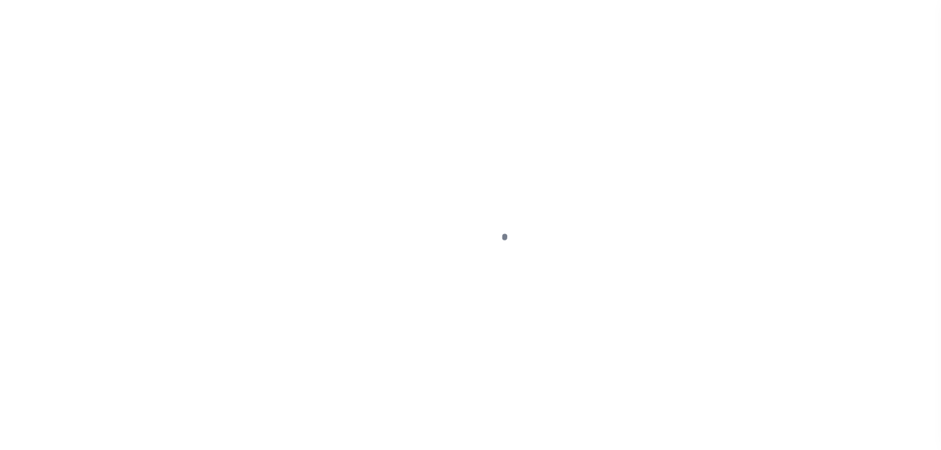
select select "PYD"
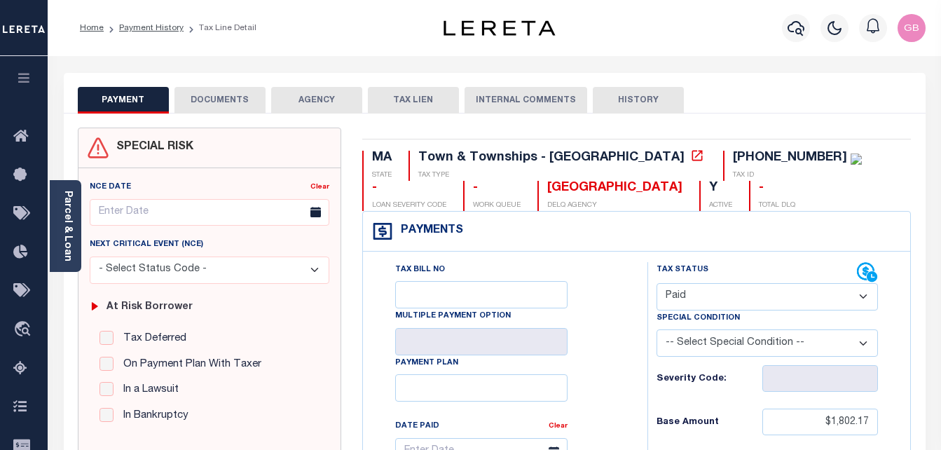
click at [727, 305] on select "- Select Status Code - Open Due/Unpaid Paid Incomplete No Tax Due Internal Refu…" at bounding box center [767, 296] width 222 height 27
drag, startPoint x: 543, startPoint y: 260, endPoint x: 582, endPoint y: 261, distance: 38.6
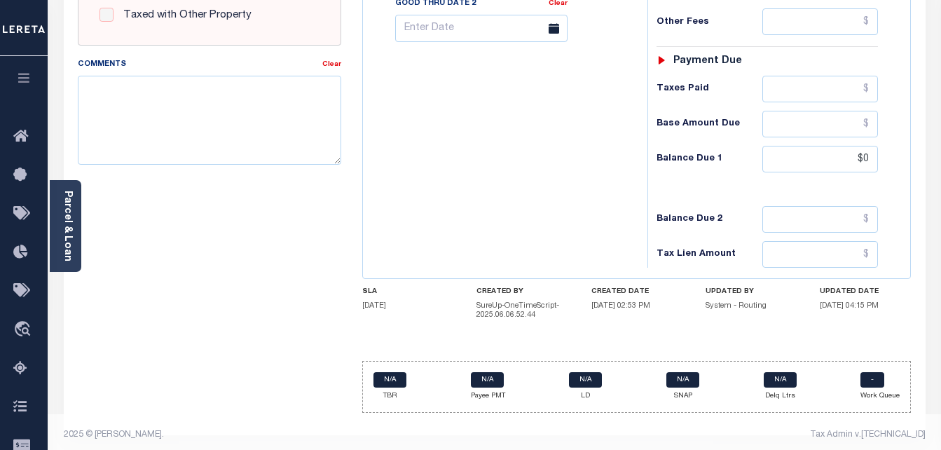
scroll to position [621, 0]
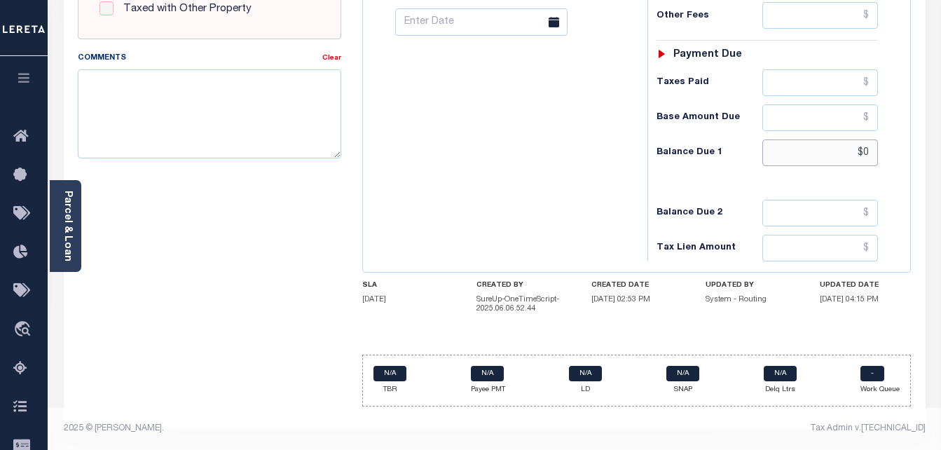
click at [867, 151] on input "$0" at bounding box center [820, 152] width 116 height 27
type input "$0.00"
type input "[DATE]"
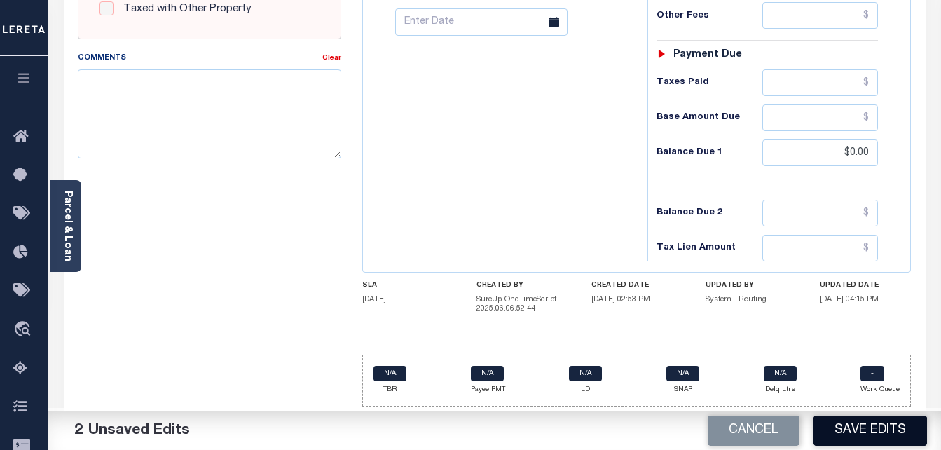
click at [861, 419] on button "Save Edits" at bounding box center [870, 430] width 114 height 30
